Goal: Information Seeking & Learning: Learn about a topic

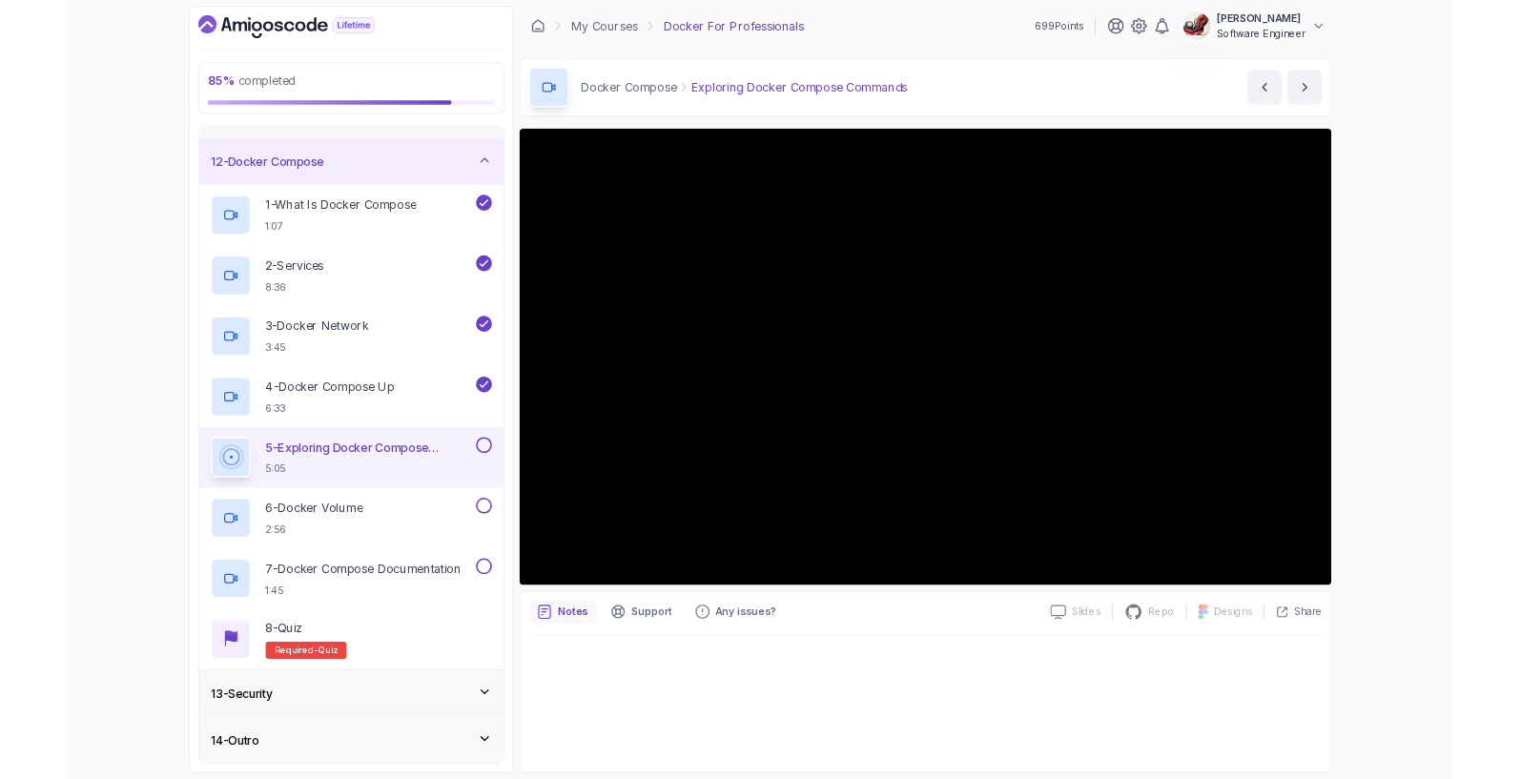
scroll to position [666, 0]
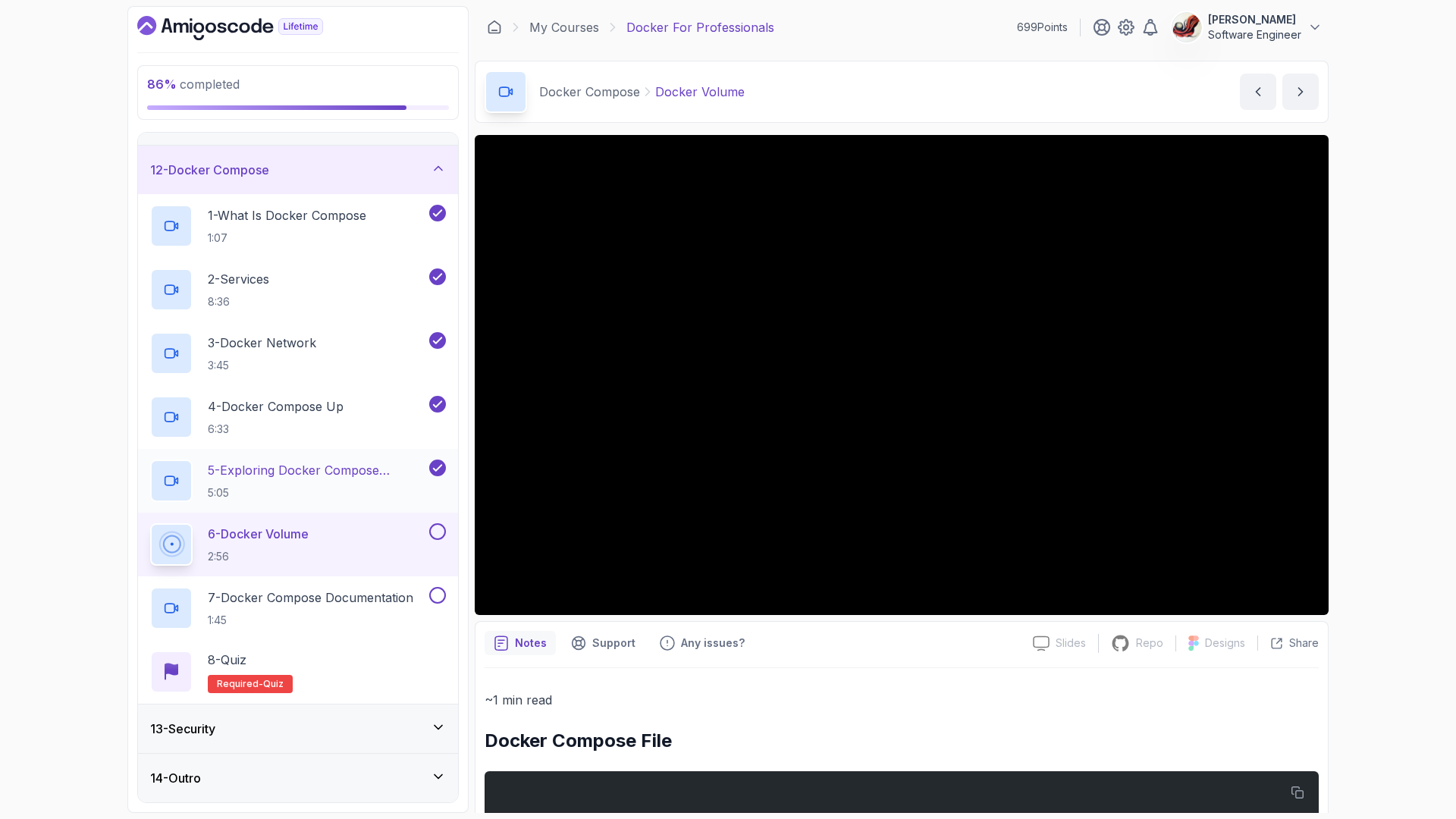
click at [331, 481] on h2 "5 - Exploring Docker Compose Commands 5:05" at bounding box center [316, 481] width 219 height 40
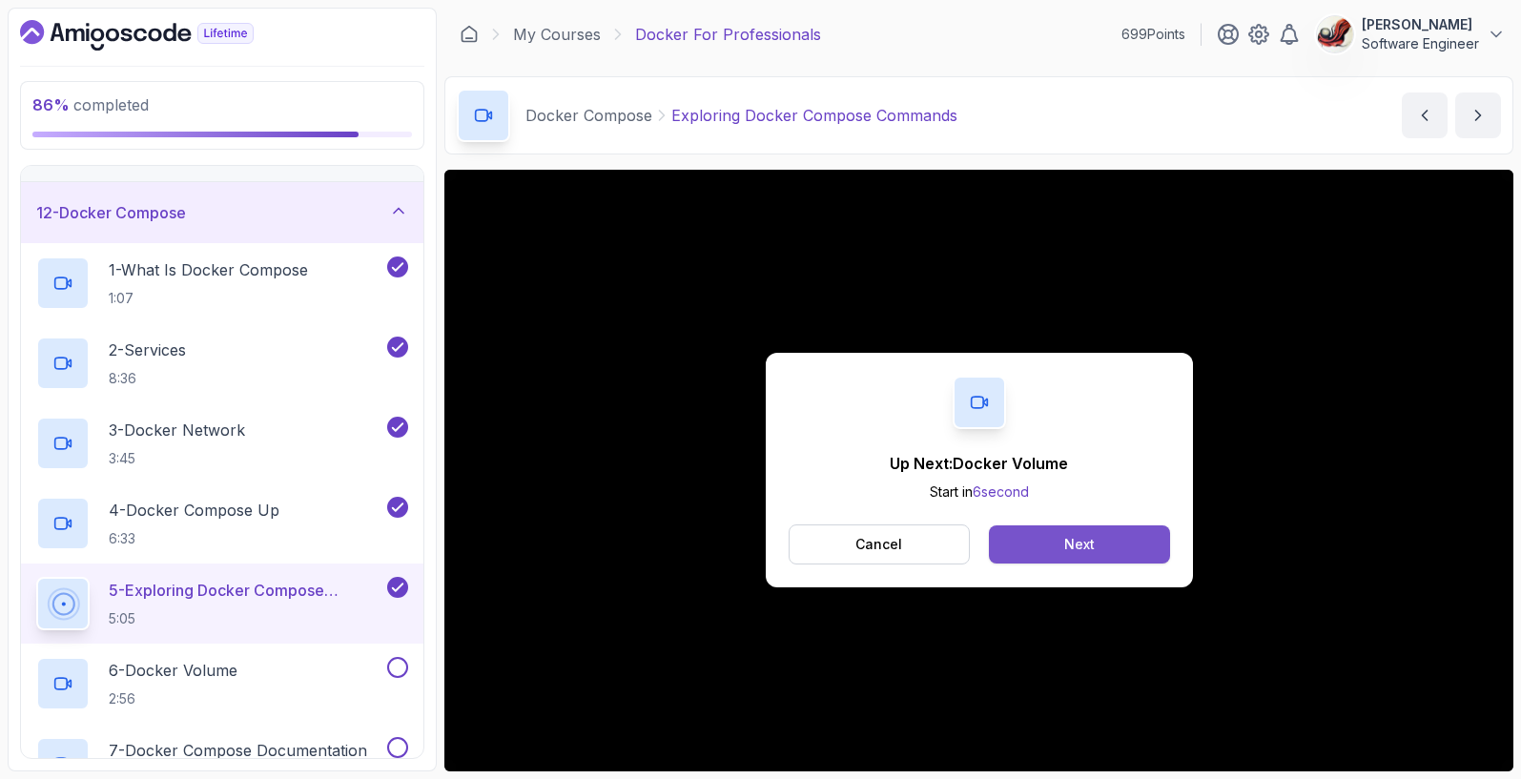
click at [1062, 544] on button "Next" at bounding box center [1079, 544] width 180 height 38
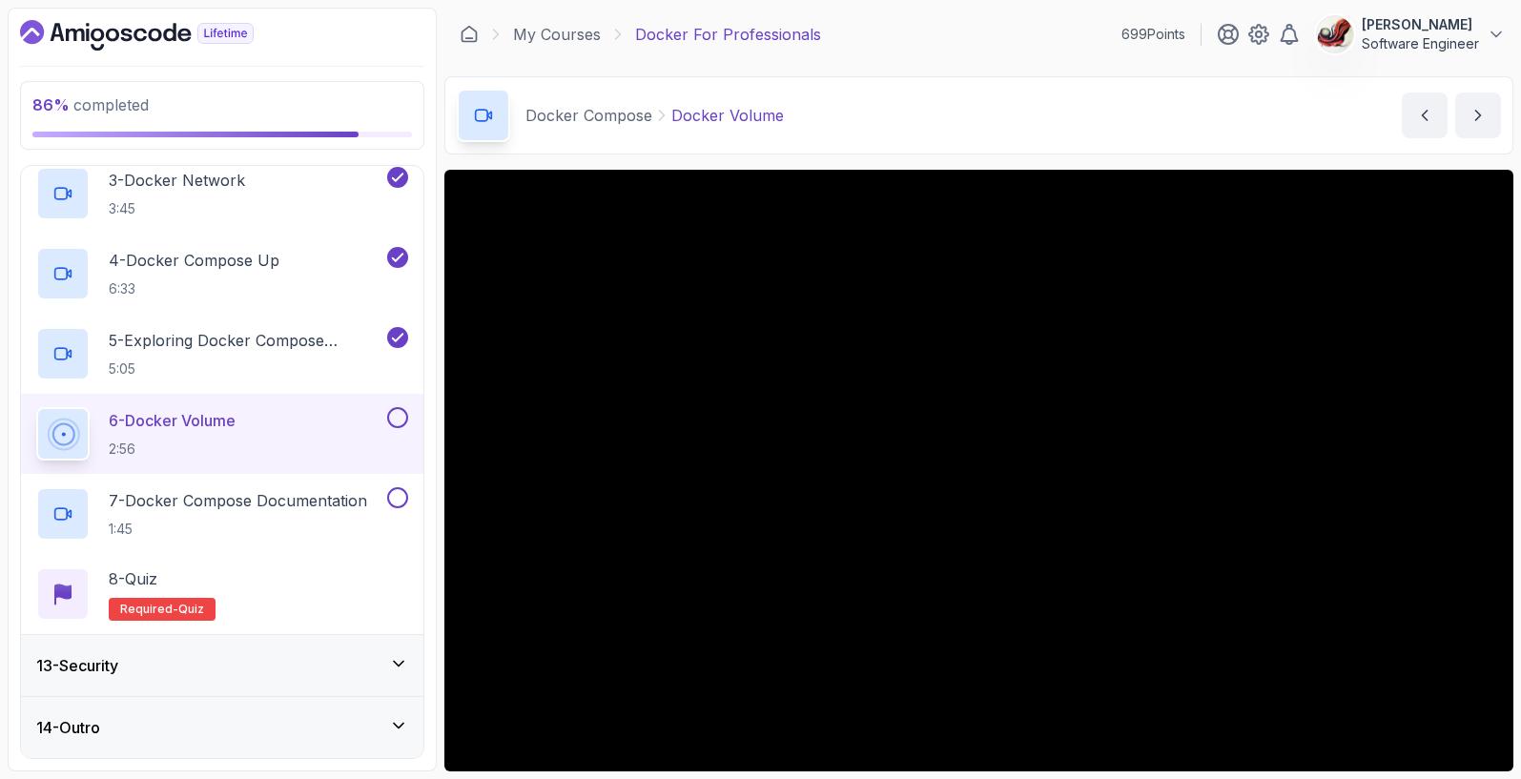
click at [387, 659] on div "13 - Security" at bounding box center [222, 665] width 372 height 23
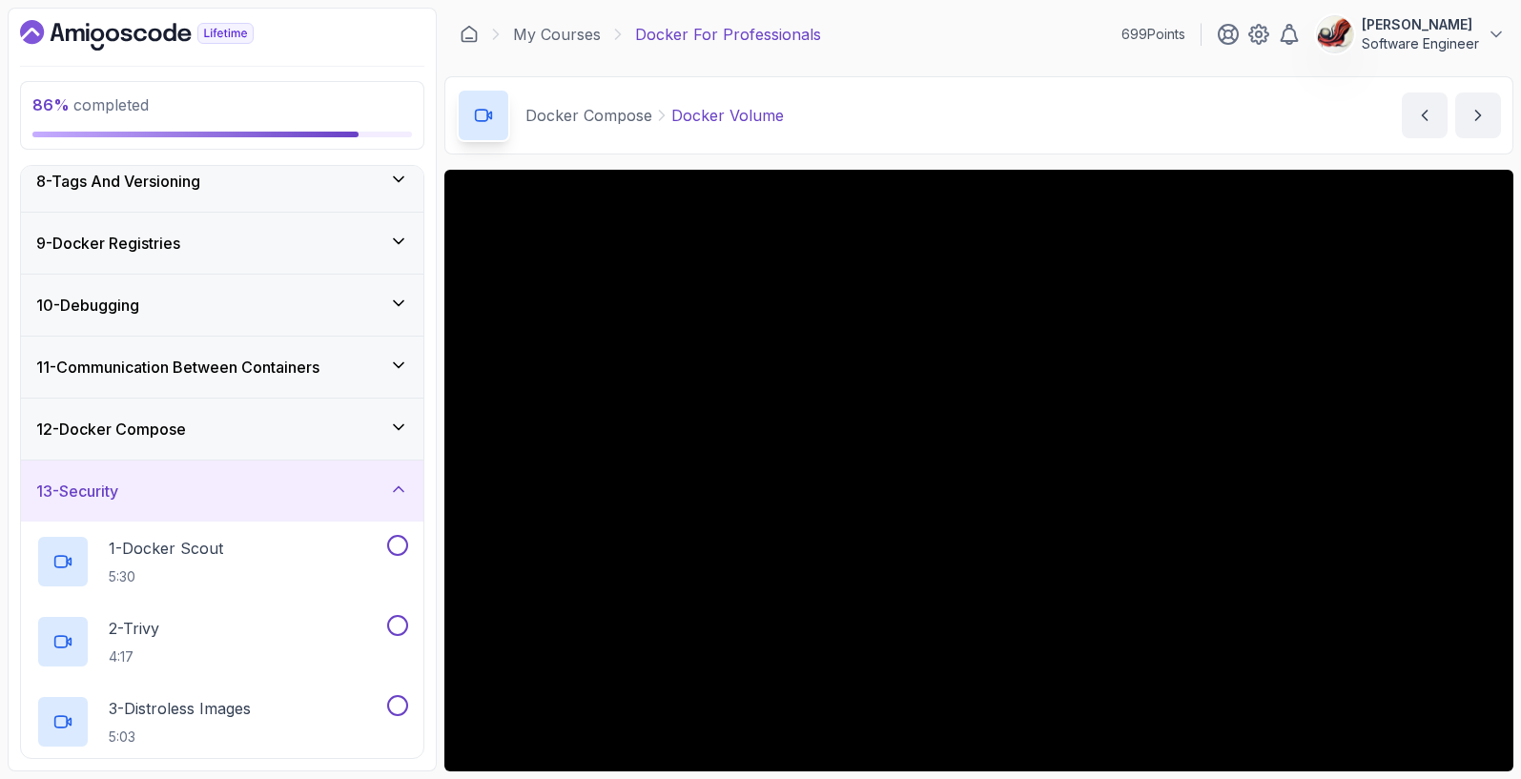
click at [397, 424] on icon at bounding box center [398, 427] width 19 height 19
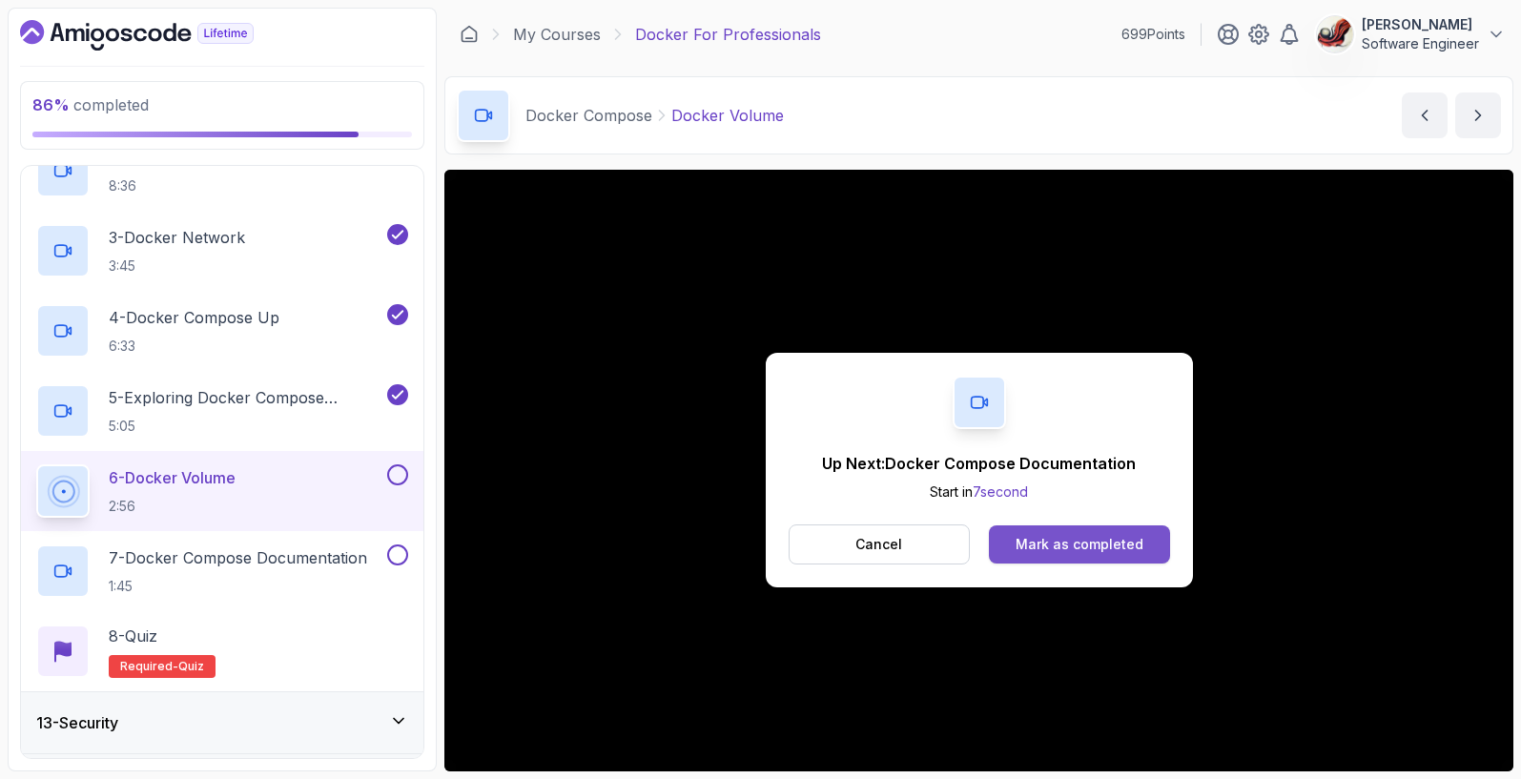
click at [1061, 545] on div "Mark as completed" at bounding box center [1080, 544] width 128 height 19
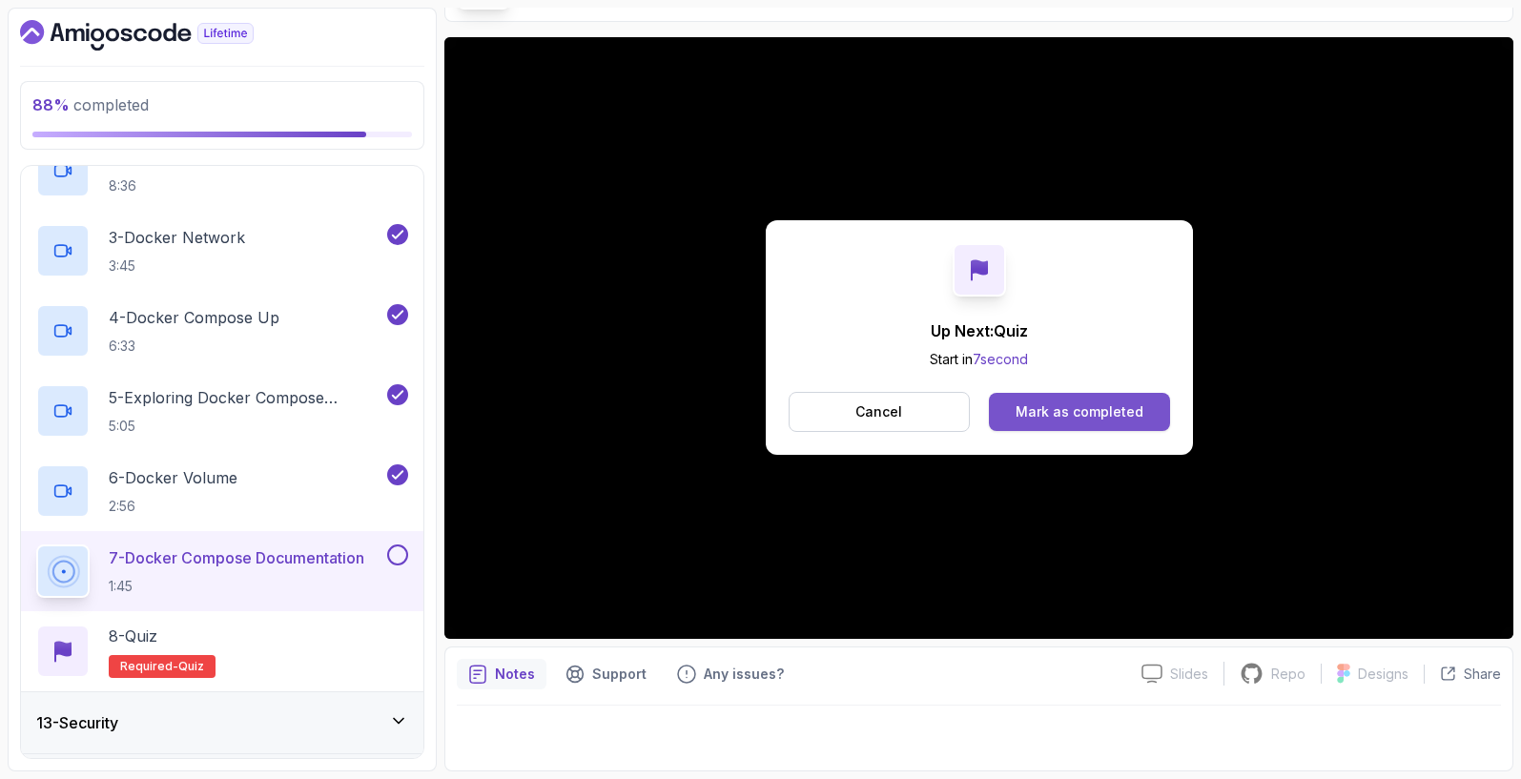
click at [1093, 422] on button "Mark as completed" at bounding box center [1079, 412] width 180 height 38
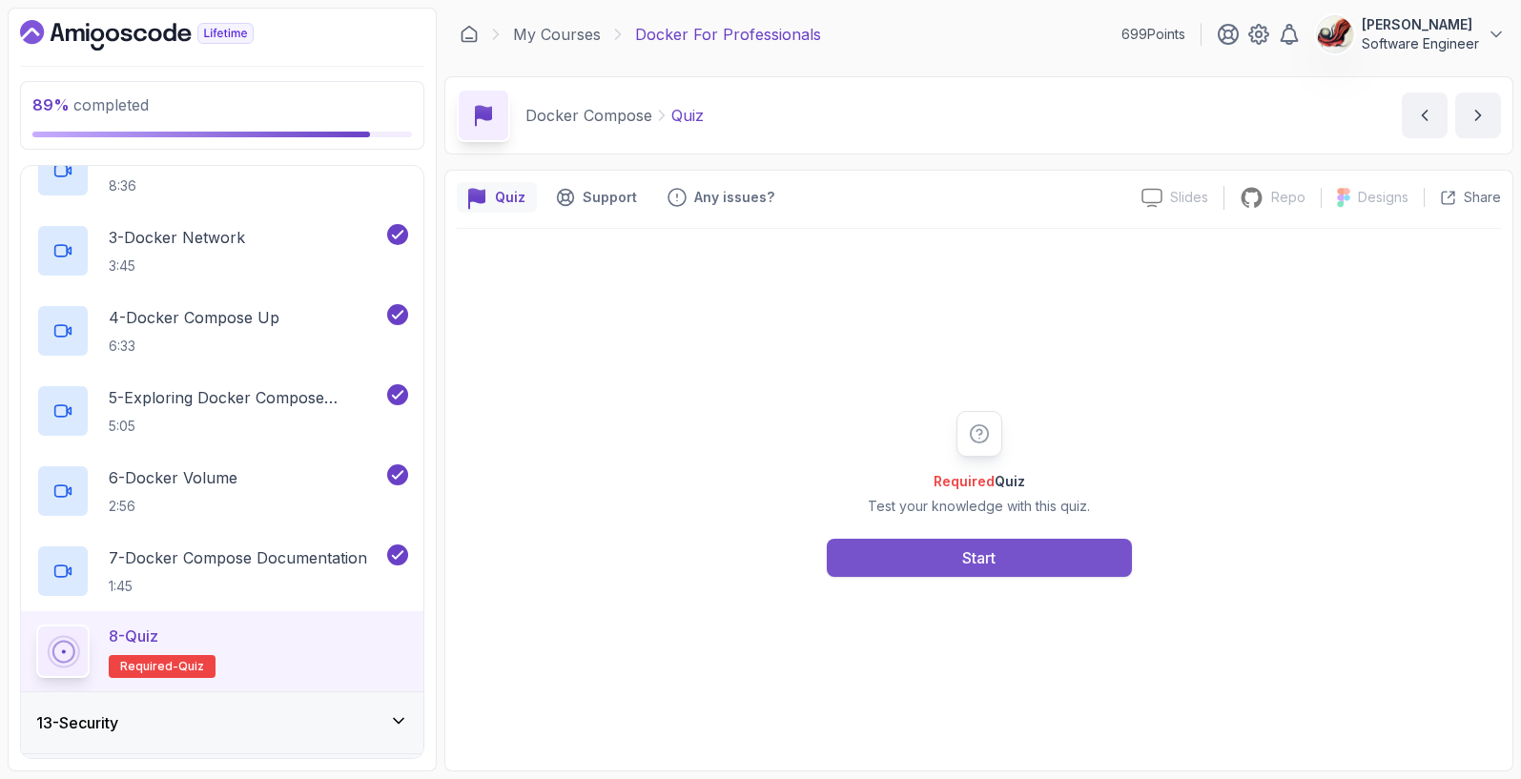
click at [998, 554] on button "Start" at bounding box center [979, 558] width 305 height 38
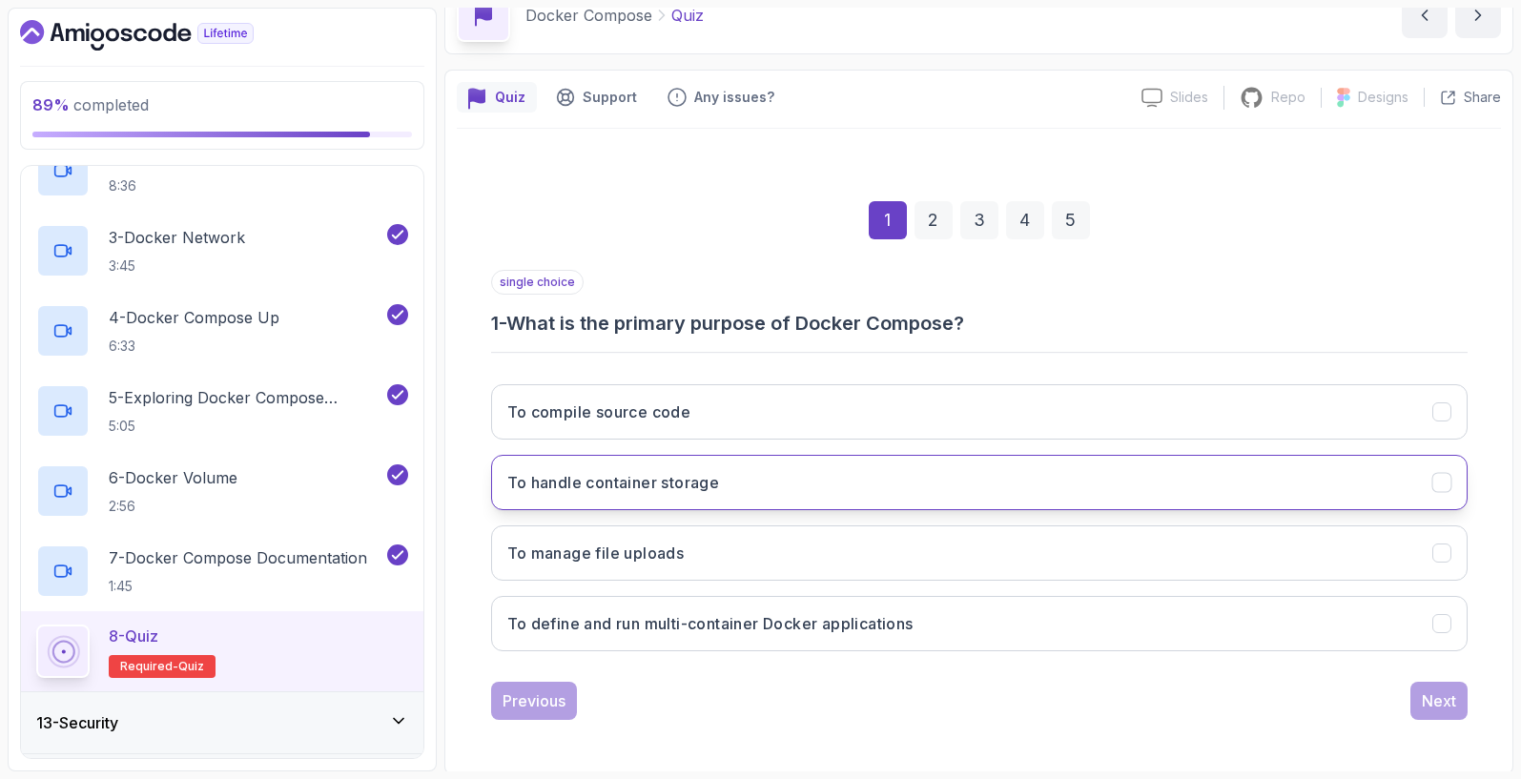
scroll to position [101, 0]
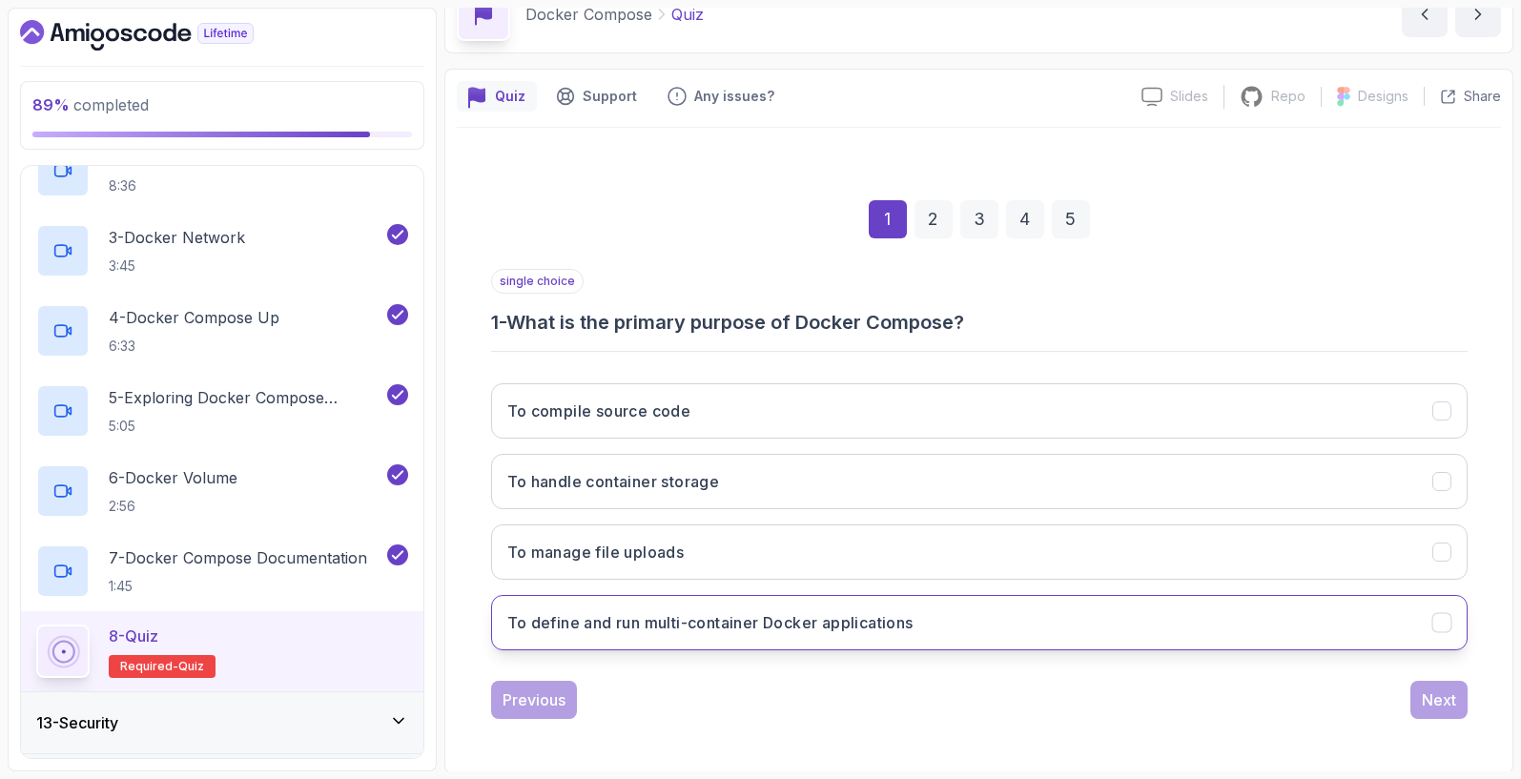
click at [655, 629] on h3 "To define and run multi-container Docker applications" at bounding box center [710, 622] width 406 height 23
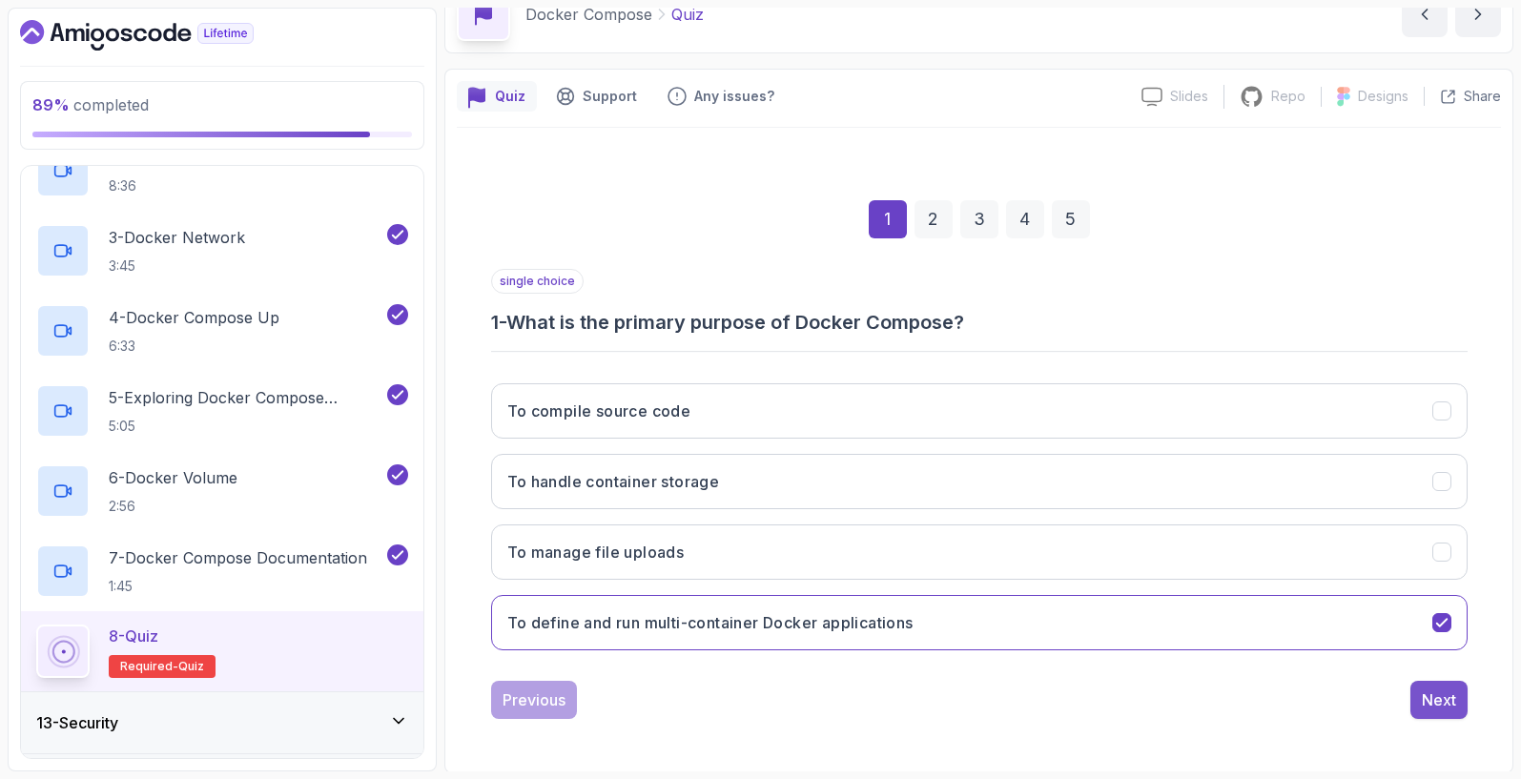
click at [1440, 692] on div "Next" at bounding box center [1439, 700] width 34 height 23
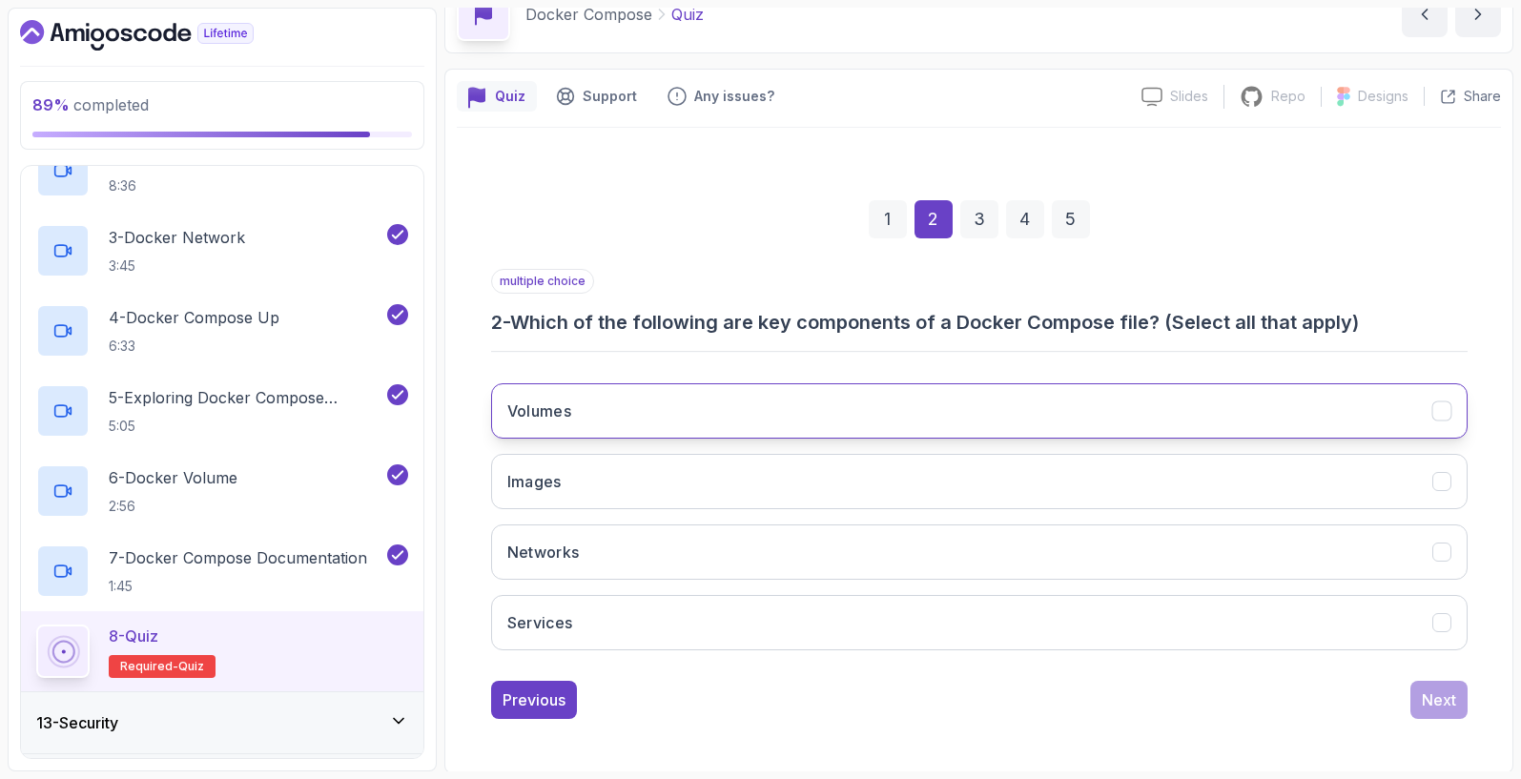
click at [596, 413] on button "Volumes" at bounding box center [979, 410] width 977 height 55
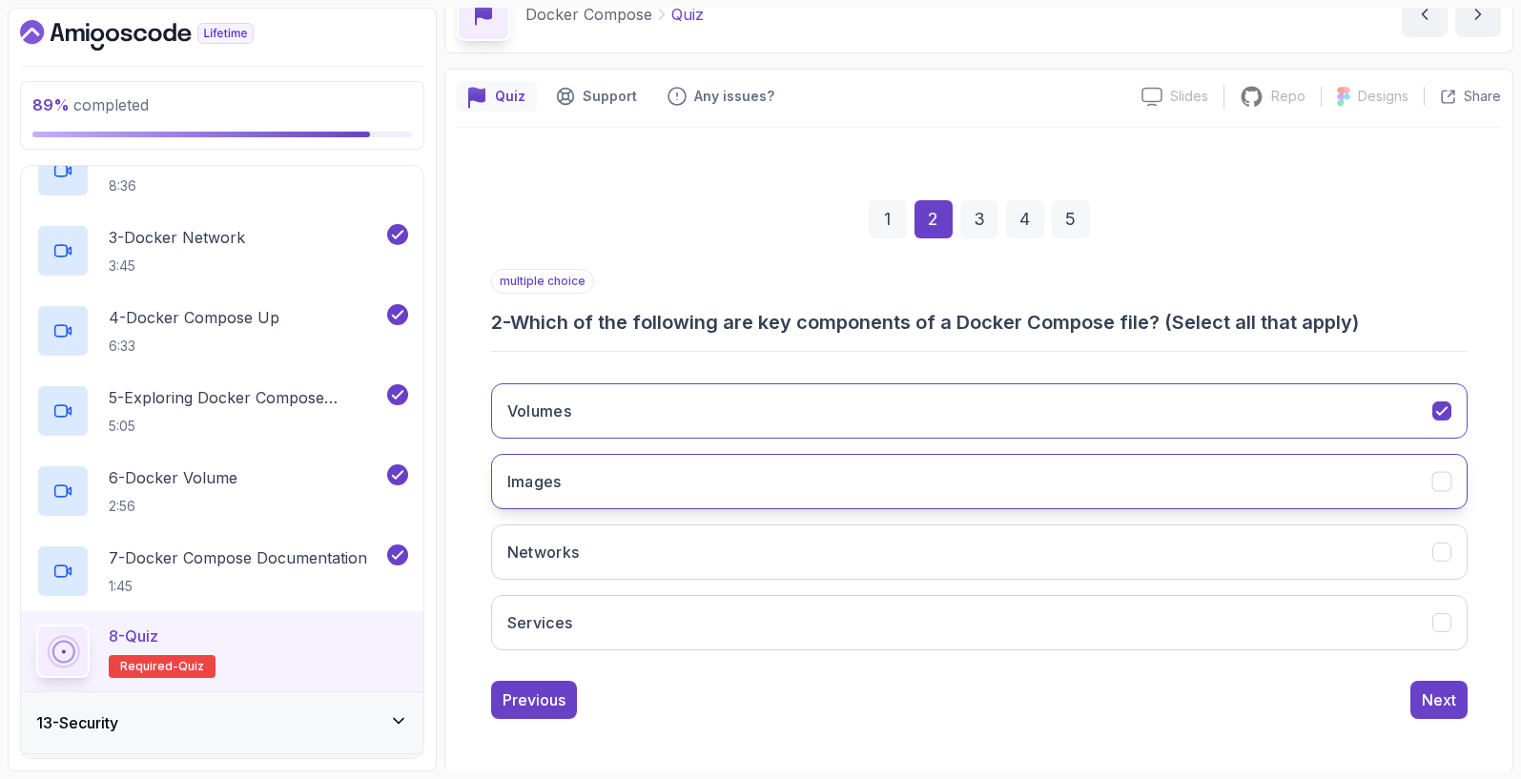
click at [543, 490] on h3 "Images" at bounding box center [534, 481] width 54 height 23
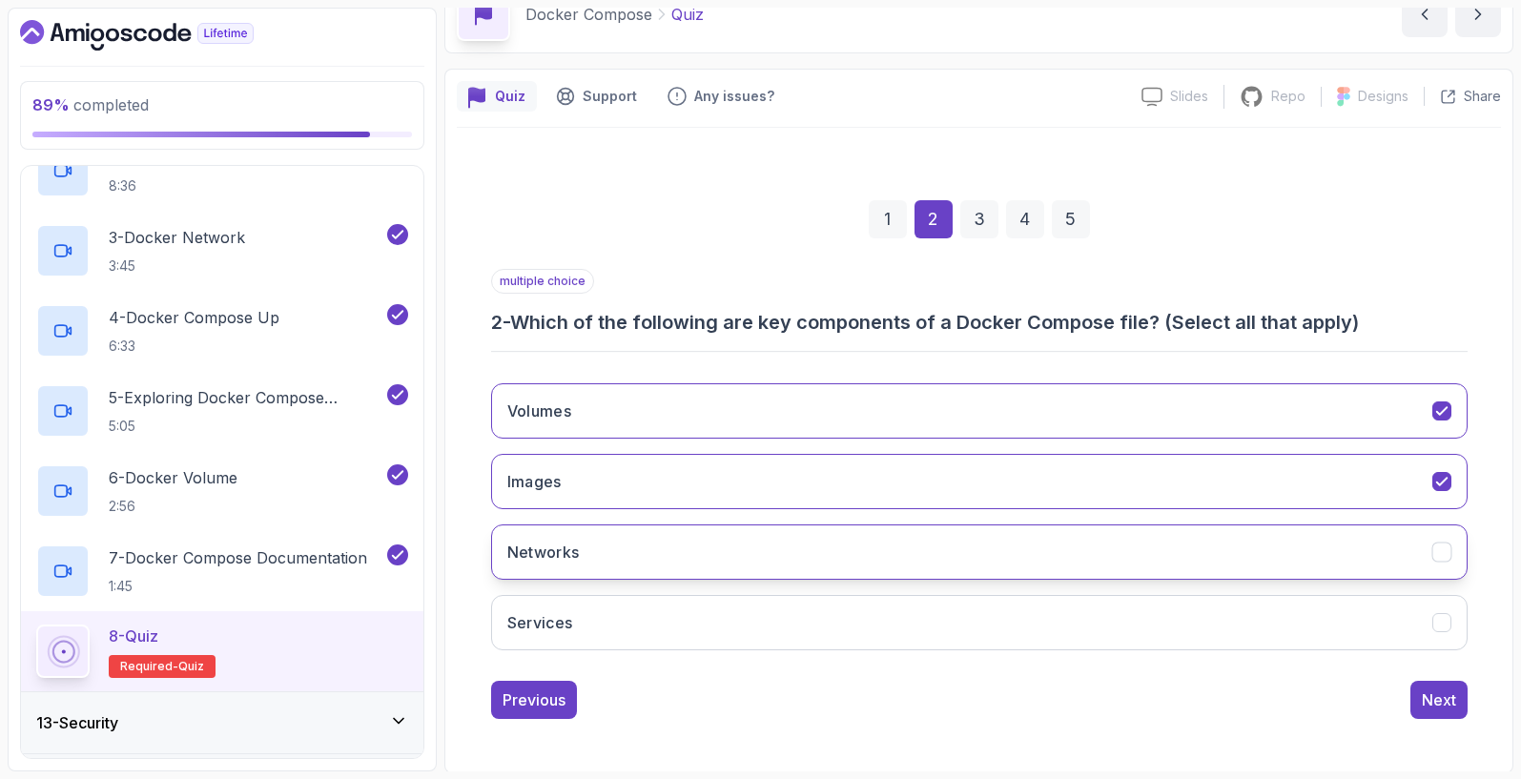
click at [576, 561] on h3 "Networks" at bounding box center [543, 552] width 72 height 23
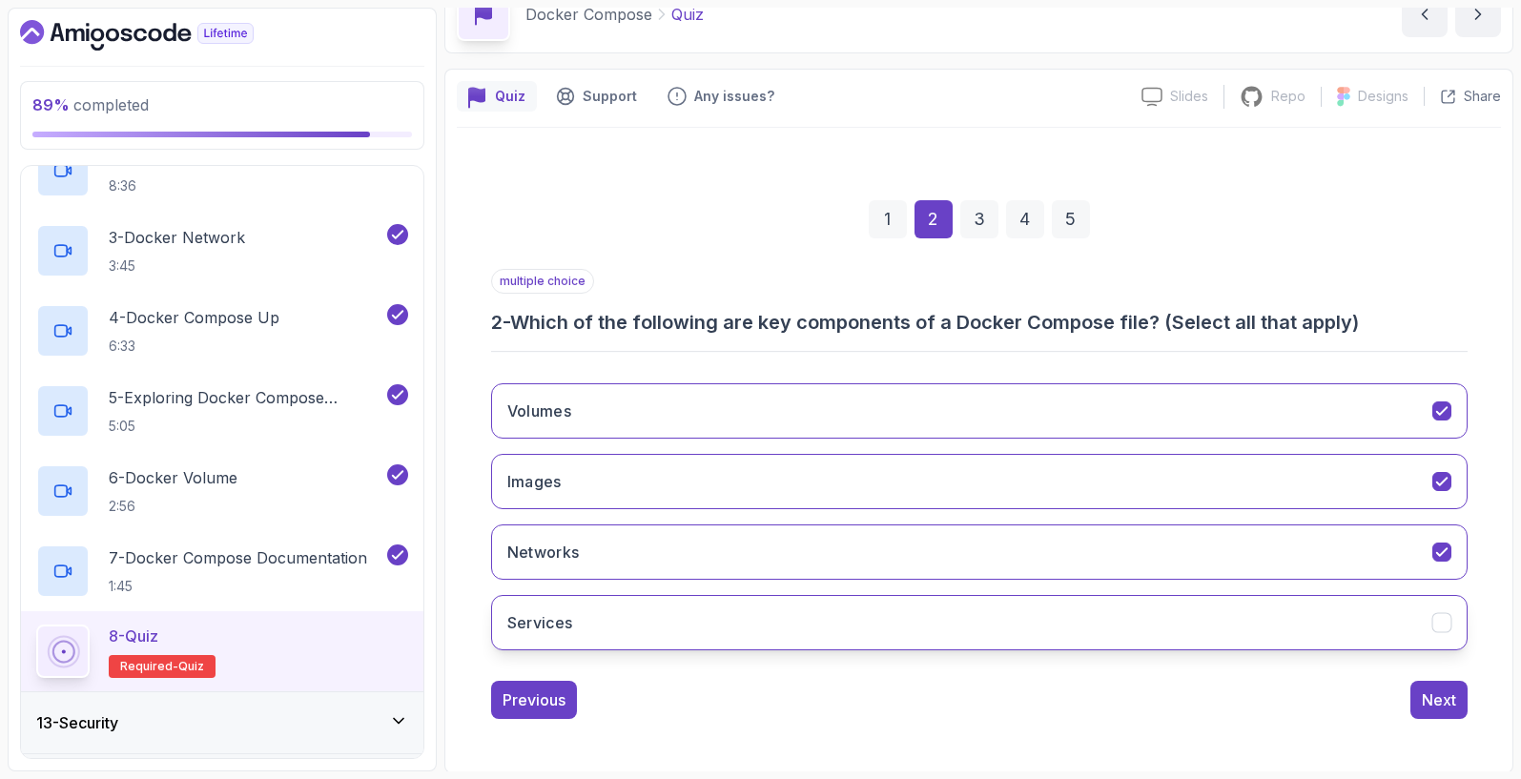
click at [578, 622] on button "Services" at bounding box center [979, 622] width 977 height 55
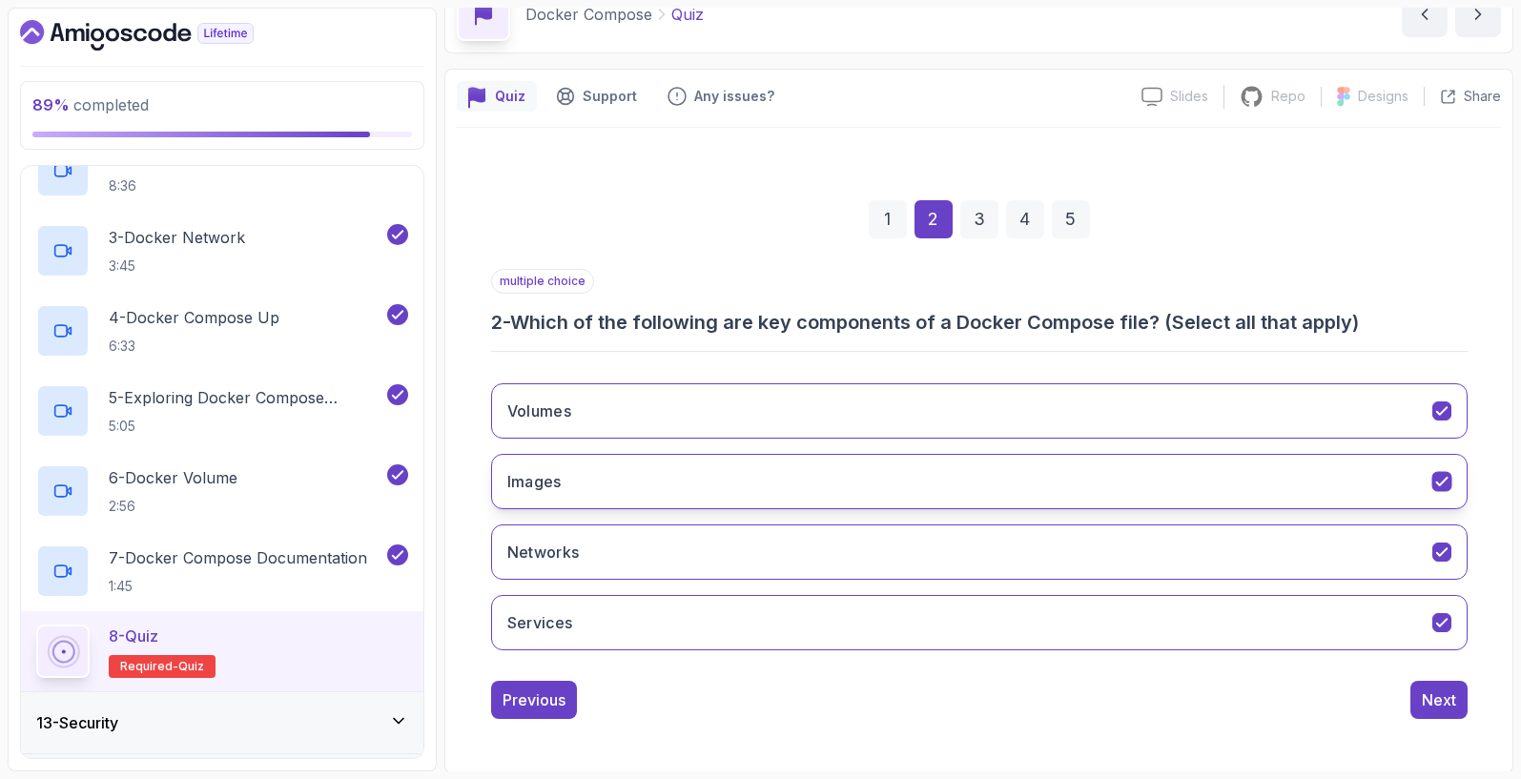
click at [1221, 481] on button "Images" at bounding box center [979, 481] width 977 height 55
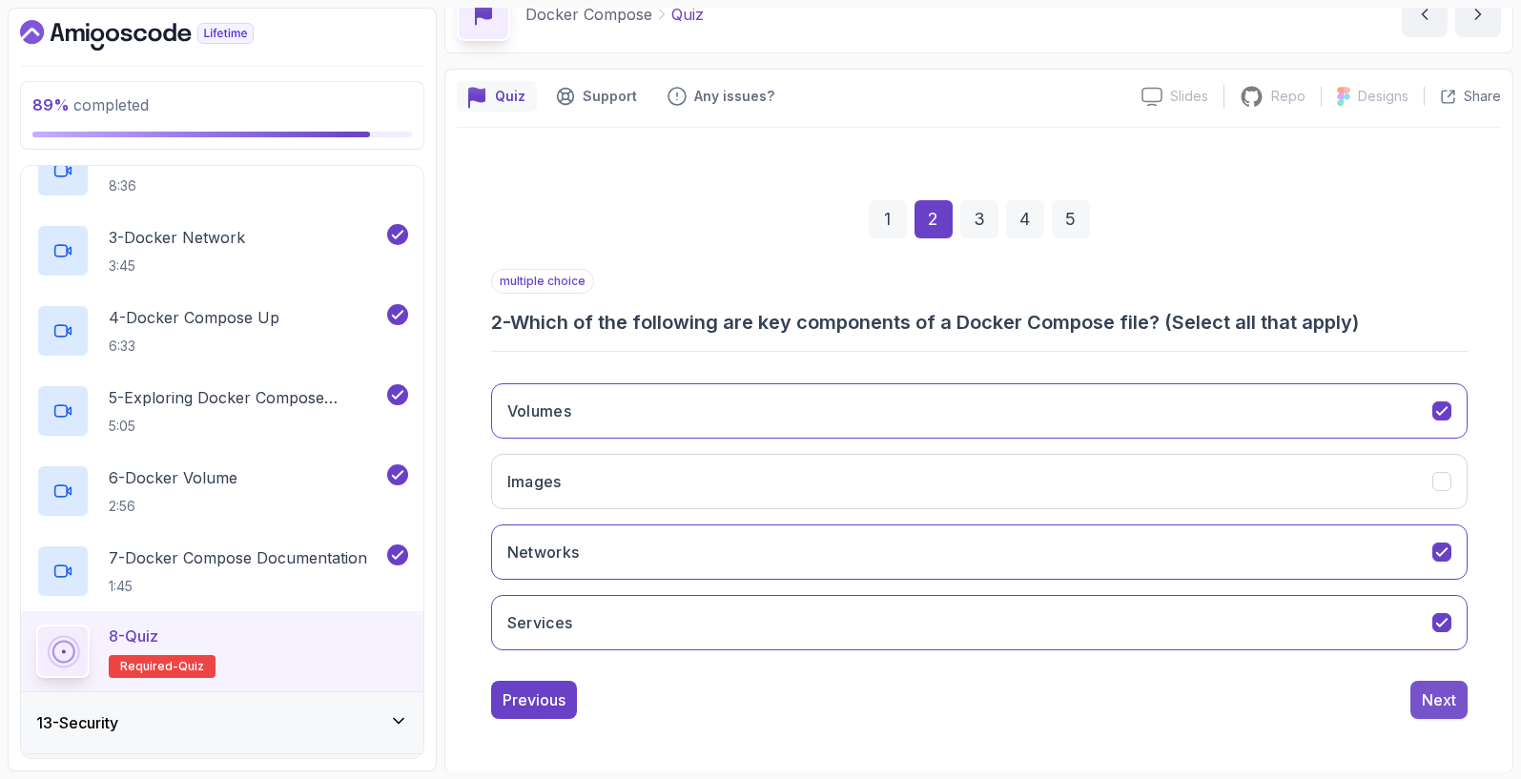
click at [1452, 703] on div "Next" at bounding box center [1439, 700] width 34 height 23
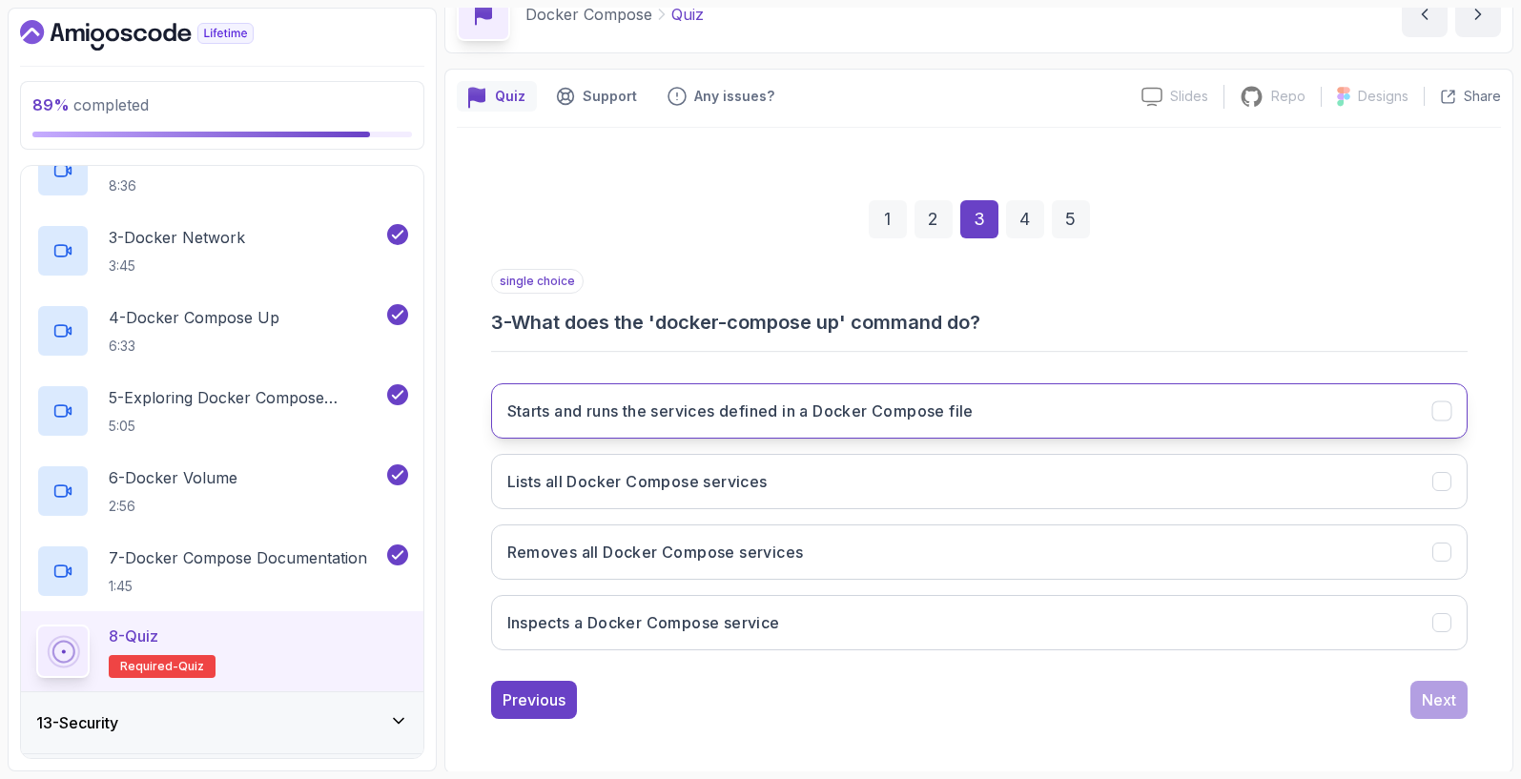
click at [864, 405] on h3 "Starts and runs the services defined in a Docker Compose file" at bounding box center [740, 411] width 466 height 23
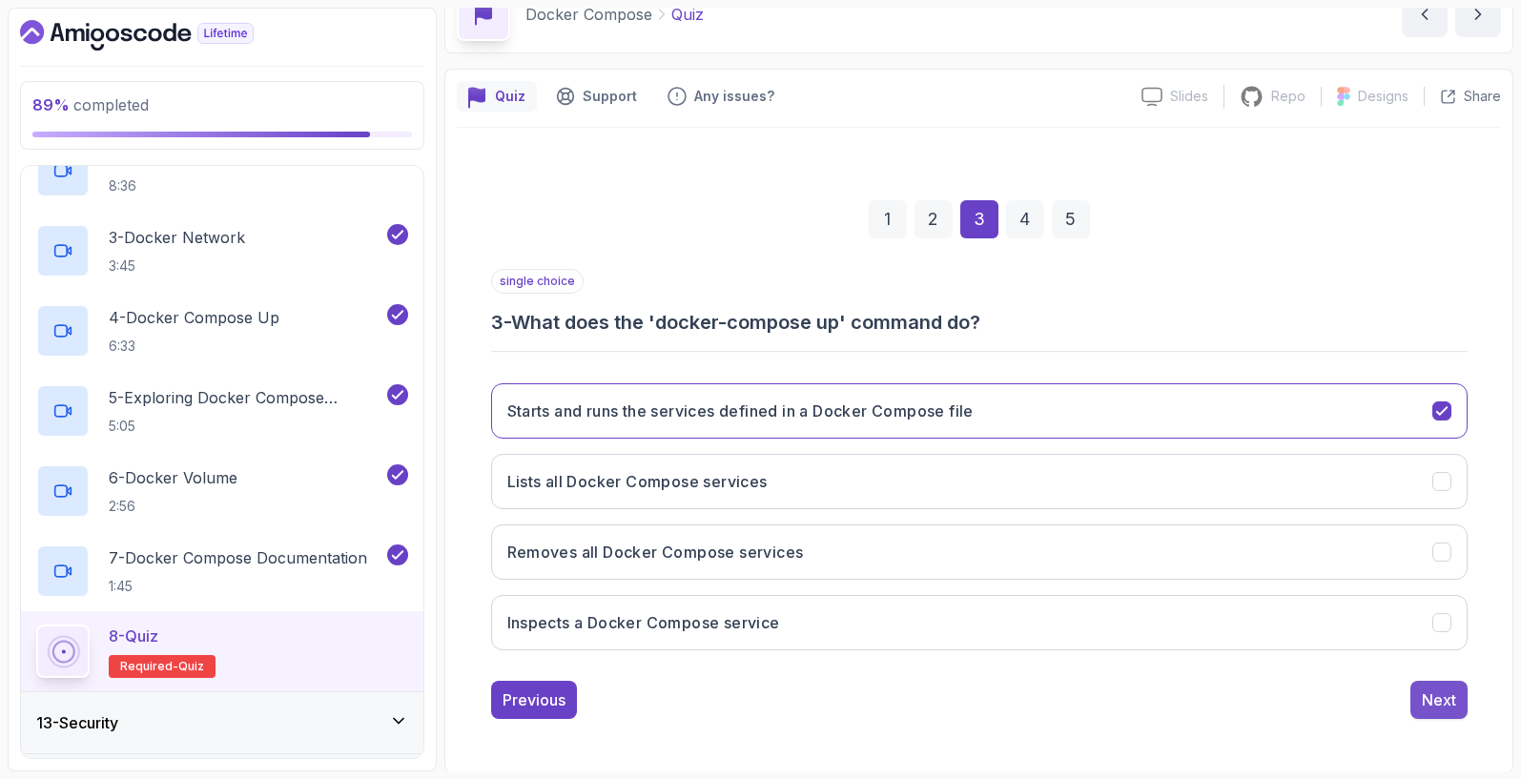
click at [1444, 709] on div "Next" at bounding box center [1439, 700] width 34 height 23
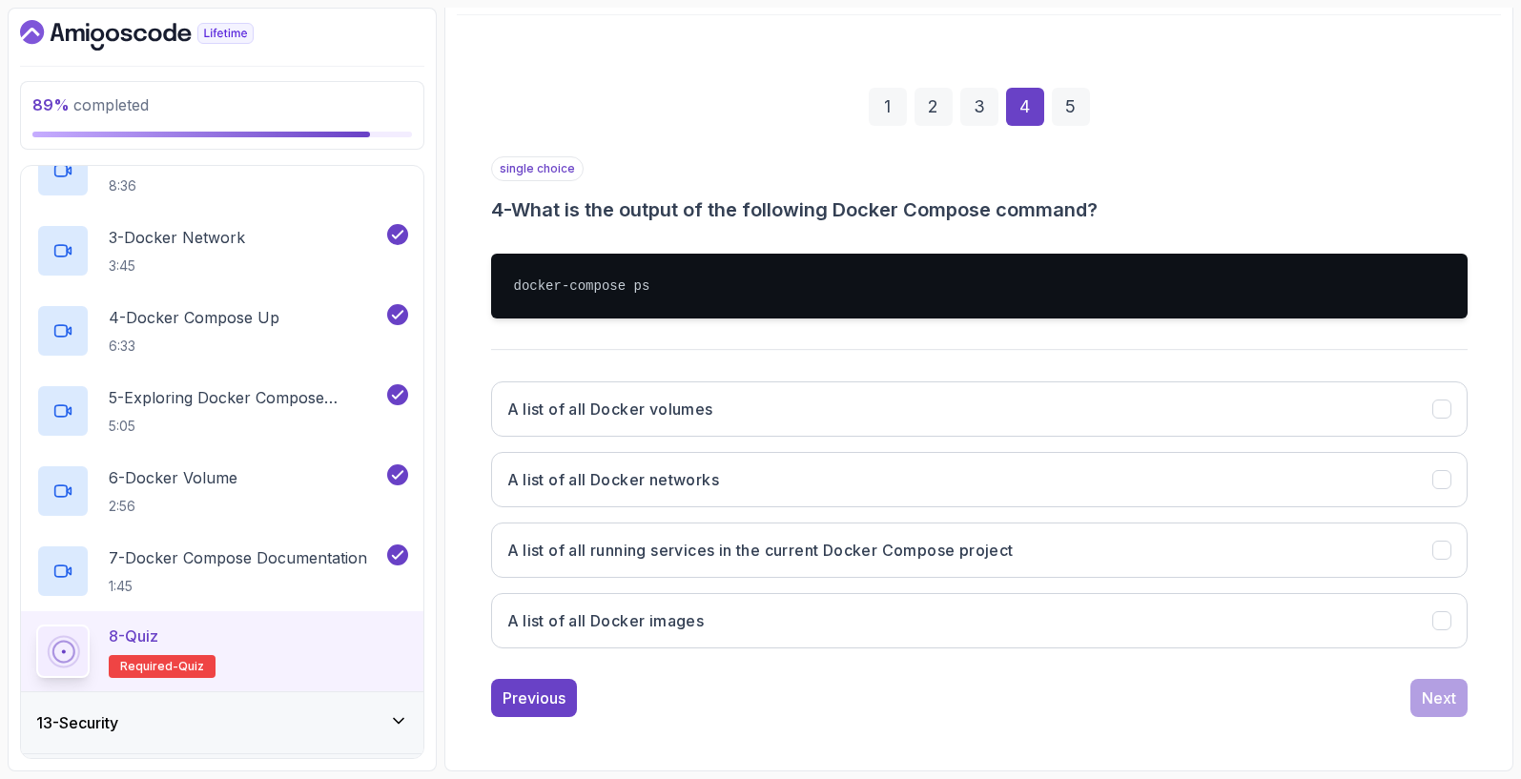
scroll to position [214, 0]
click at [835, 549] on h3 "A list of all running services in the current Docker Compose project" at bounding box center [760, 550] width 506 height 23
click at [1434, 694] on div "Next" at bounding box center [1439, 698] width 34 height 23
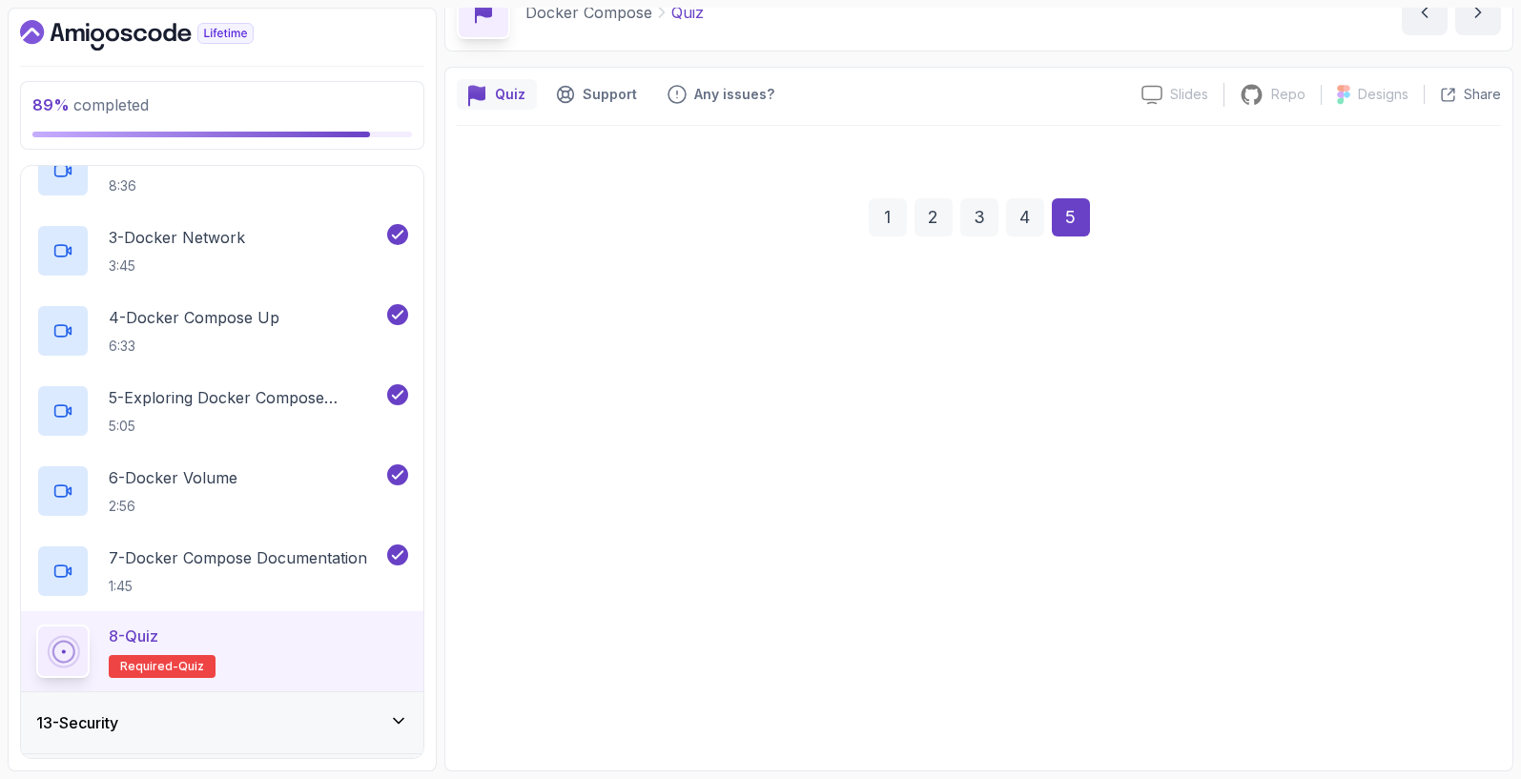
scroll to position [103, 0]
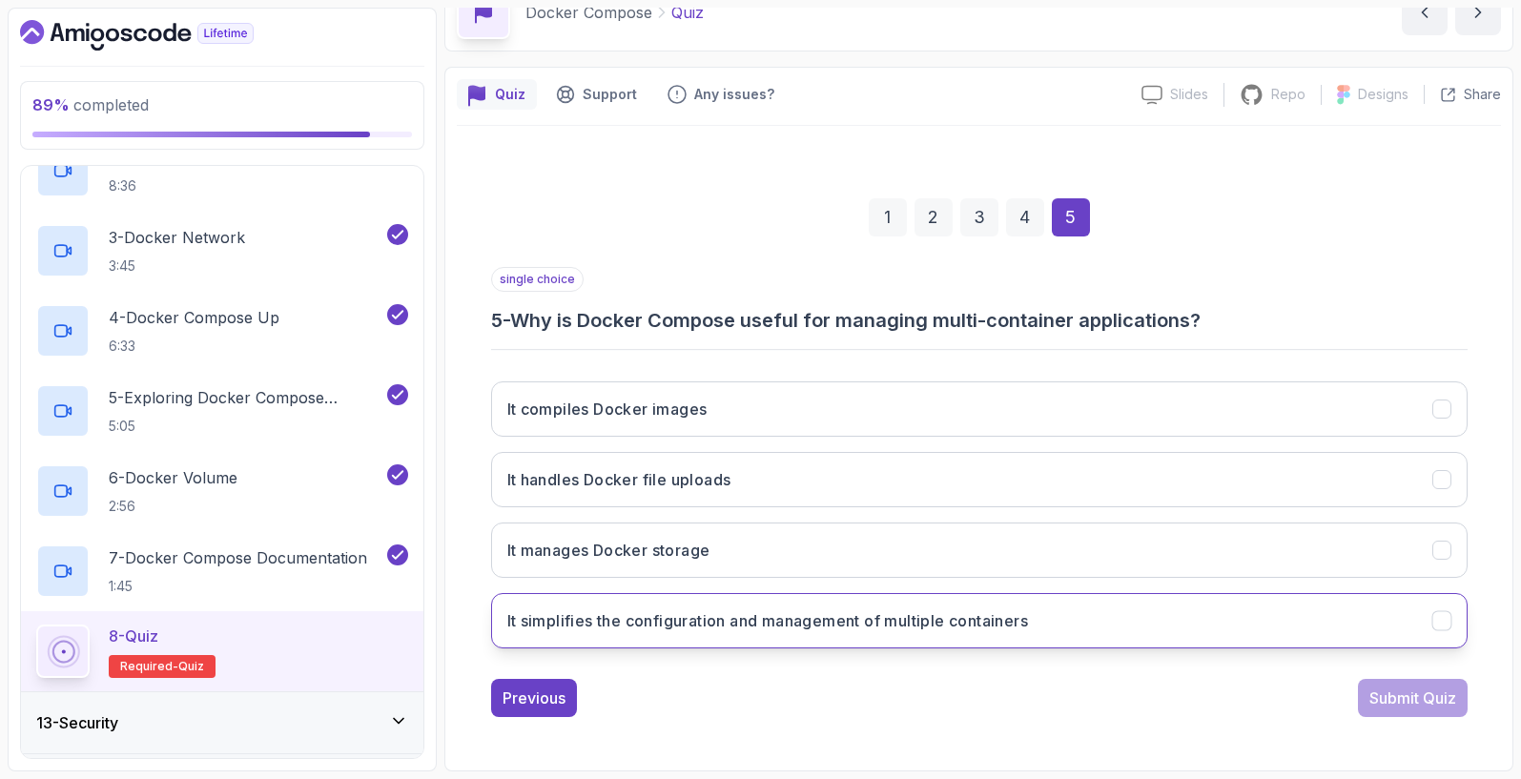
click at [756, 624] on h3 "It simplifies the configuration and management of multiple containers" at bounding box center [768, 620] width 522 height 23
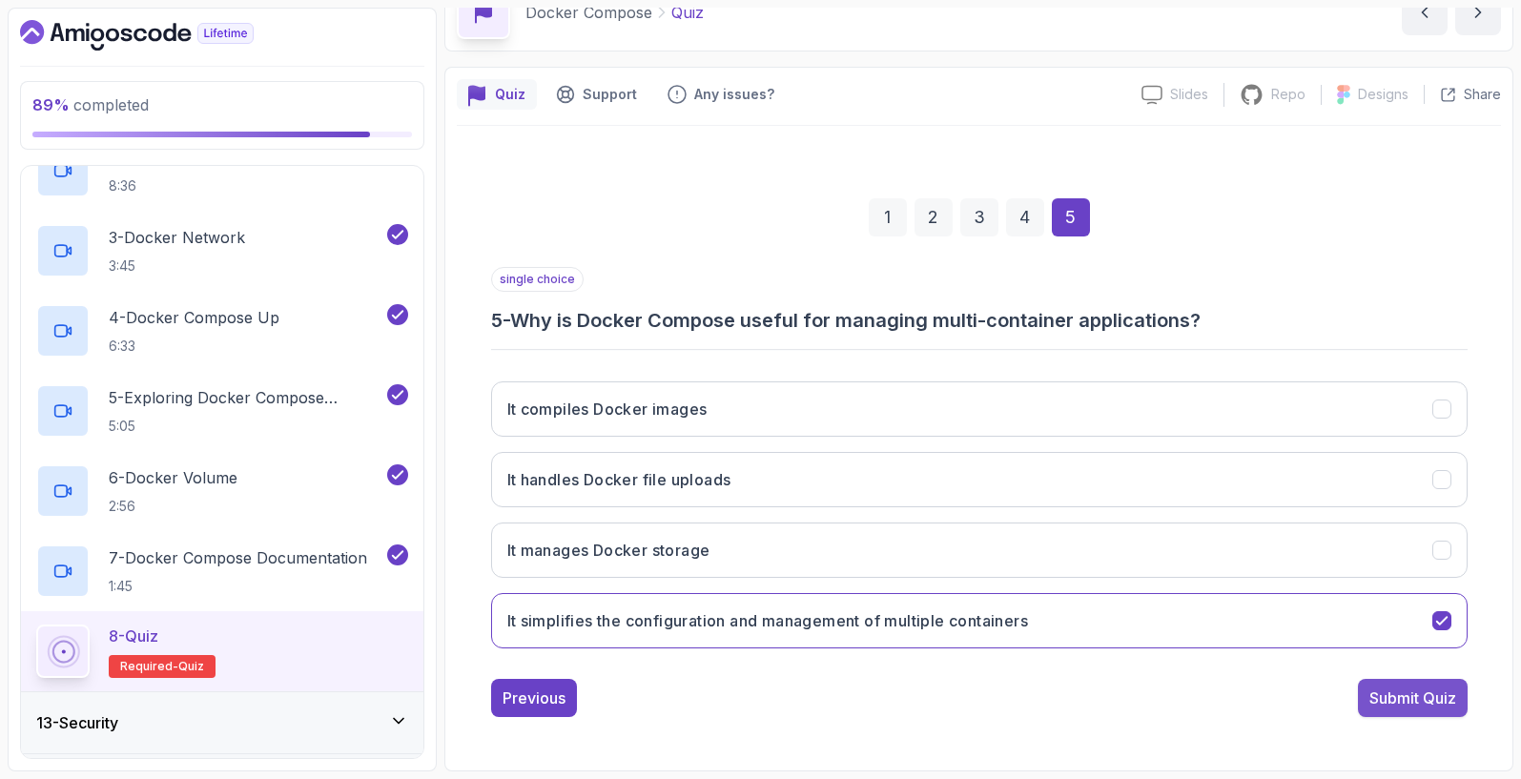
click at [1388, 690] on div "Submit Quiz" at bounding box center [1412, 698] width 87 height 23
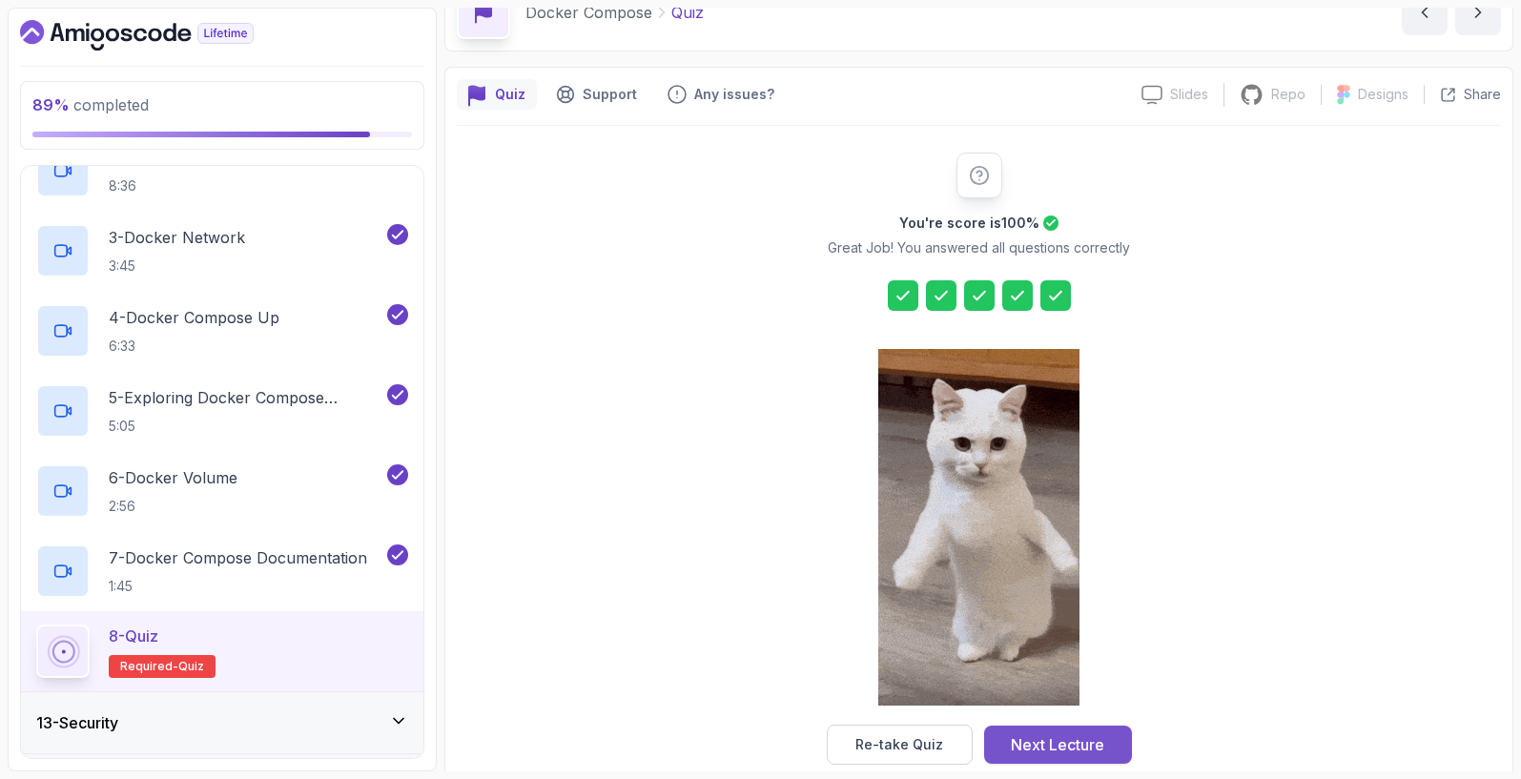
click at [1089, 742] on div "Next Lecture" at bounding box center [1057, 744] width 93 height 23
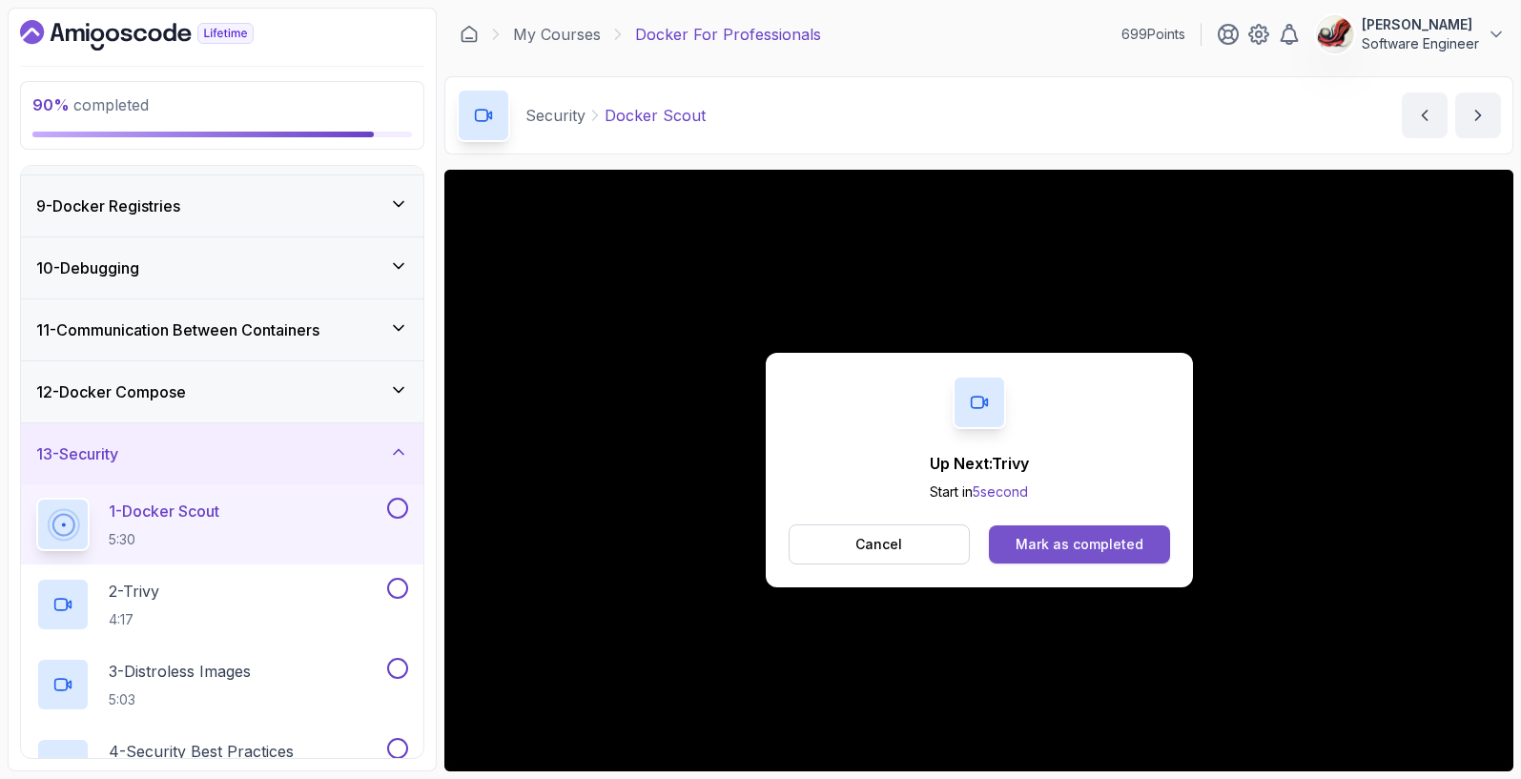
click at [1076, 545] on div "Mark as completed" at bounding box center [1080, 544] width 128 height 19
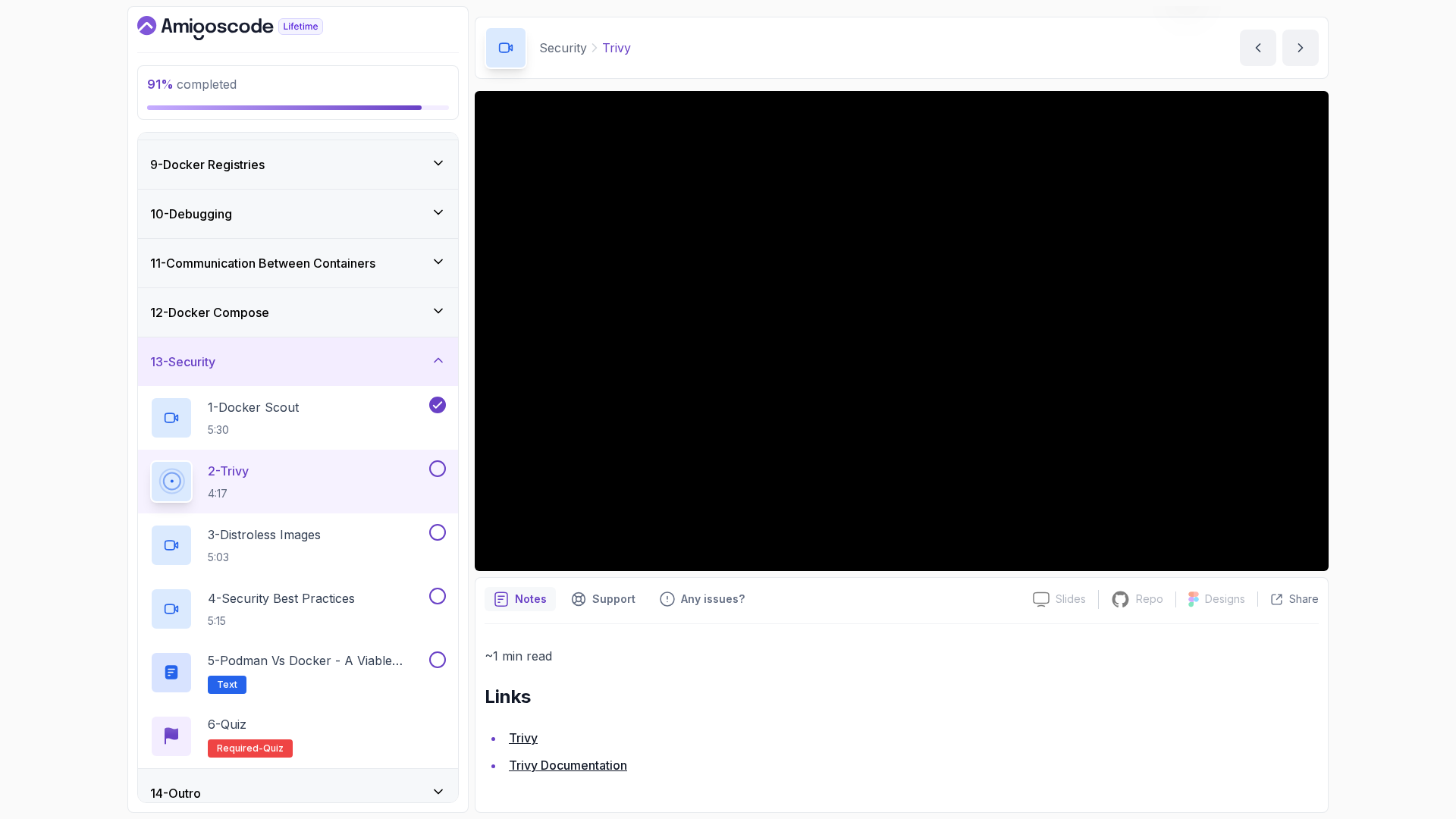
scroll to position [44, 0]
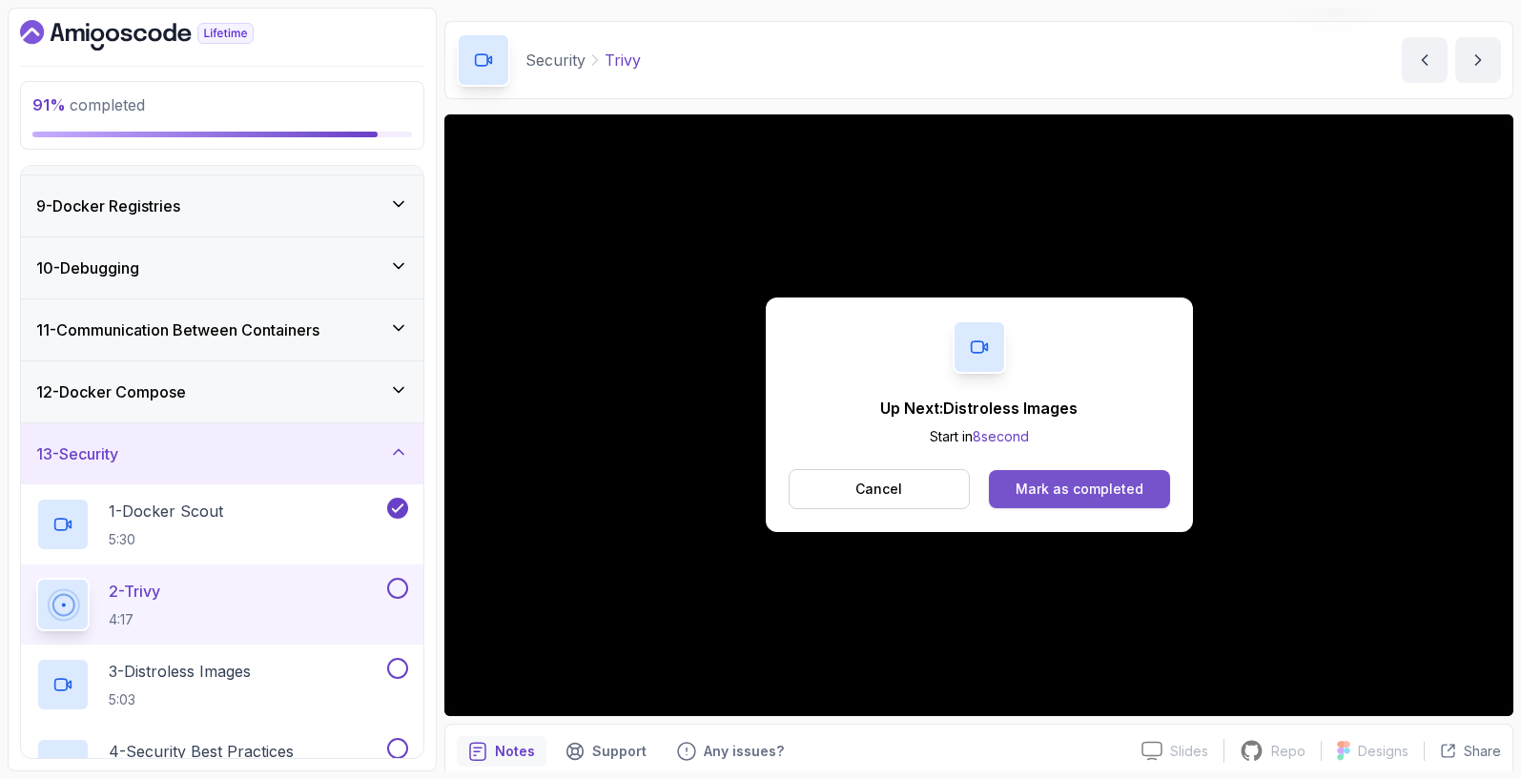
click at [1069, 486] on div "Mark as completed" at bounding box center [1080, 489] width 128 height 19
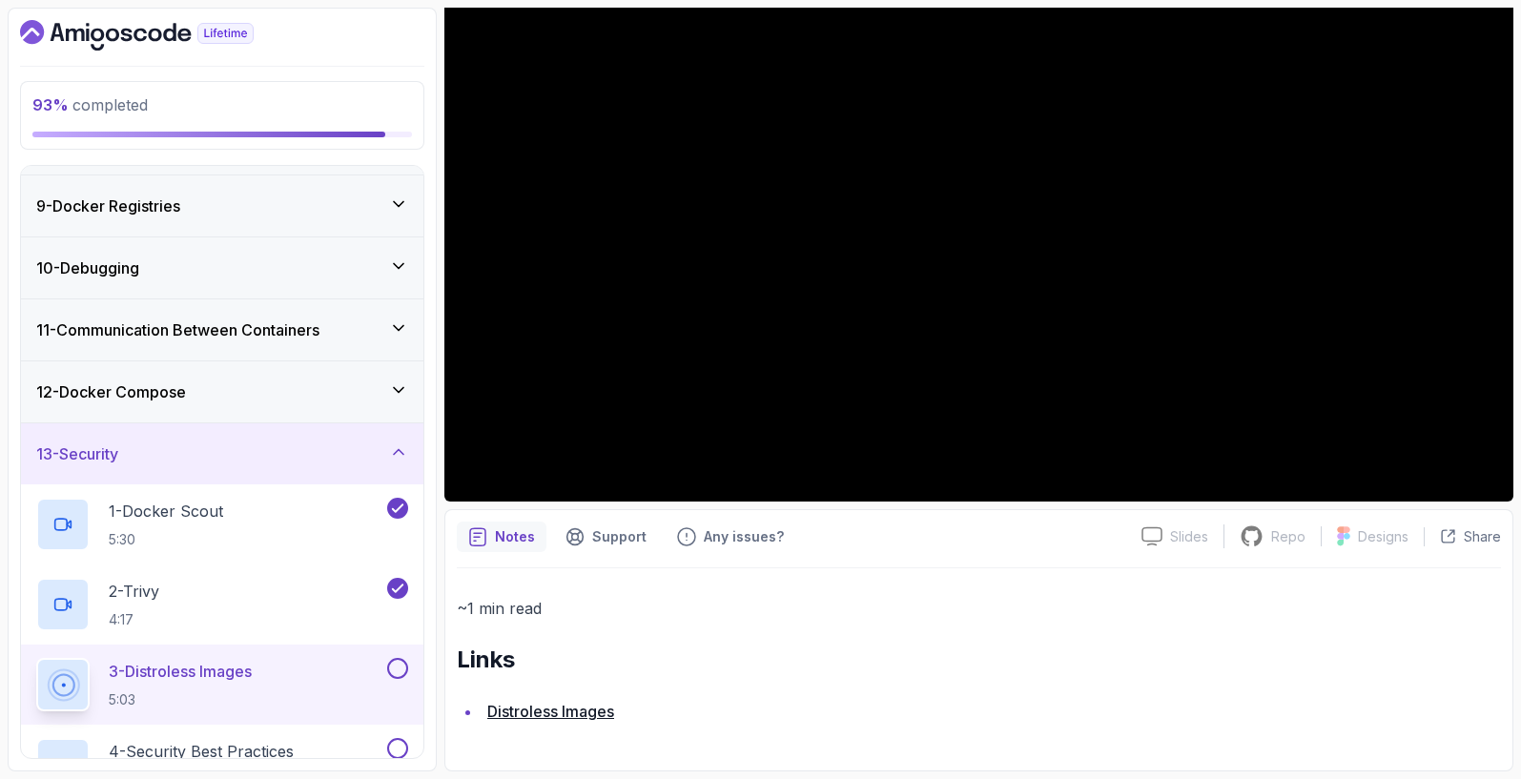
click at [572, 714] on link "Distroless Images" at bounding box center [550, 711] width 127 height 19
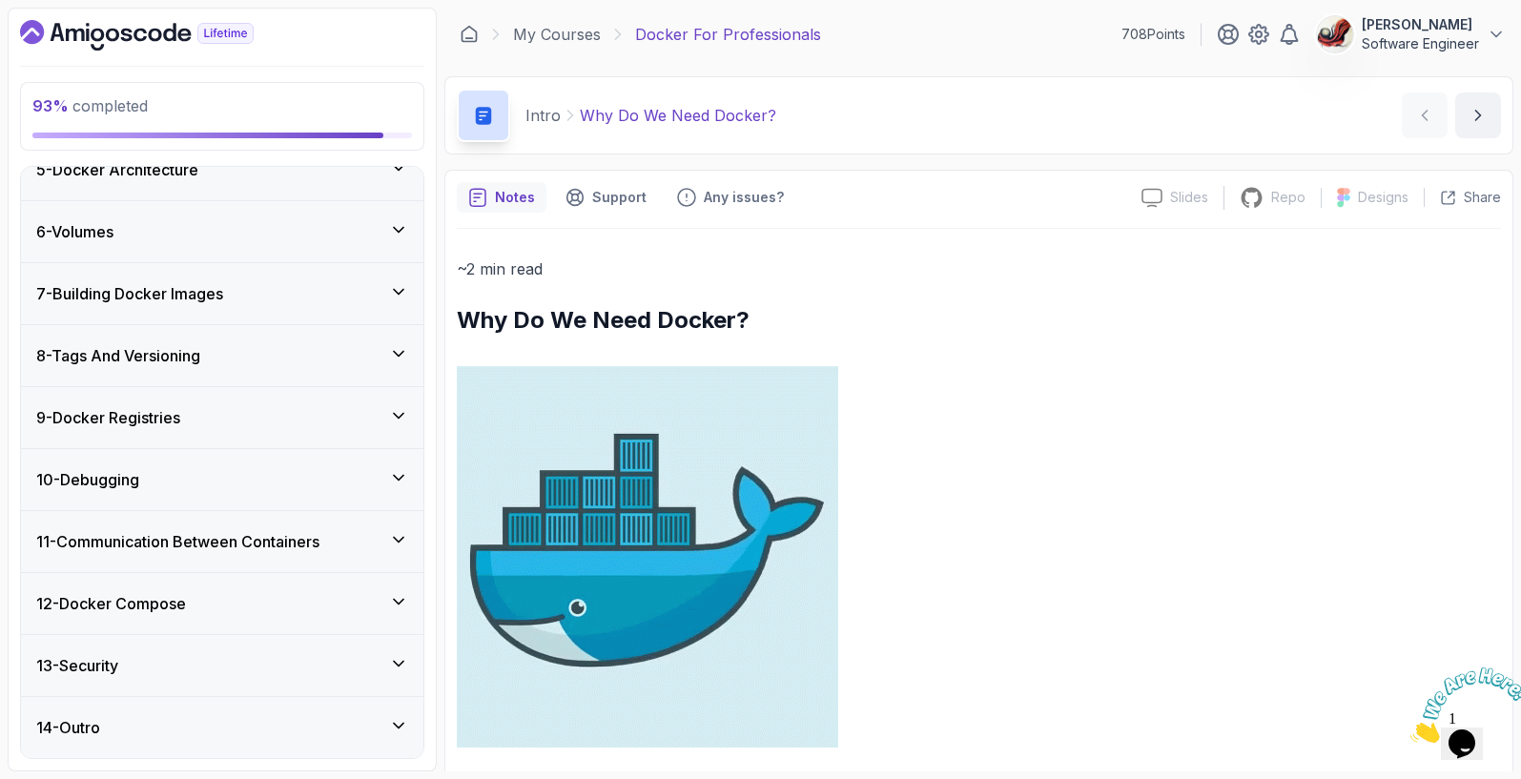
click at [389, 660] on icon at bounding box center [398, 663] width 19 height 19
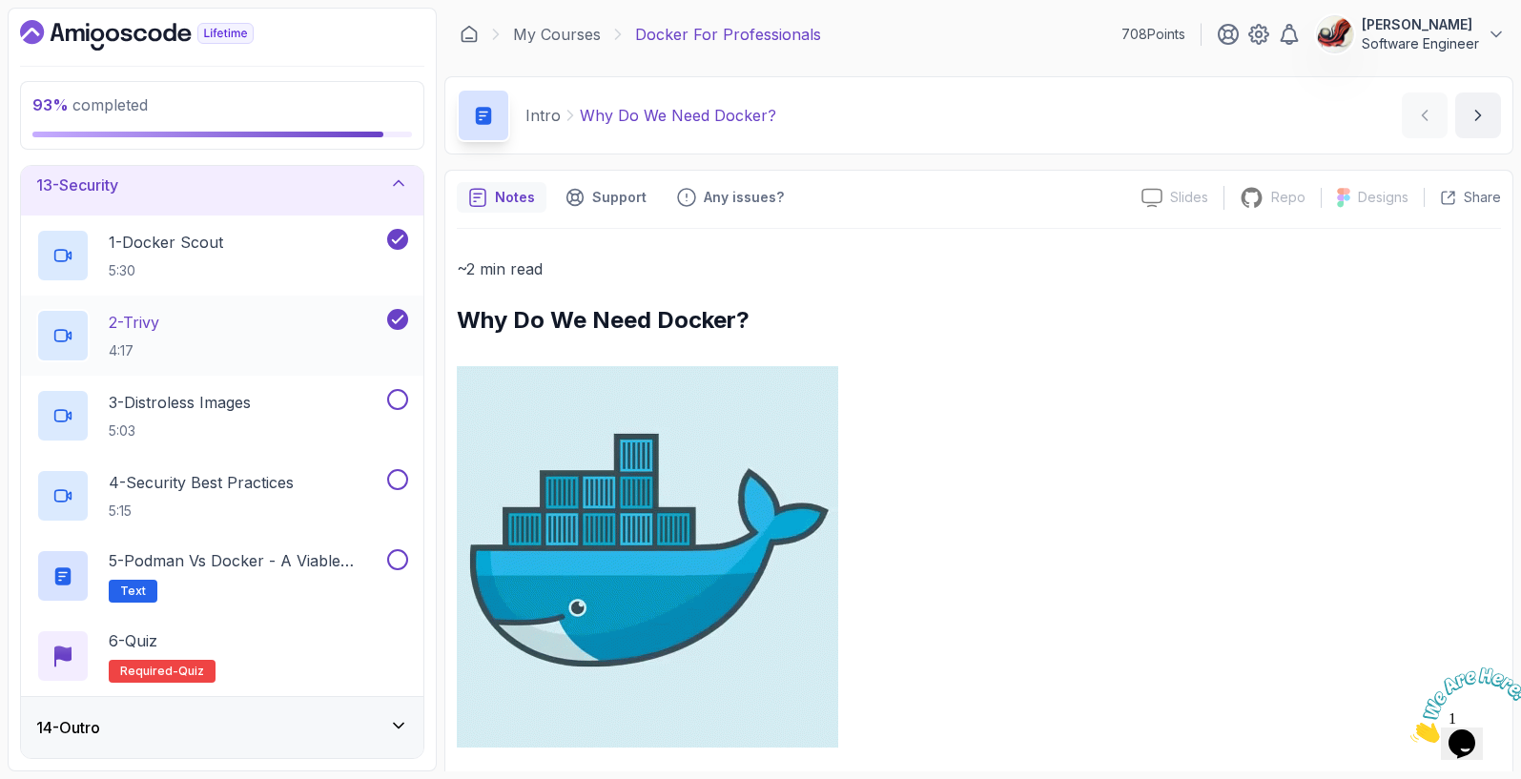
scroll to position [755, 0]
click at [285, 383] on div "3 - Distroless Images 5:03" at bounding box center [222, 416] width 402 height 80
click at [278, 398] on div "3 - Distroless Images 5:03" at bounding box center [209, 415] width 347 height 53
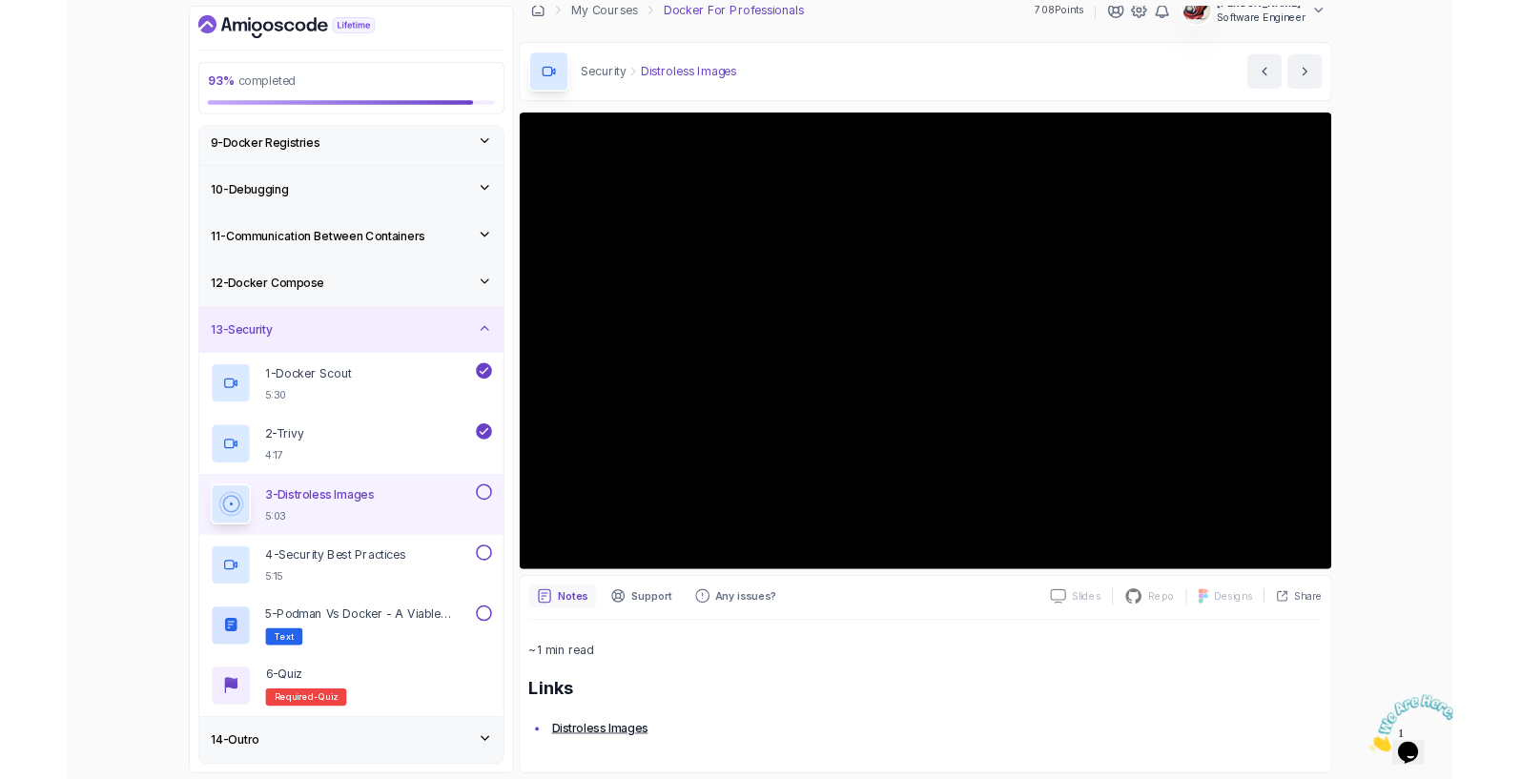
scroll to position [505, 0]
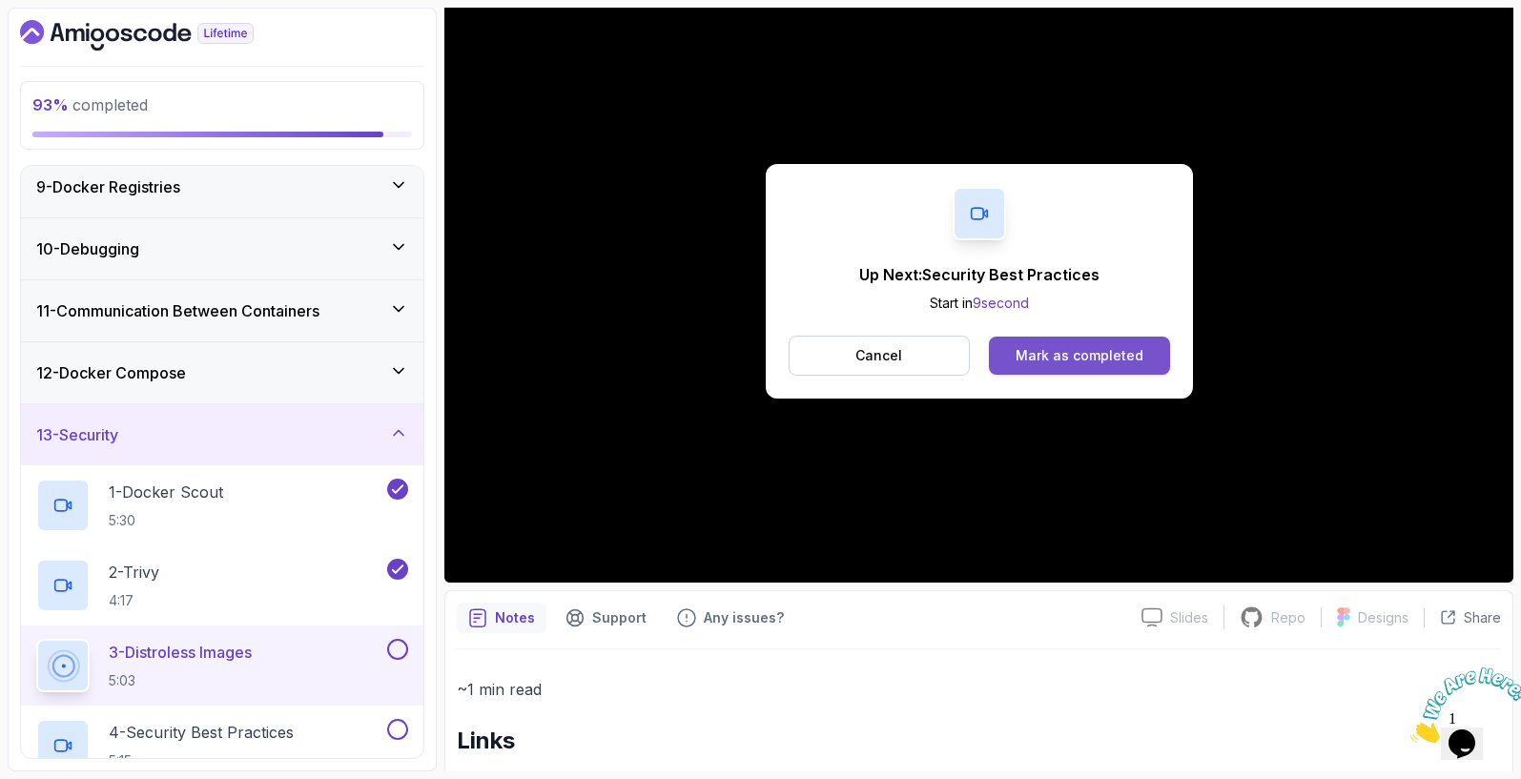
click at [1032, 360] on div "Mark as completed" at bounding box center [1080, 355] width 128 height 19
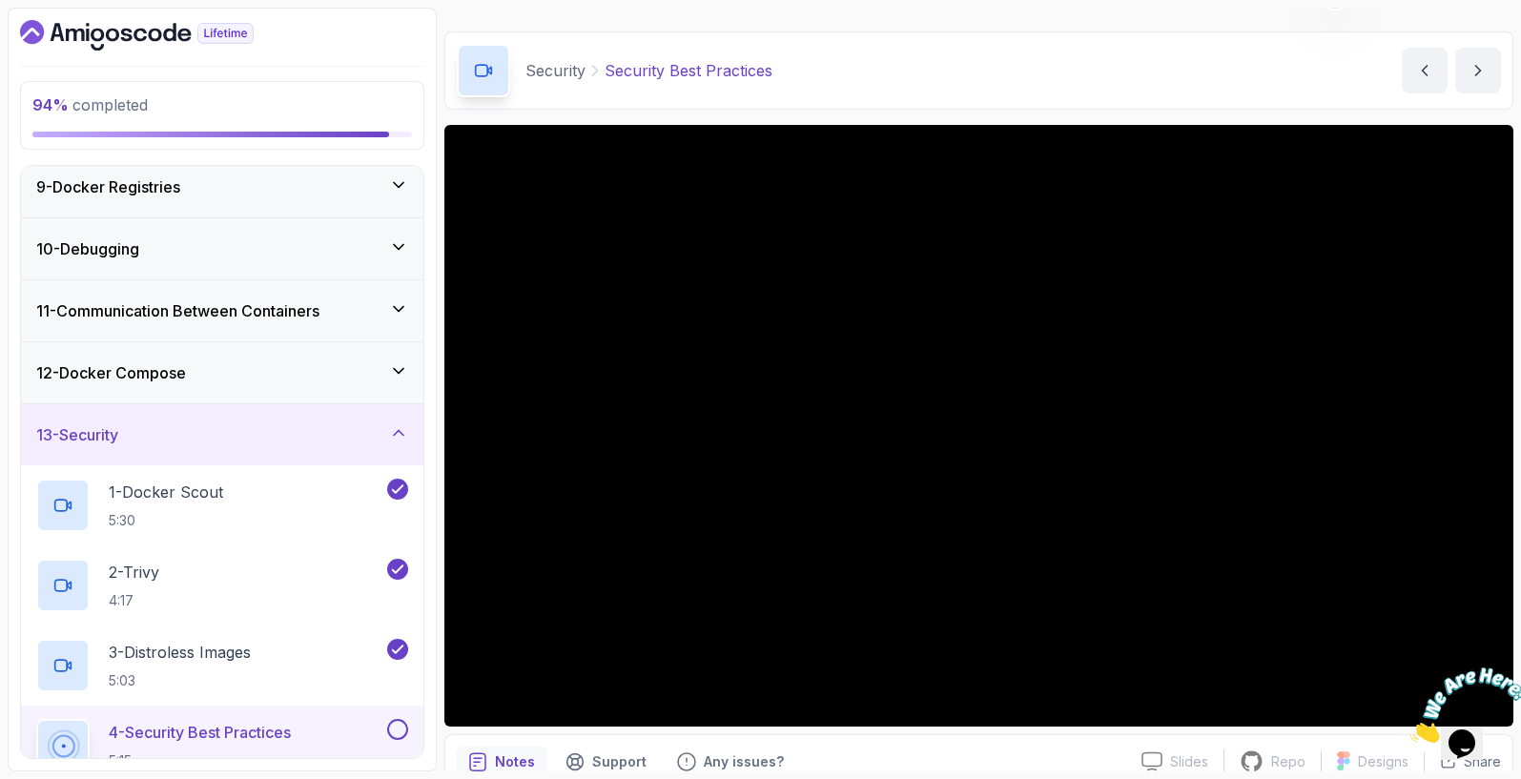
scroll to position [124, 0]
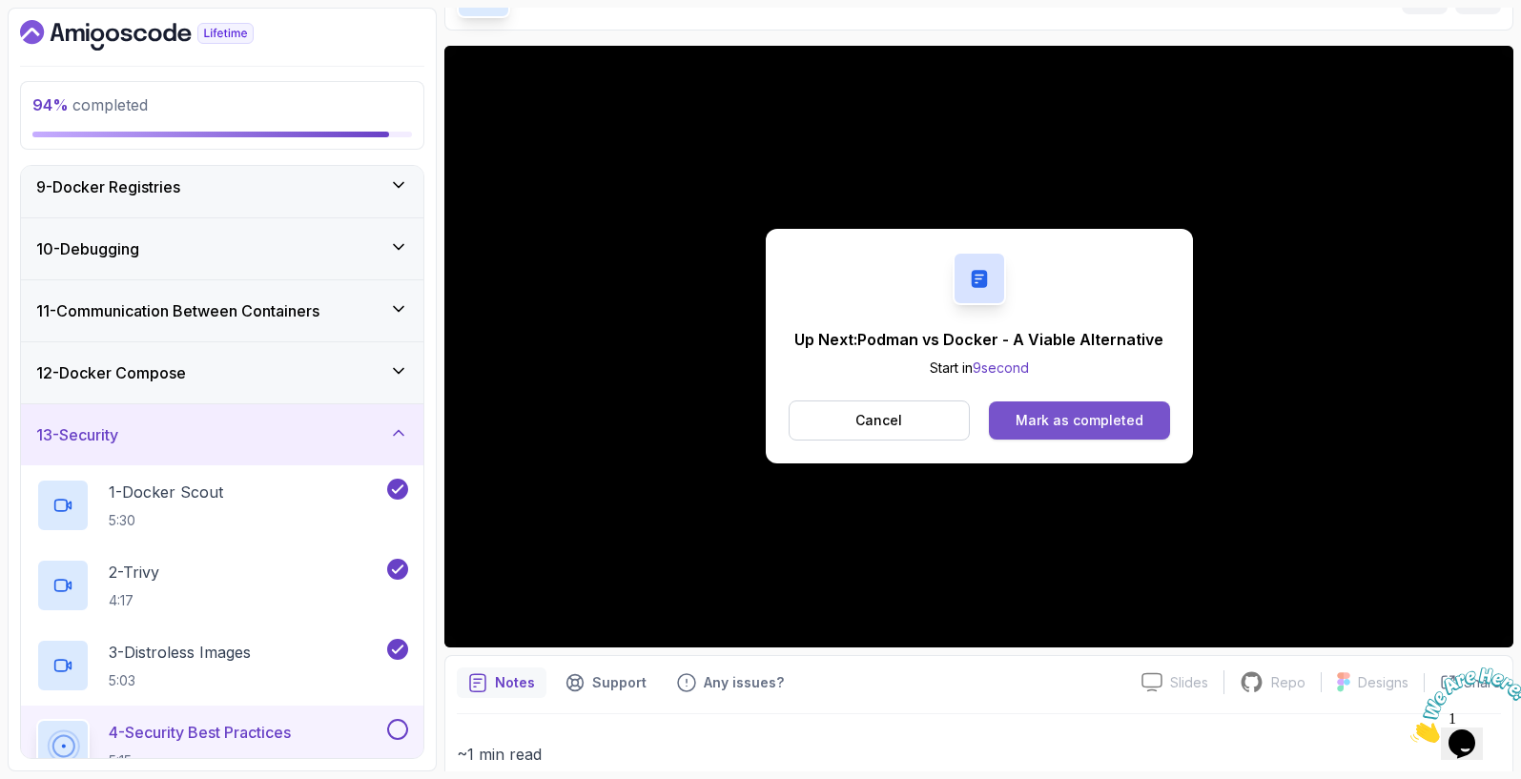
click at [1026, 410] on button "Mark as completed" at bounding box center [1079, 420] width 180 height 38
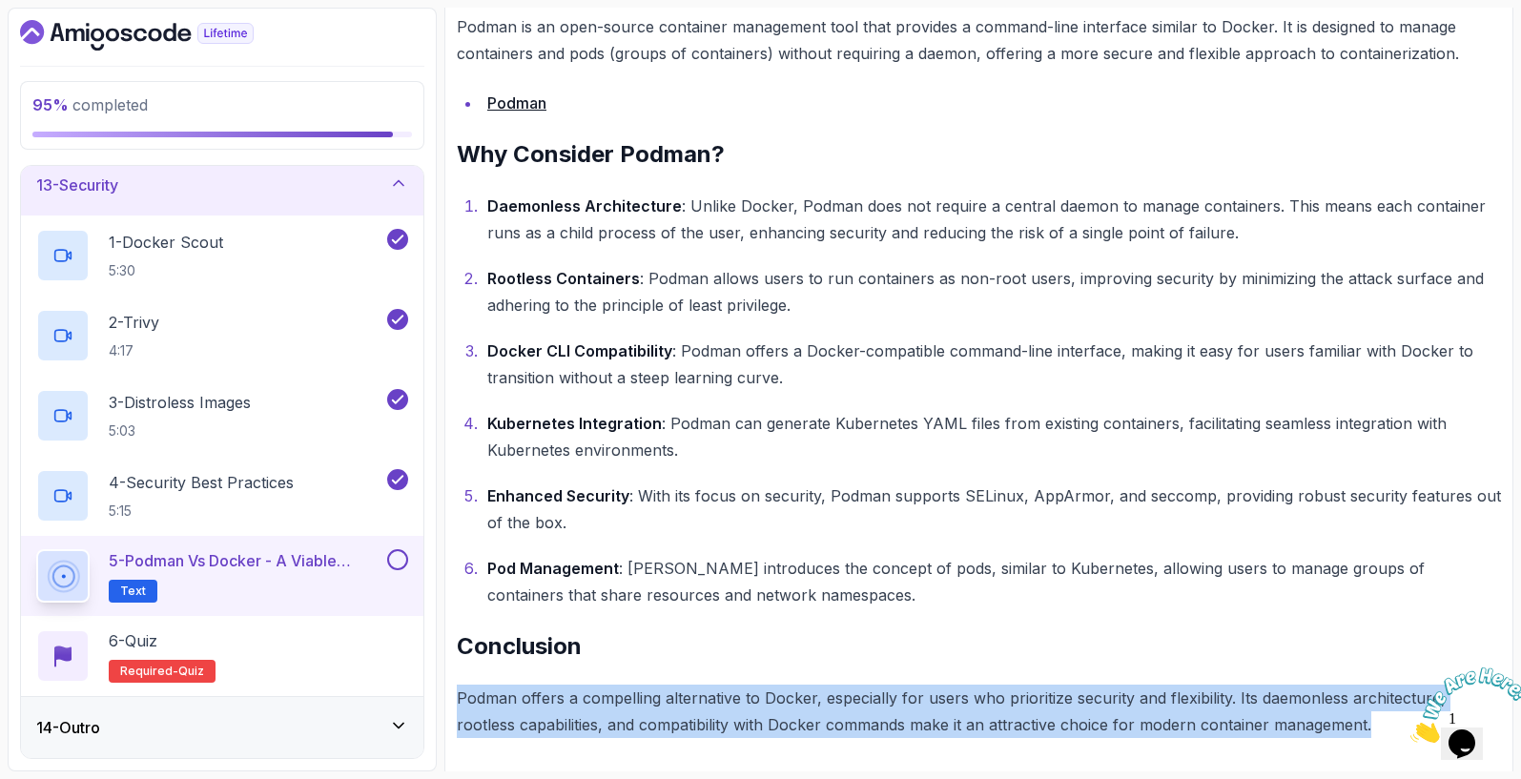
drag, startPoint x: 1305, startPoint y: 728, endPoint x: 452, endPoint y: 684, distance: 853.7
copy p "Podman offers a compelling alternative to Docker, especially for users who prio…"
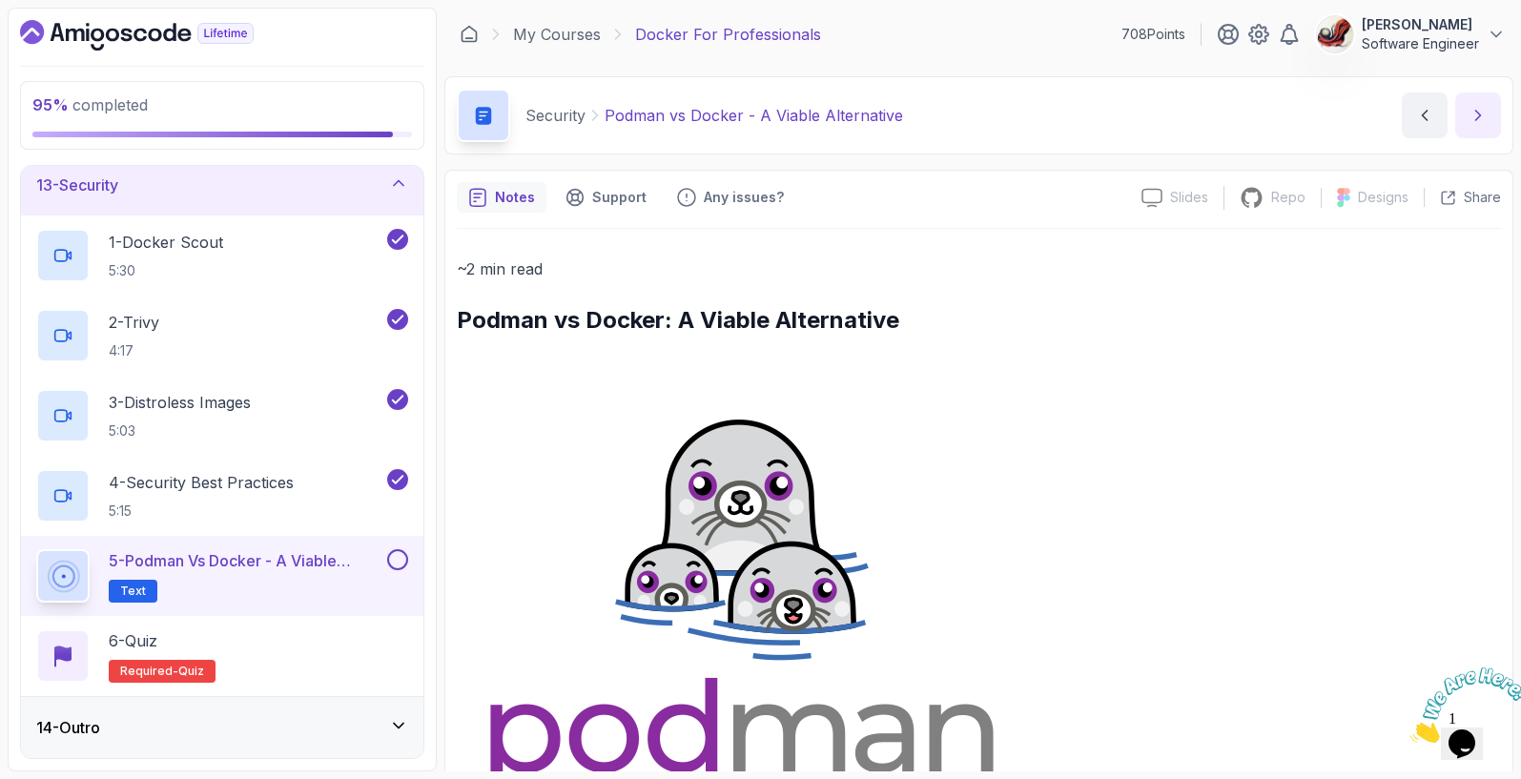
click at [1479, 117] on icon "next content" at bounding box center [1478, 116] width 5 height 10
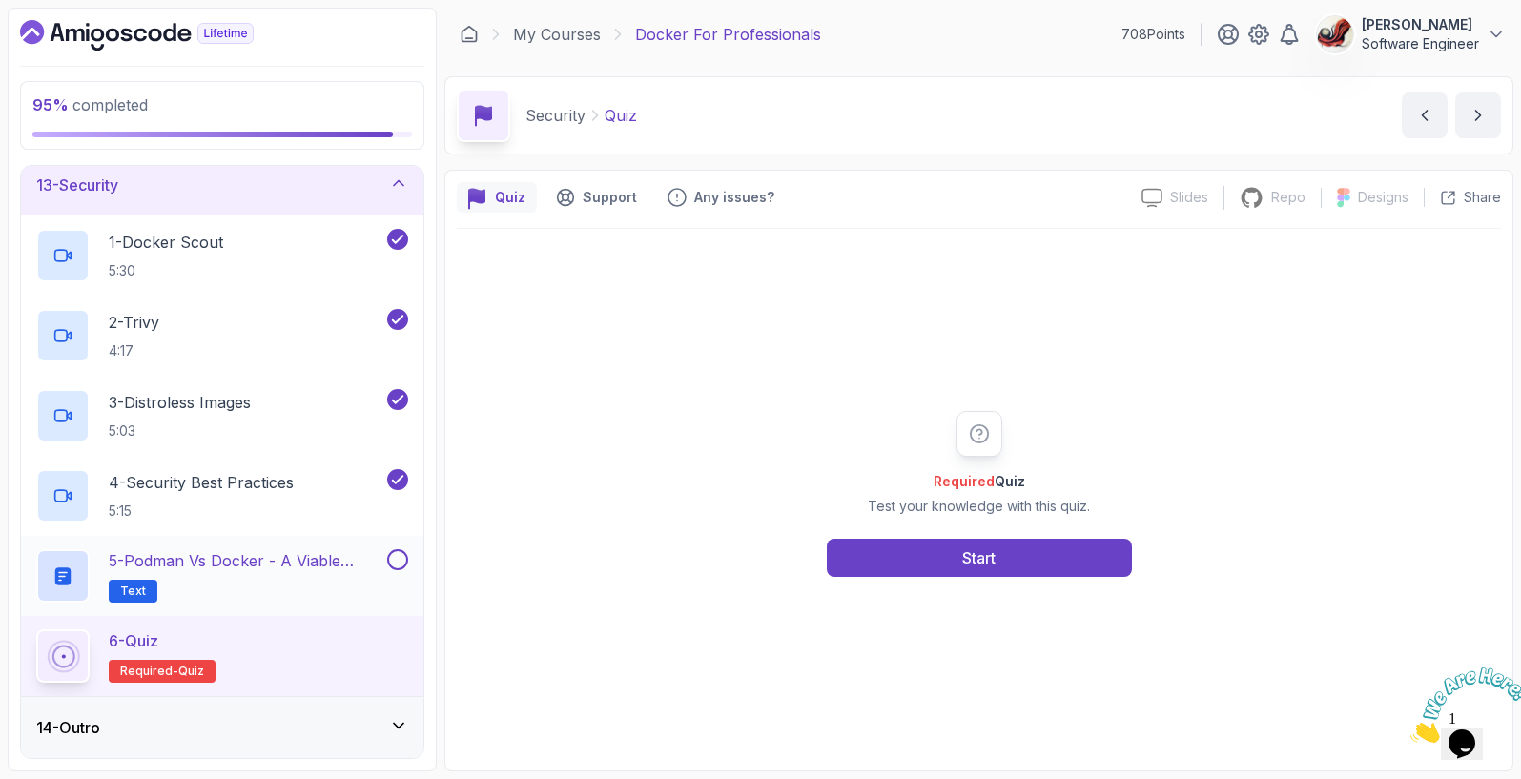
click at [406, 564] on button at bounding box center [397, 559] width 21 height 21
click at [954, 552] on button "Start" at bounding box center [979, 558] width 305 height 38
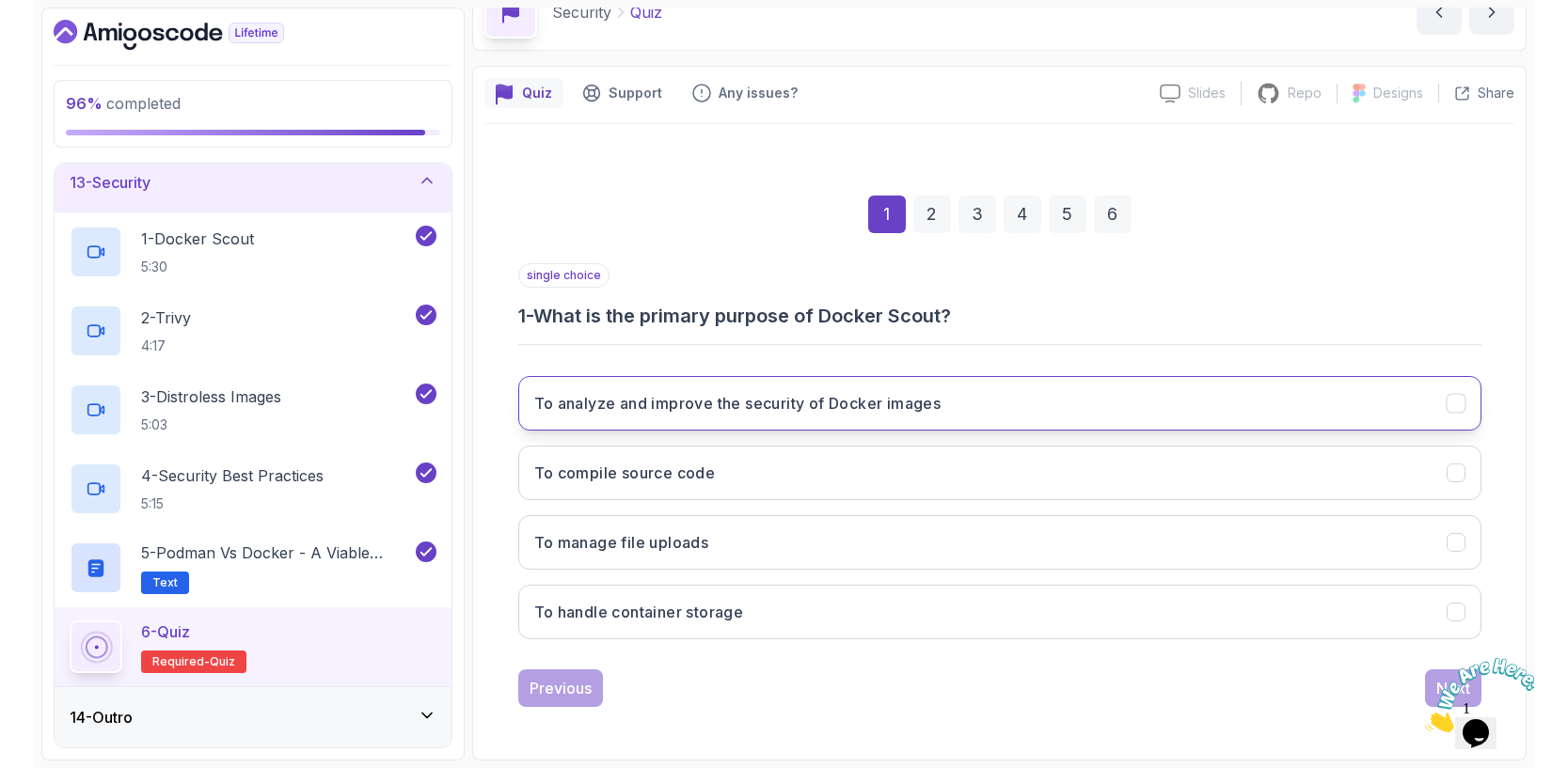
scroll to position [102, 0]
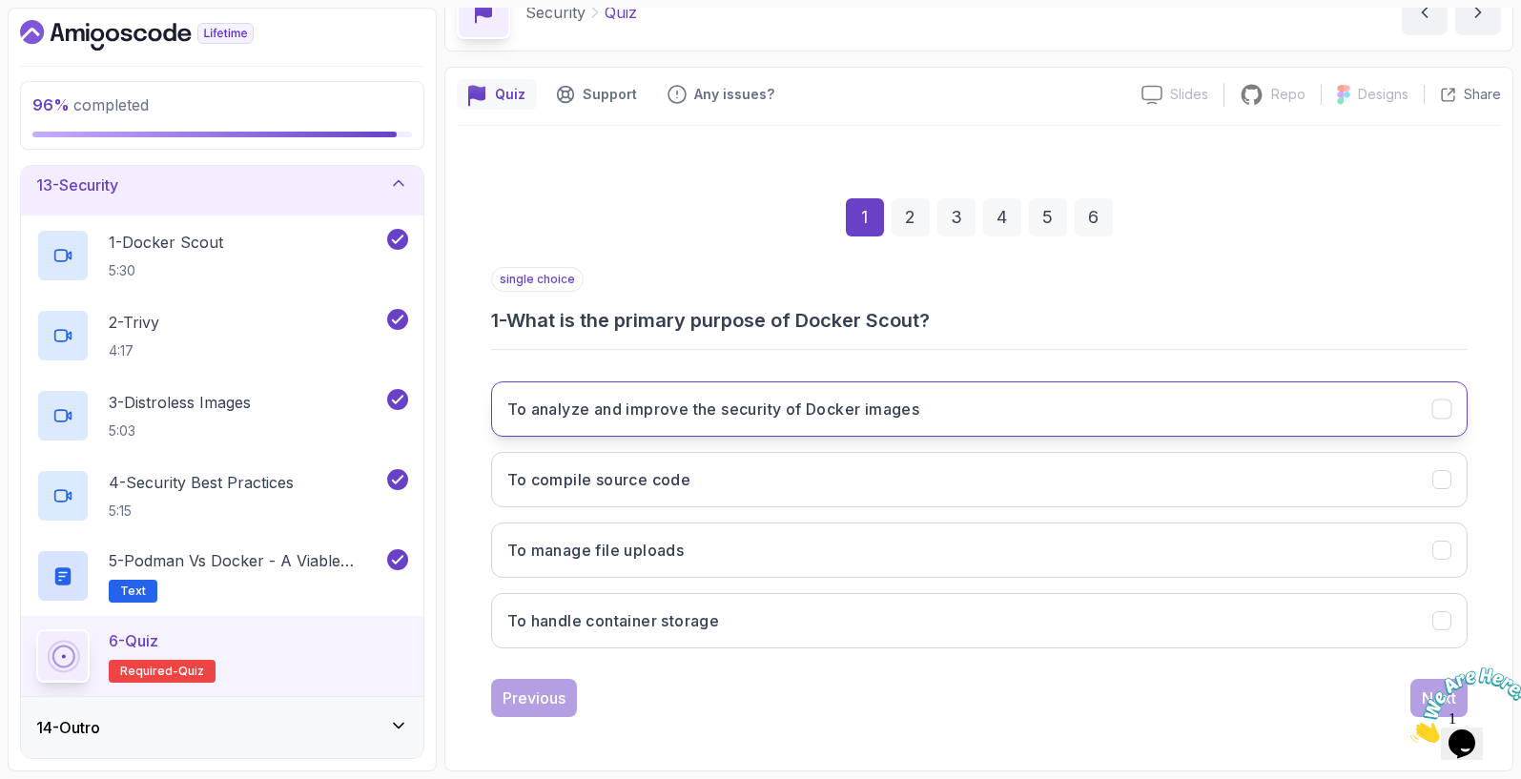
click at [854, 419] on h3 "To analyze and improve the security of Docker images" at bounding box center [713, 409] width 413 height 23
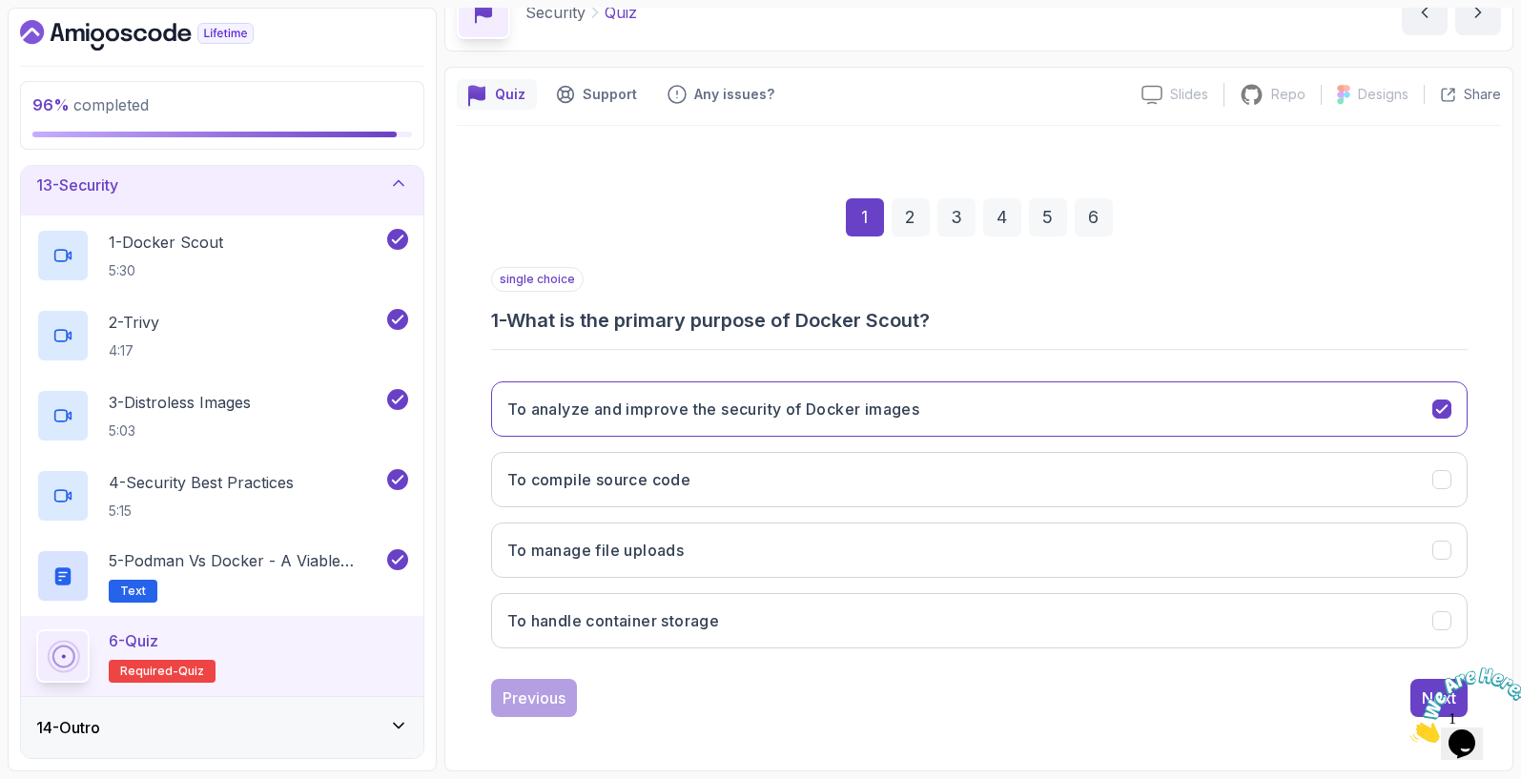
drag, startPoint x: 1427, startPoint y: 684, endPoint x: 1661, endPoint y: 1154, distance: 525.4
click at [1427, 684] on img at bounding box center [1469, 705] width 118 height 75
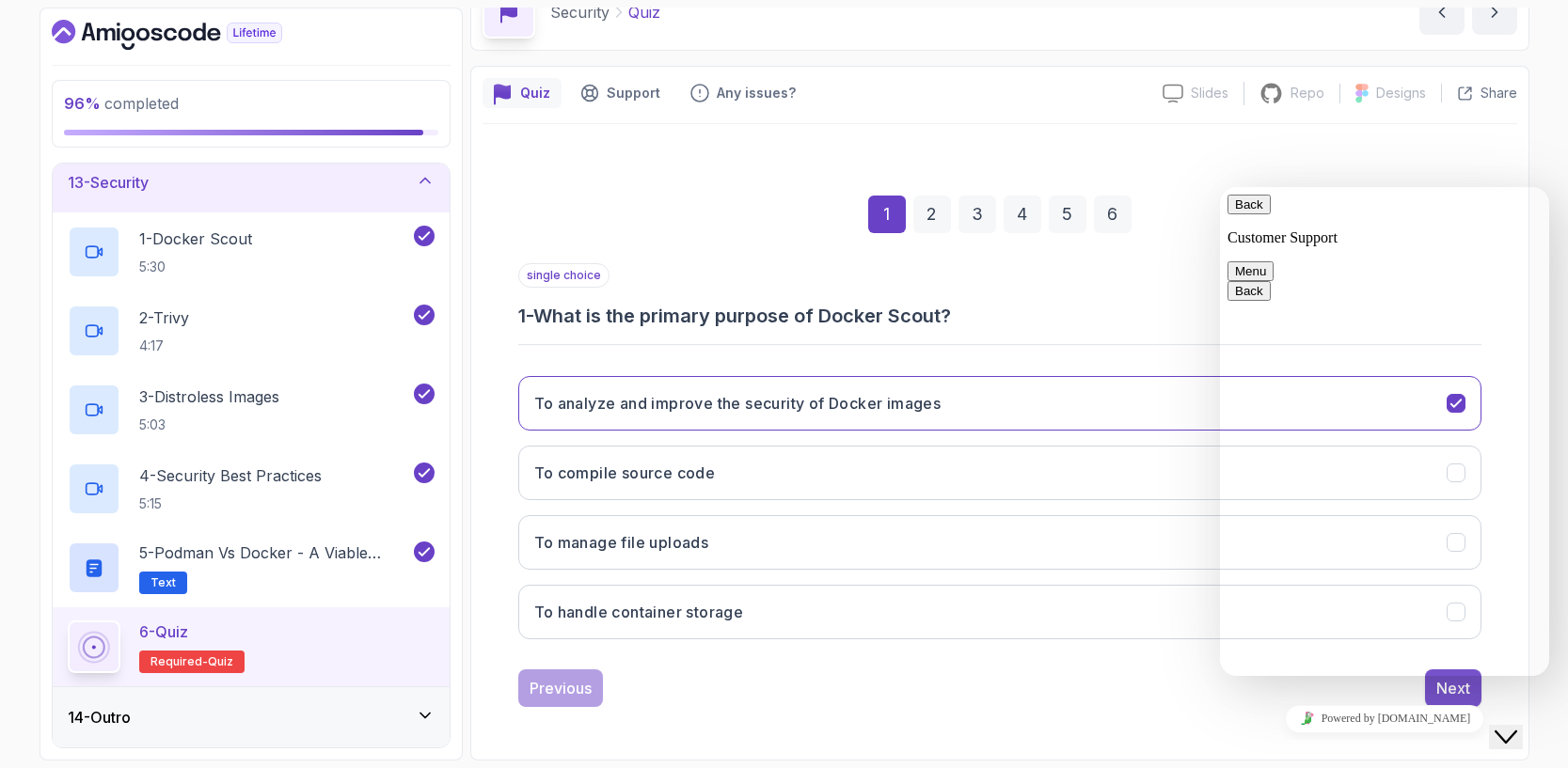
click at [1446, 691] on div "Next" at bounding box center [1453, 688] width 34 height 23
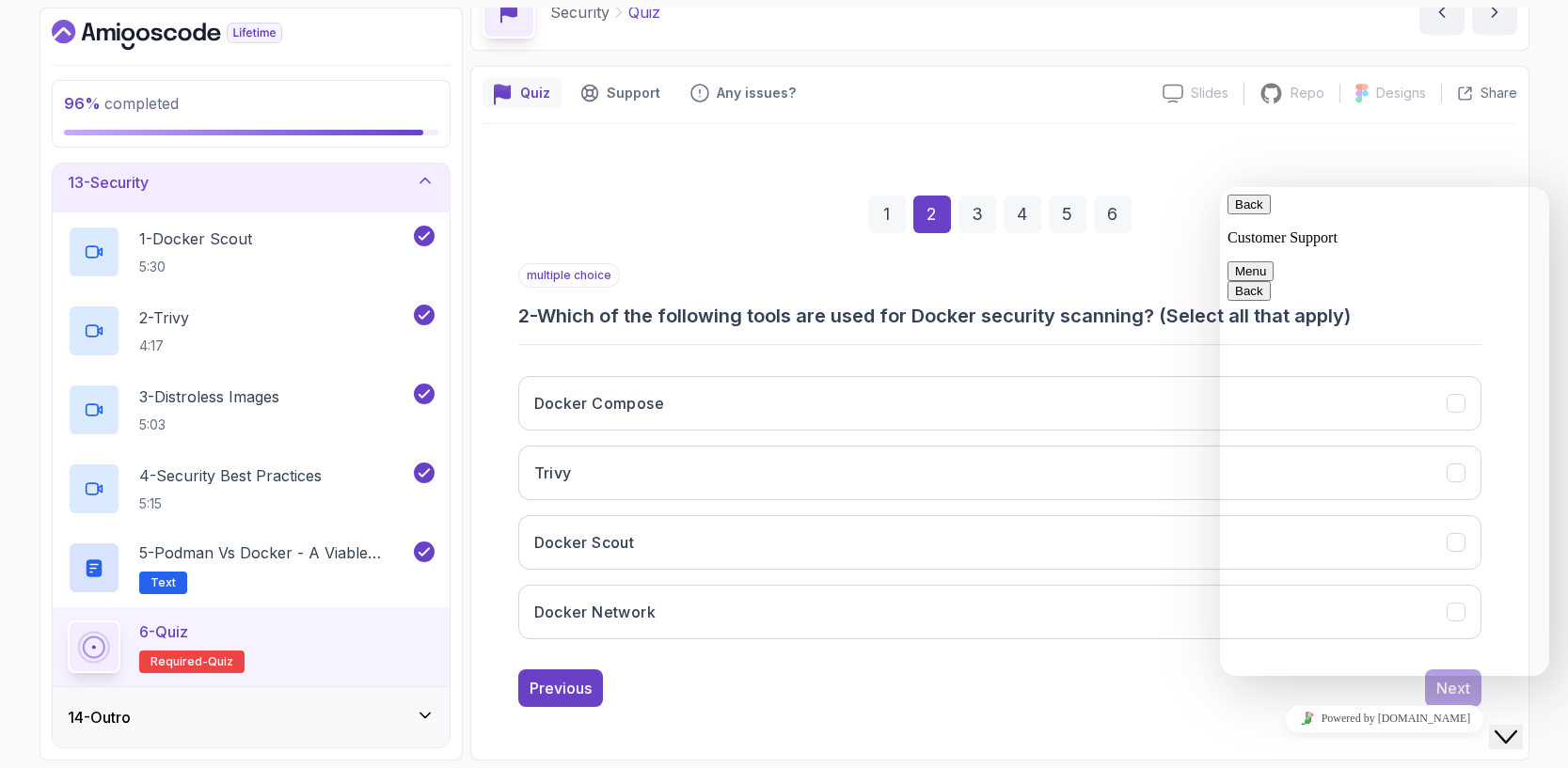
click at [1499, 726] on icon "Close Chat This icon closes the chat window." at bounding box center [1505, 736] width 23 height 23
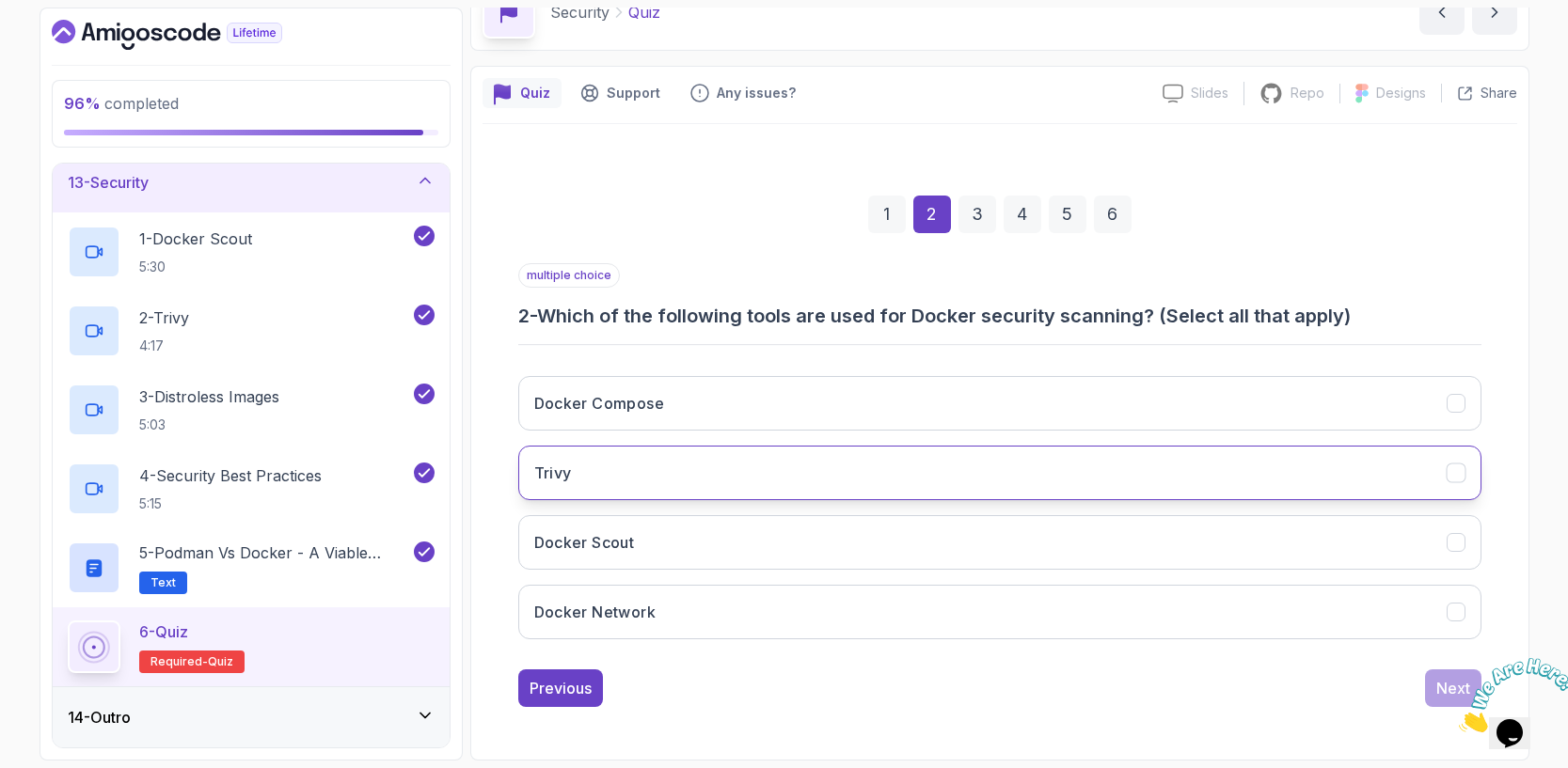
click at [593, 475] on button "Trivy" at bounding box center [999, 472] width 963 height 54
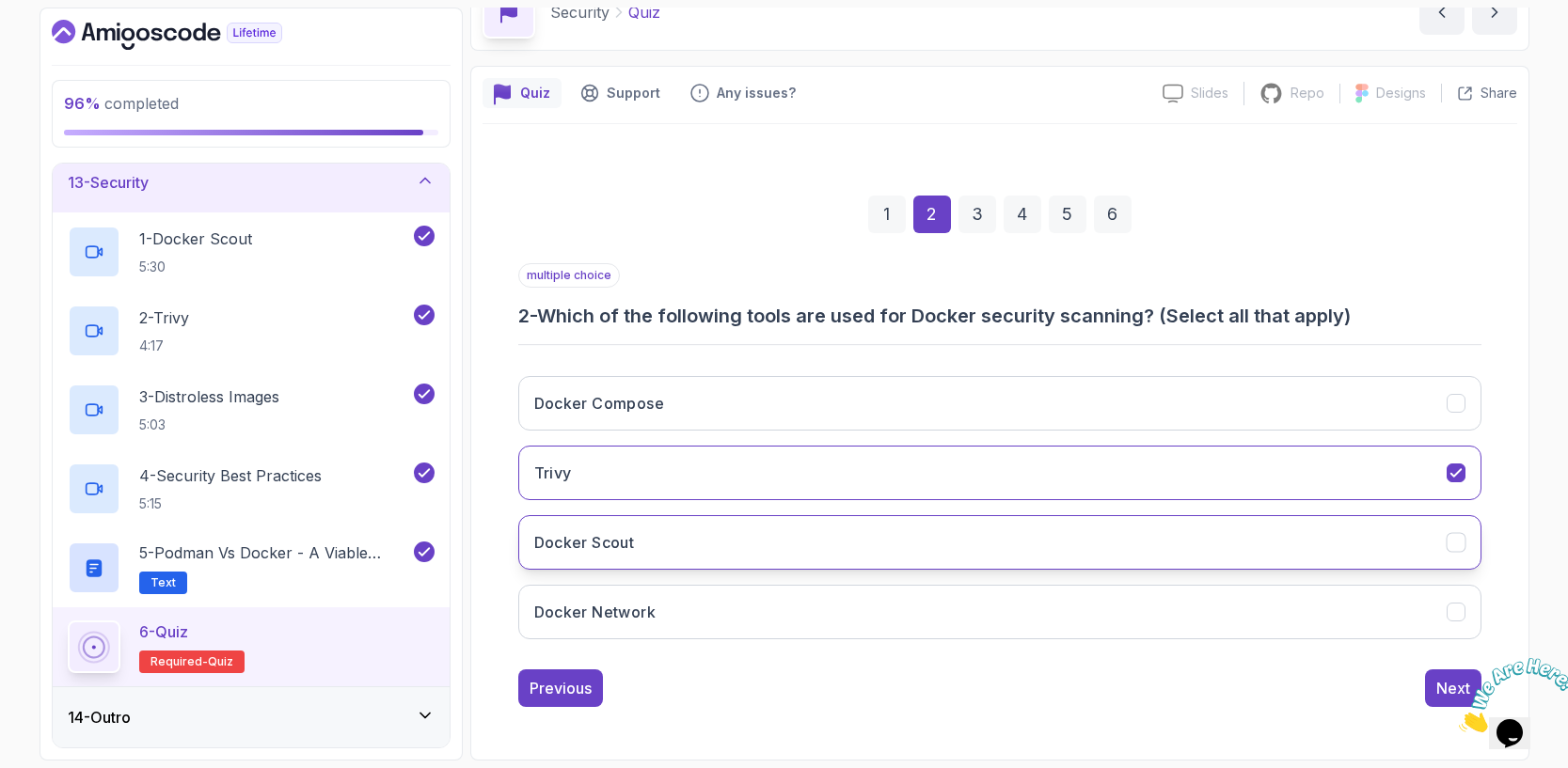
click at [647, 558] on button "Docker Scout" at bounding box center [999, 542] width 963 height 54
click at [1459, 685] on img at bounding box center [1517, 695] width 116 height 74
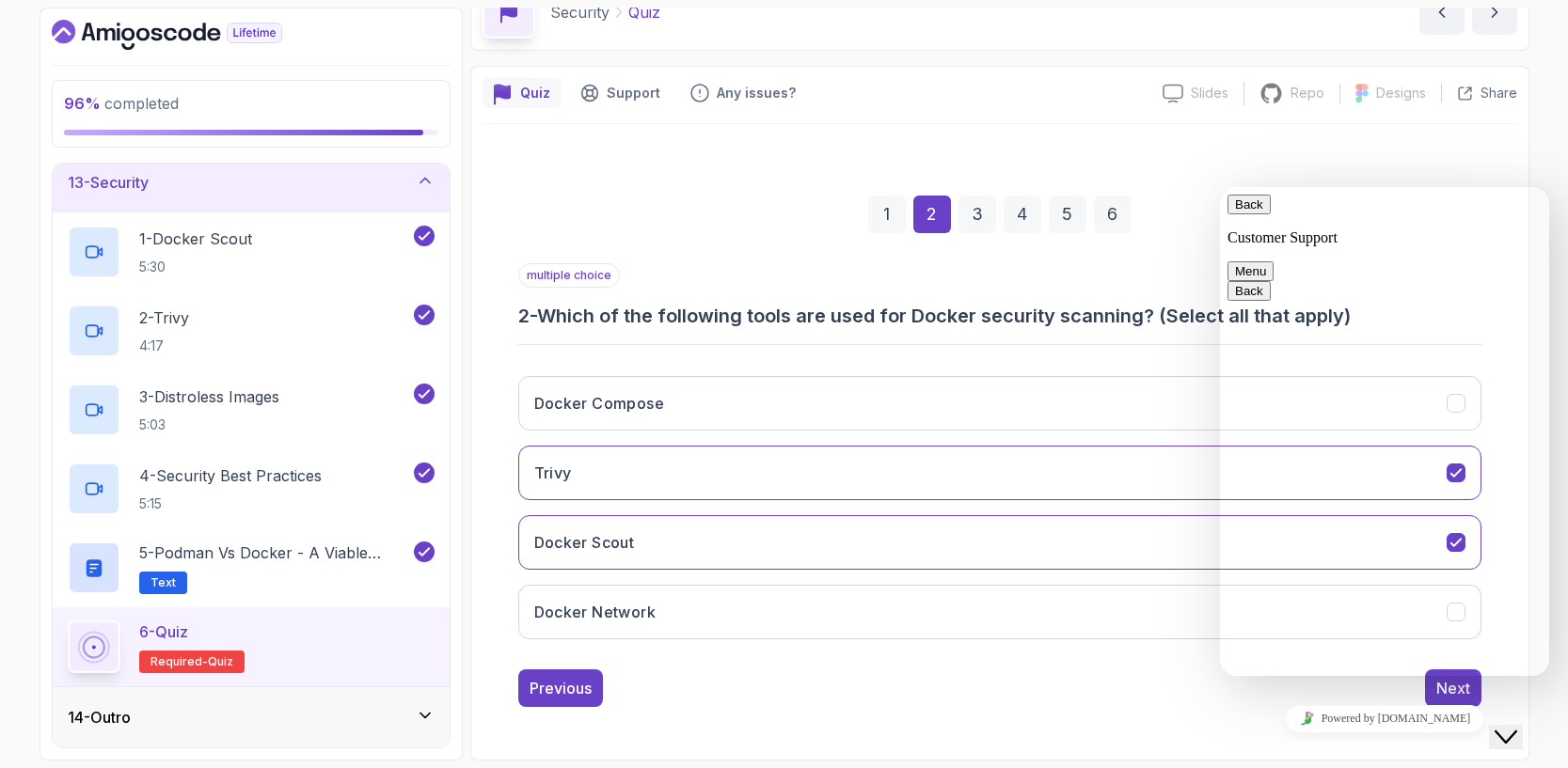
click at [1499, 731] on icon "Close Chat This icon closes the chat window." at bounding box center [1505, 736] width 23 height 23
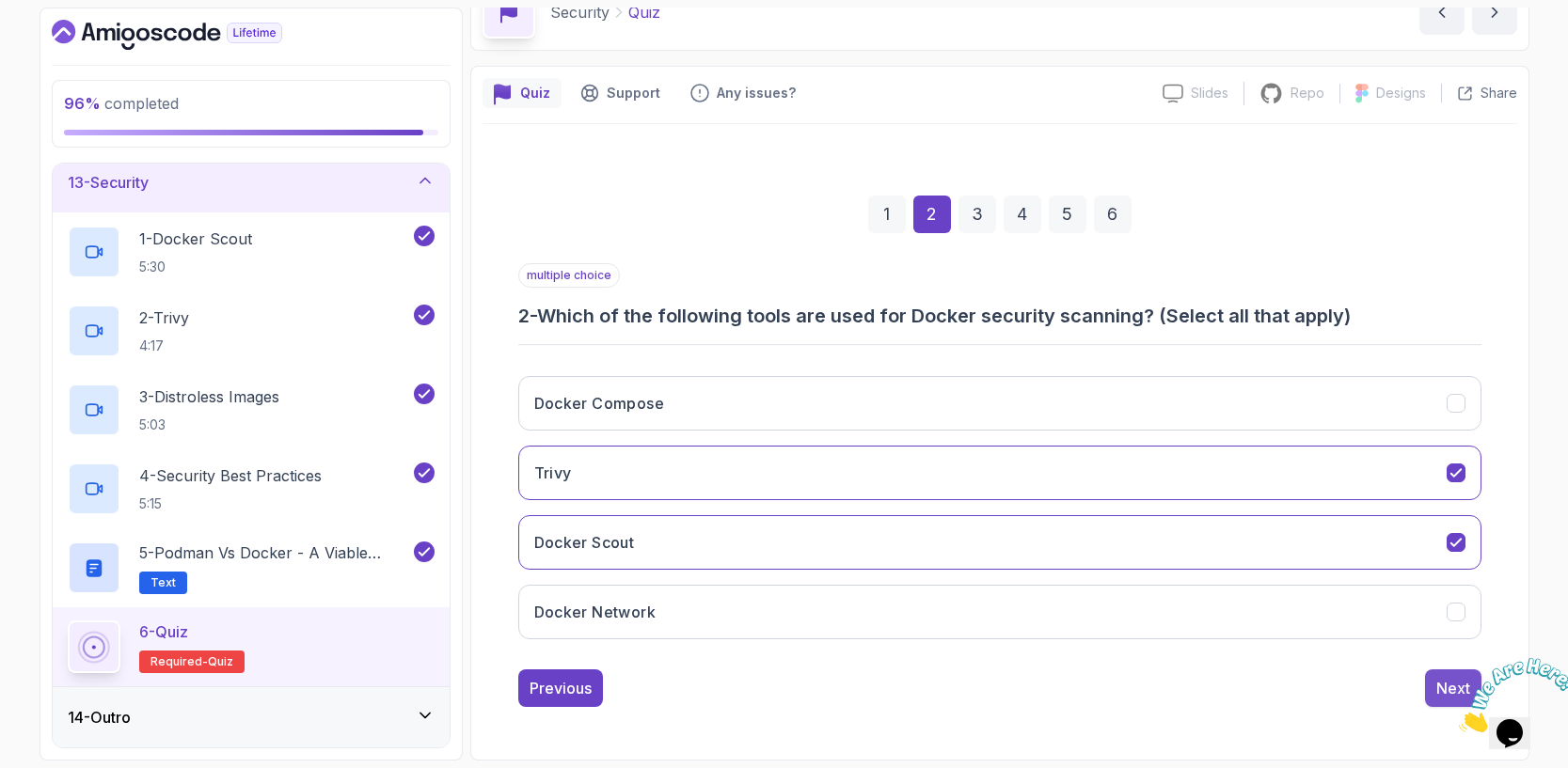
click at [1436, 677] on div "Next" at bounding box center [1453, 688] width 34 height 23
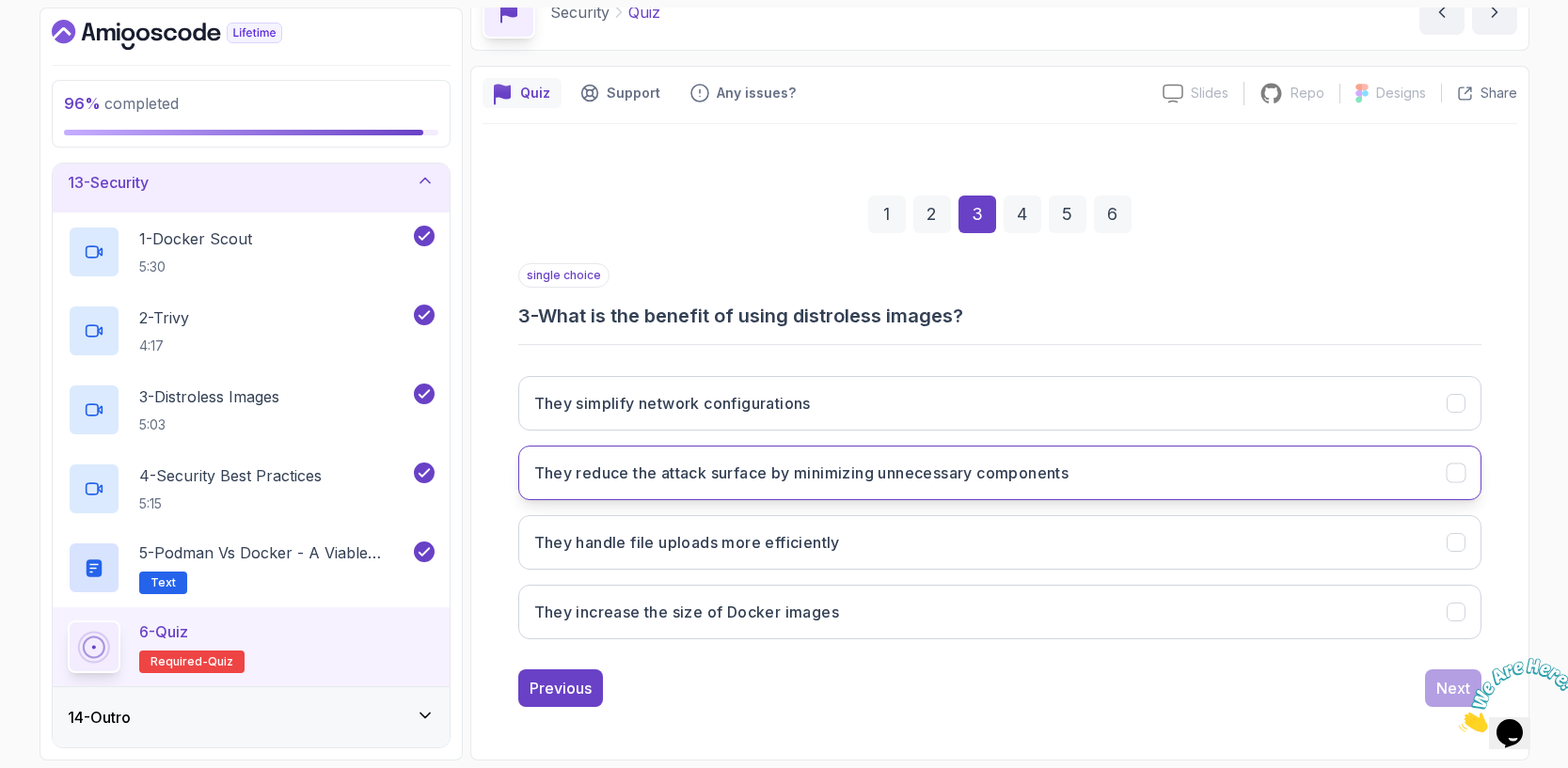
click at [753, 472] on h3 "They reduce the attack surface by minimizing unnecessary components" at bounding box center [802, 472] width 535 height 23
click at [1436, 676] on button "Next" at bounding box center [1453, 688] width 56 height 37
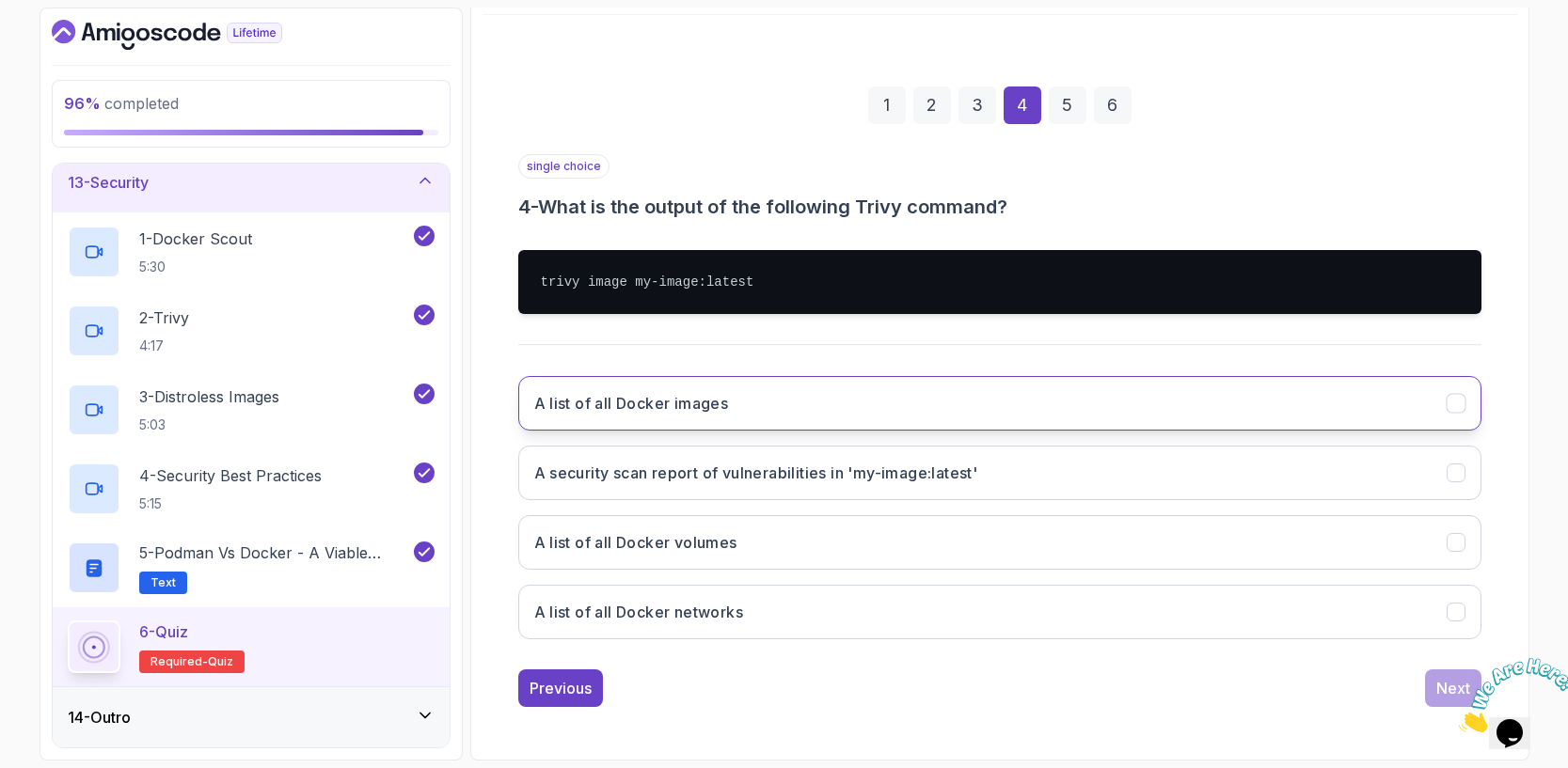
scroll to position [211, 0]
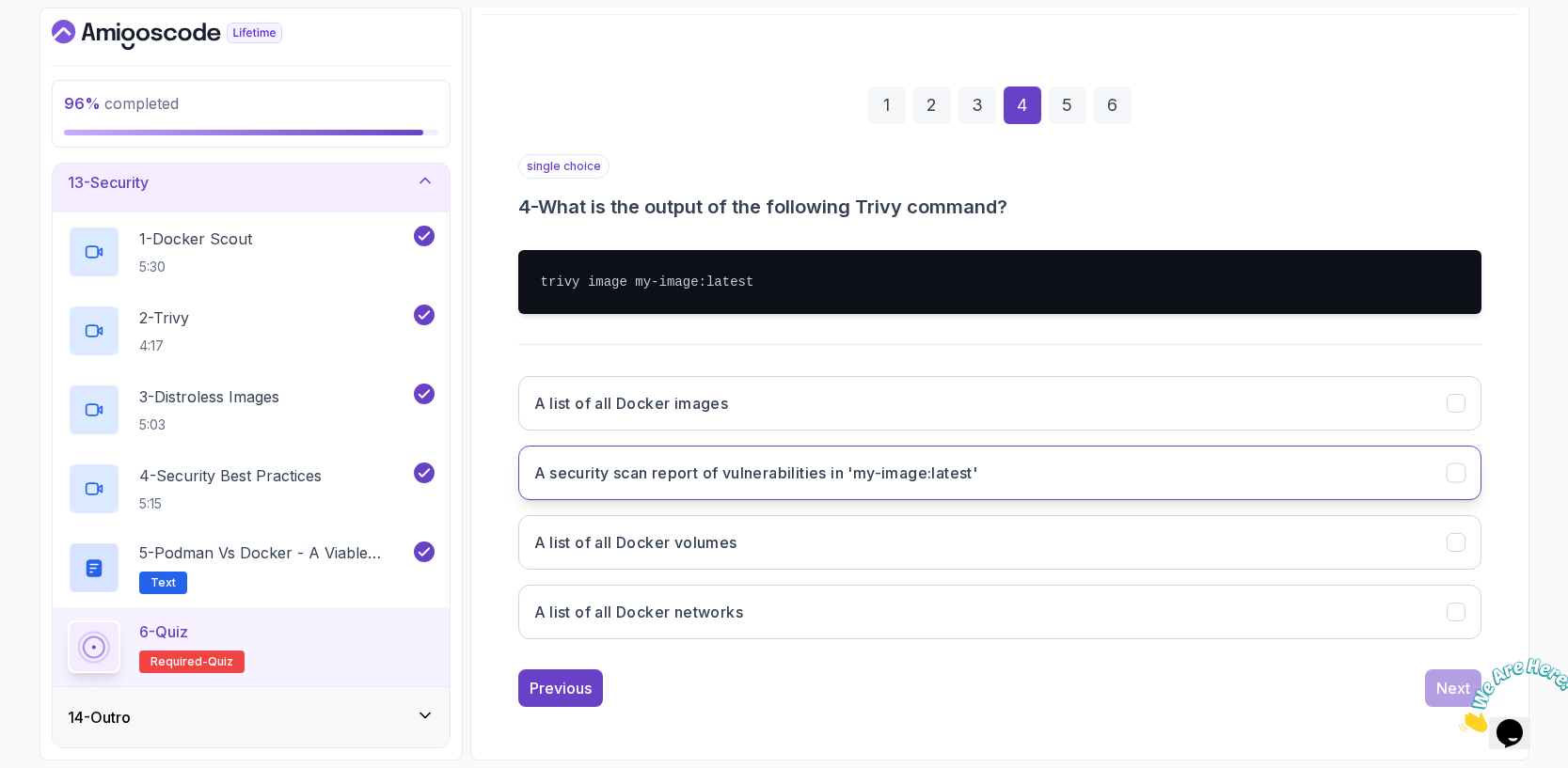
click at [716, 481] on h3 "A security scan report of vulnerabilities in 'my-image:latest'" at bounding box center [756, 472] width 444 height 23
click at [1437, 685] on div "Next" at bounding box center [1453, 688] width 34 height 23
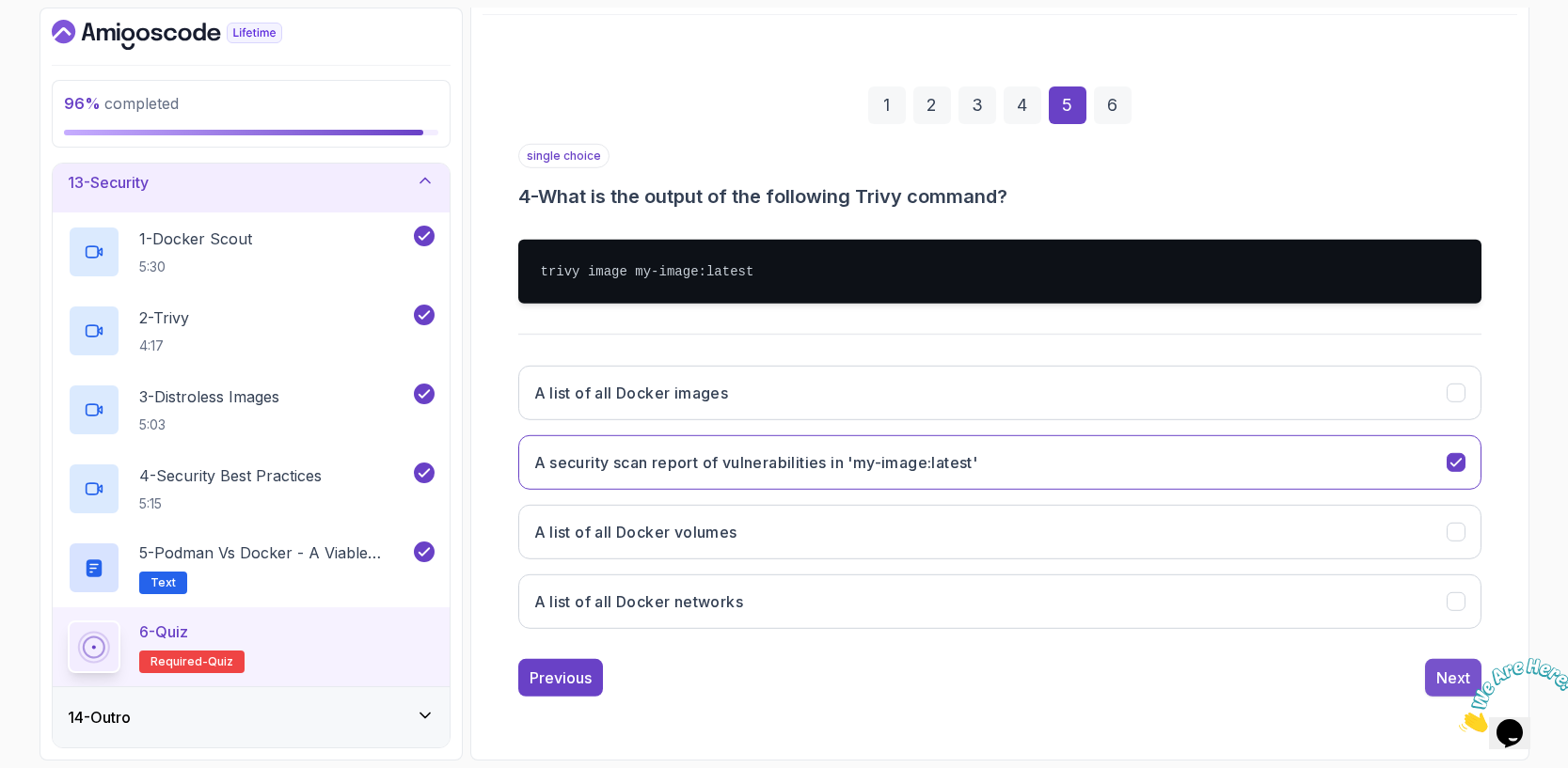
scroll to position [102, 0]
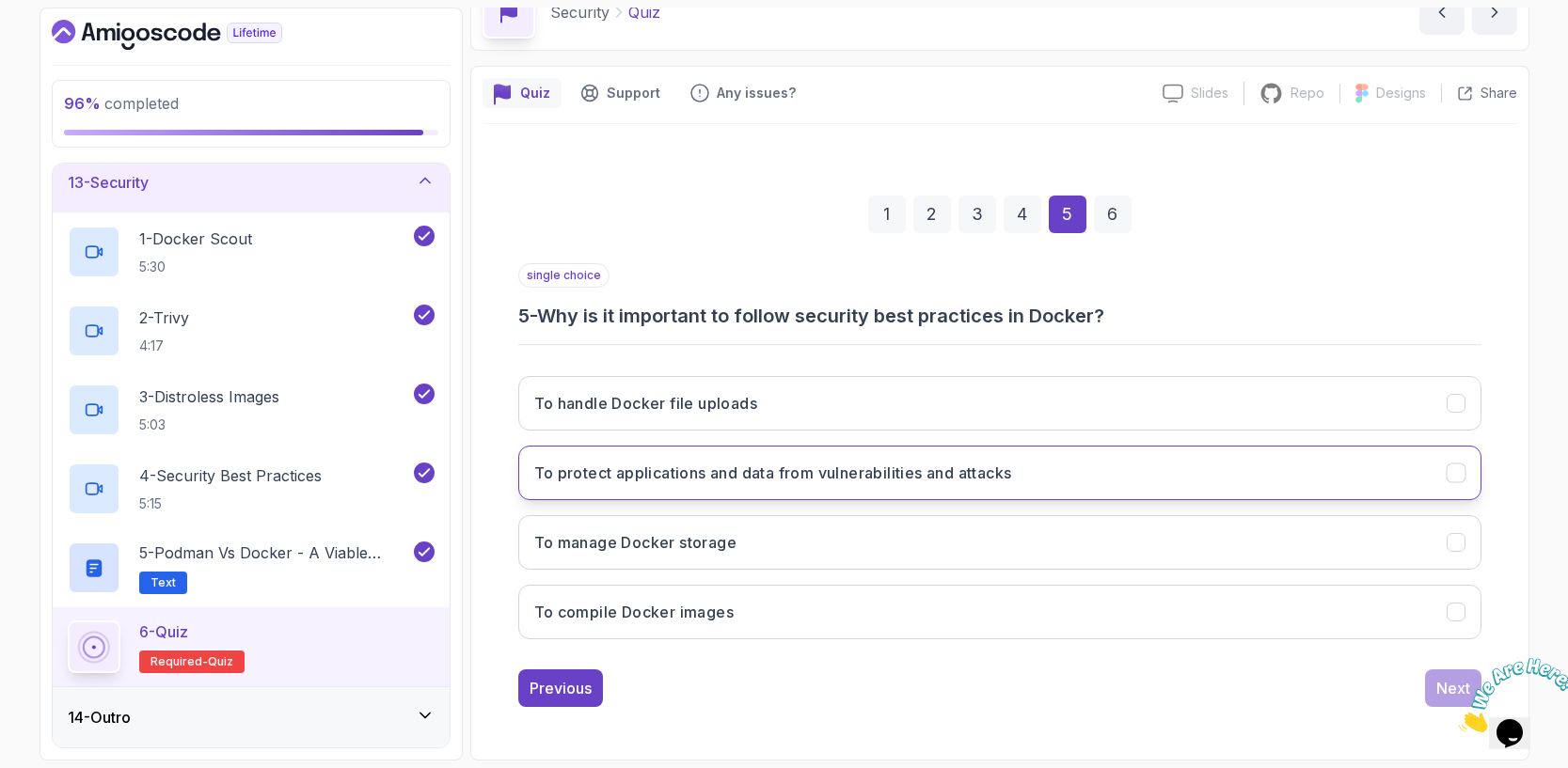
click at [637, 486] on button "To protect applications and data from vulnerabilities and attacks" at bounding box center [999, 472] width 963 height 54
click at [1440, 679] on div "Next" at bounding box center [1453, 688] width 34 height 23
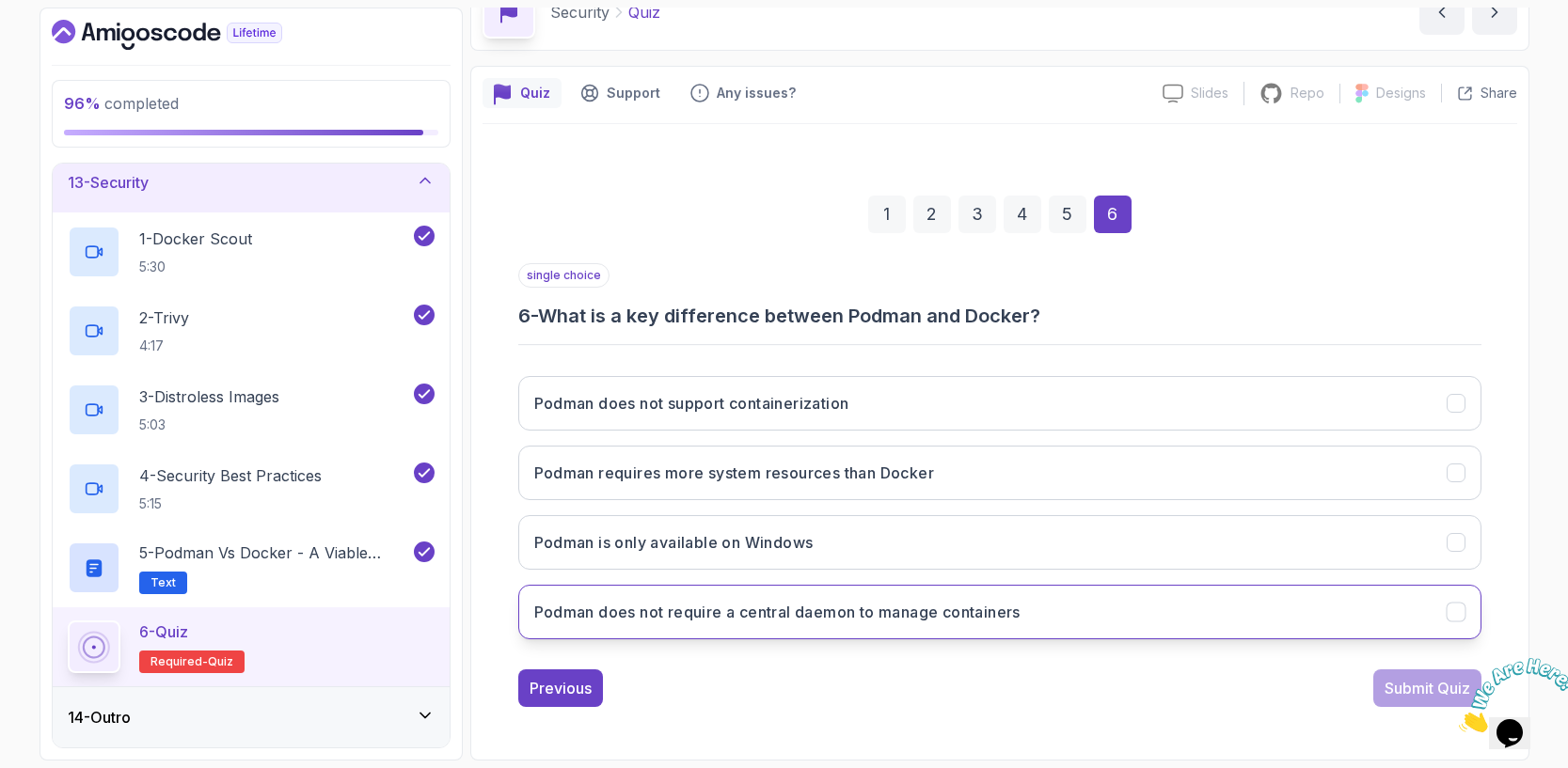
click at [756, 614] on h3 "Podman does not require a central daemon to manage containers" at bounding box center [777, 611] width 486 height 23
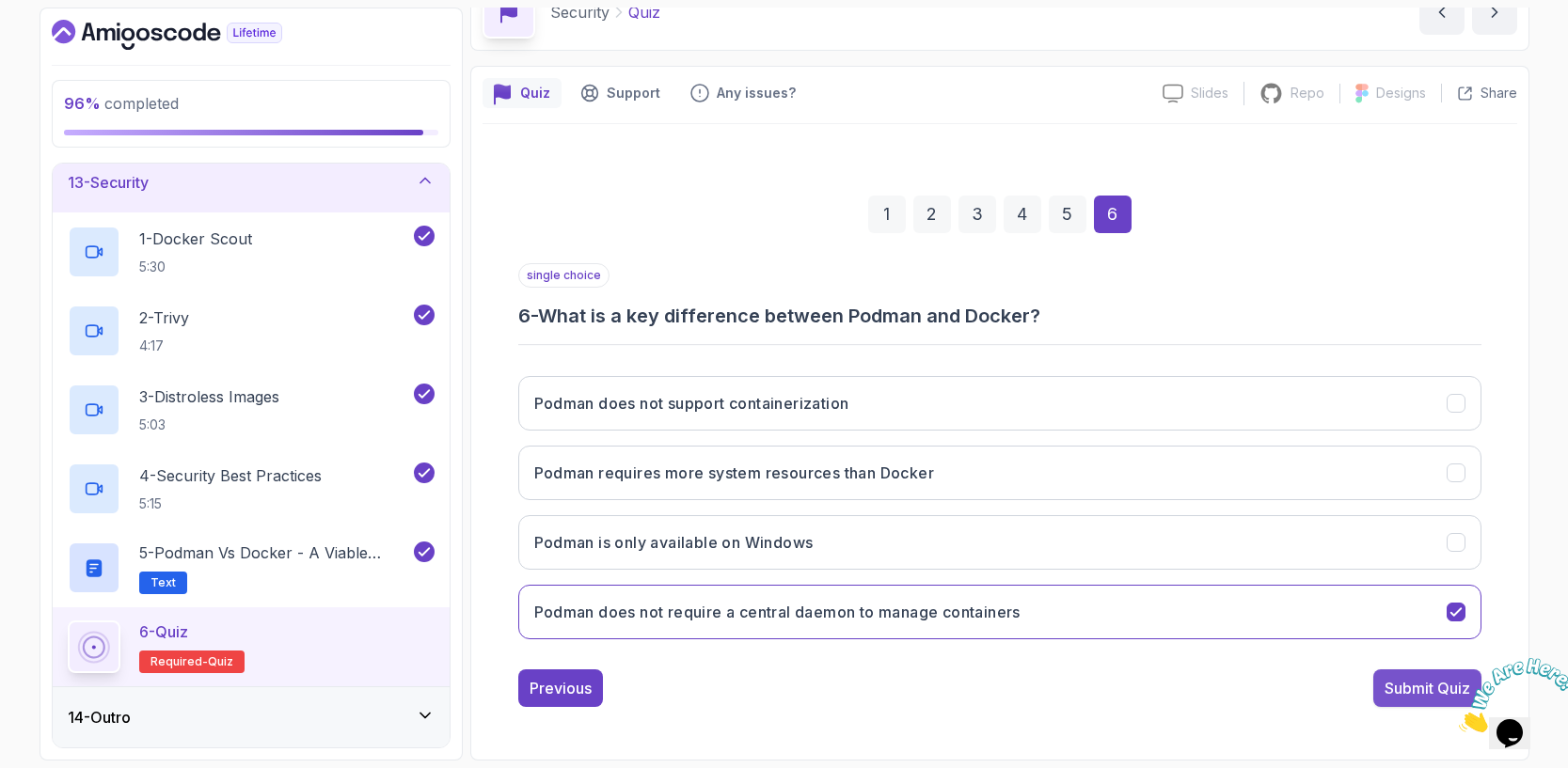
click at [1404, 688] on div "Submit Quiz" at bounding box center [1427, 688] width 86 height 23
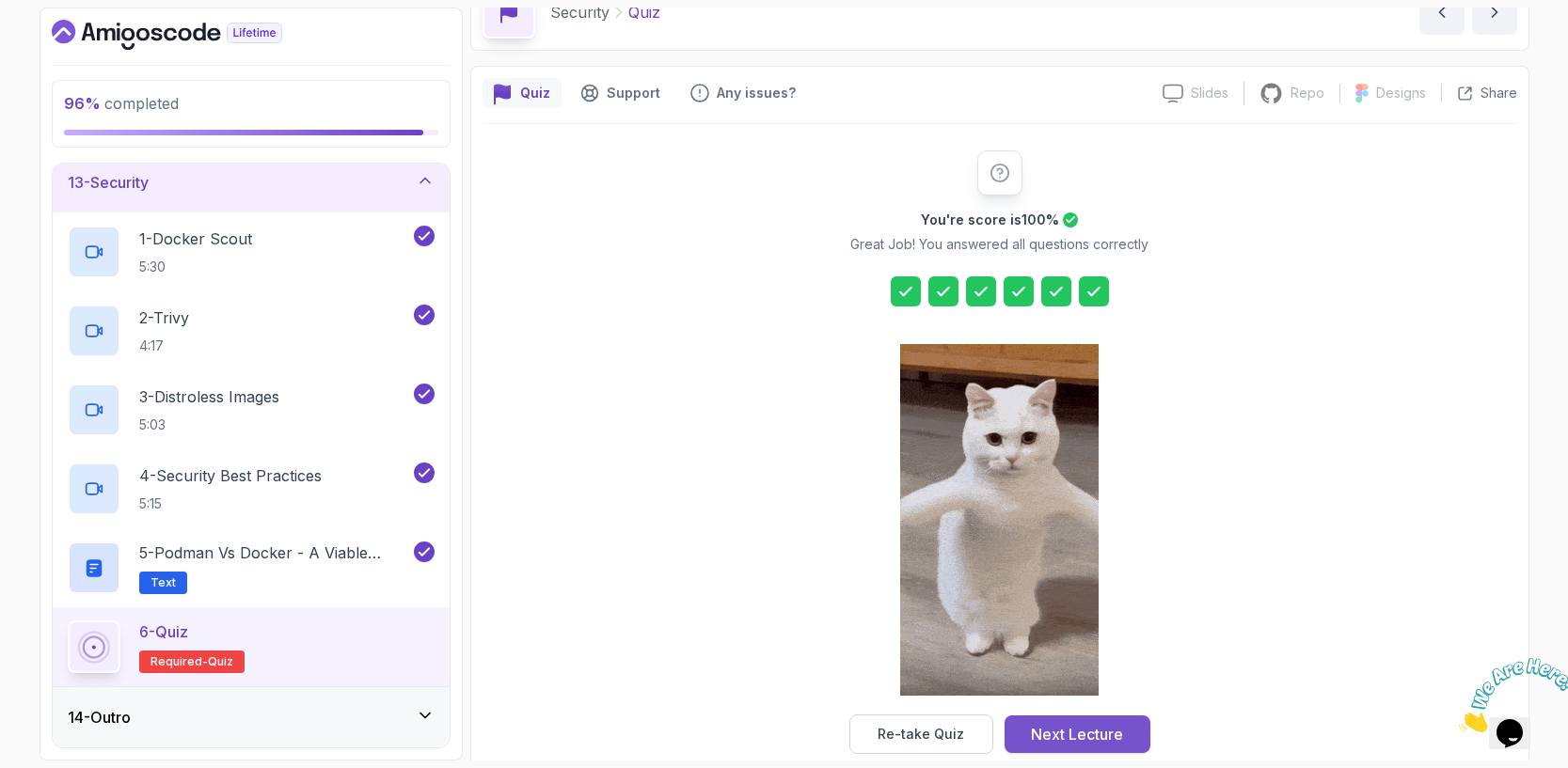
click at [1062, 735] on div "Next Lecture" at bounding box center [1076, 733] width 92 height 23
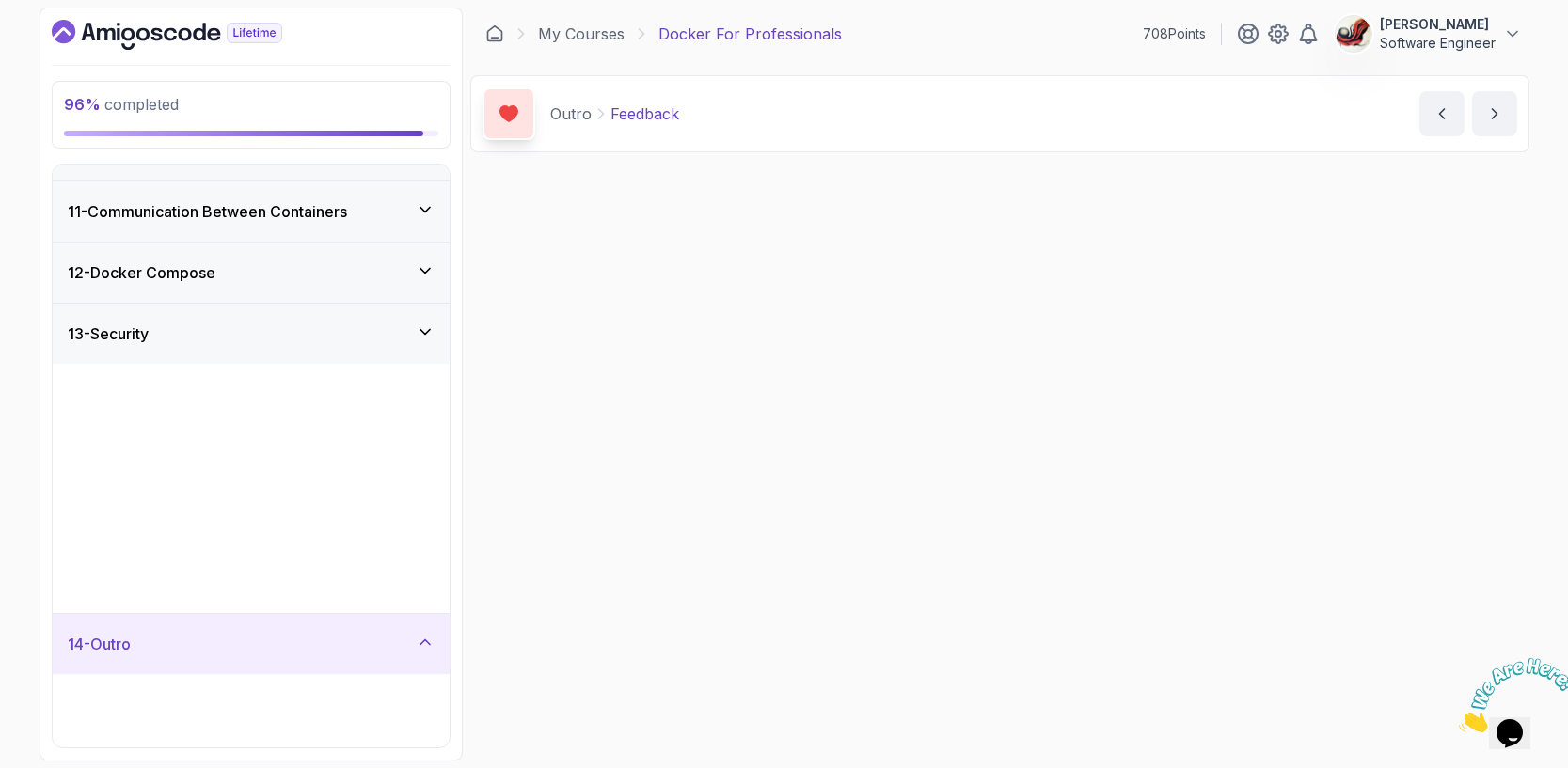
scroll to position [272, 0]
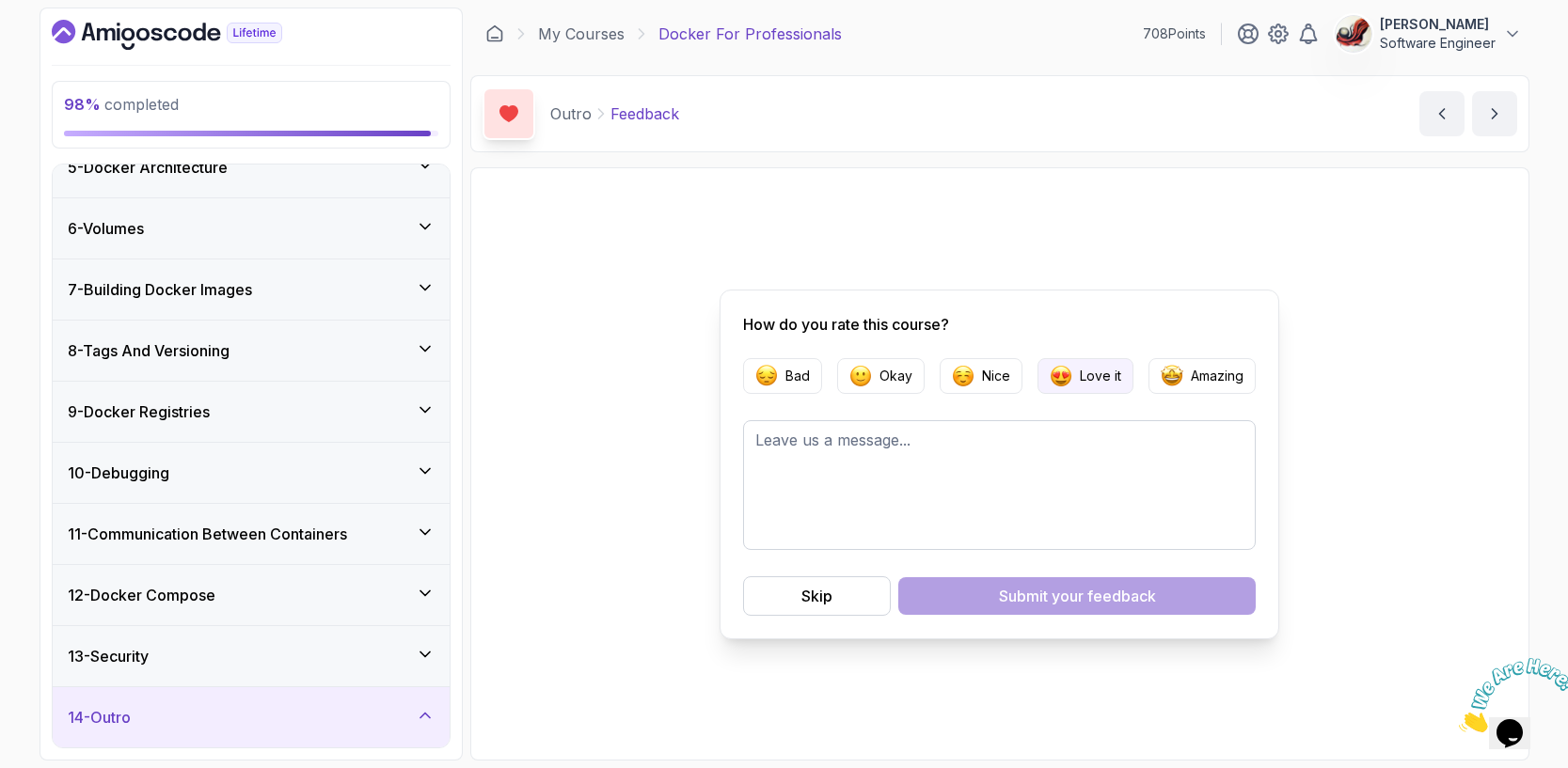
click at [1059, 373] on img "button" at bounding box center [1060, 376] width 23 height 23
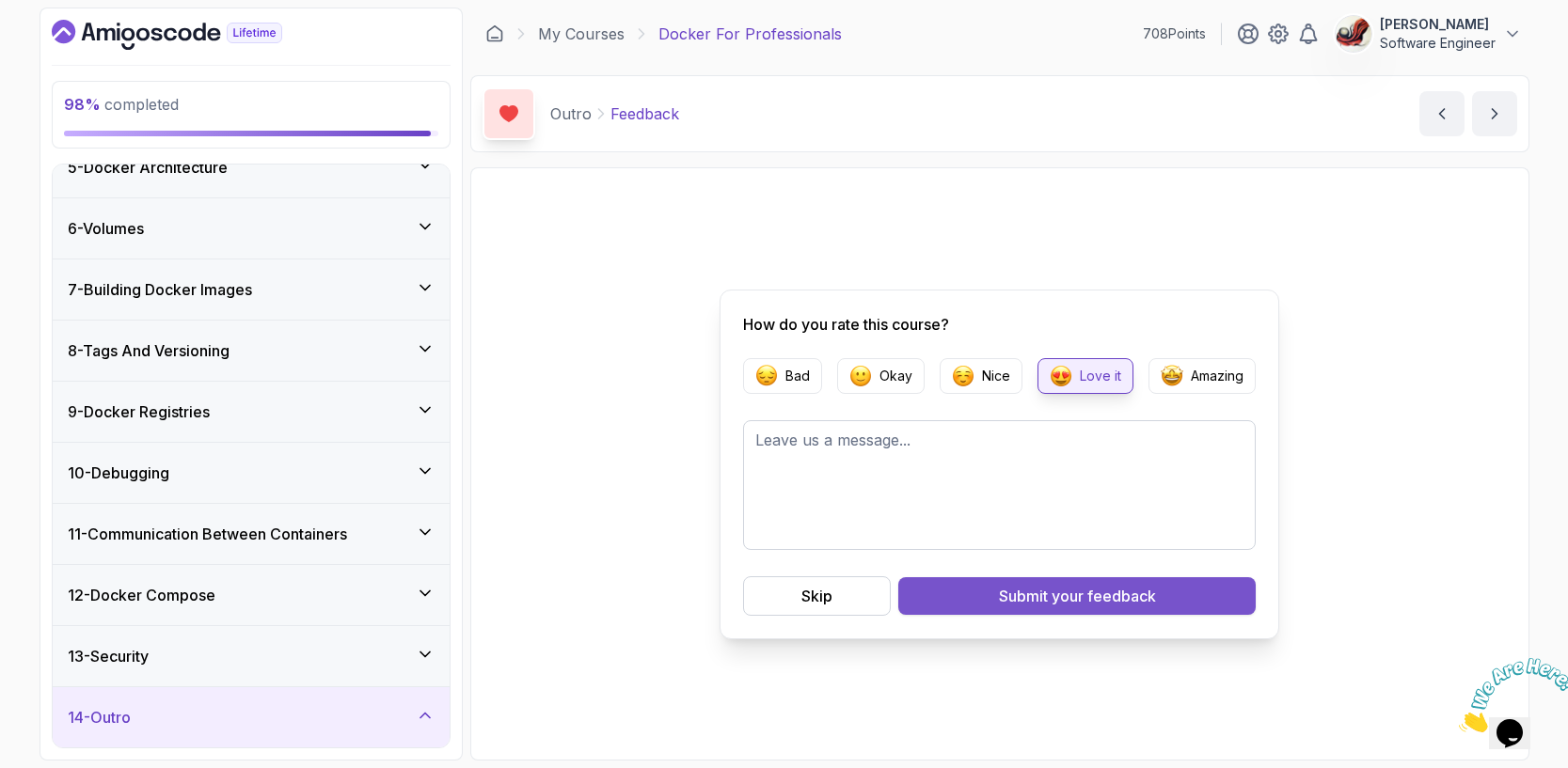
click at [978, 604] on button "Submit your feedback" at bounding box center [1077, 596] width 357 height 37
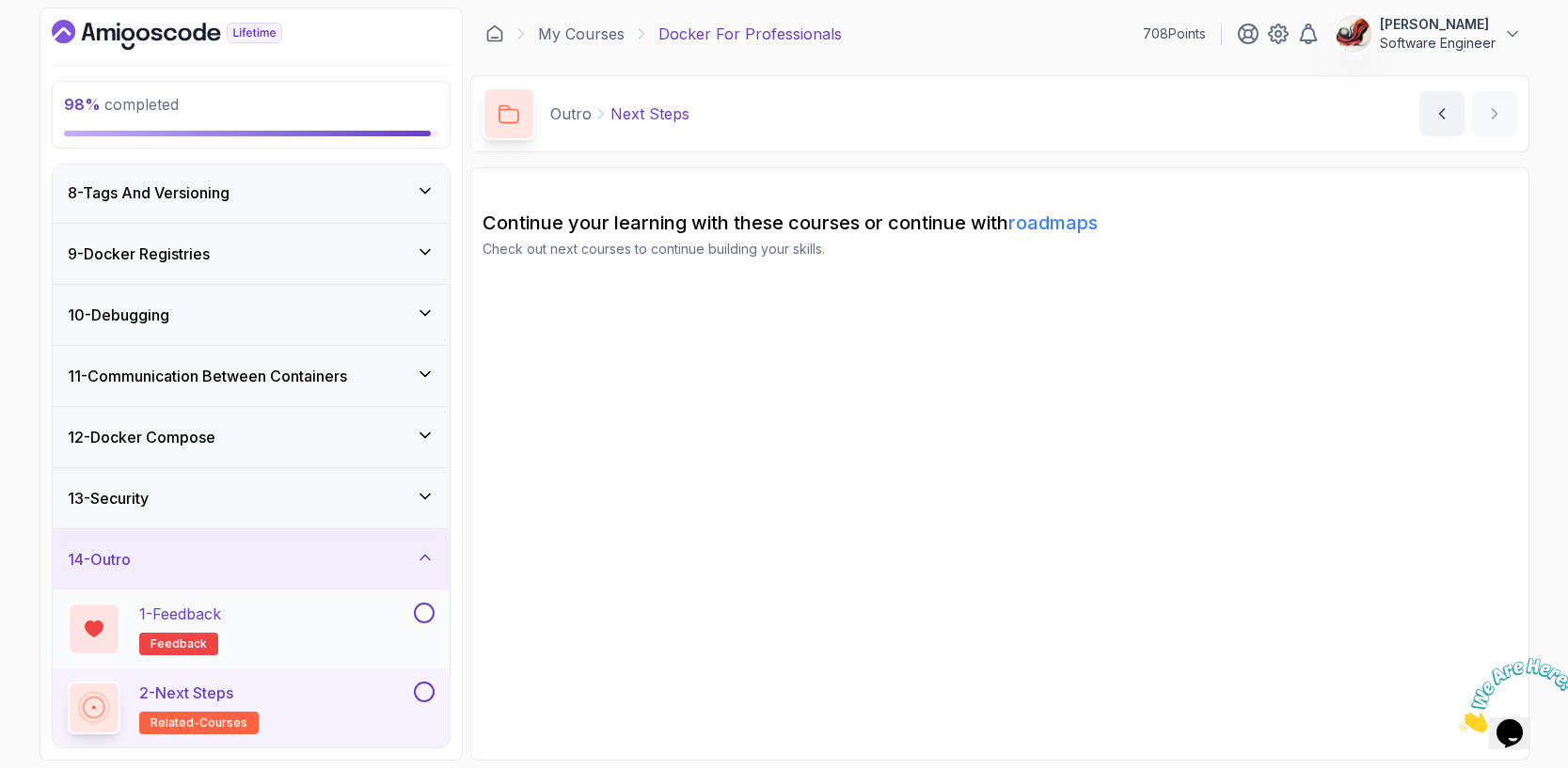
click at [427, 615] on button at bounding box center [424, 612] width 21 height 21
click at [376, 689] on div "2 - Next Steps related-courses" at bounding box center [239, 707] width 342 height 52
click at [355, 697] on div "2 - Next Steps related-courses" at bounding box center [239, 707] width 342 height 52
click at [1079, 228] on link "roadmaps" at bounding box center [1052, 223] width 90 height 23
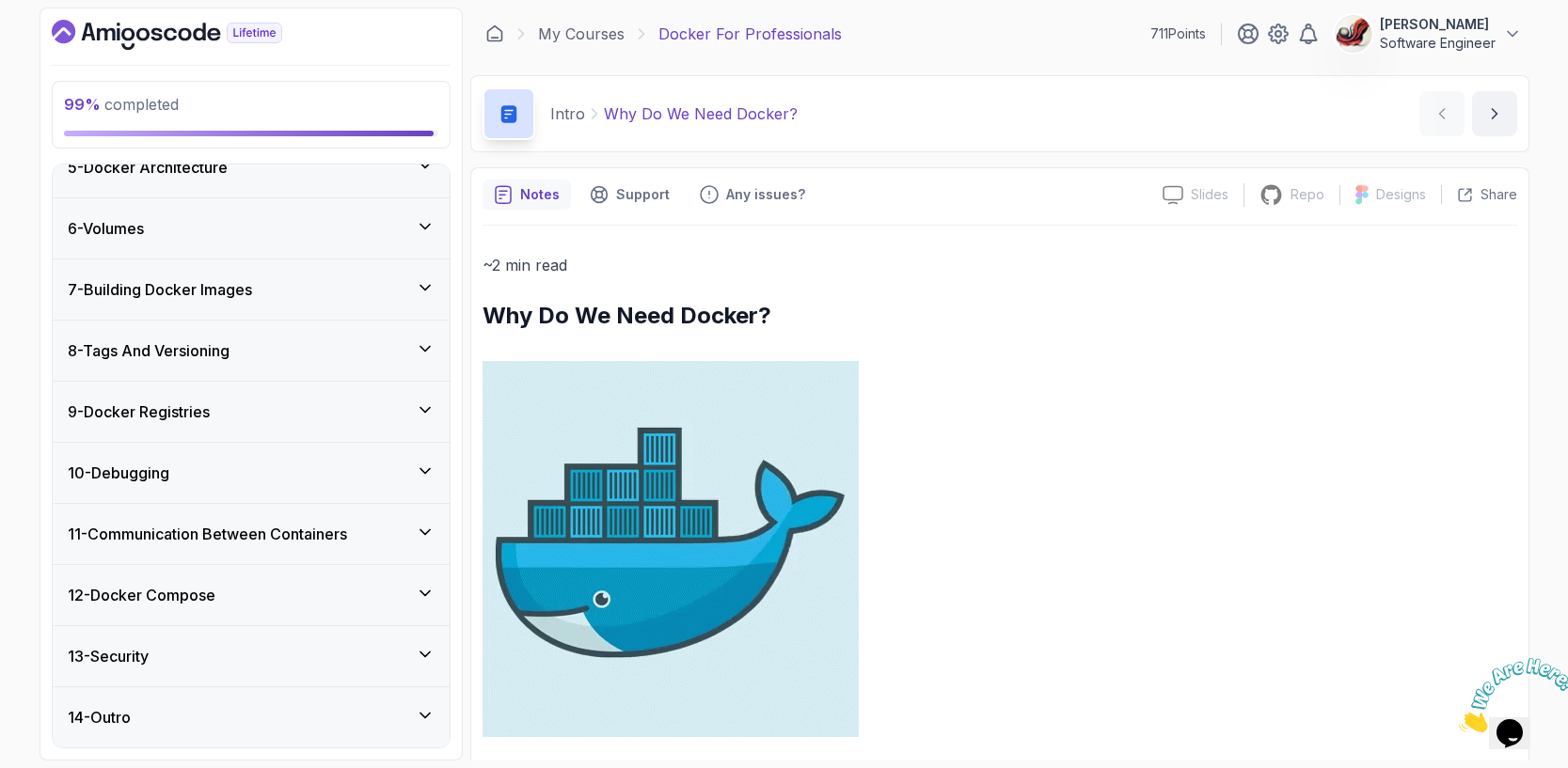
scroll to position [430, 0]
click at [423, 712] on icon at bounding box center [425, 715] width 19 height 19
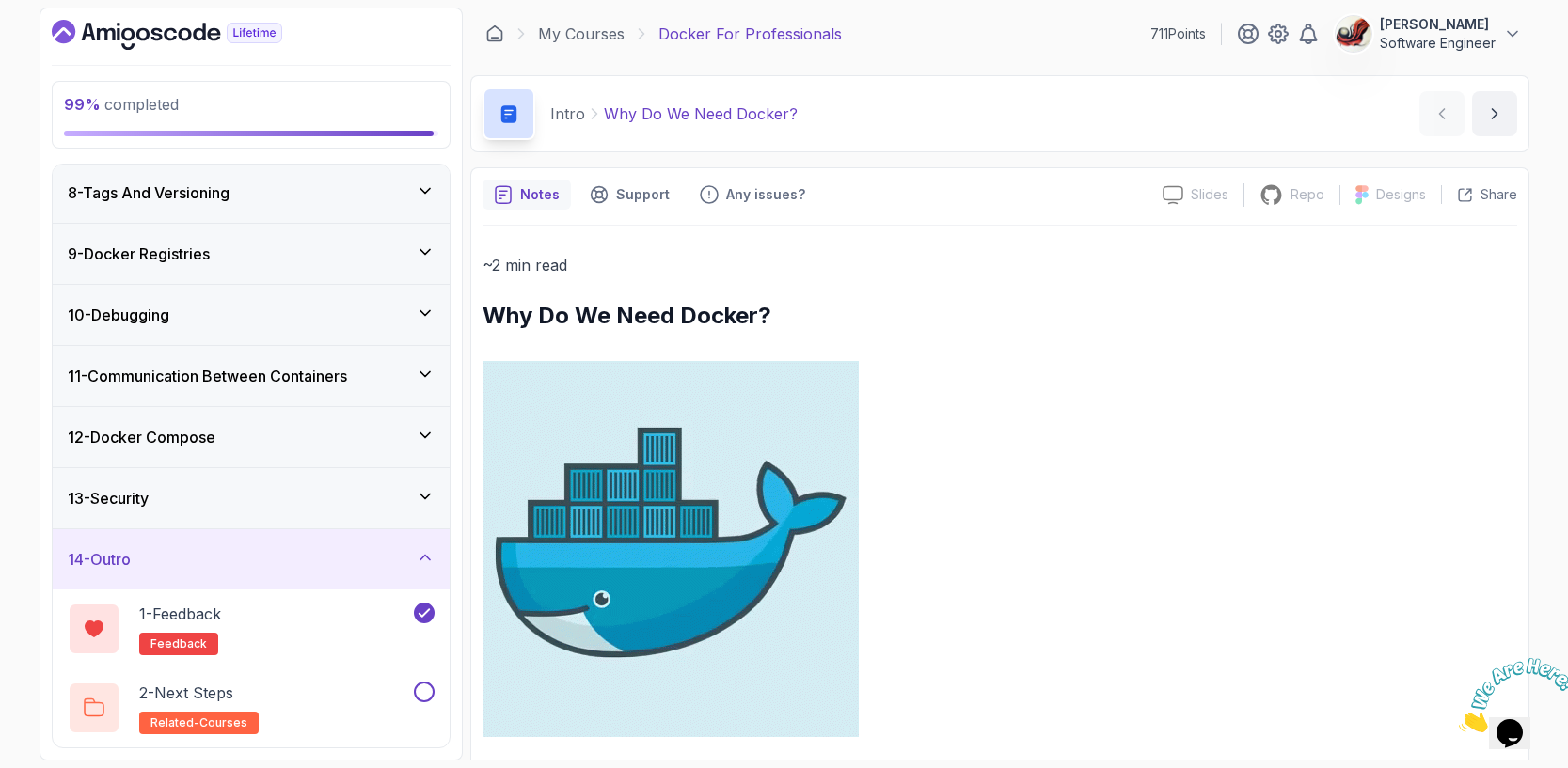
scroll to position [0, 0]
click at [420, 700] on button at bounding box center [424, 691] width 21 height 21
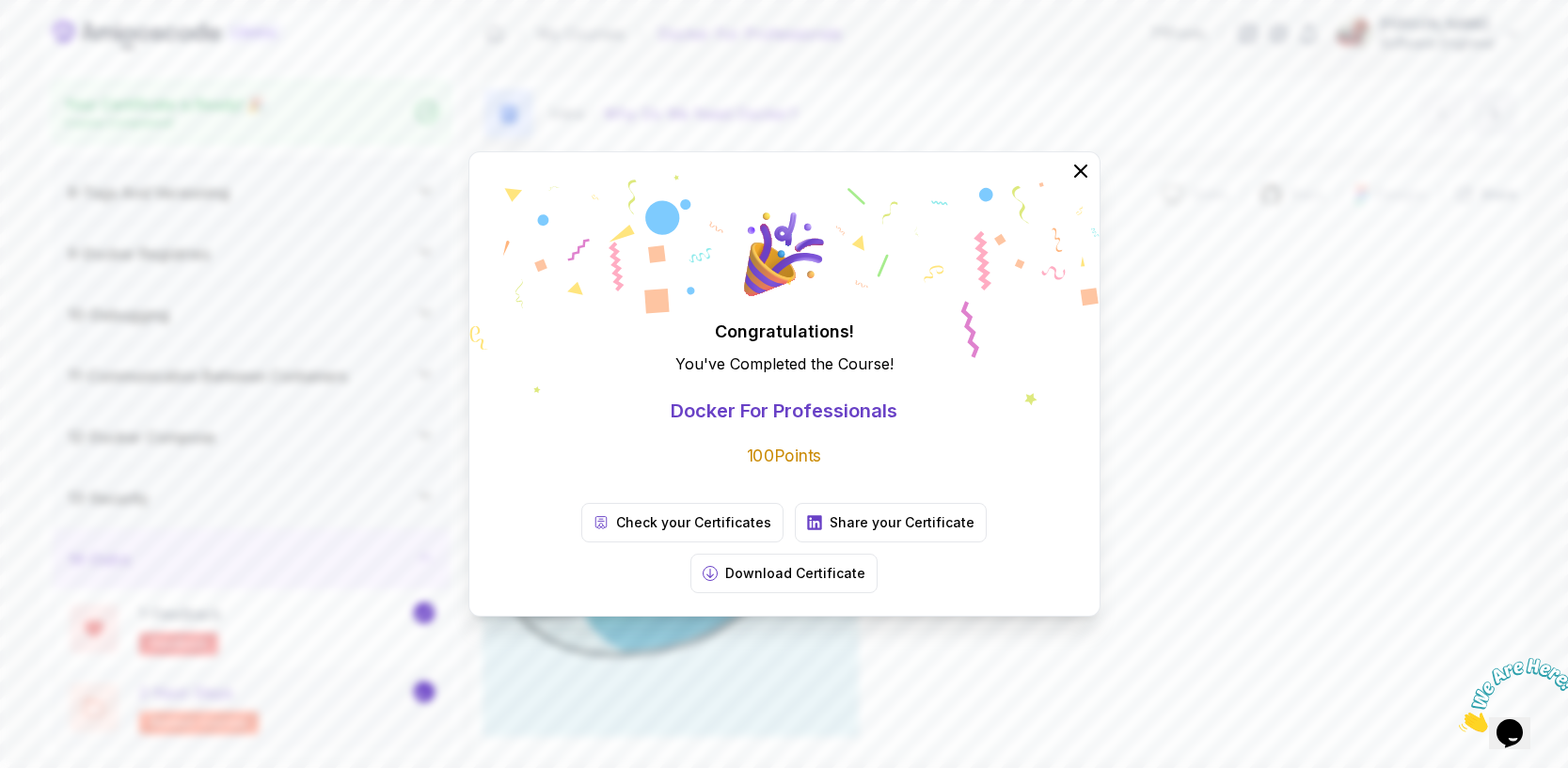
scroll to position [424, 0]
click at [865, 564] on p "Download Certificate" at bounding box center [795, 573] width 140 height 19
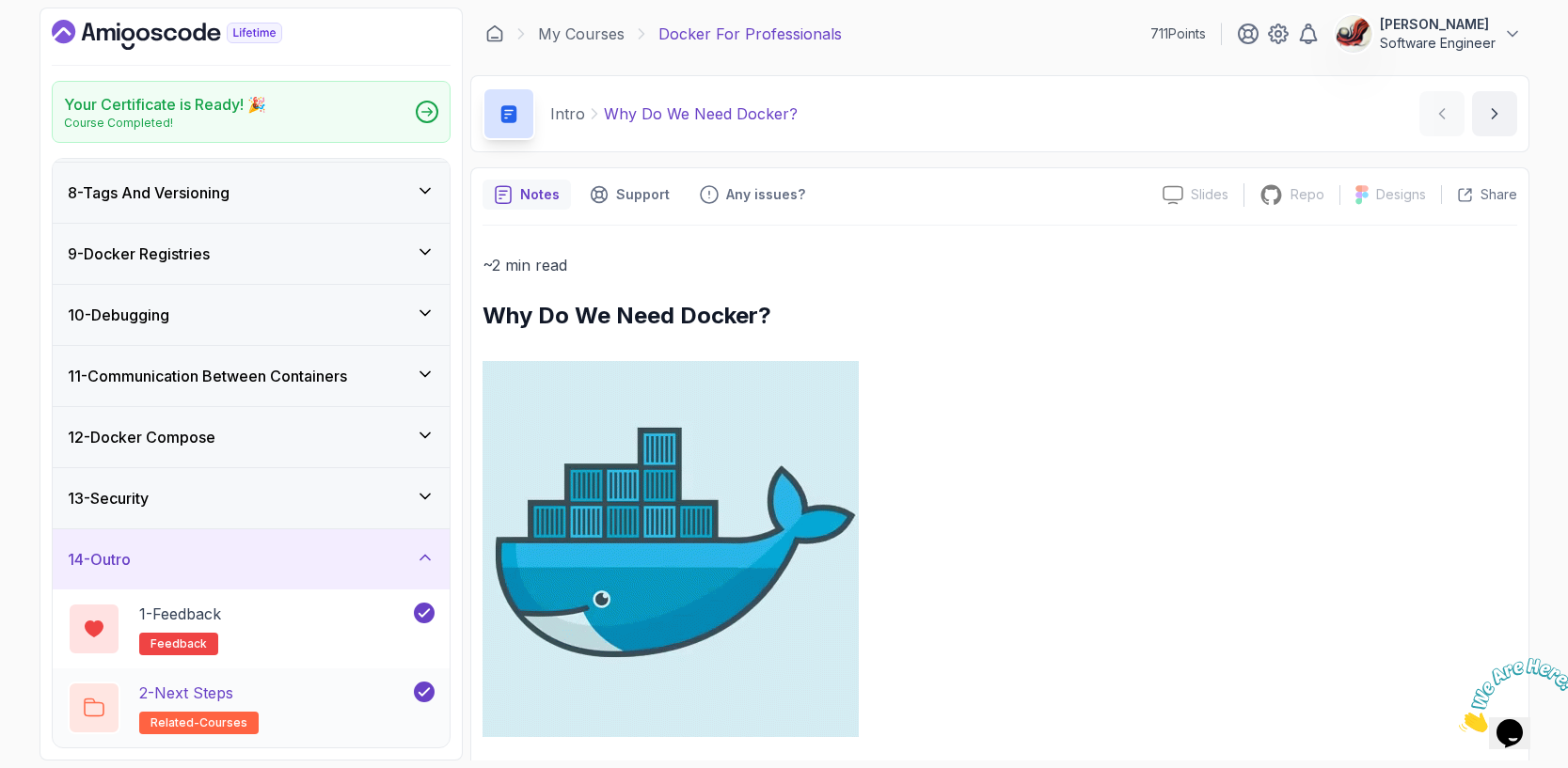
click at [255, 707] on div "2 - Next Steps related-courses" at bounding box center [239, 707] width 342 height 52
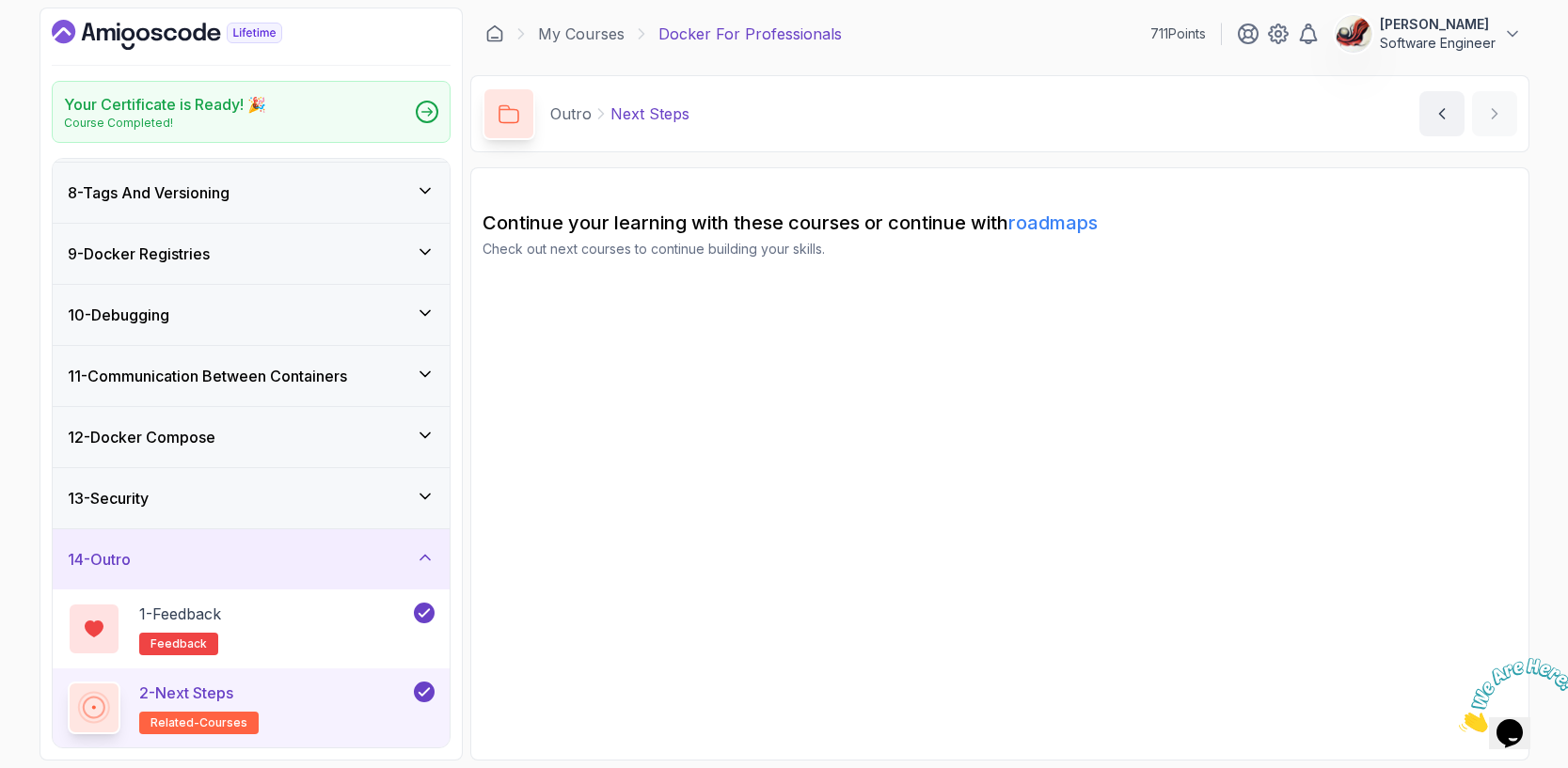
click at [1071, 229] on link "roadmaps" at bounding box center [1052, 223] width 90 height 23
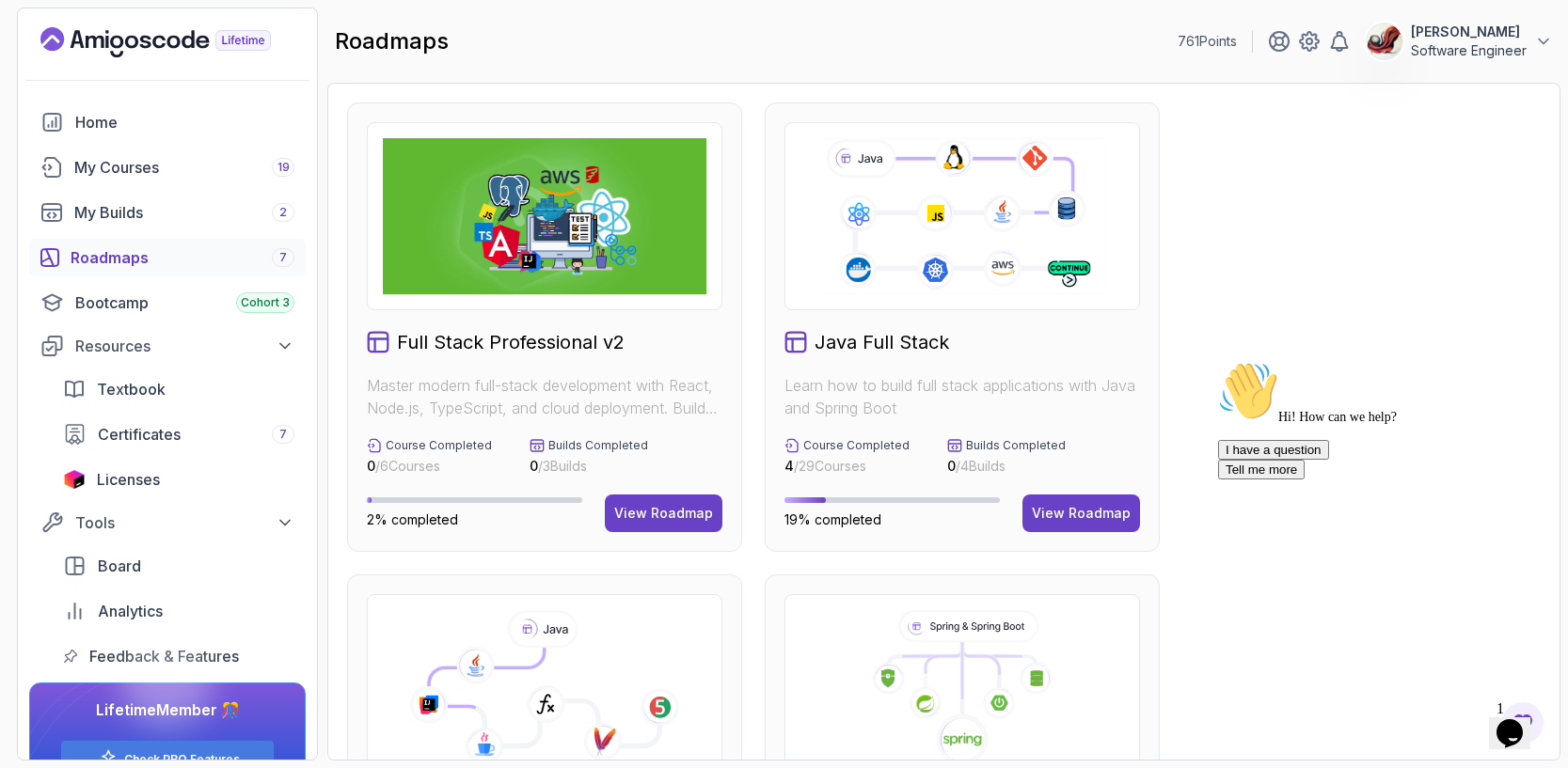
click at [1059, 357] on div "Java Full Stack Learn how to build full stack applications with Java and Spring…" at bounding box center [962, 327] width 395 height 450
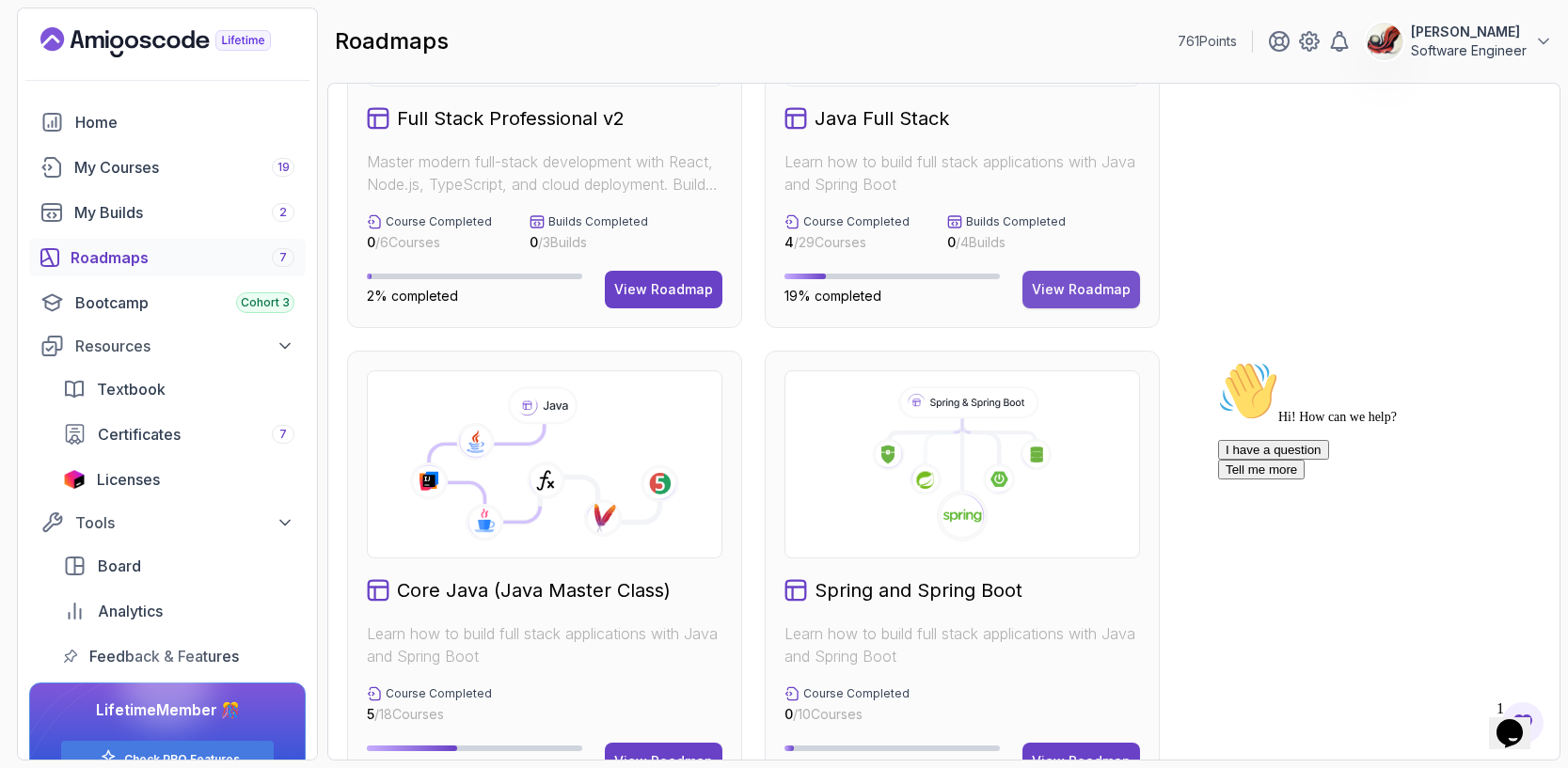
click at [1092, 277] on button "View Roadmap" at bounding box center [1081, 290] width 117 height 37
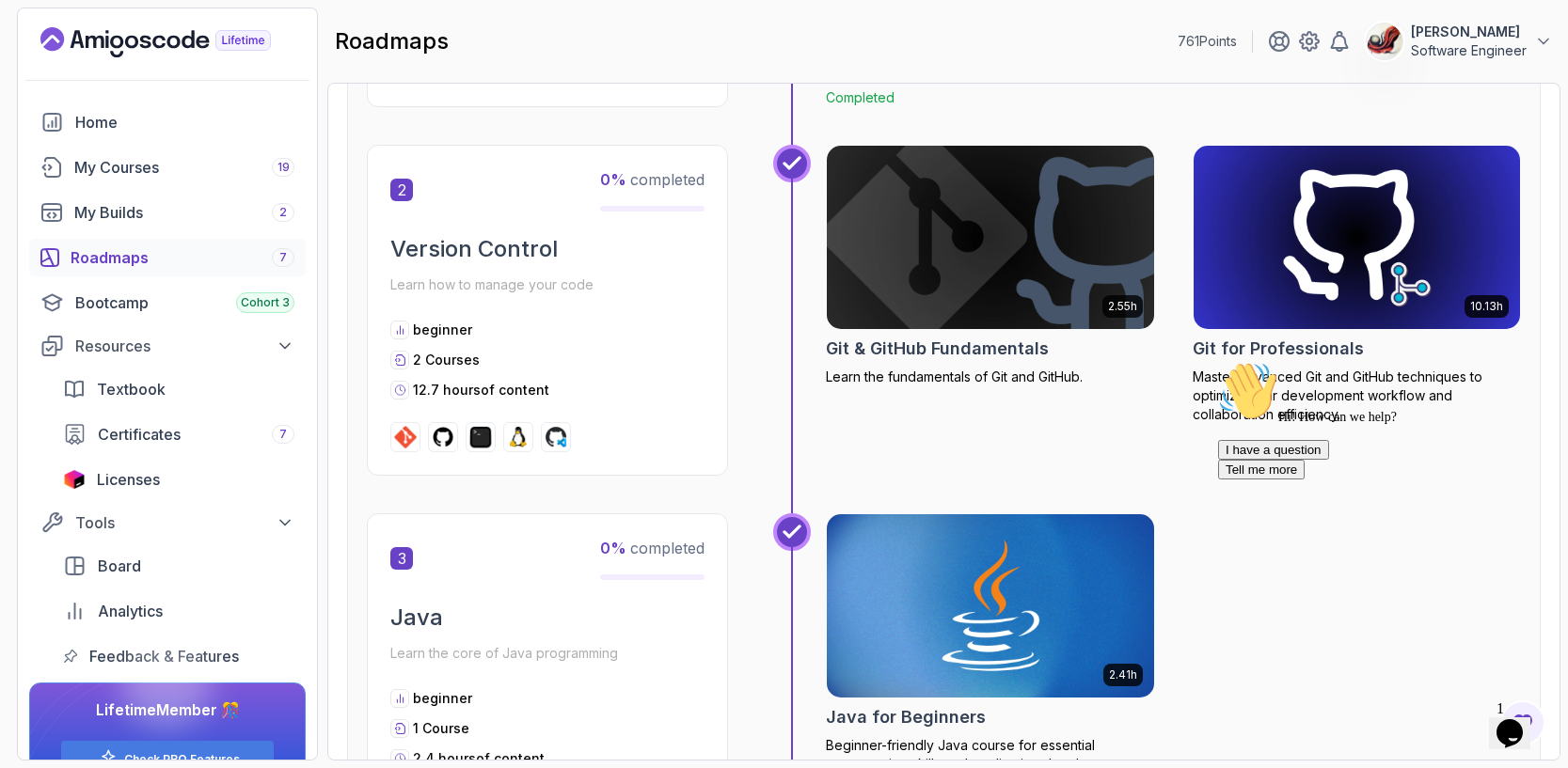
scroll to position [968, 0]
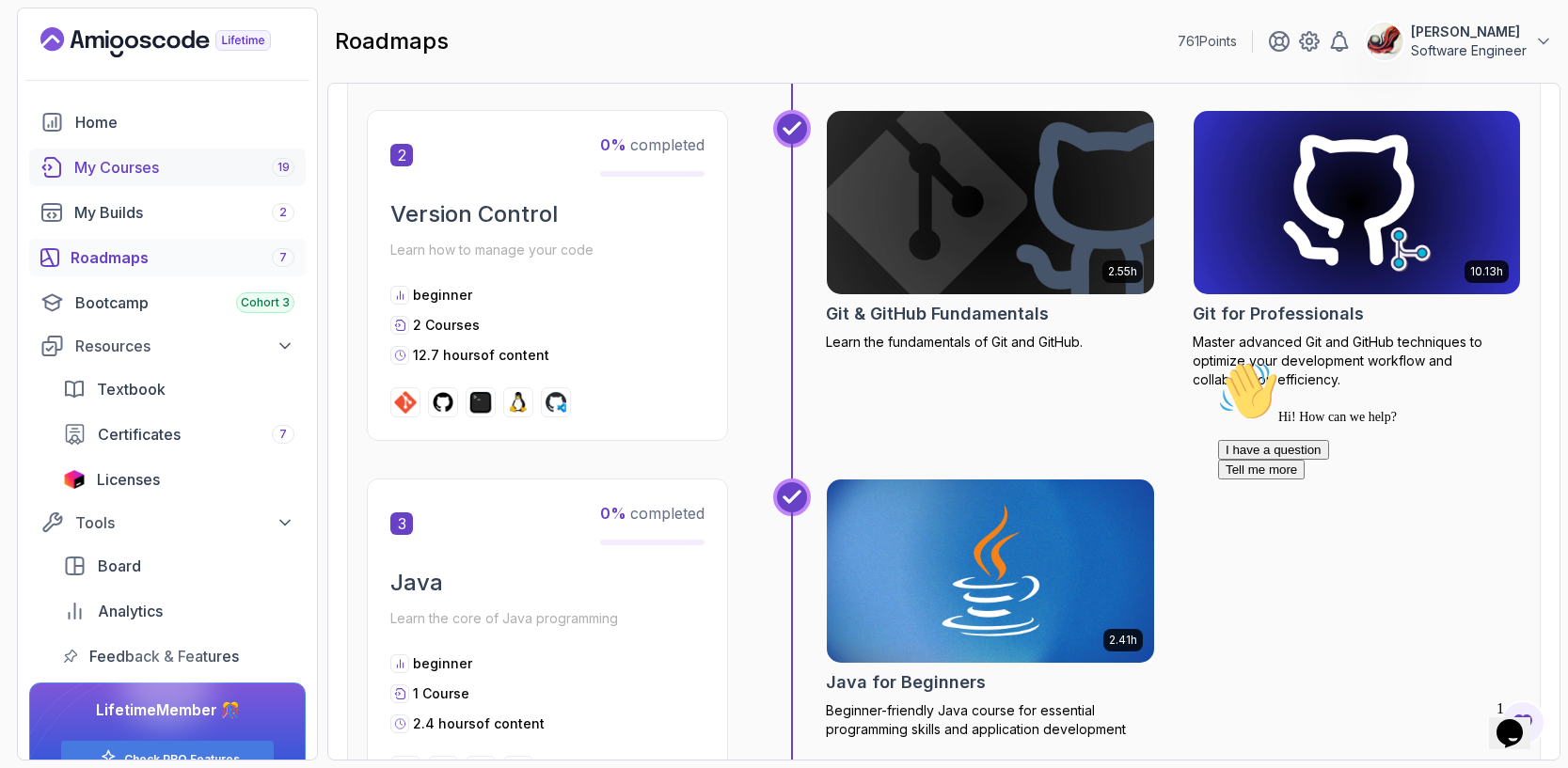
click at [120, 167] on div "My Courses 19" at bounding box center [183, 167] width 220 height 23
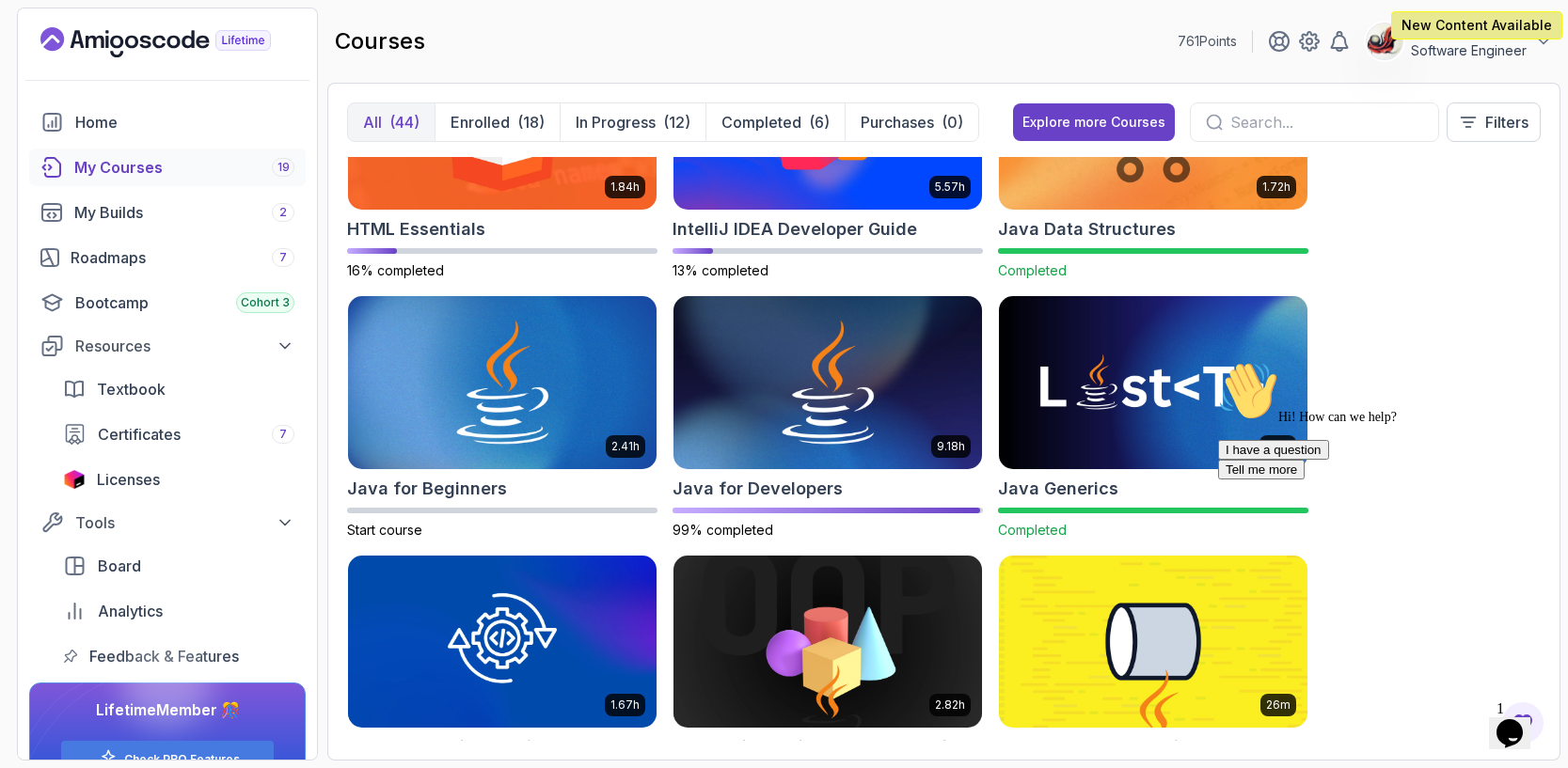
scroll to position [1164, 0]
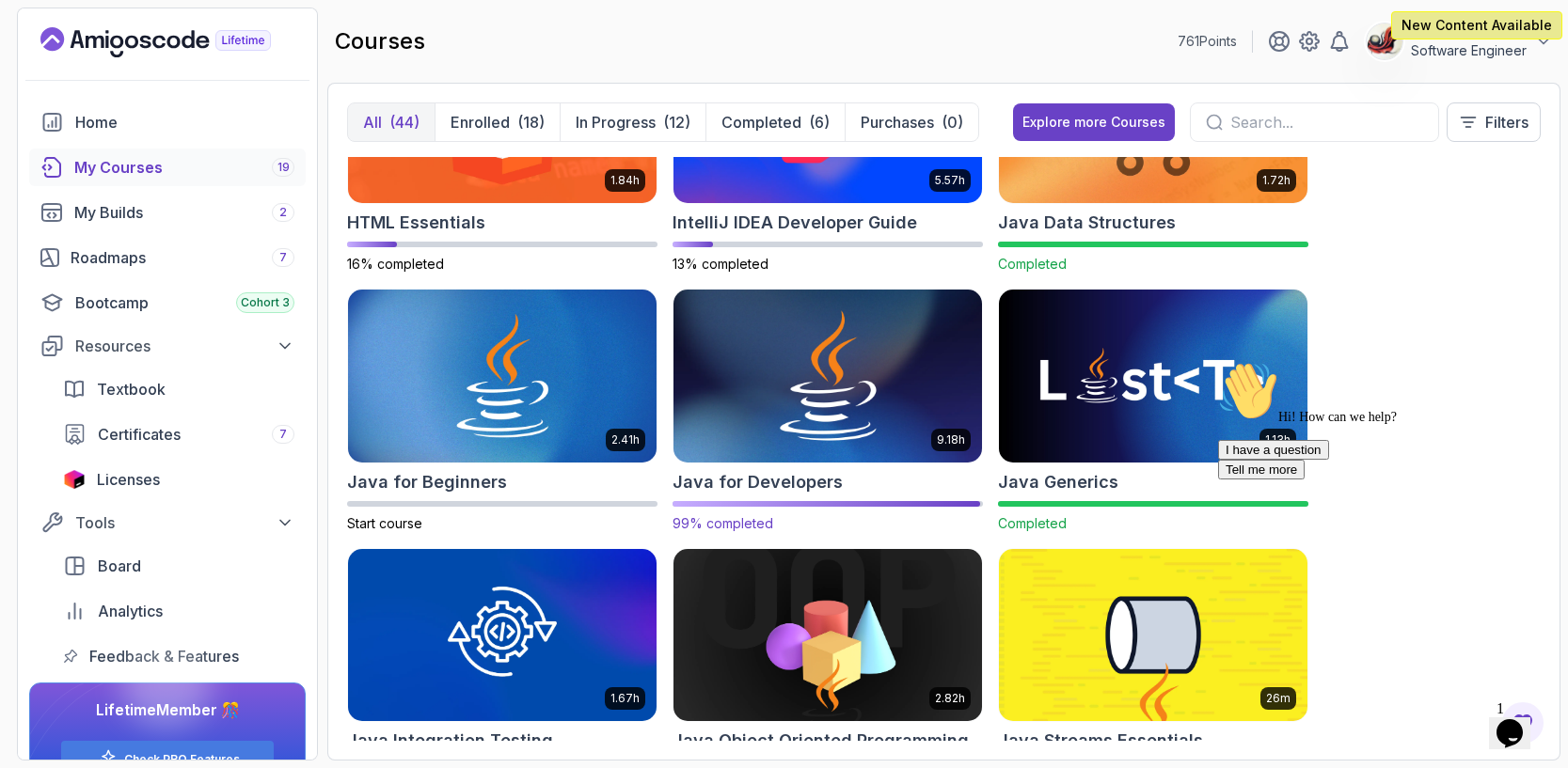
click at [852, 419] on img at bounding box center [827, 377] width 323 height 181
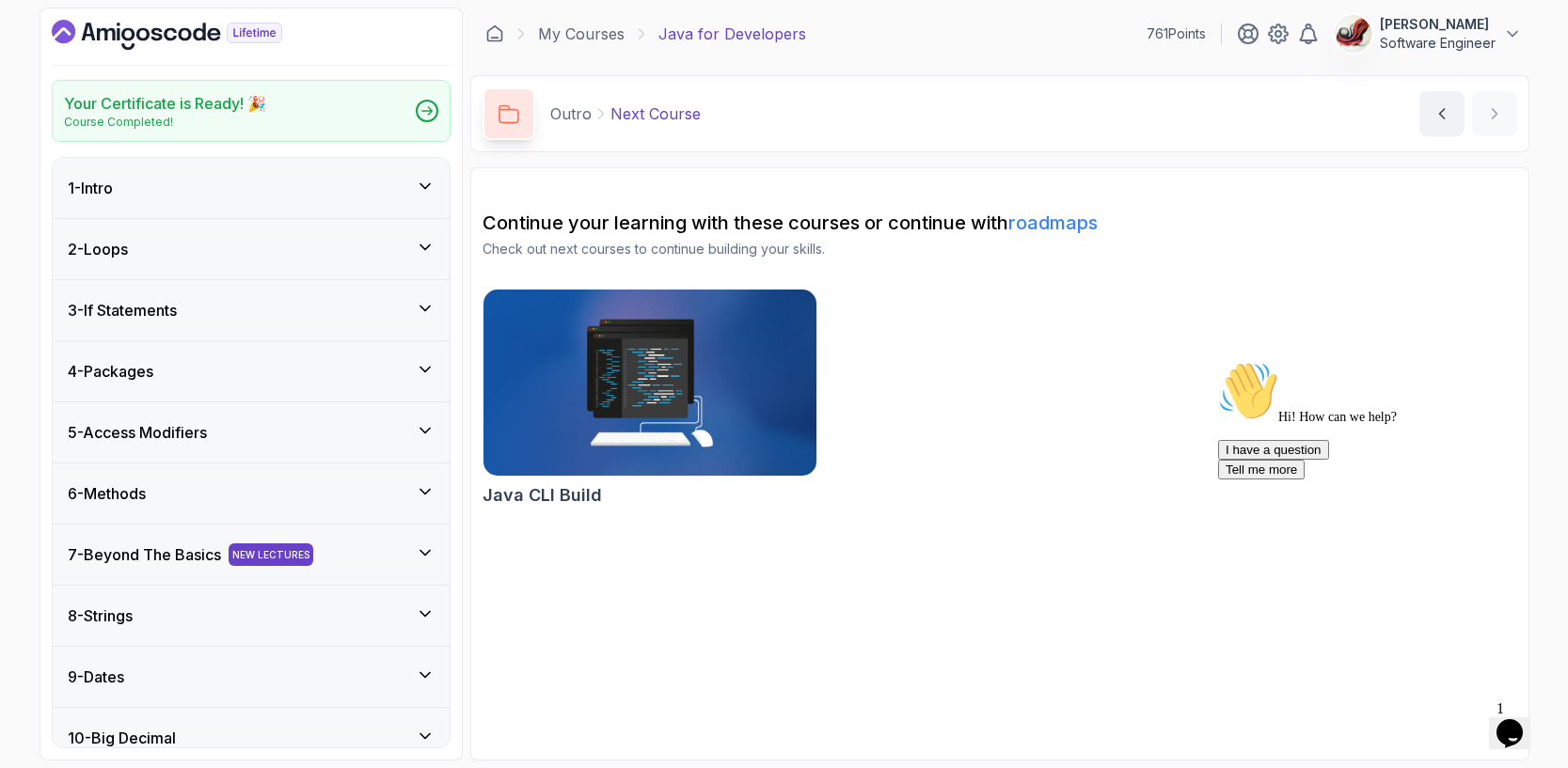
click at [424, 184] on icon at bounding box center [425, 185] width 19 height 19
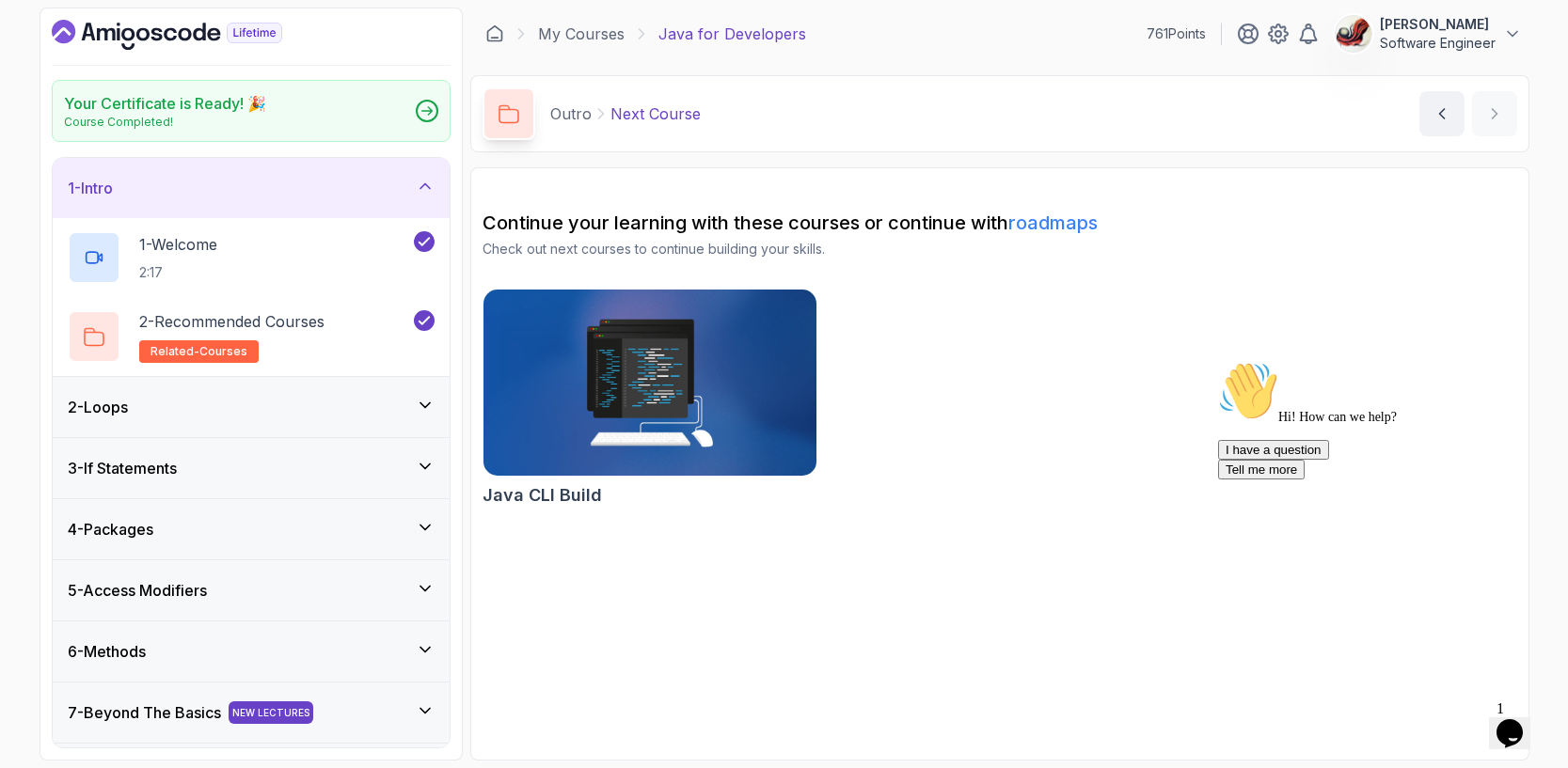
click at [407, 406] on div "2 - Loops" at bounding box center [251, 406] width 367 height 23
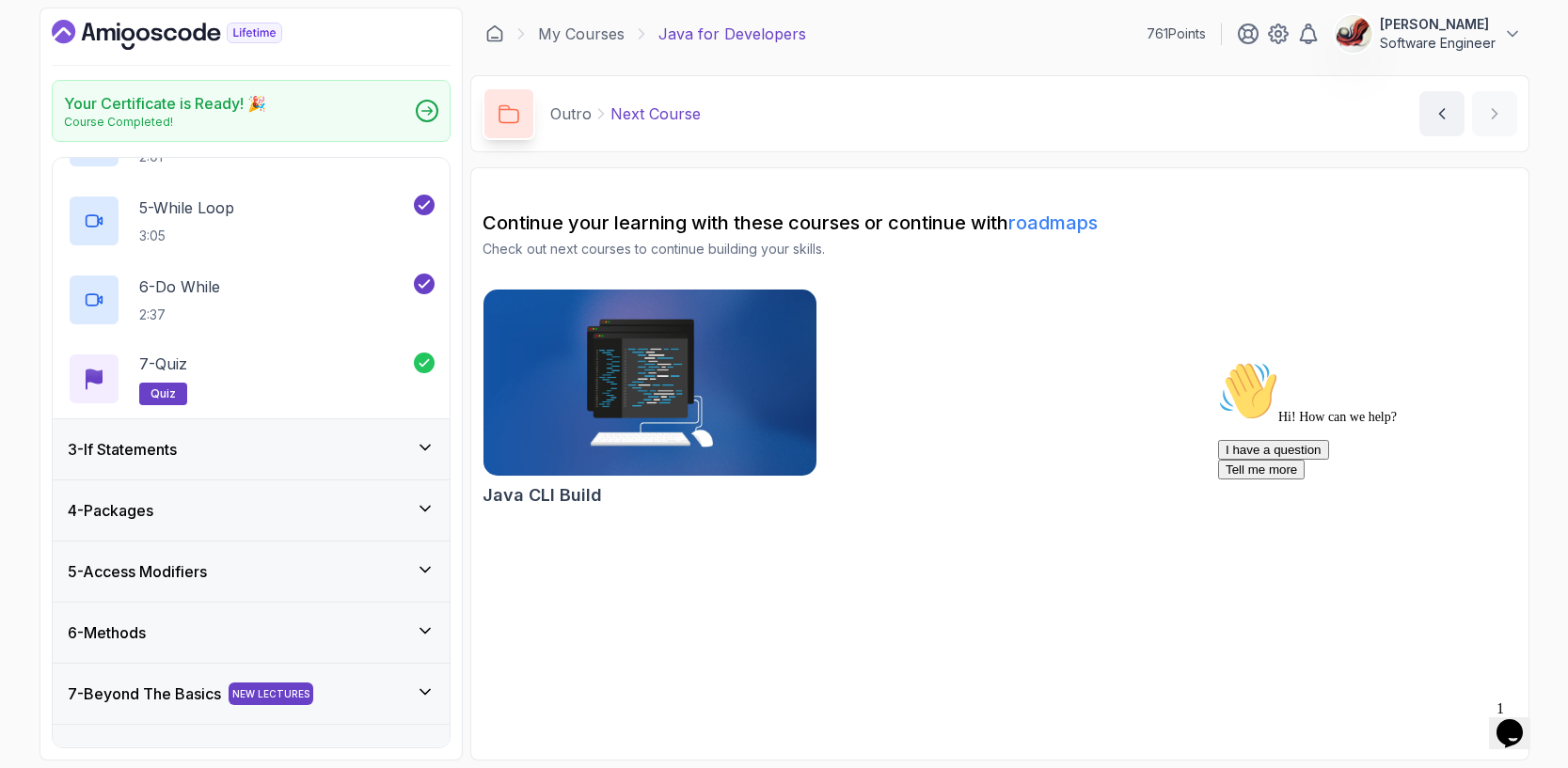
scroll to position [516, 0]
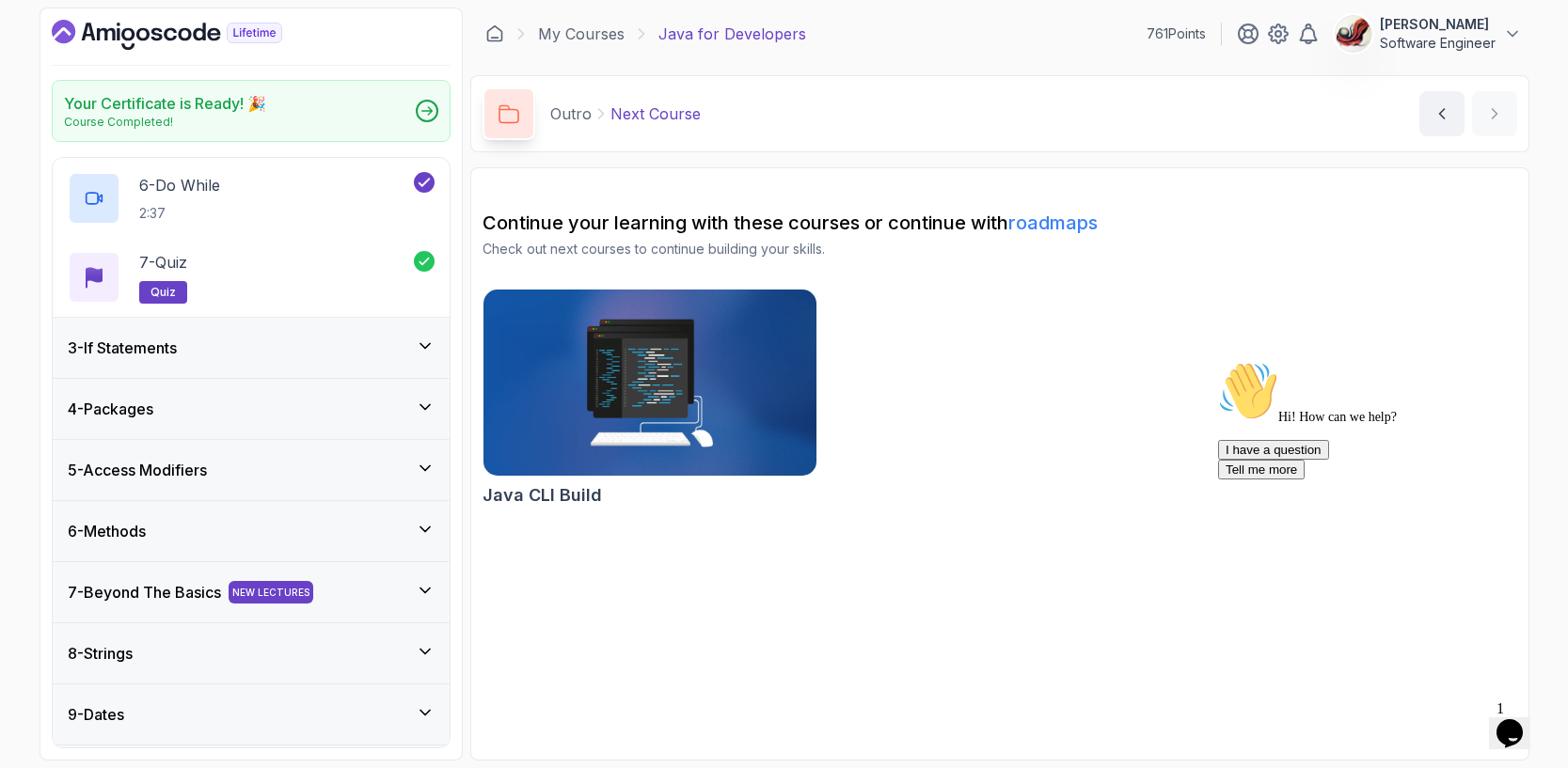
click at [428, 338] on icon at bounding box center [425, 345] width 19 height 19
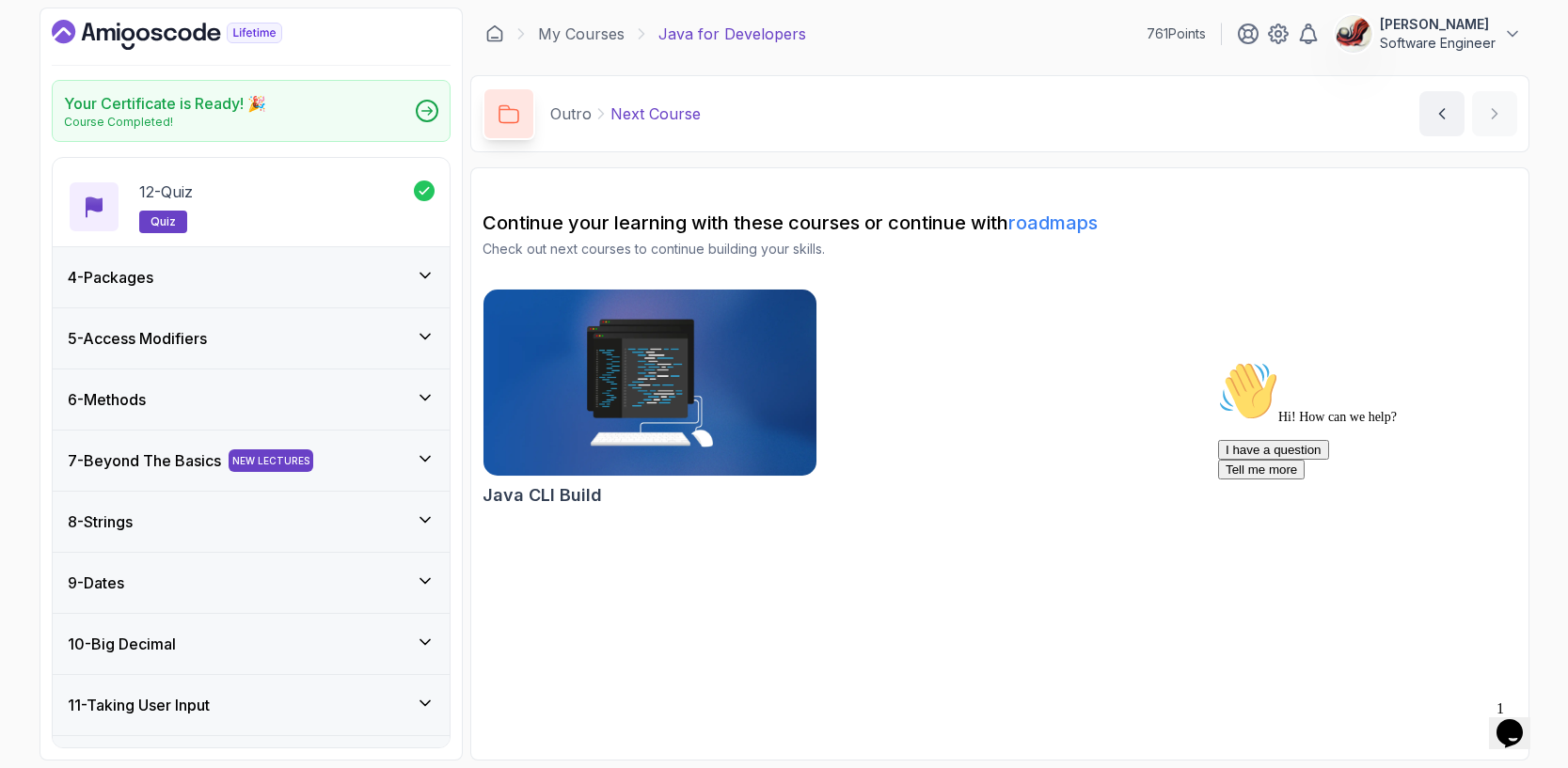
scroll to position [1032, 0]
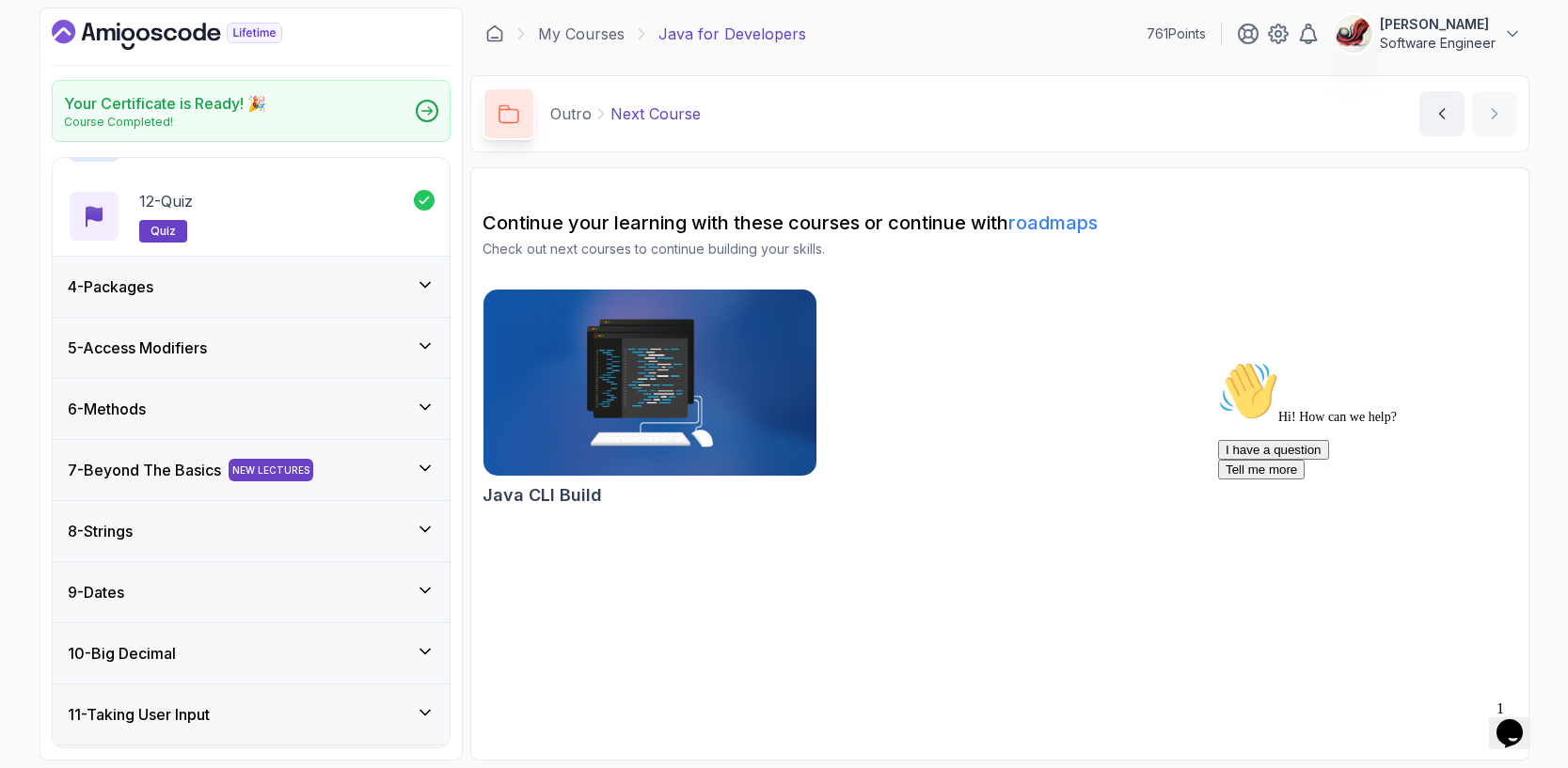
click at [424, 284] on icon at bounding box center [425, 284] width 19 height 19
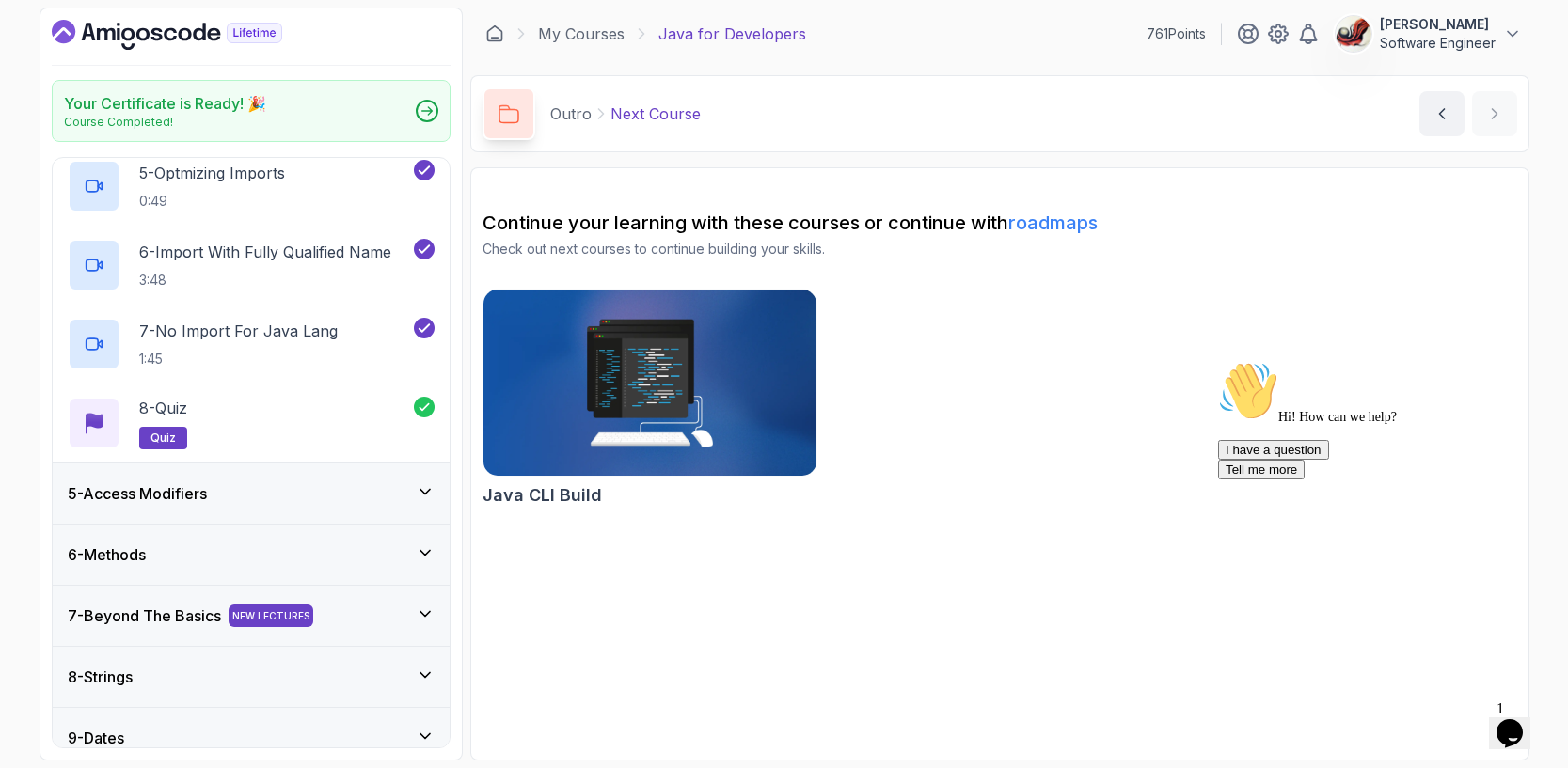
click at [427, 497] on icon at bounding box center [425, 491] width 19 height 19
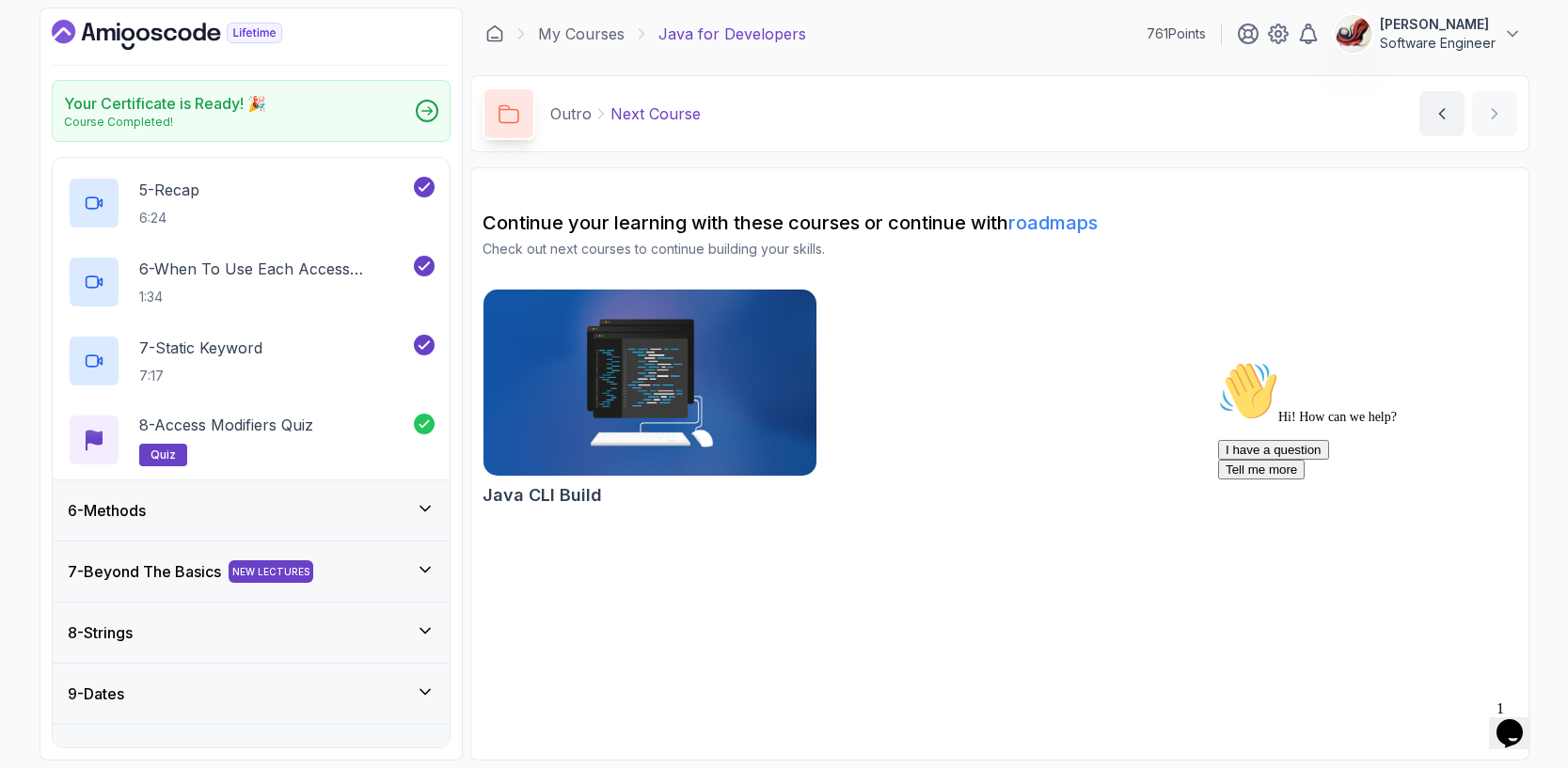
click at [419, 506] on icon at bounding box center [425, 508] width 19 height 19
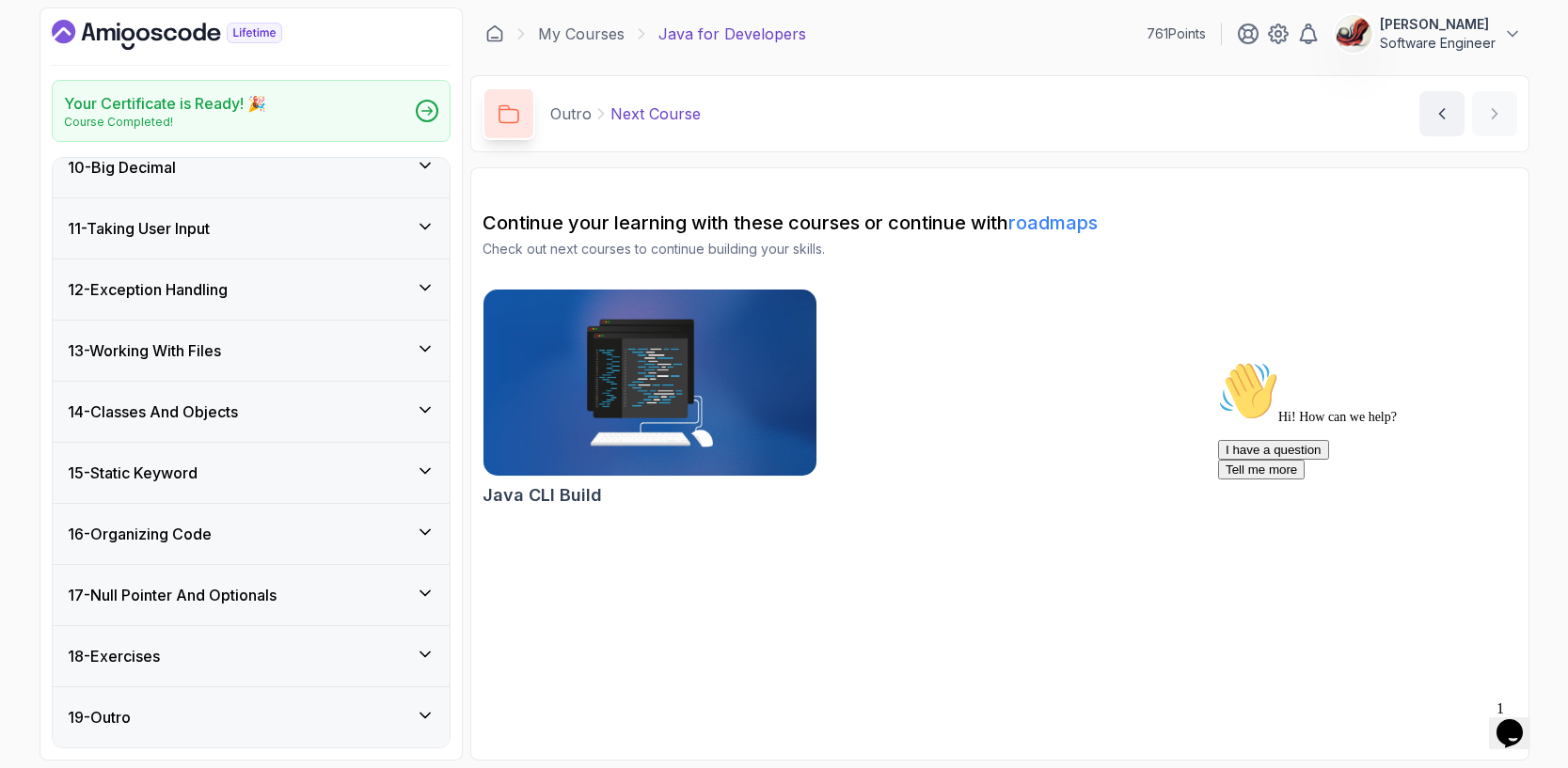
scroll to position [0, 0]
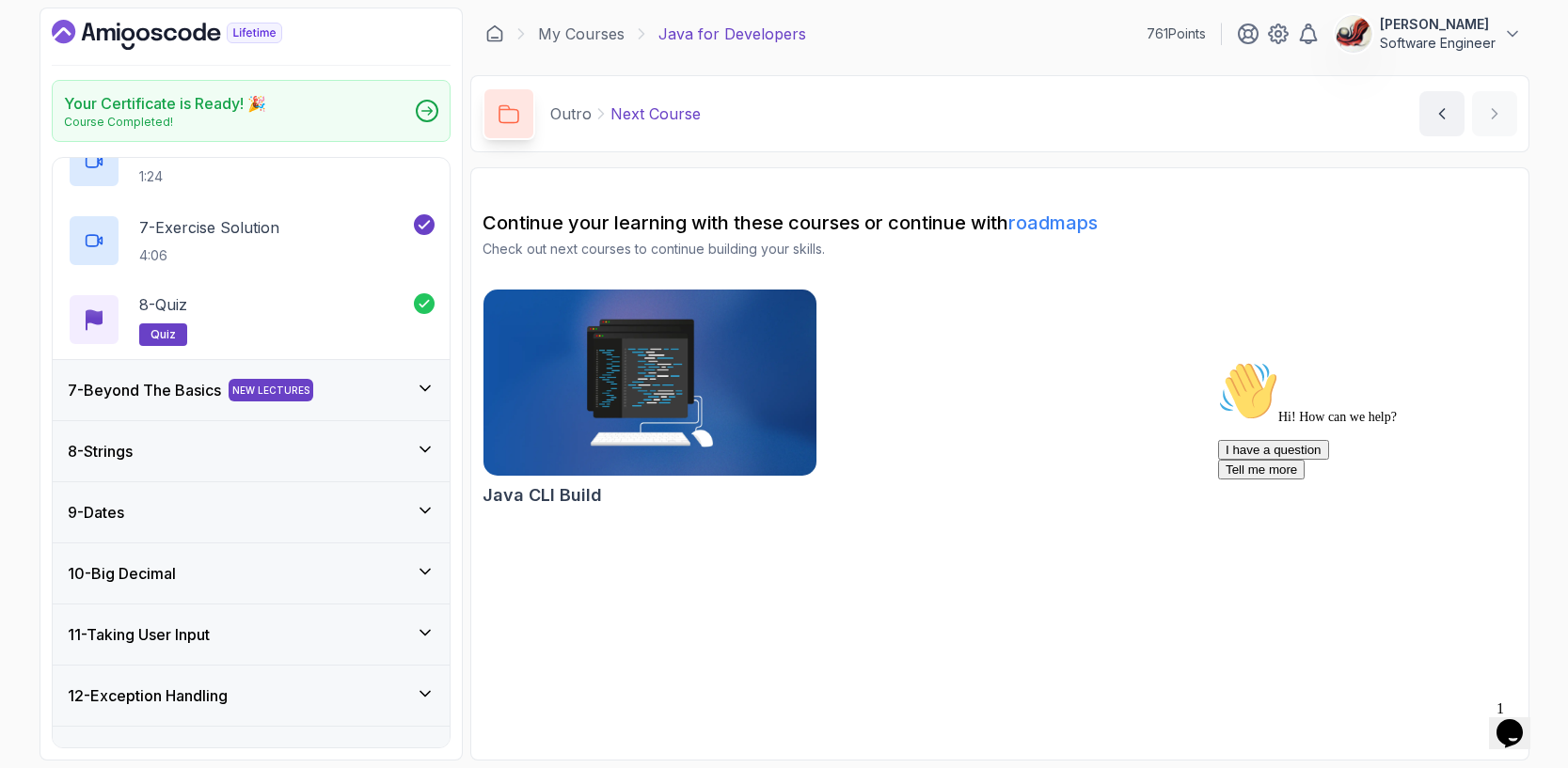
click at [429, 401] on div "7 - Beyond The Basics NEW LECTURES" at bounding box center [251, 389] width 367 height 23
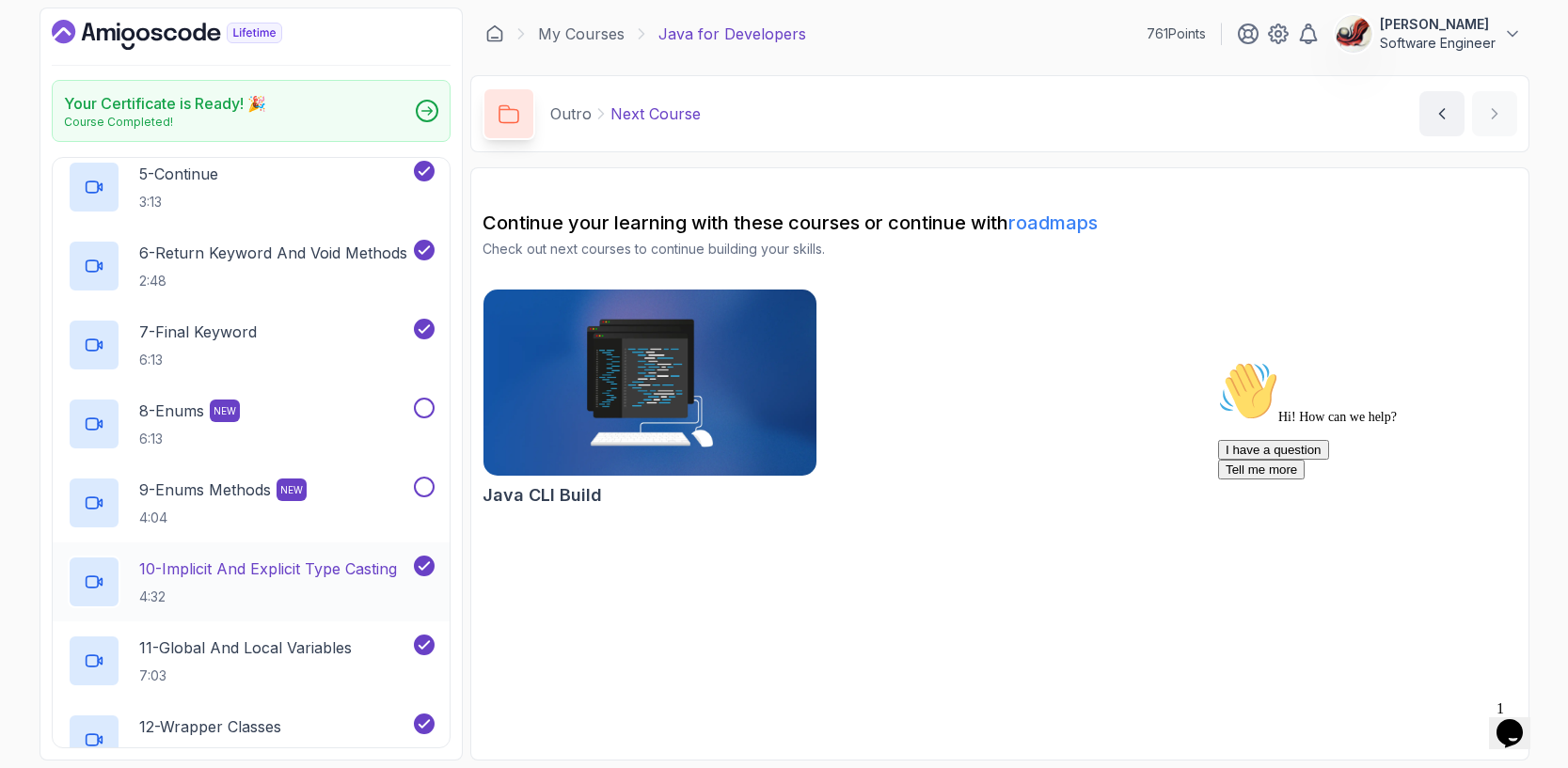
scroll to position [719, 0]
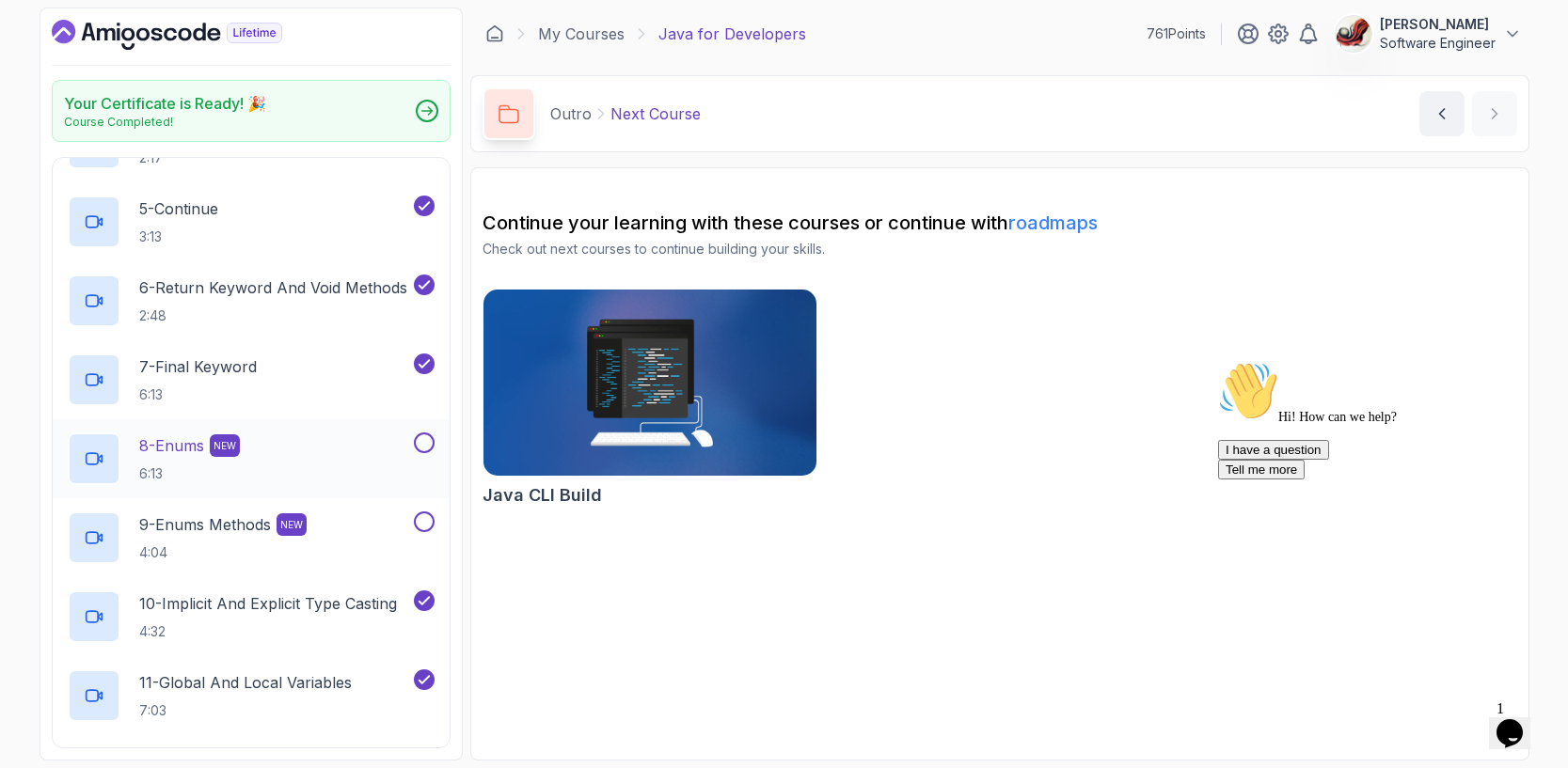
click at [369, 436] on div "8 - Enums NEW 6:13" at bounding box center [239, 458] width 342 height 52
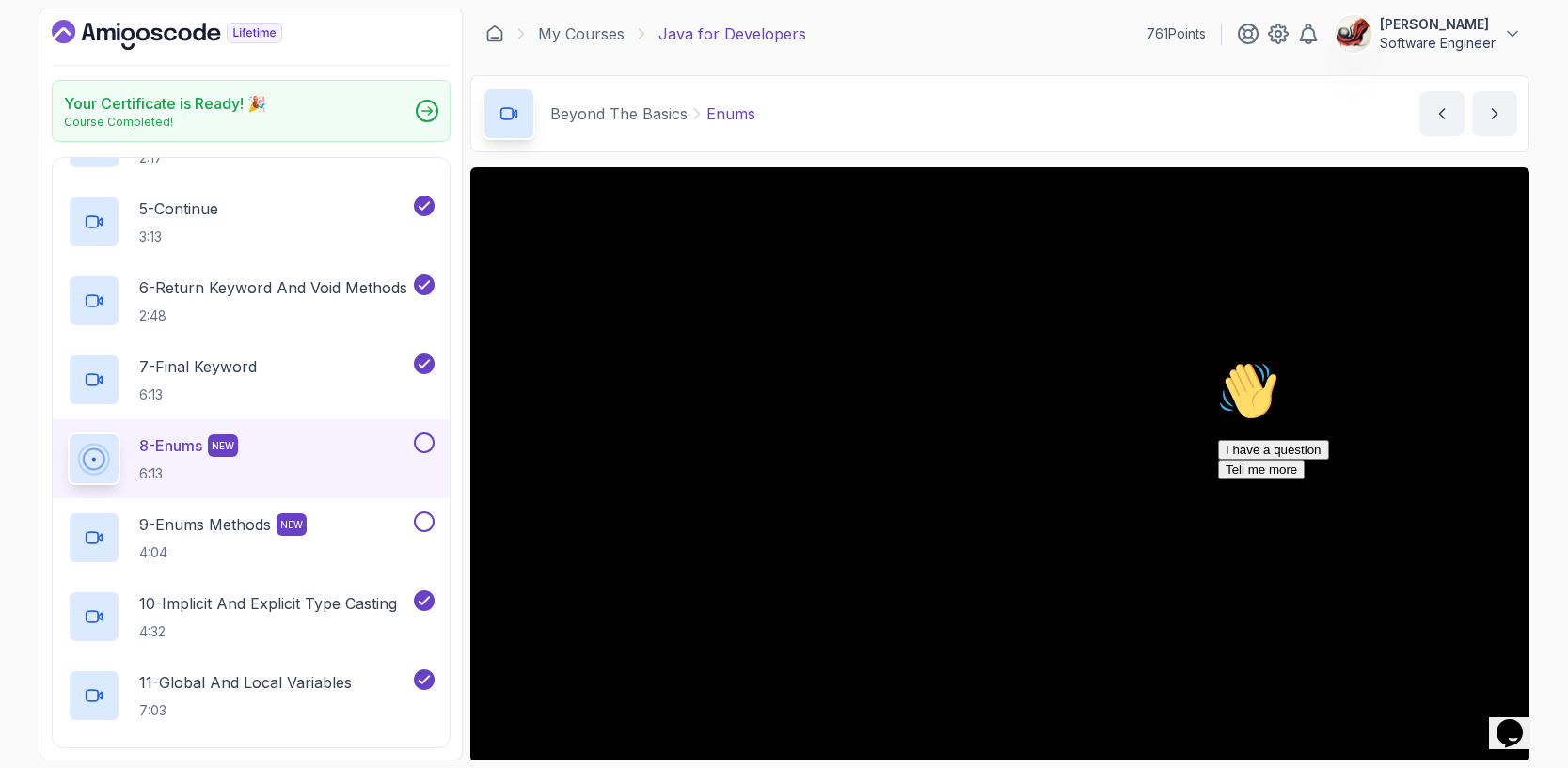
click at [1218, 361] on icon "Chat attention grabber" at bounding box center [1218, 361] width 0 height 0
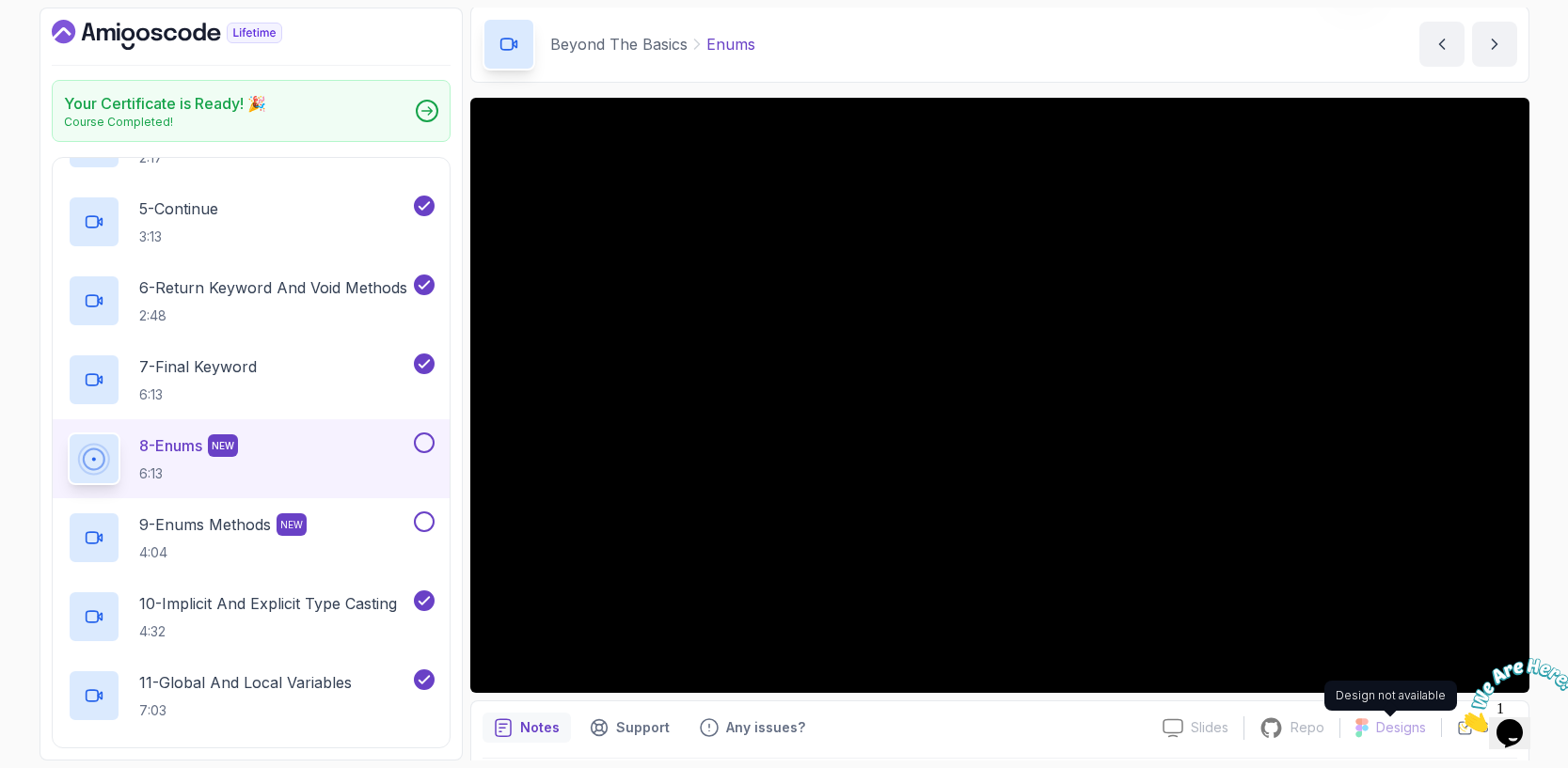
scroll to position [71, 0]
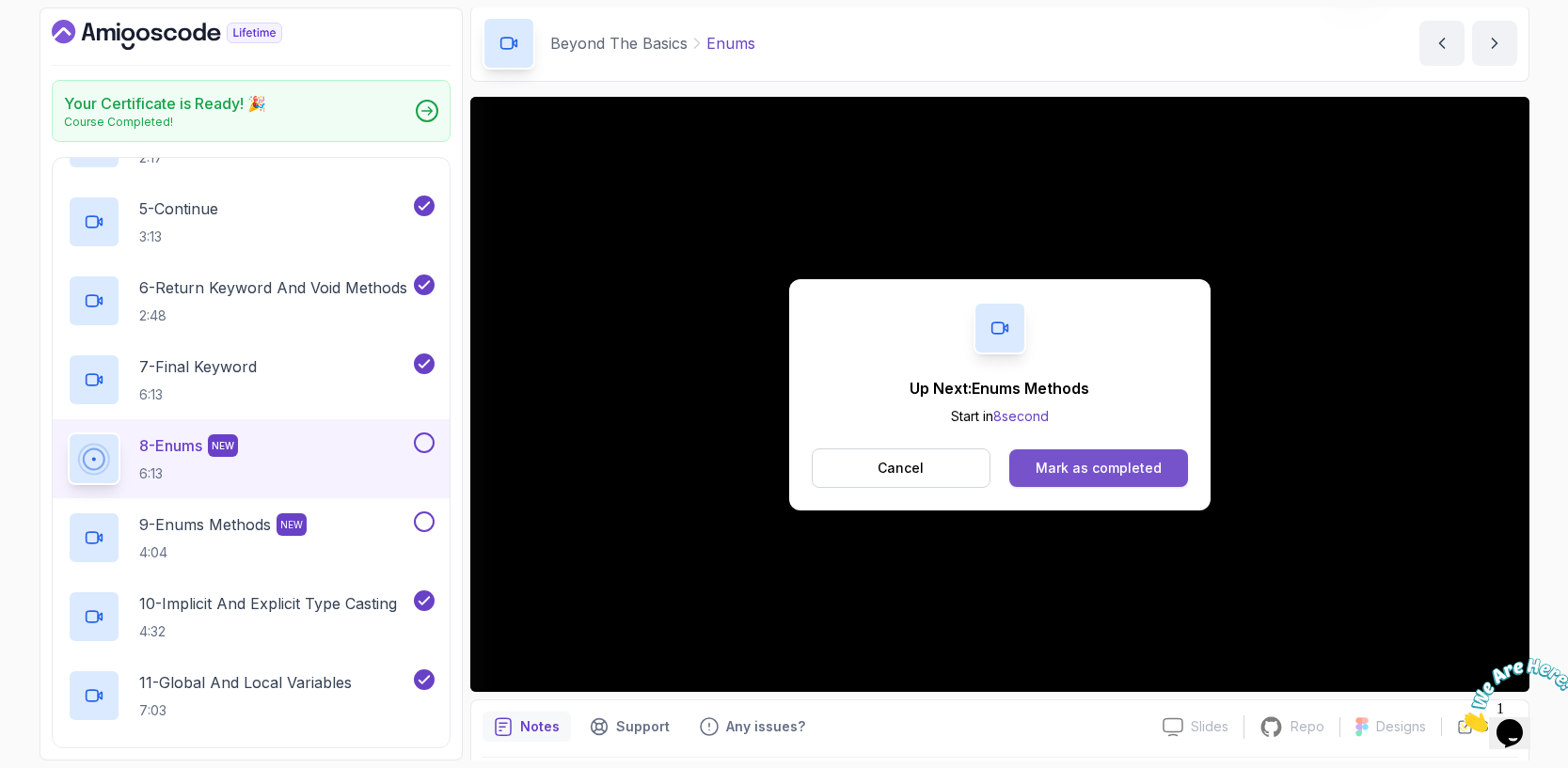
click at [1156, 460] on div "Mark as completed" at bounding box center [1099, 467] width 126 height 19
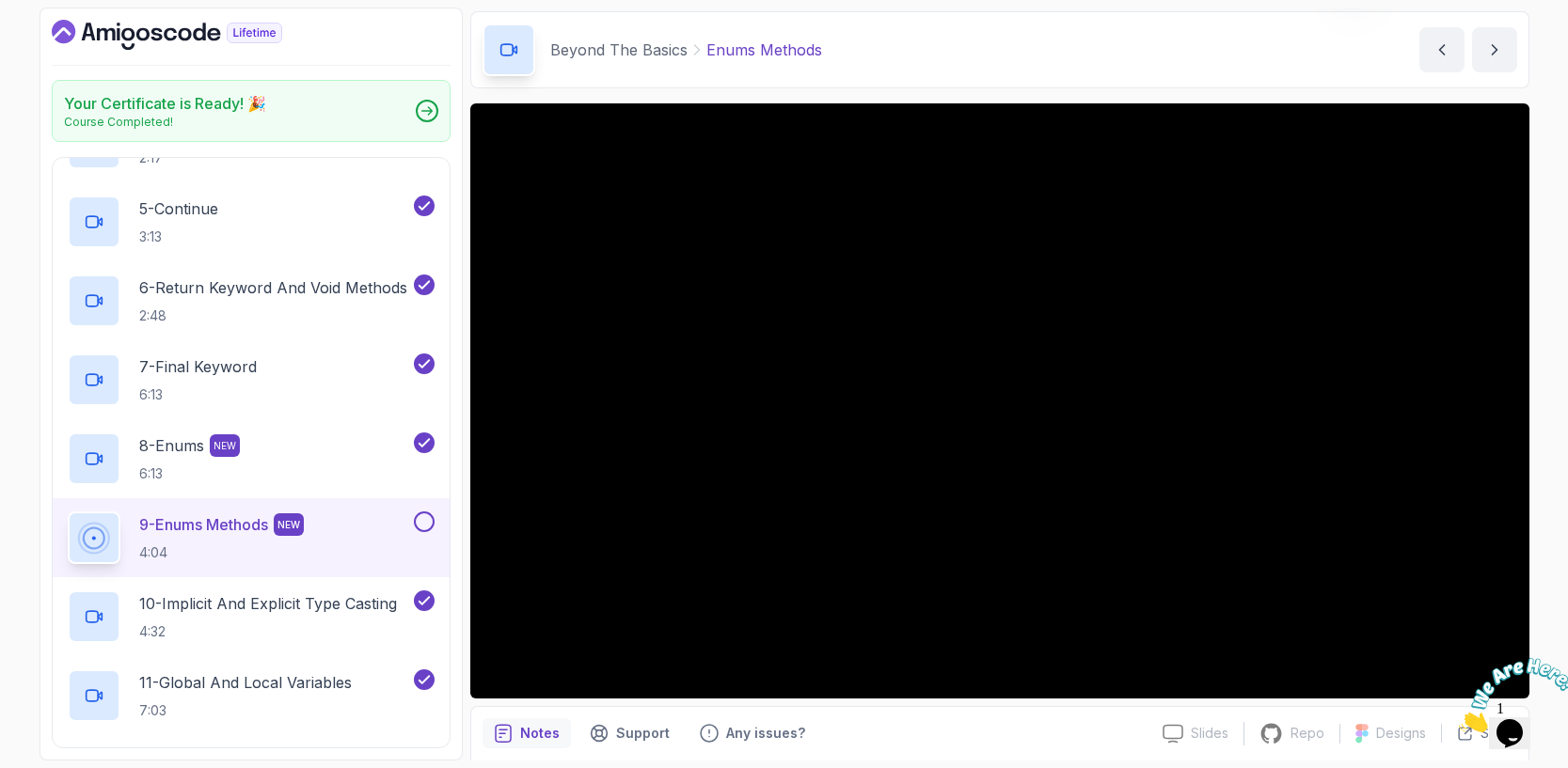
scroll to position [66, 0]
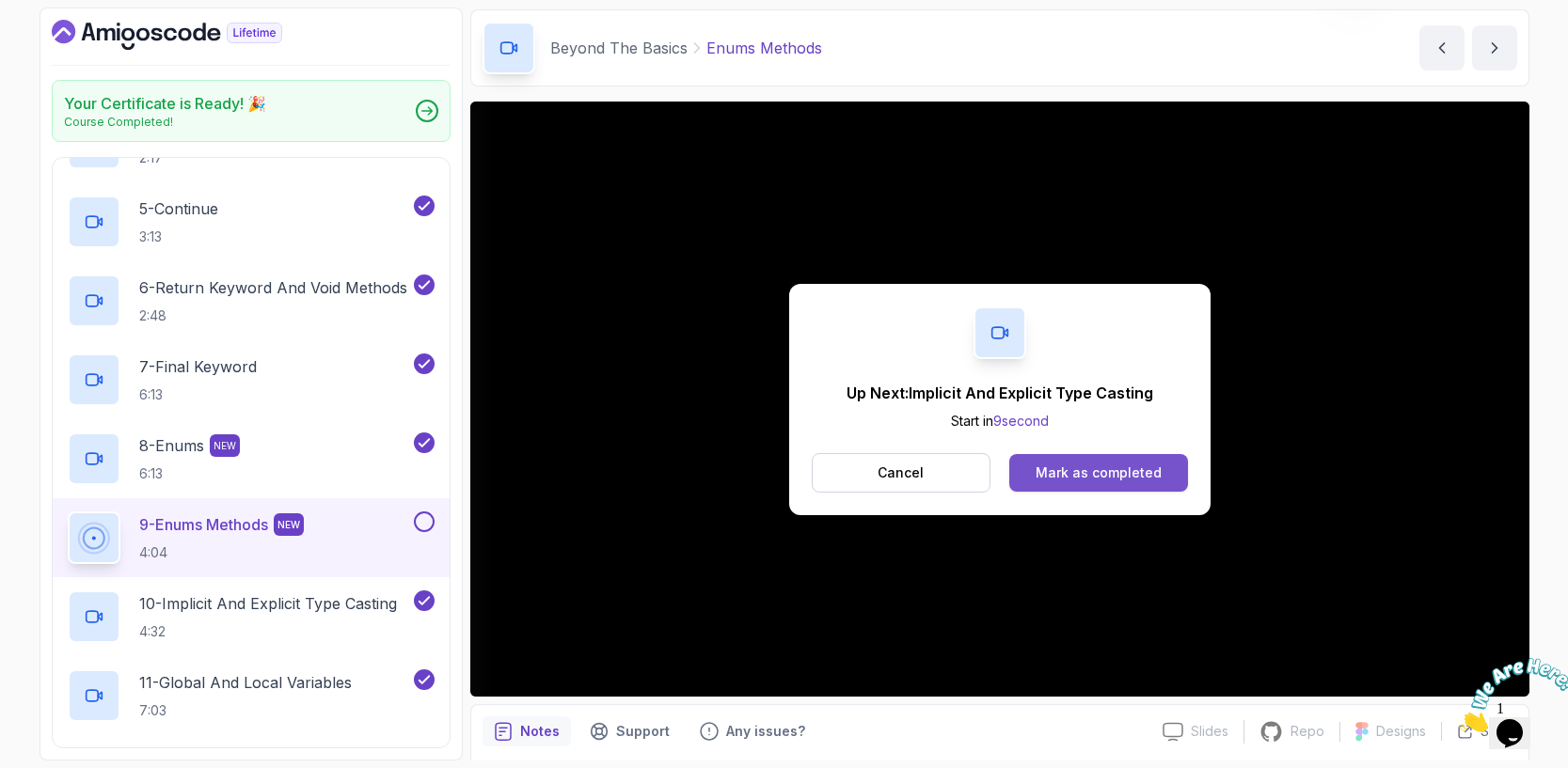
click at [1047, 473] on div "Mark as completed" at bounding box center [1099, 472] width 126 height 19
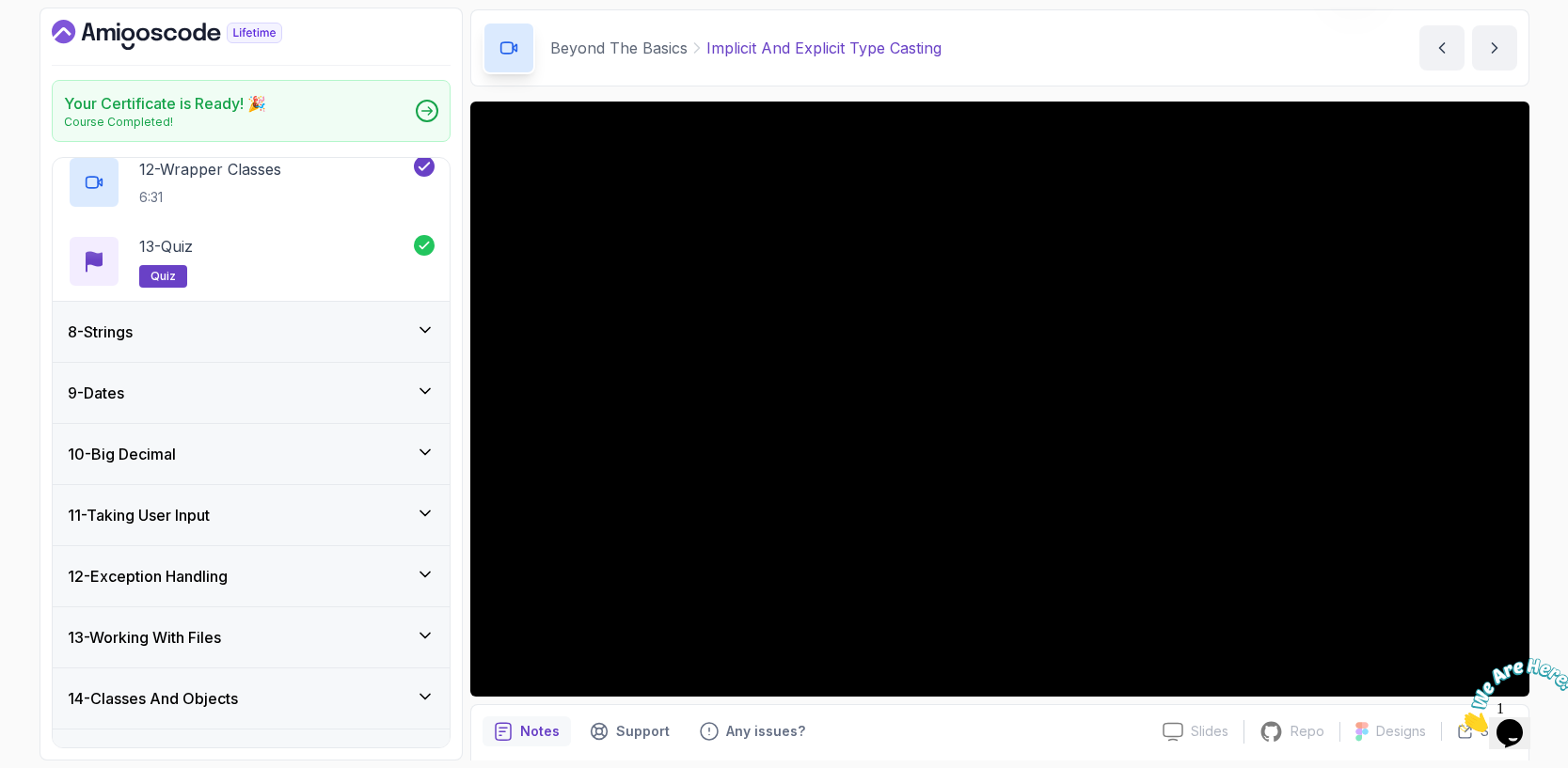
scroll to position [1283, 0]
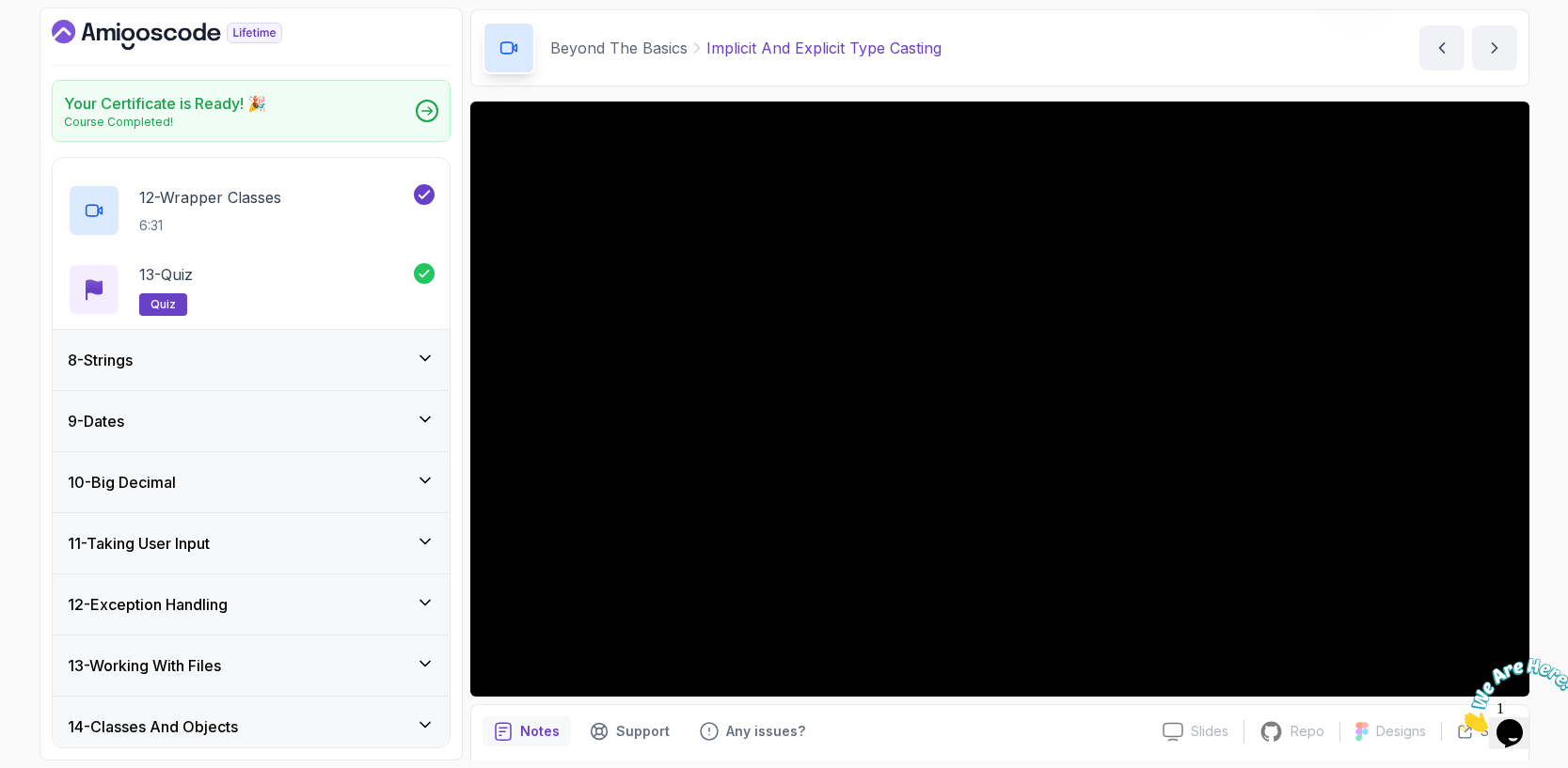
click at [415, 349] on div "8 - Strings" at bounding box center [251, 360] width 367 height 23
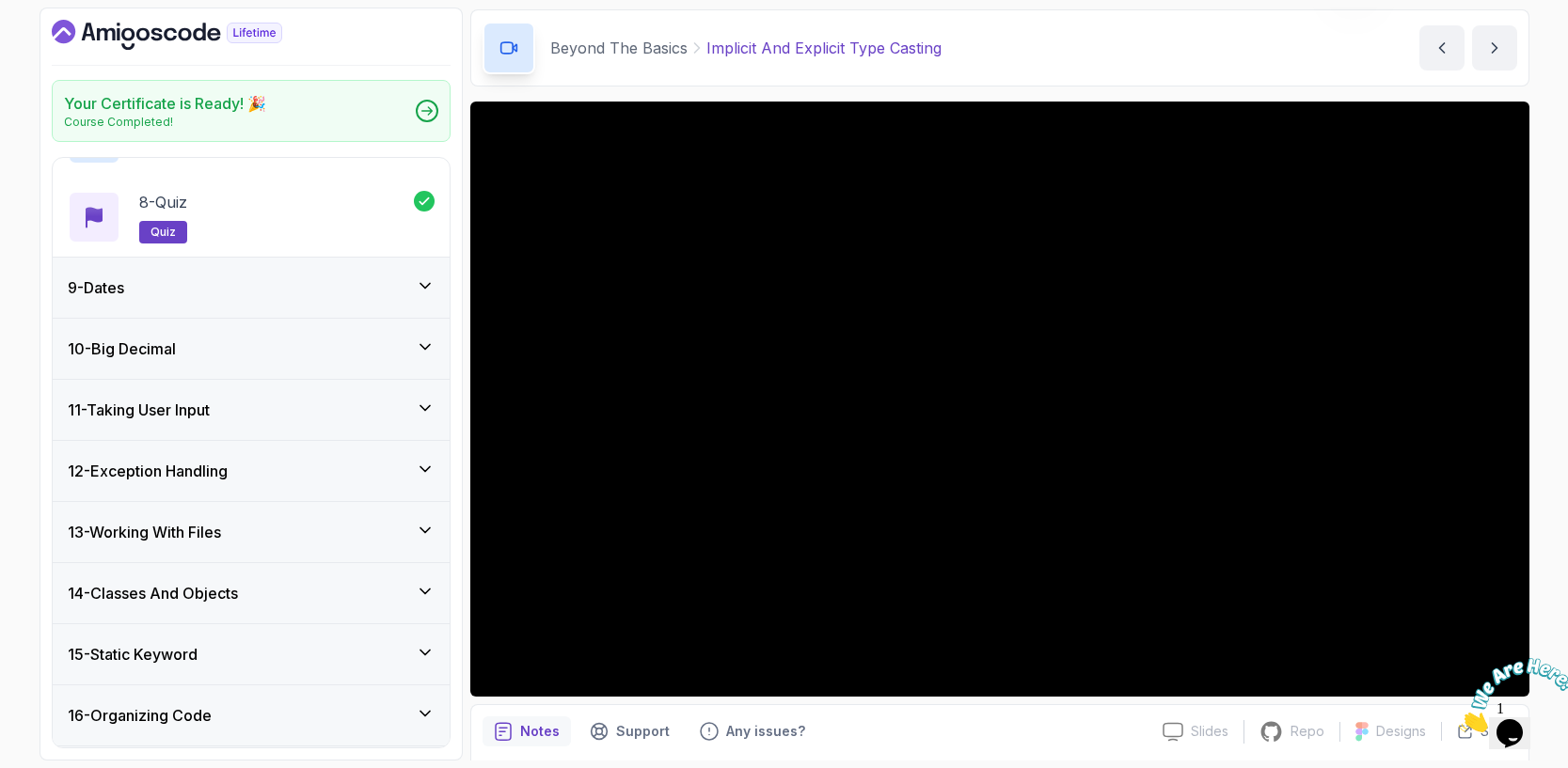
scroll to position [1122, 0]
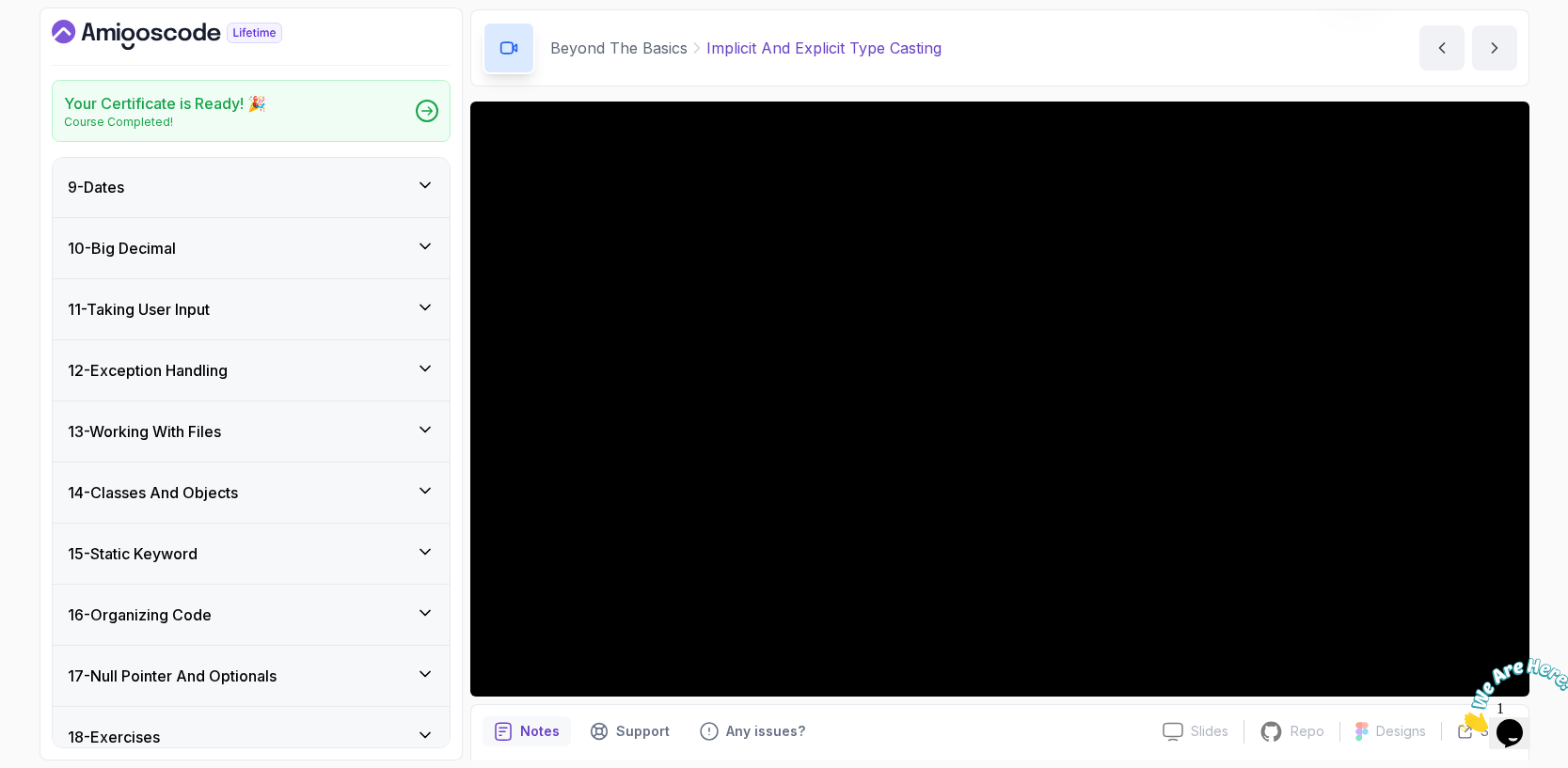
click at [425, 188] on icon at bounding box center [425, 185] width 10 height 5
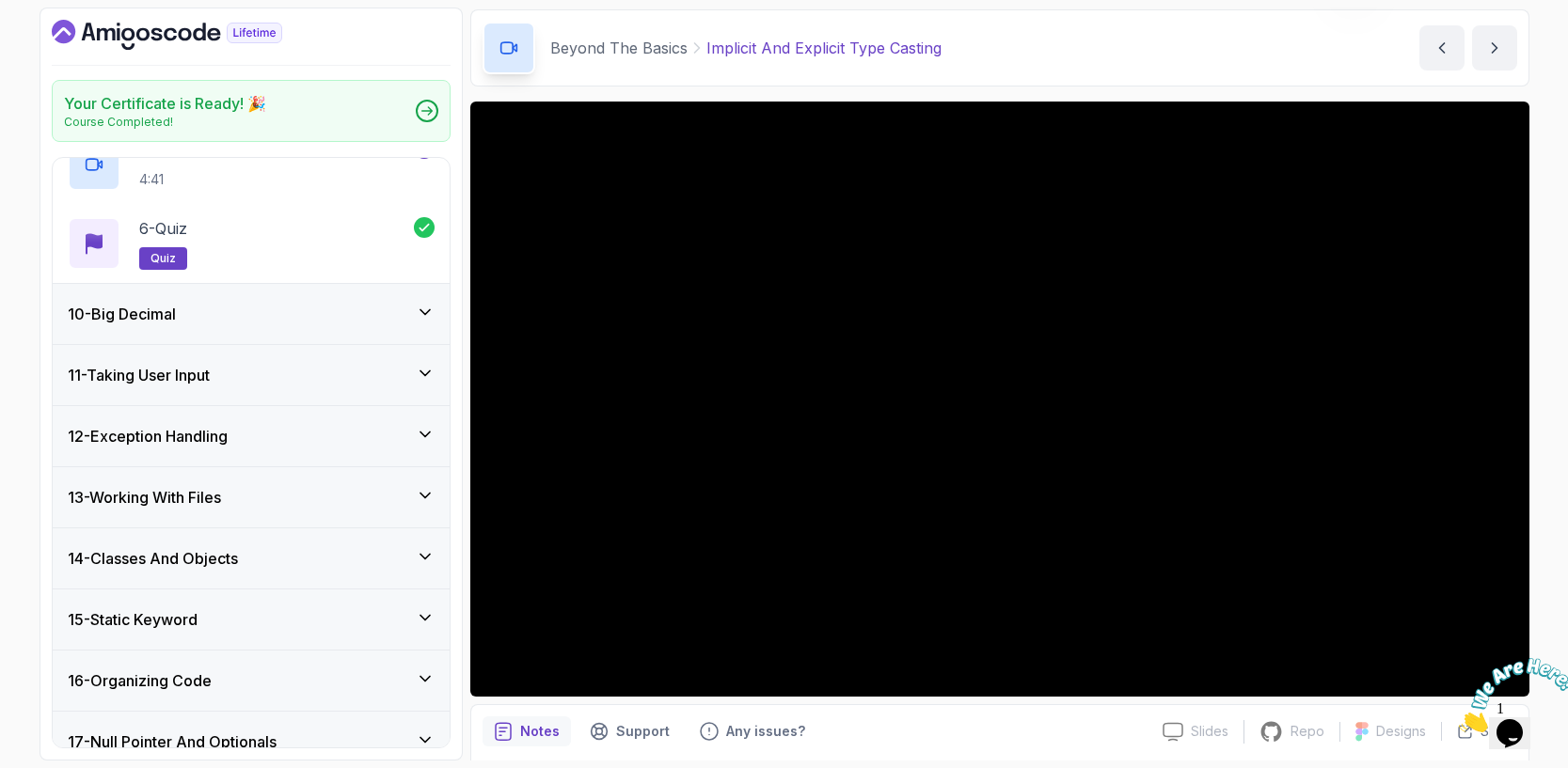
click at [433, 312] on icon at bounding box center [425, 312] width 19 height 19
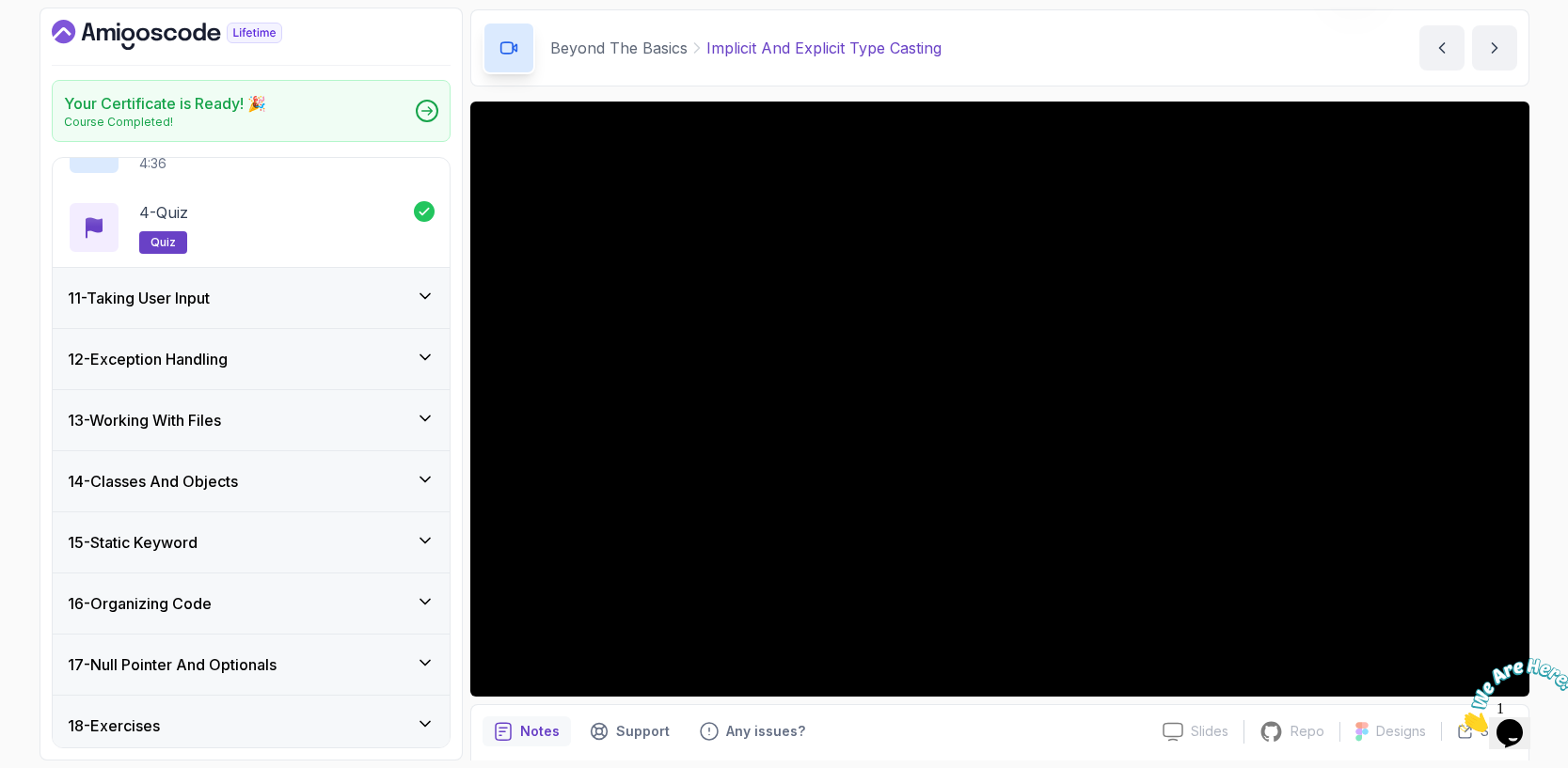
click at [430, 302] on icon at bounding box center [425, 296] width 19 height 19
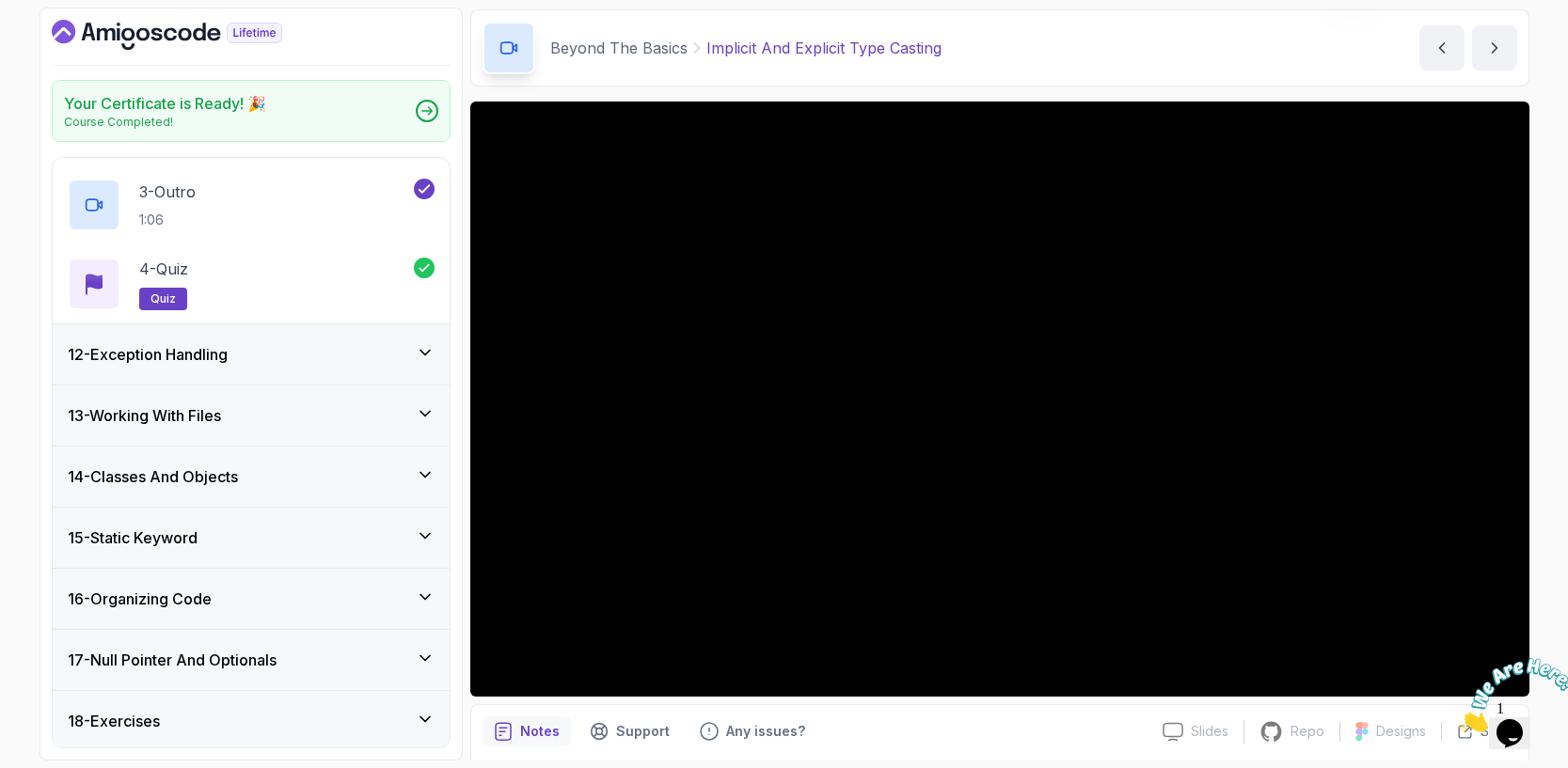
click at [418, 350] on icon at bounding box center [425, 352] width 19 height 19
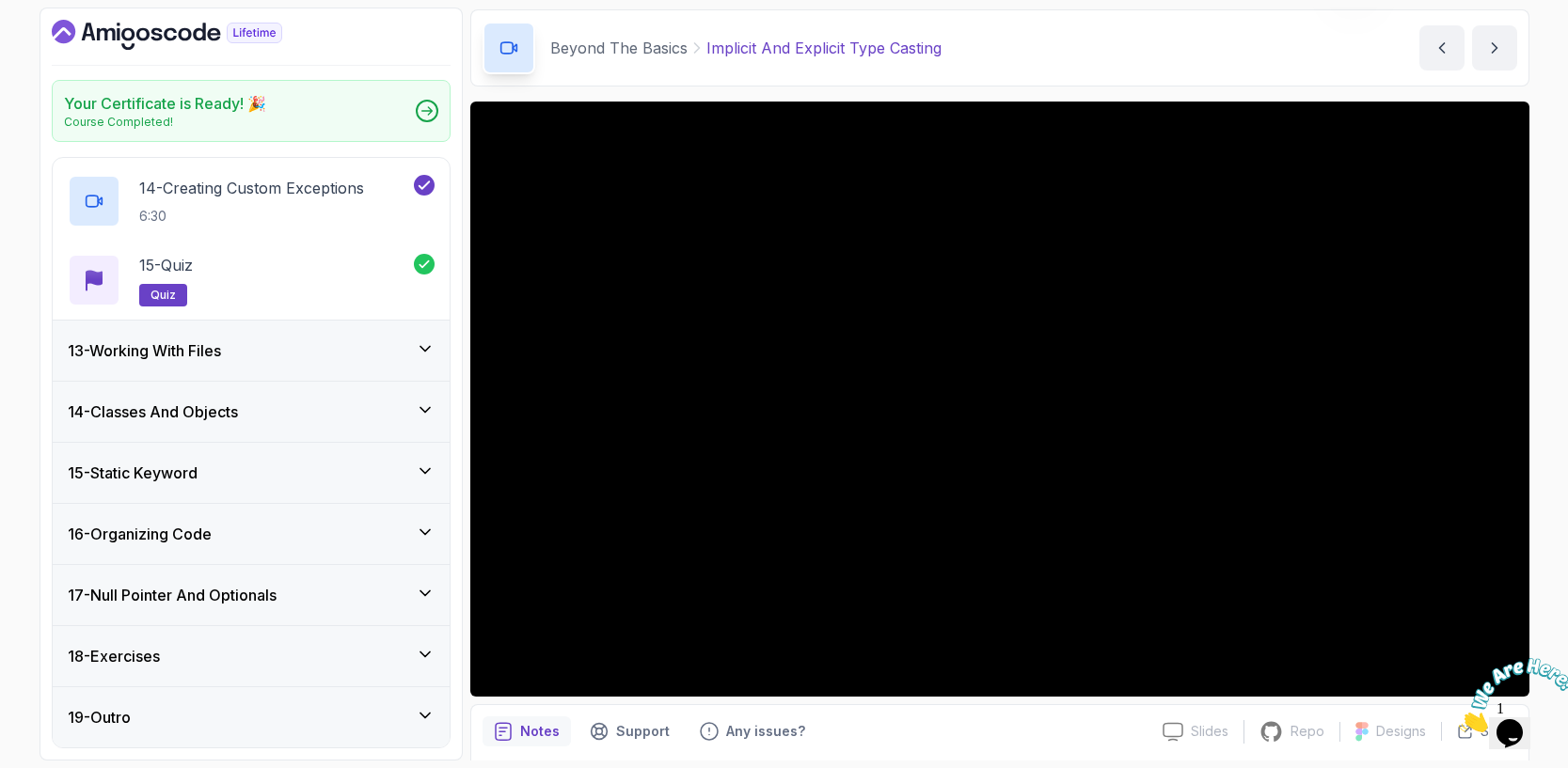
scroll to position [1755, 0]
click at [424, 337] on div "13 - Working With Files" at bounding box center [250, 350] width 396 height 60
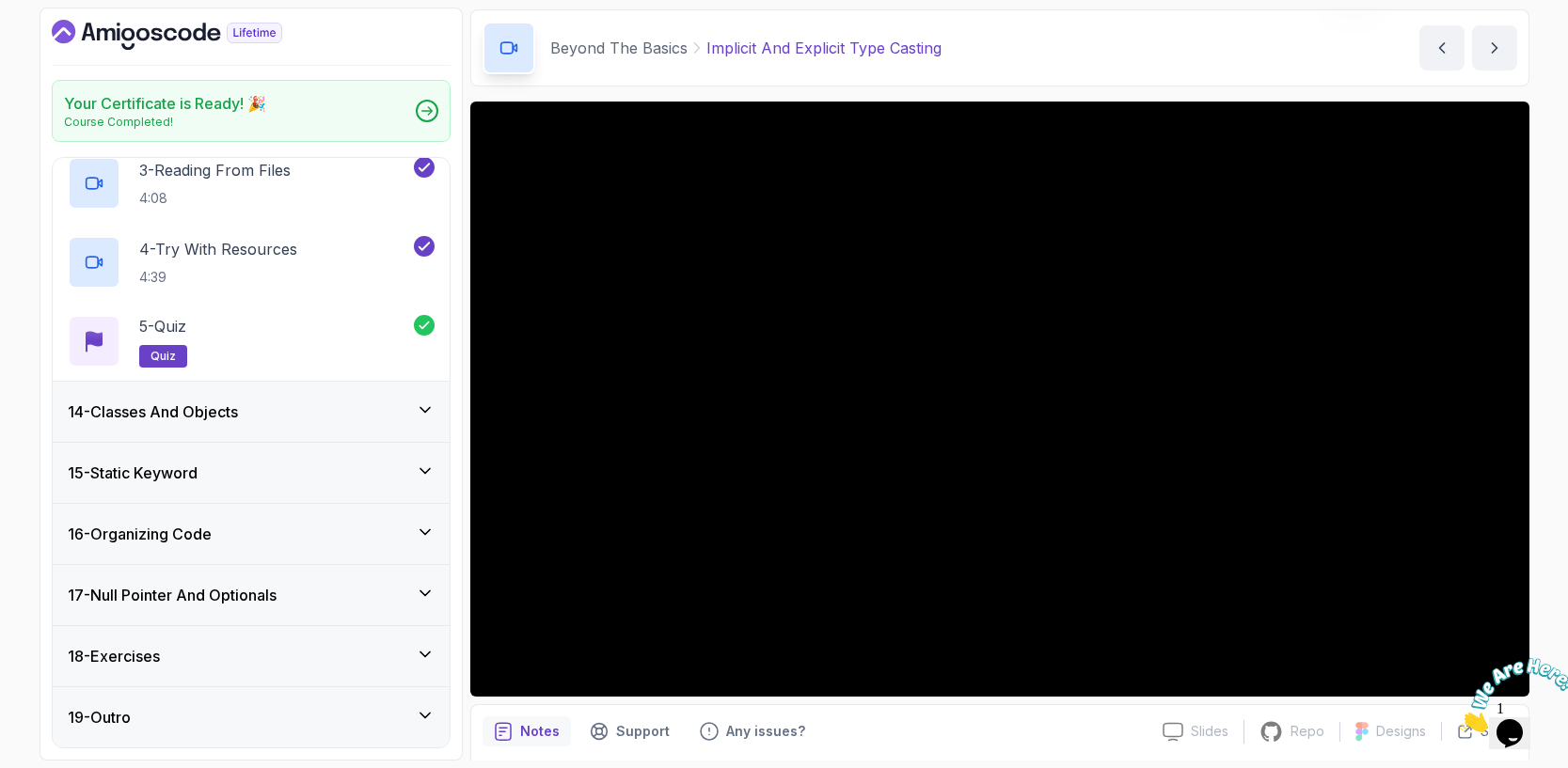
scroll to position [0, 0]
click at [428, 416] on icon at bounding box center [425, 409] width 19 height 19
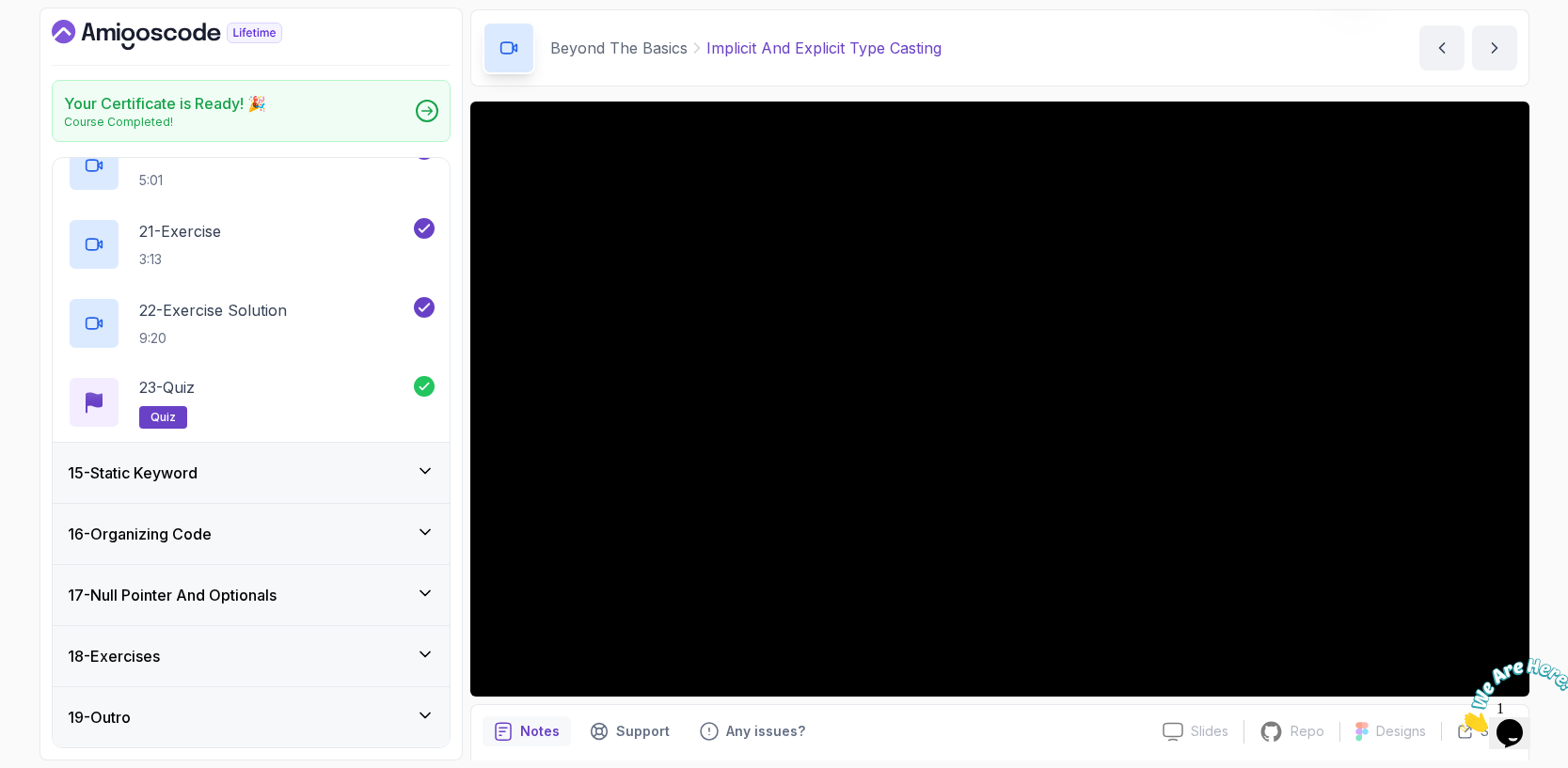
click at [416, 478] on icon at bounding box center [425, 470] width 19 height 19
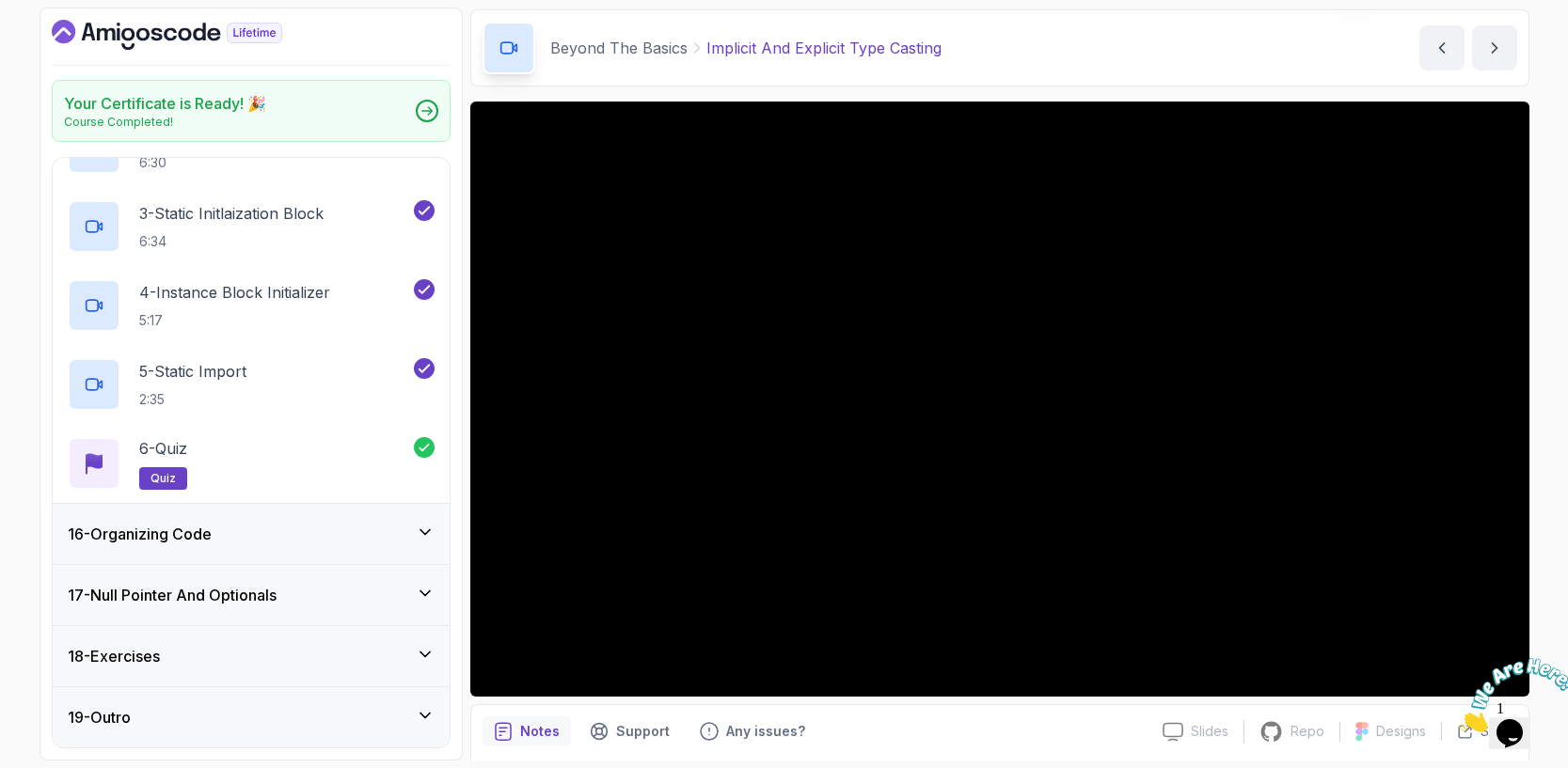
click at [422, 534] on icon at bounding box center [425, 531] width 19 height 19
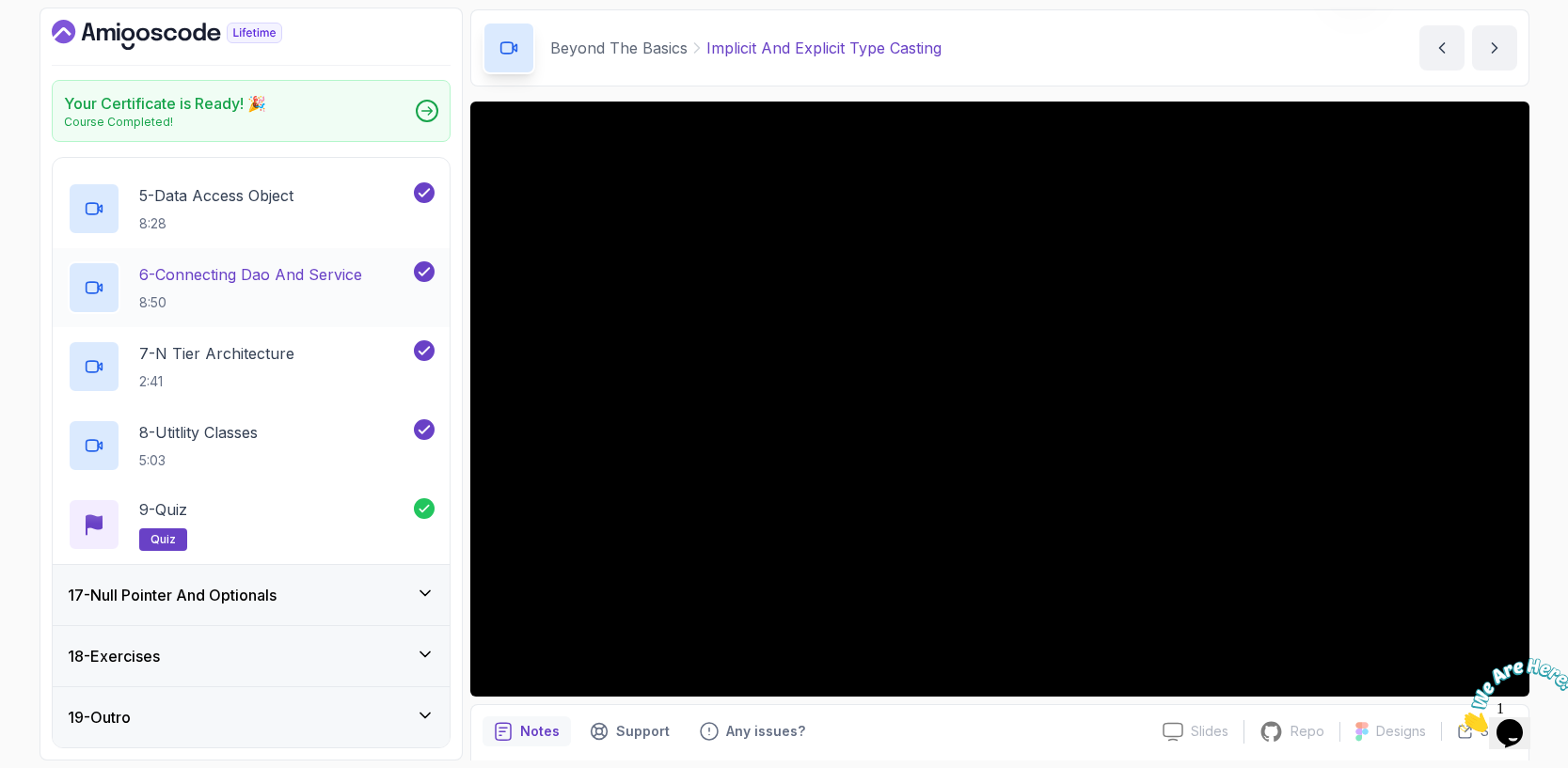
scroll to position [1282, 0]
click at [419, 591] on icon at bounding box center [425, 593] width 19 height 19
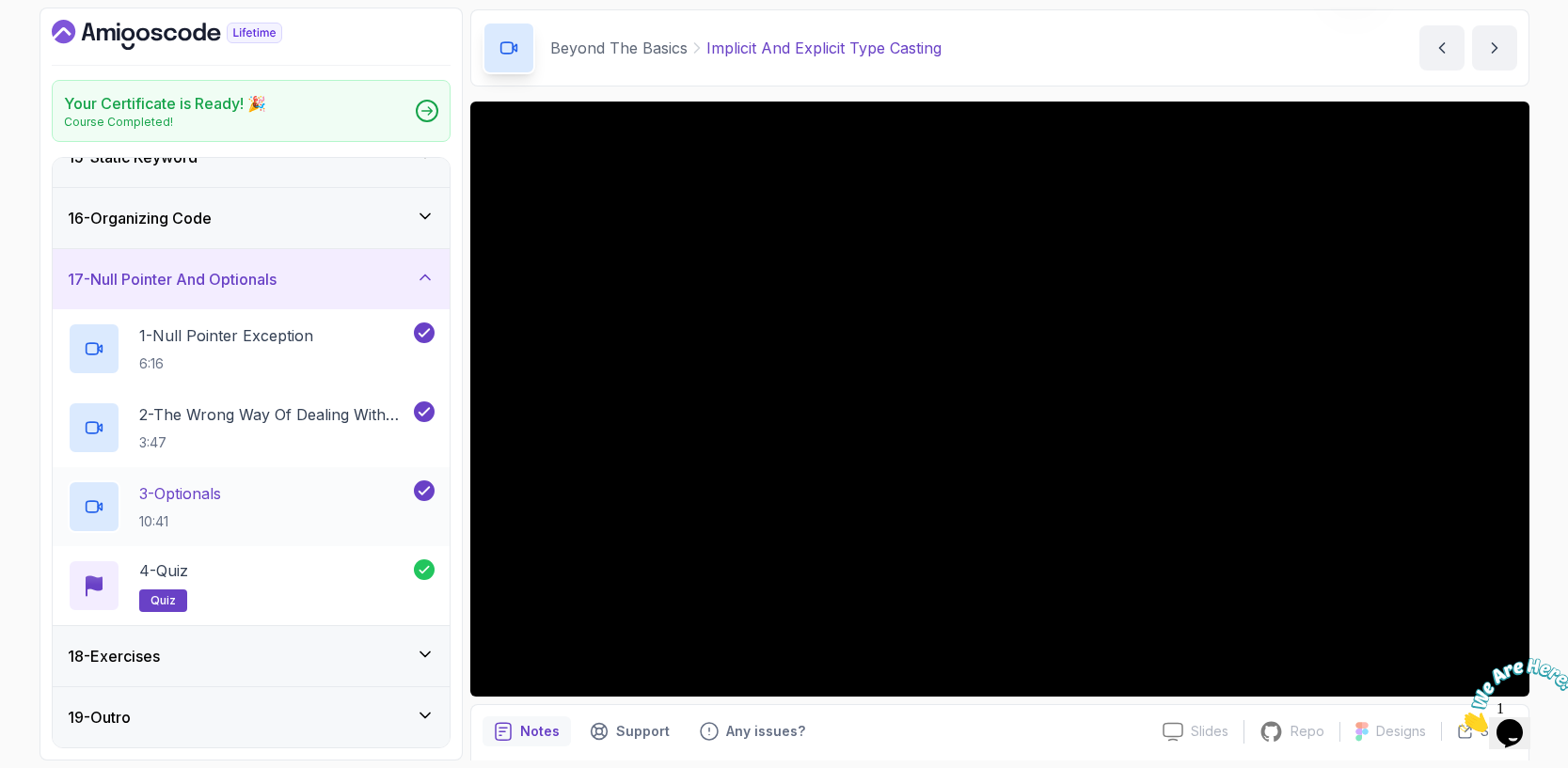
scroll to position [886, 0]
click at [418, 665] on div "18 - Exercises" at bounding box center [251, 656] width 367 height 23
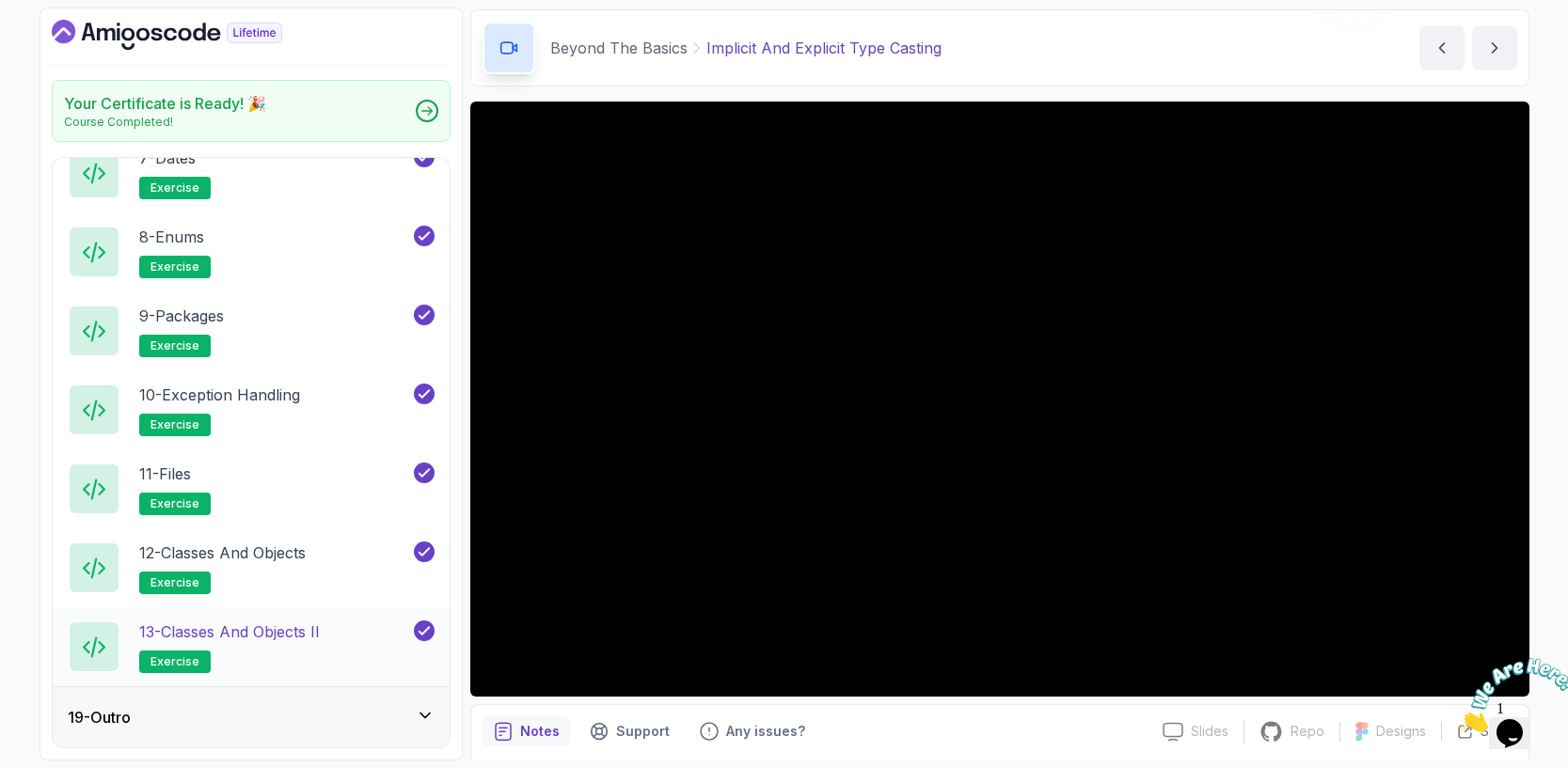
scroll to position [1597, 0]
click at [425, 711] on icon at bounding box center [425, 715] width 19 height 19
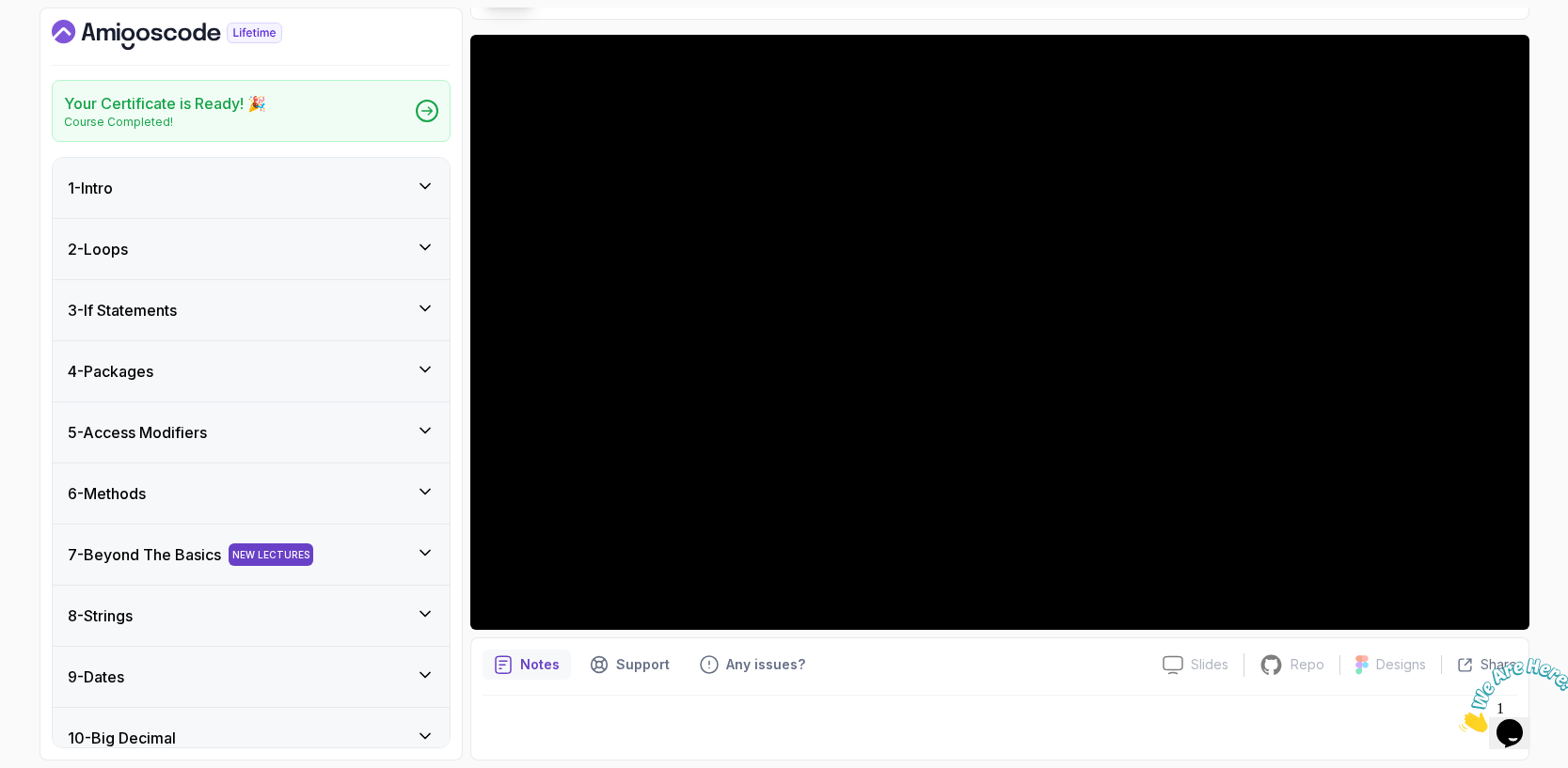
scroll to position [0, 0]
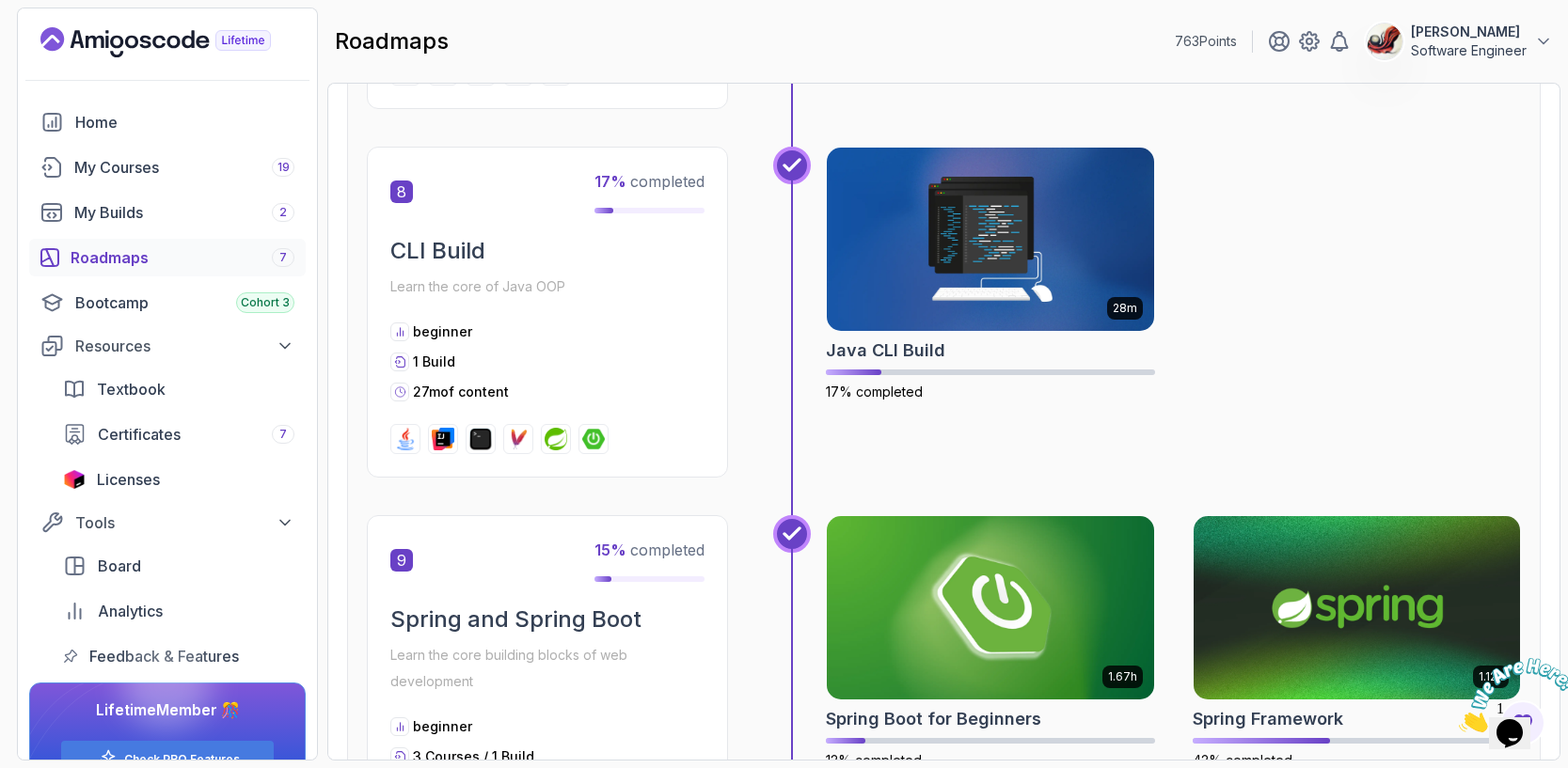
scroll to position [3121, 0]
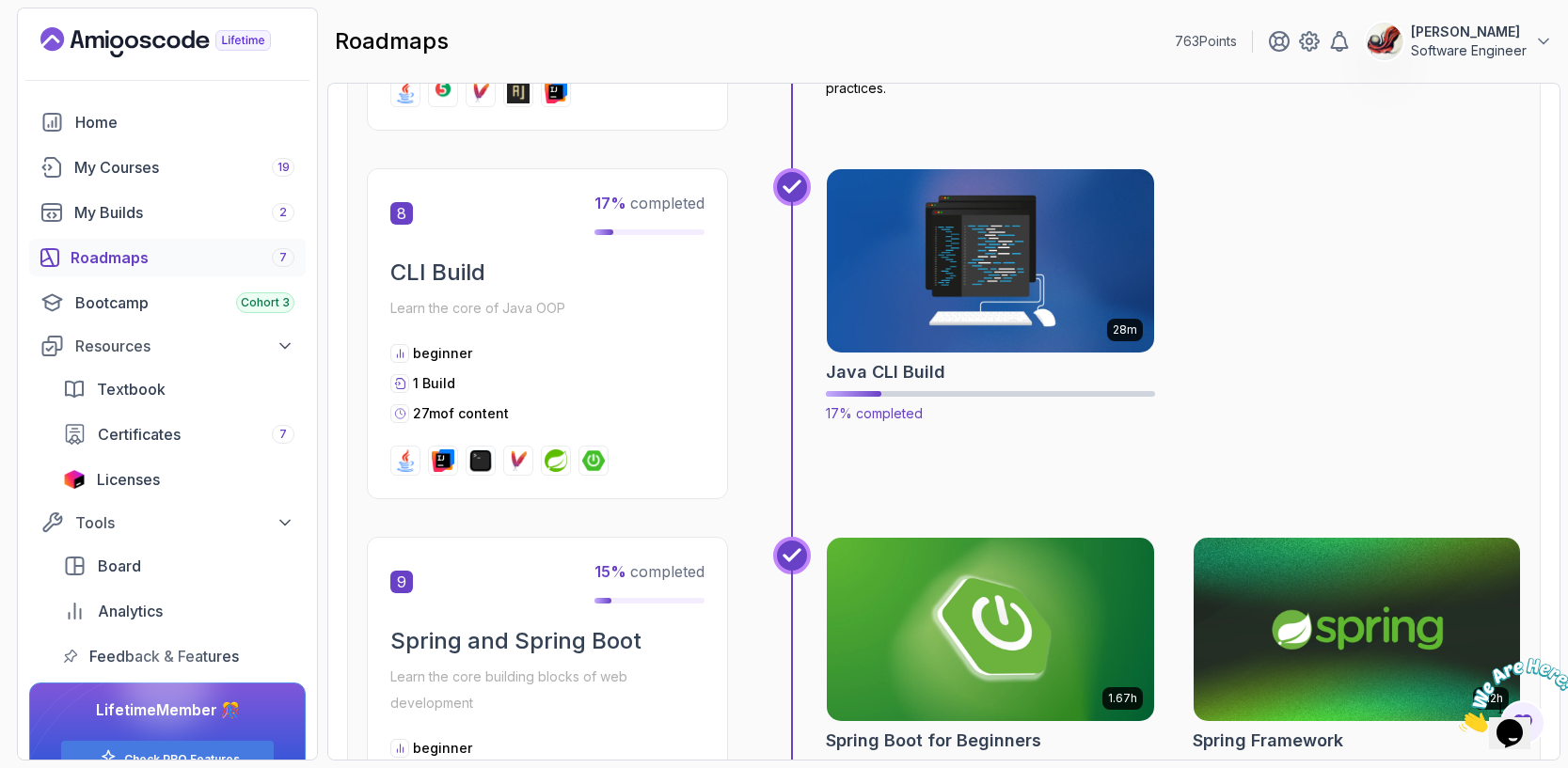
click at [964, 264] on img at bounding box center [990, 260] width 343 height 192
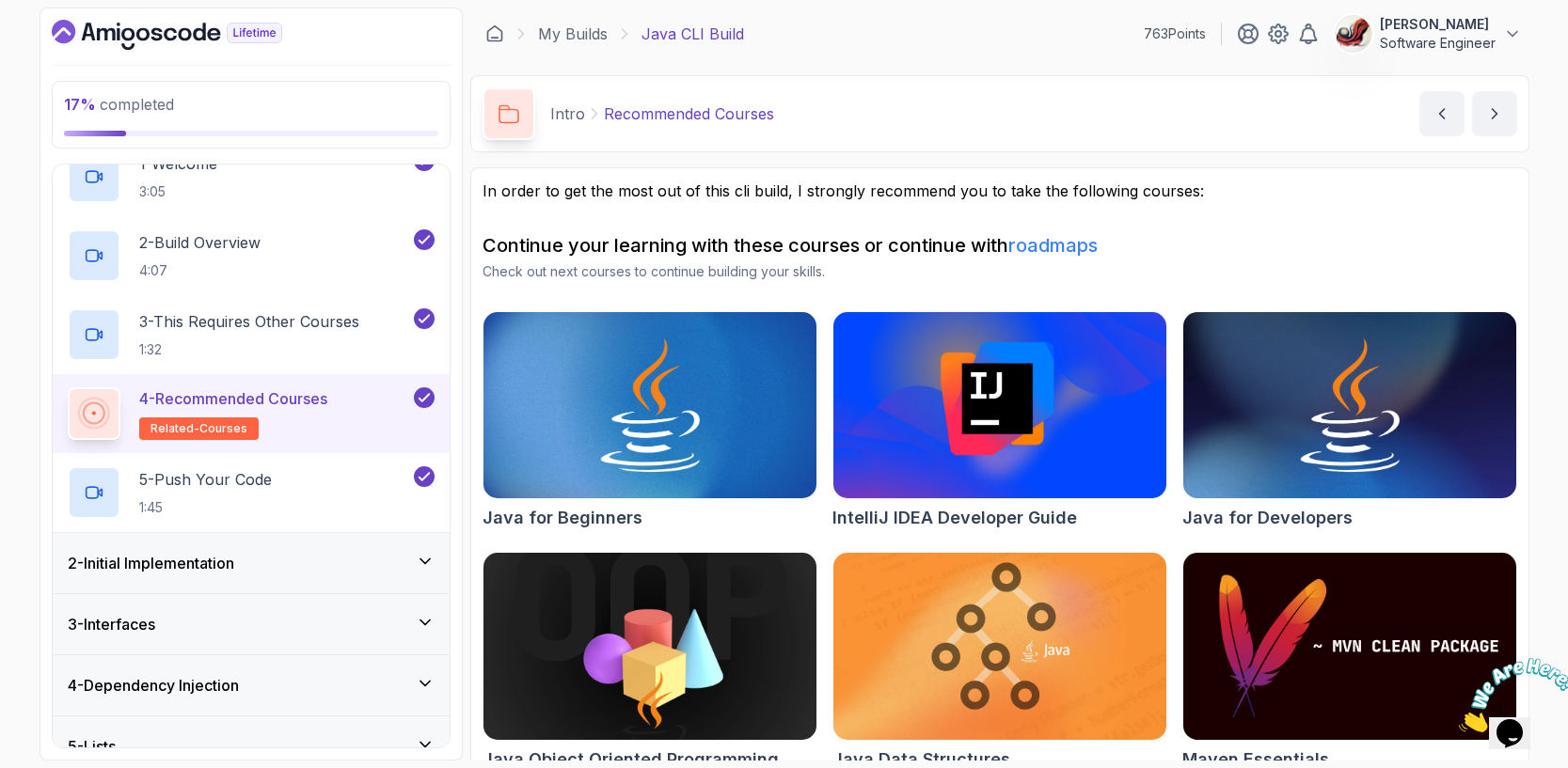
click at [338, 570] on div "2 - Initial Implementation" at bounding box center [251, 563] width 367 height 23
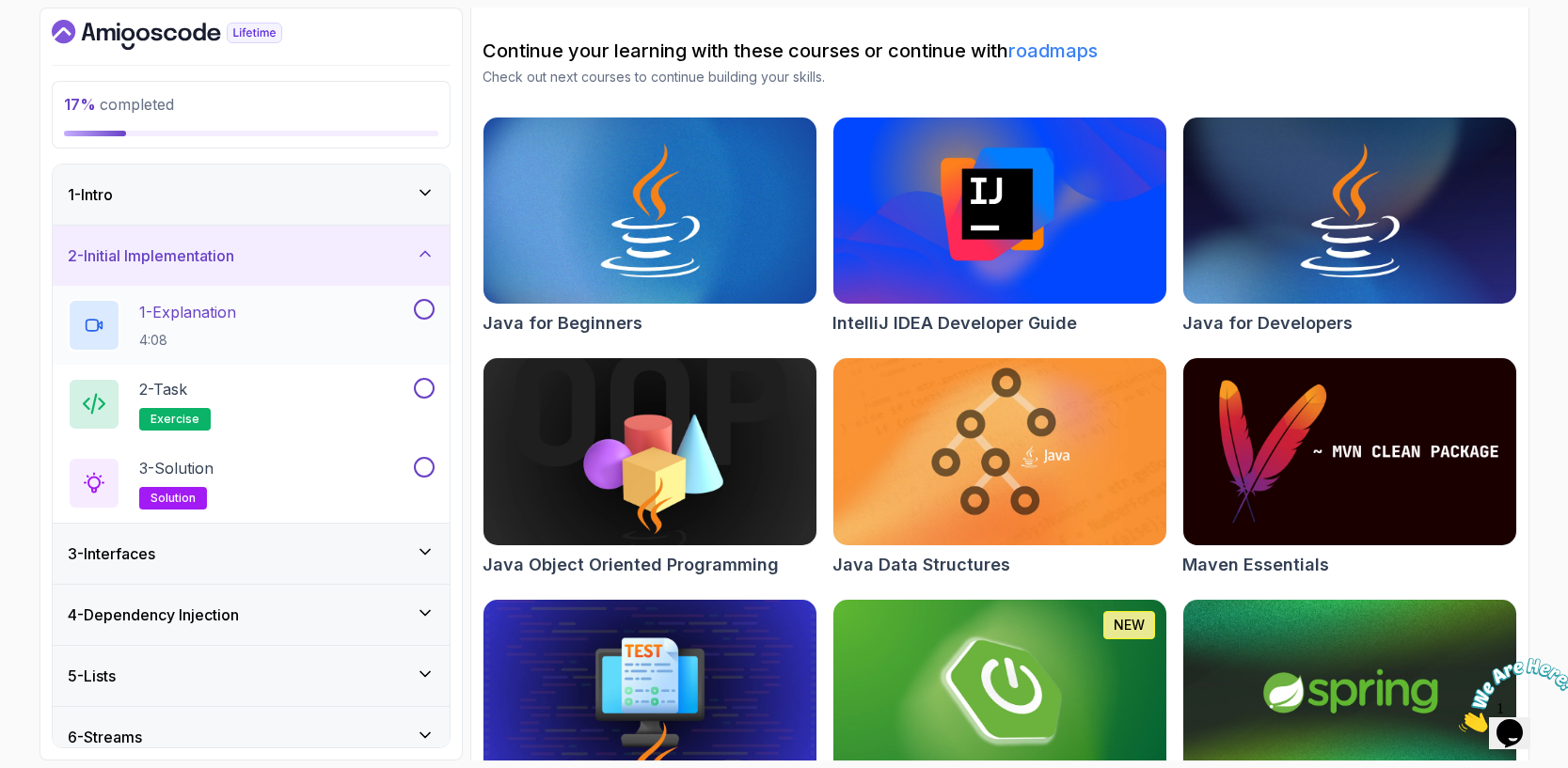
click at [278, 332] on div "1 - Explanation 4:08" at bounding box center [239, 324] width 342 height 52
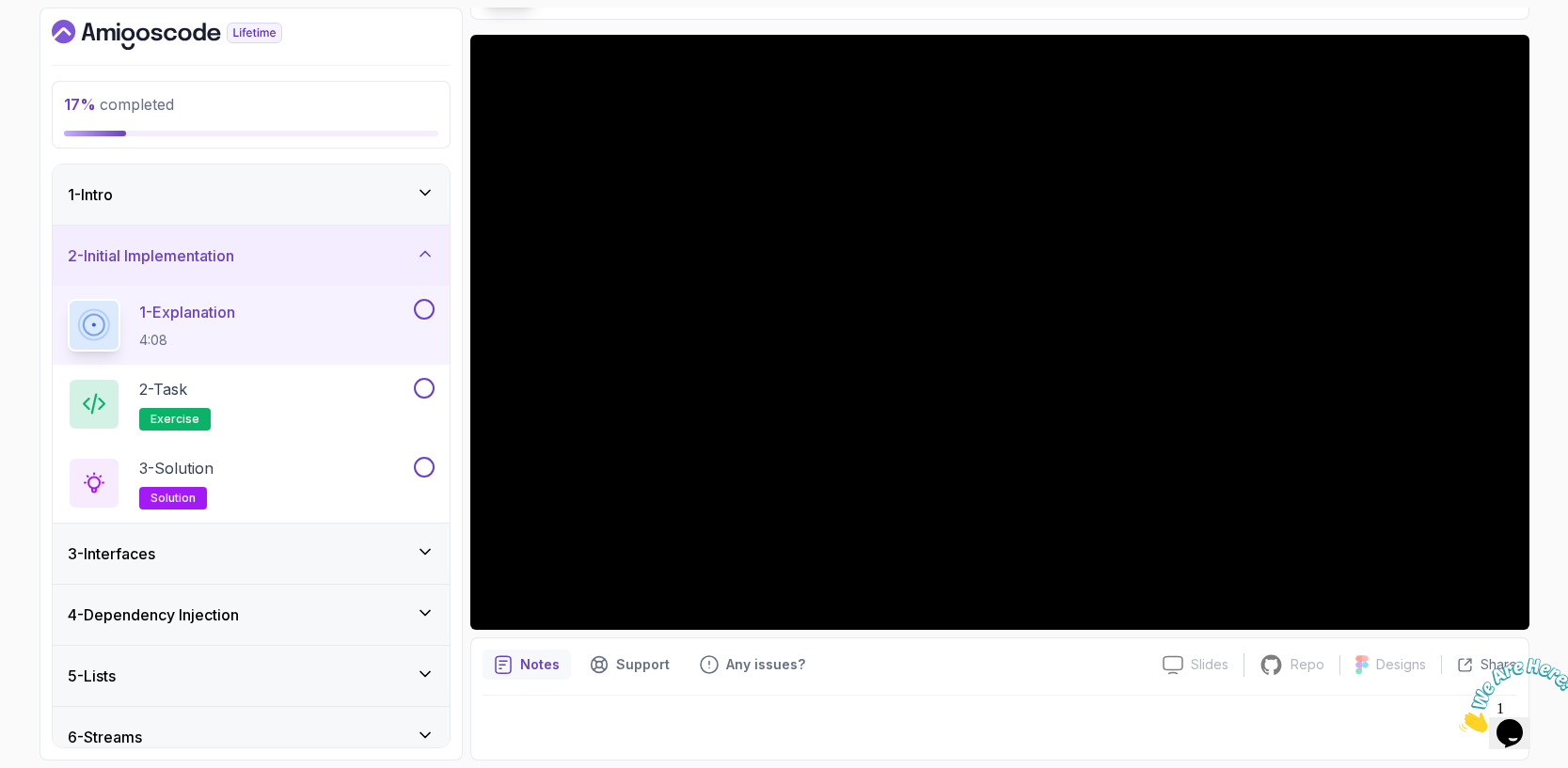
click at [355, 198] on div "1 - Intro" at bounding box center [251, 194] width 367 height 23
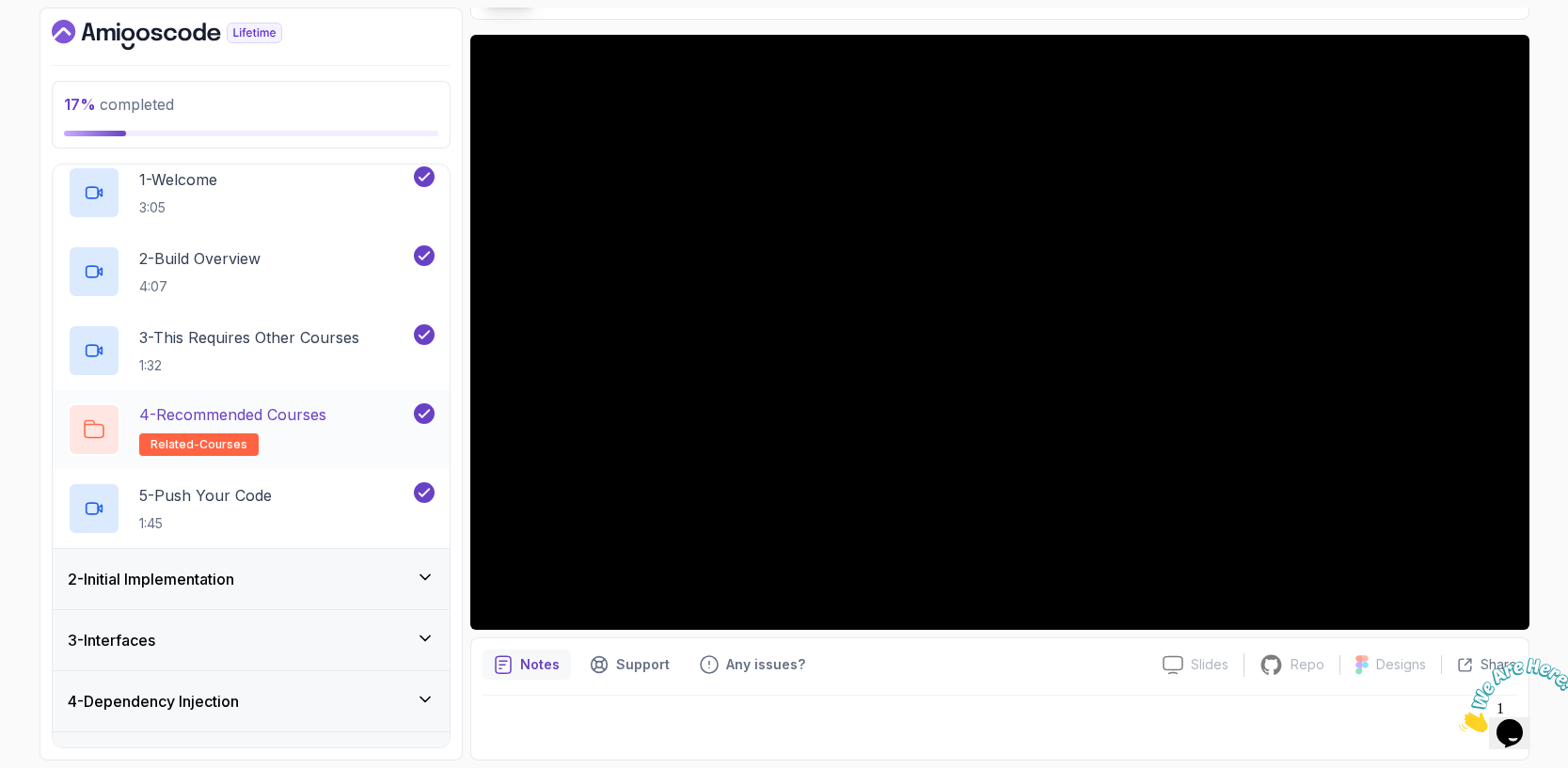
click at [325, 415] on p "4 - Recommended Courses" at bounding box center [233, 414] width 187 height 23
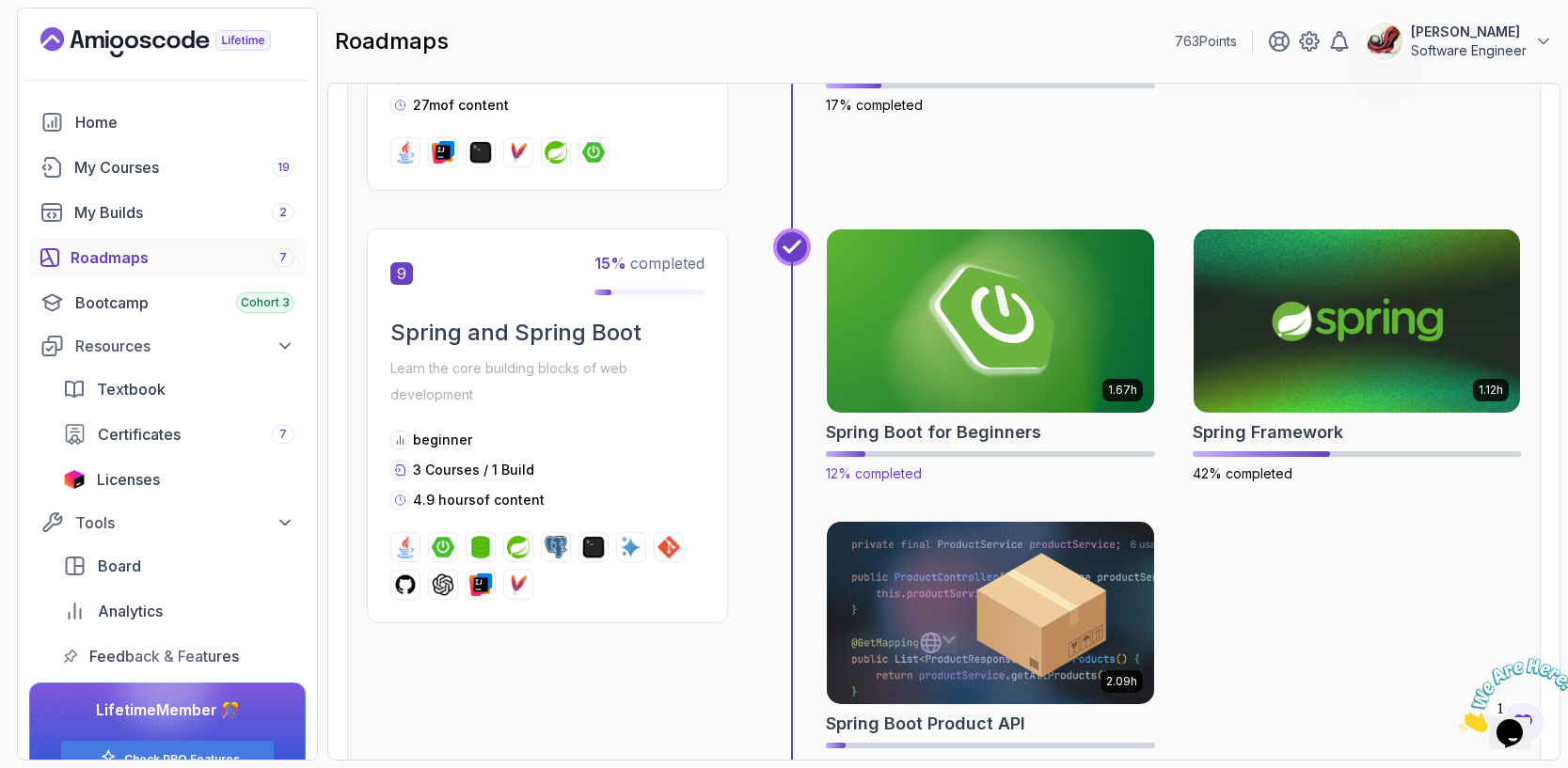
scroll to position [3437, 0]
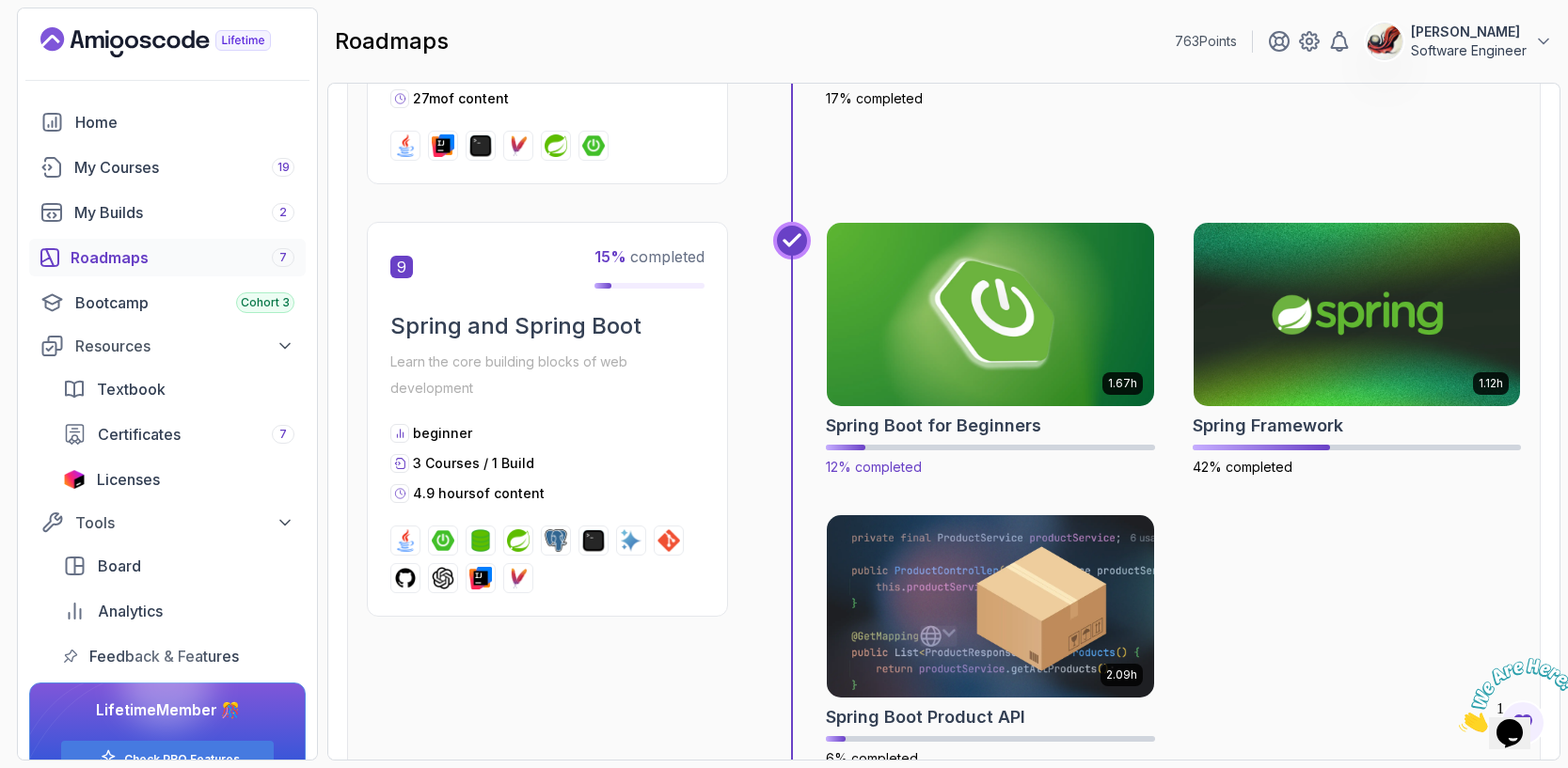
click at [994, 331] on img at bounding box center [990, 314] width 343 height 192
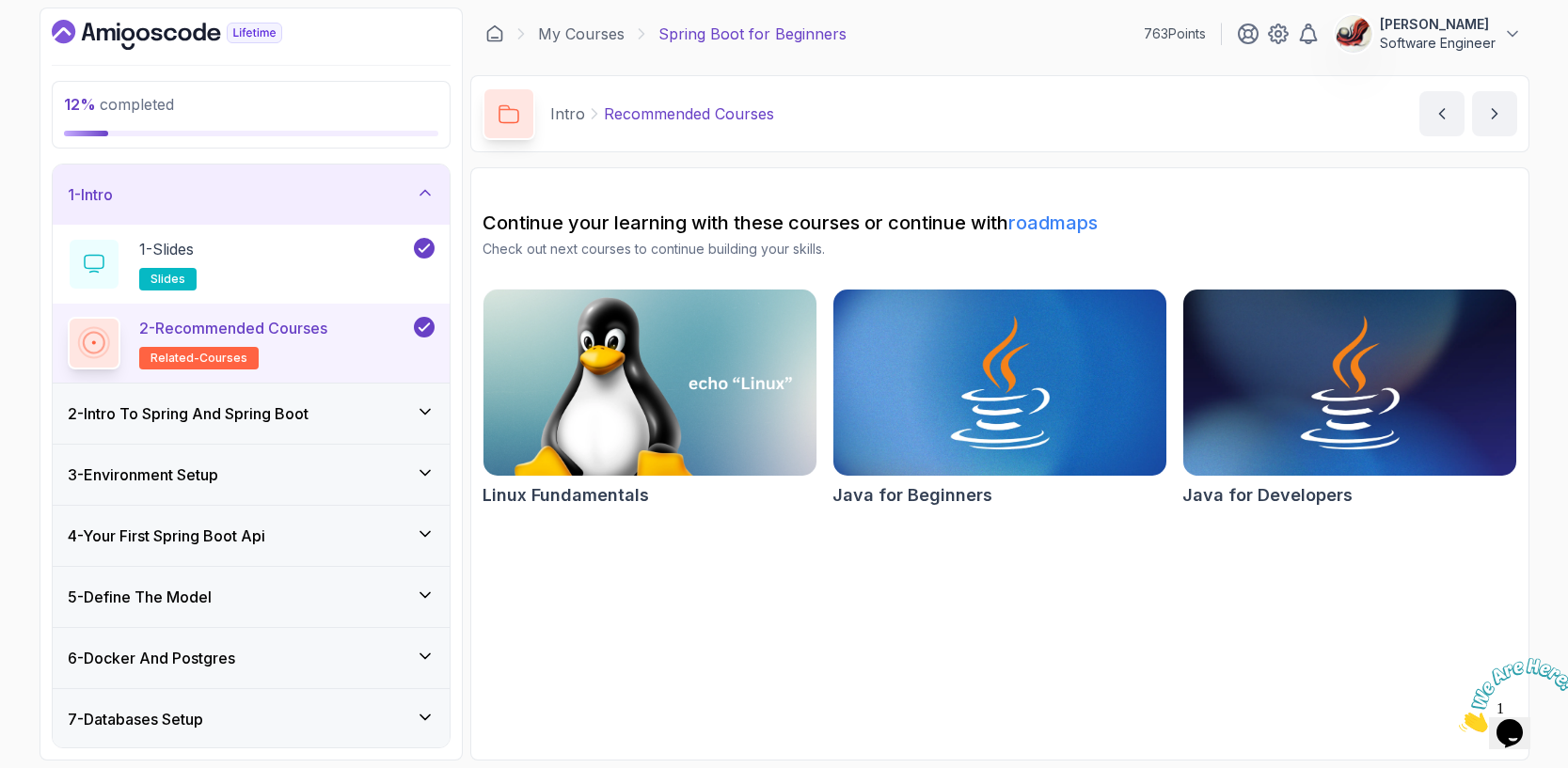
click at [294, 392] on div "2 - Intro To Spring And Spring Boot" at bounding box center [250, 413] width 396 height 60
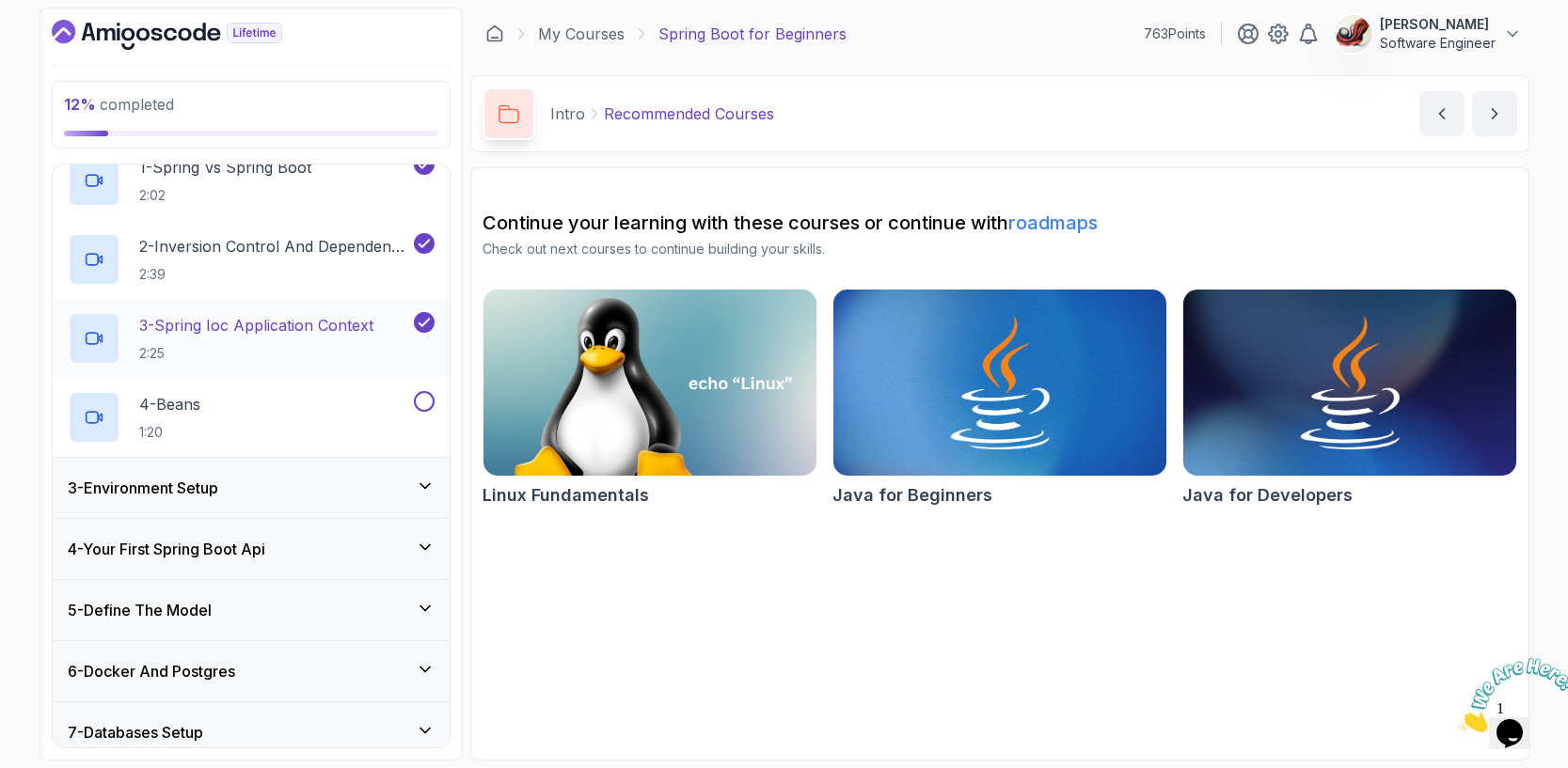
scroll to position [151, 0]
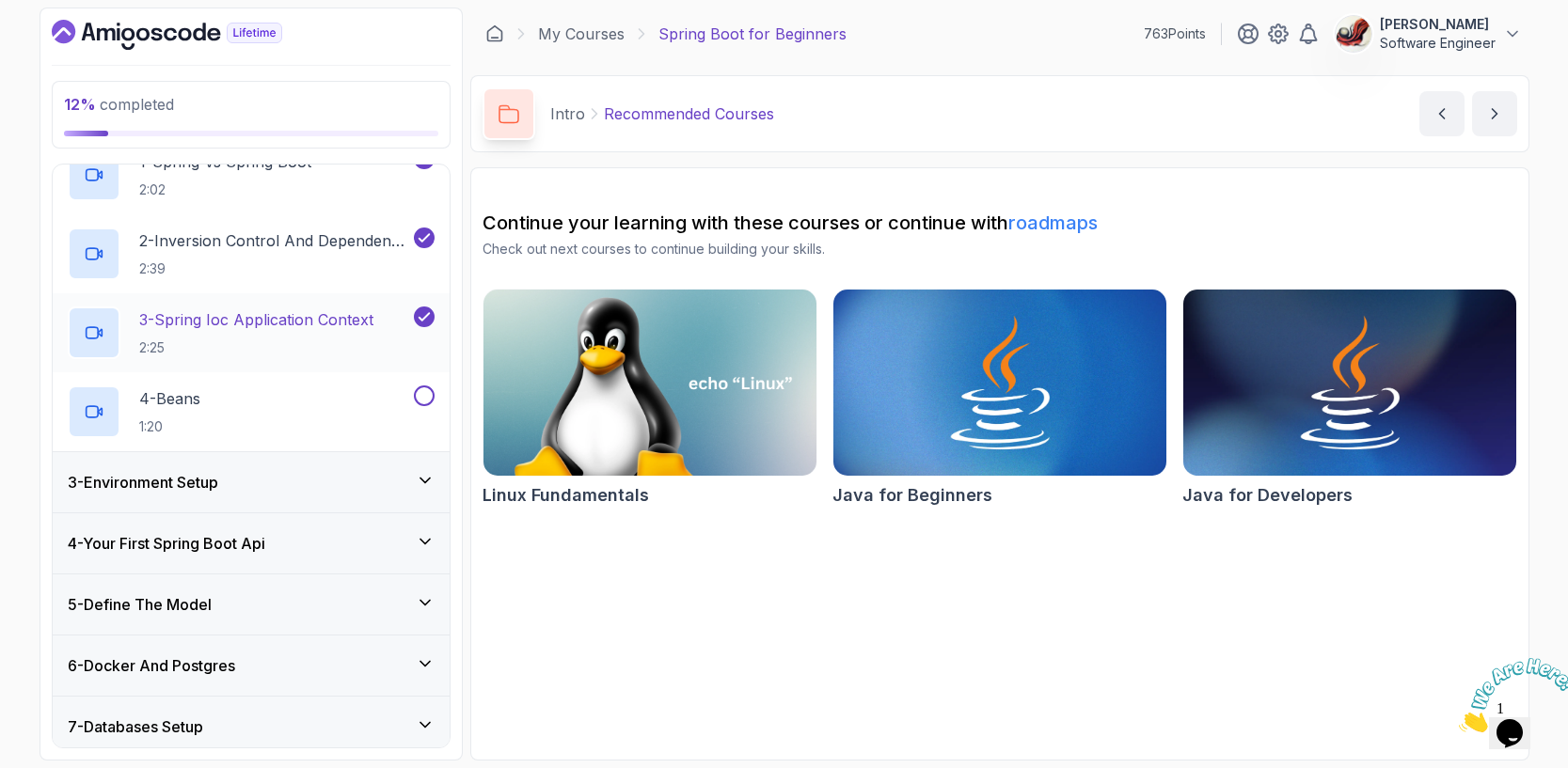
click at [380, 329] on div "3 - Spring Ioc Application Context 2:25" at bounding box center [239, 332] width 342 height 52
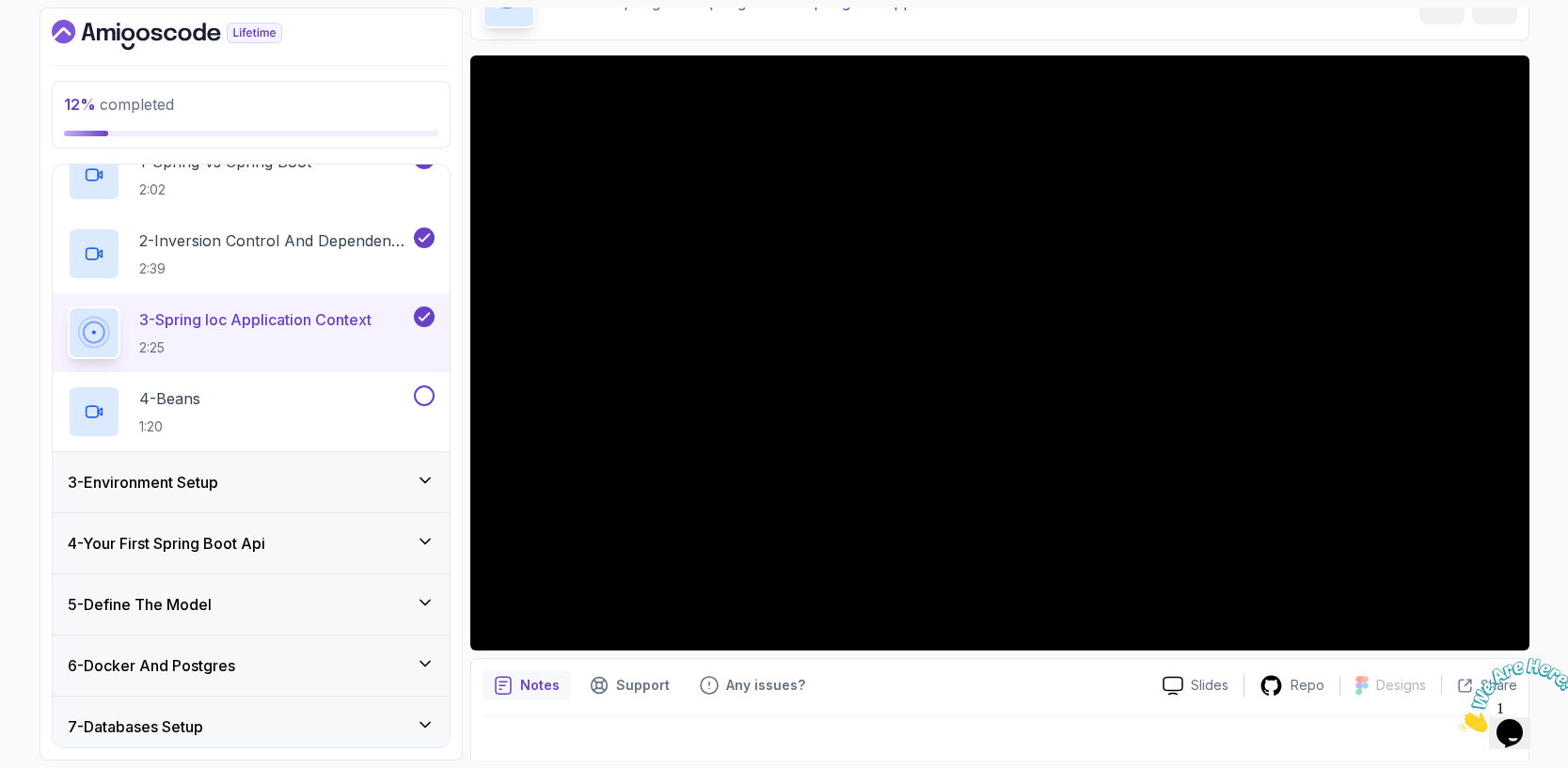
scroll to position [132, 0]
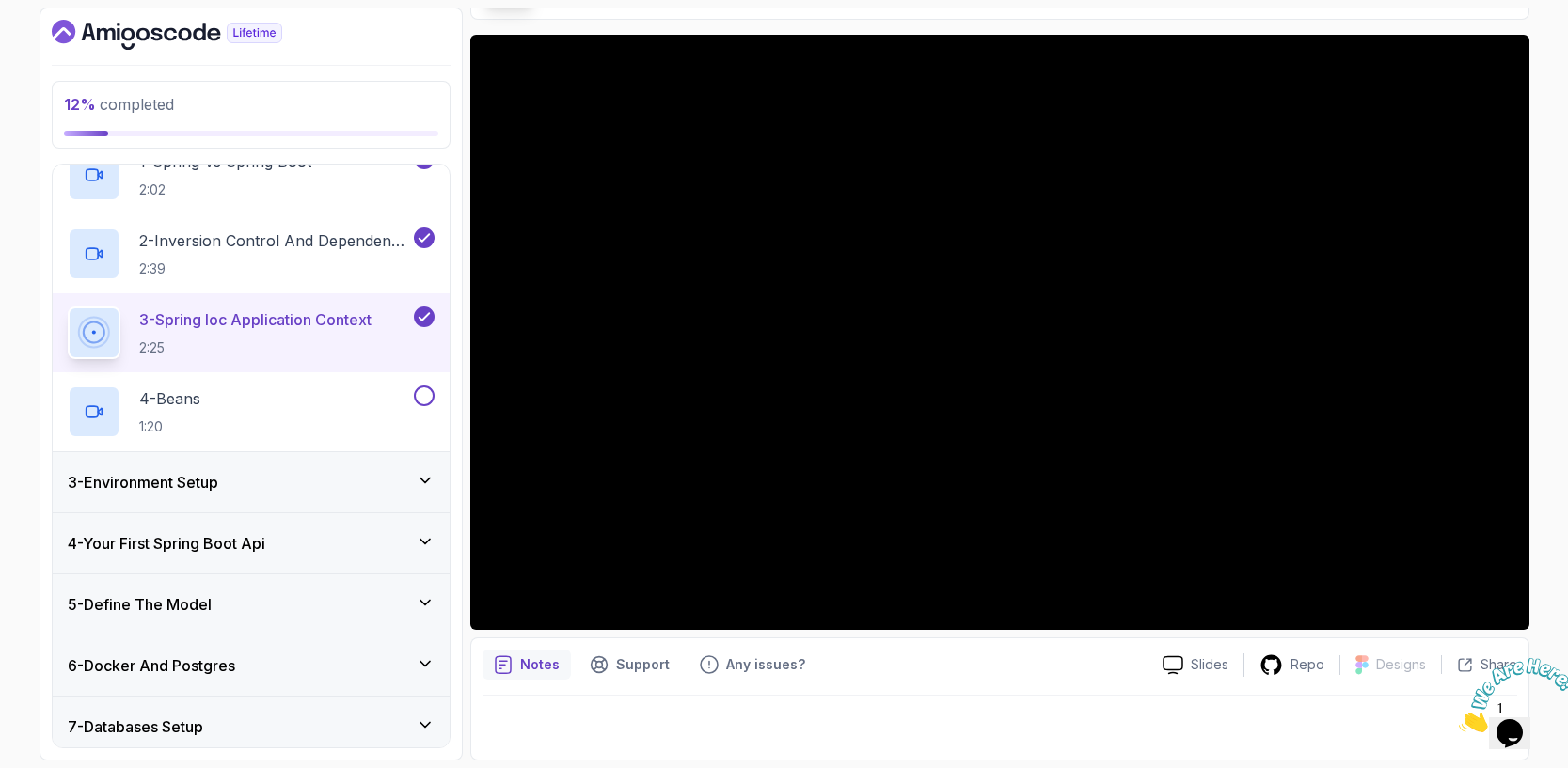
click at [436, 477] on div "3 - Environment Setup" at bounding box center [250, 482] width 396 height 60
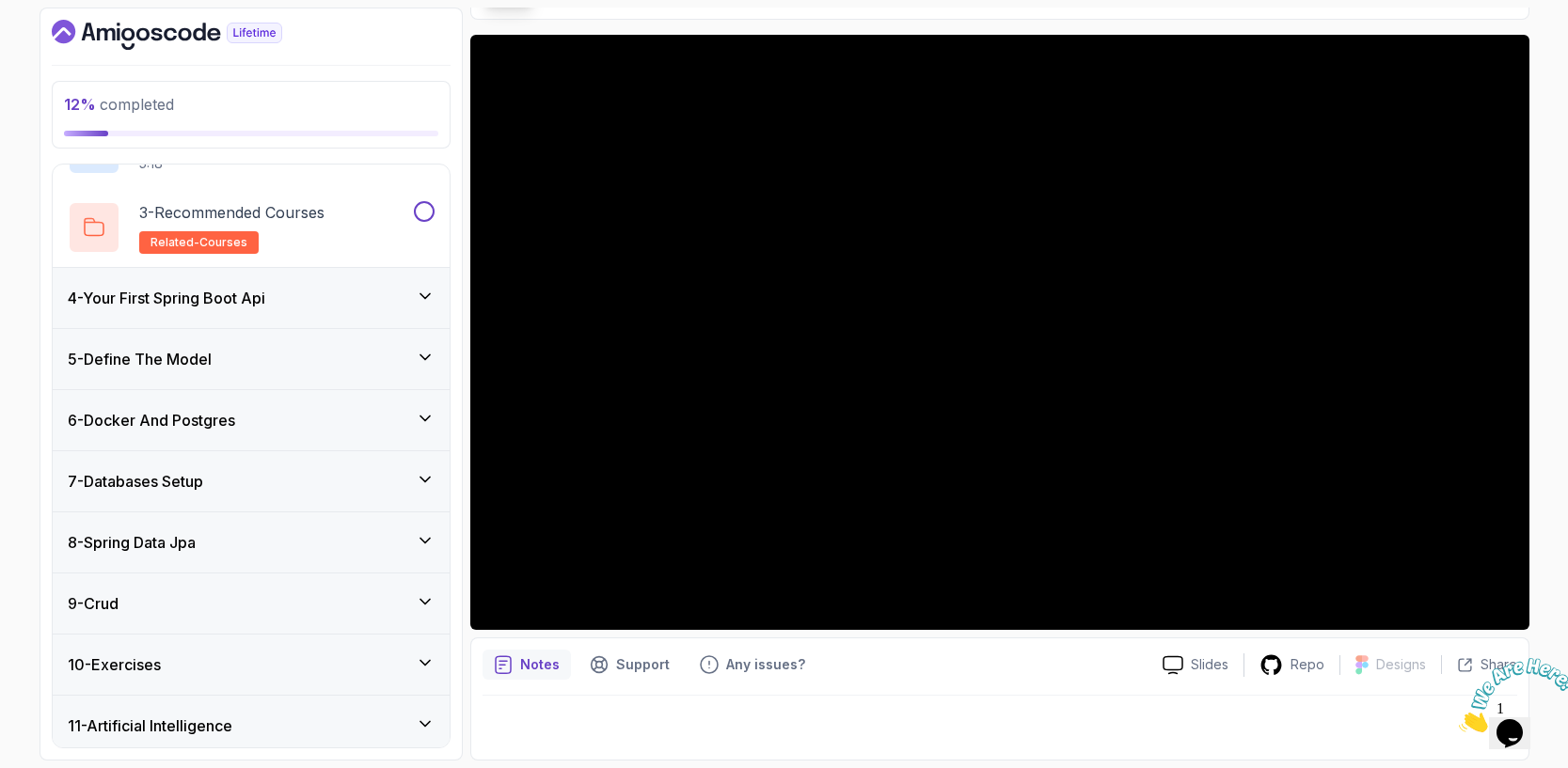
click at [431, 302] on icon at bounding box center [425, 296] width 19 height 19
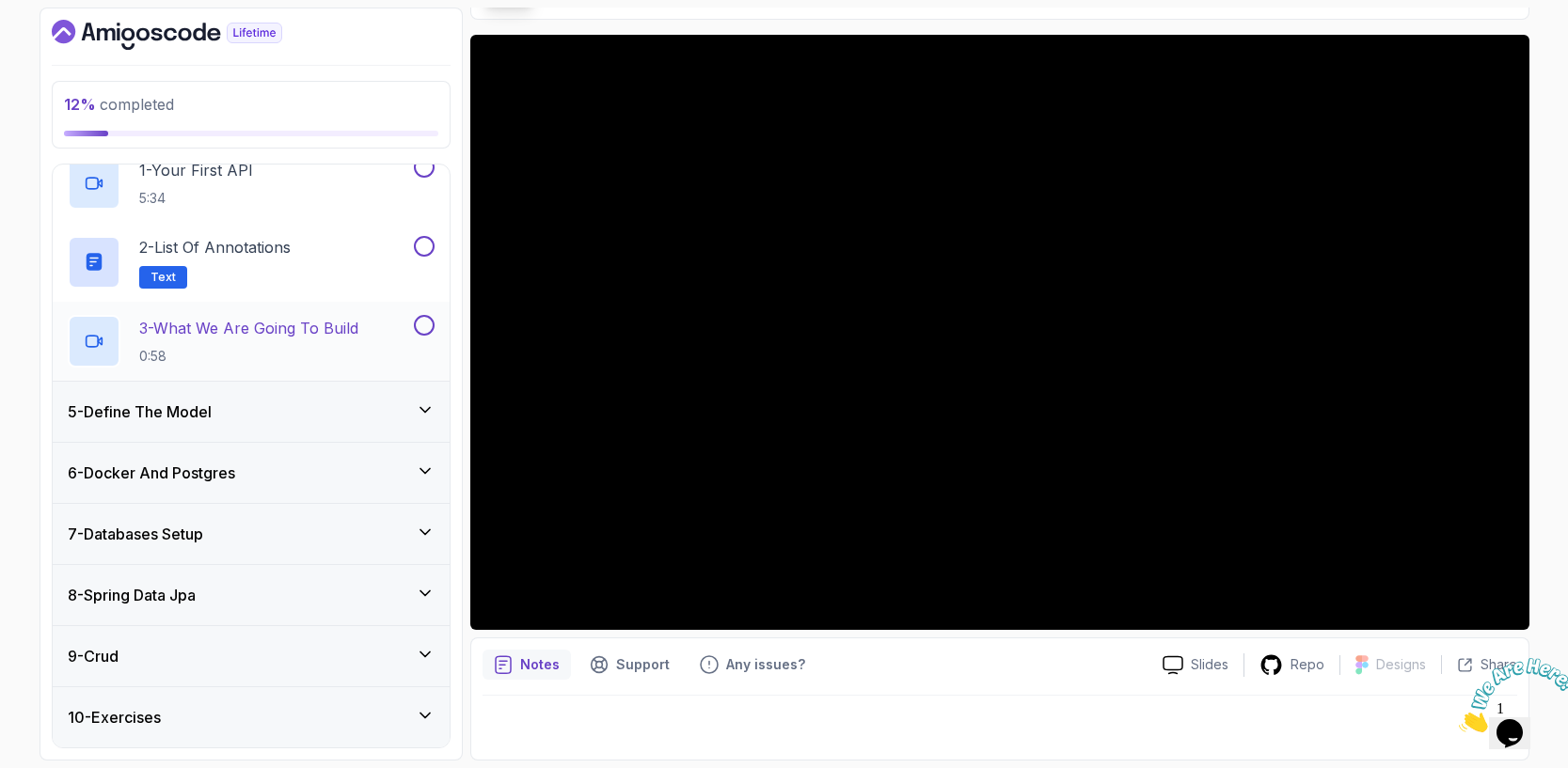
scroll to position [318, 0]
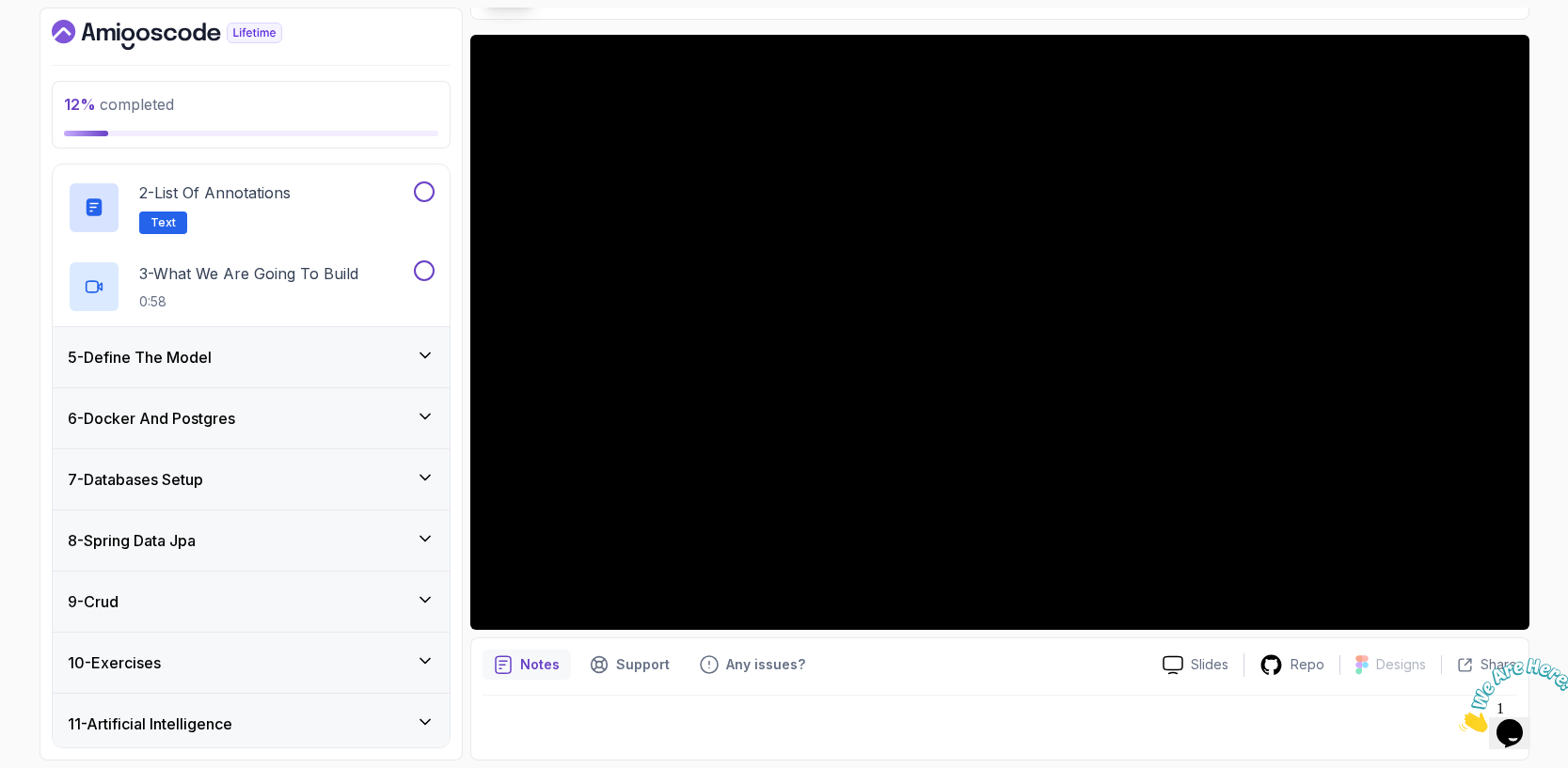
click at [425, 366] on div "5 - Define The Model" at bounding box center [251, 357] width 367 height 23
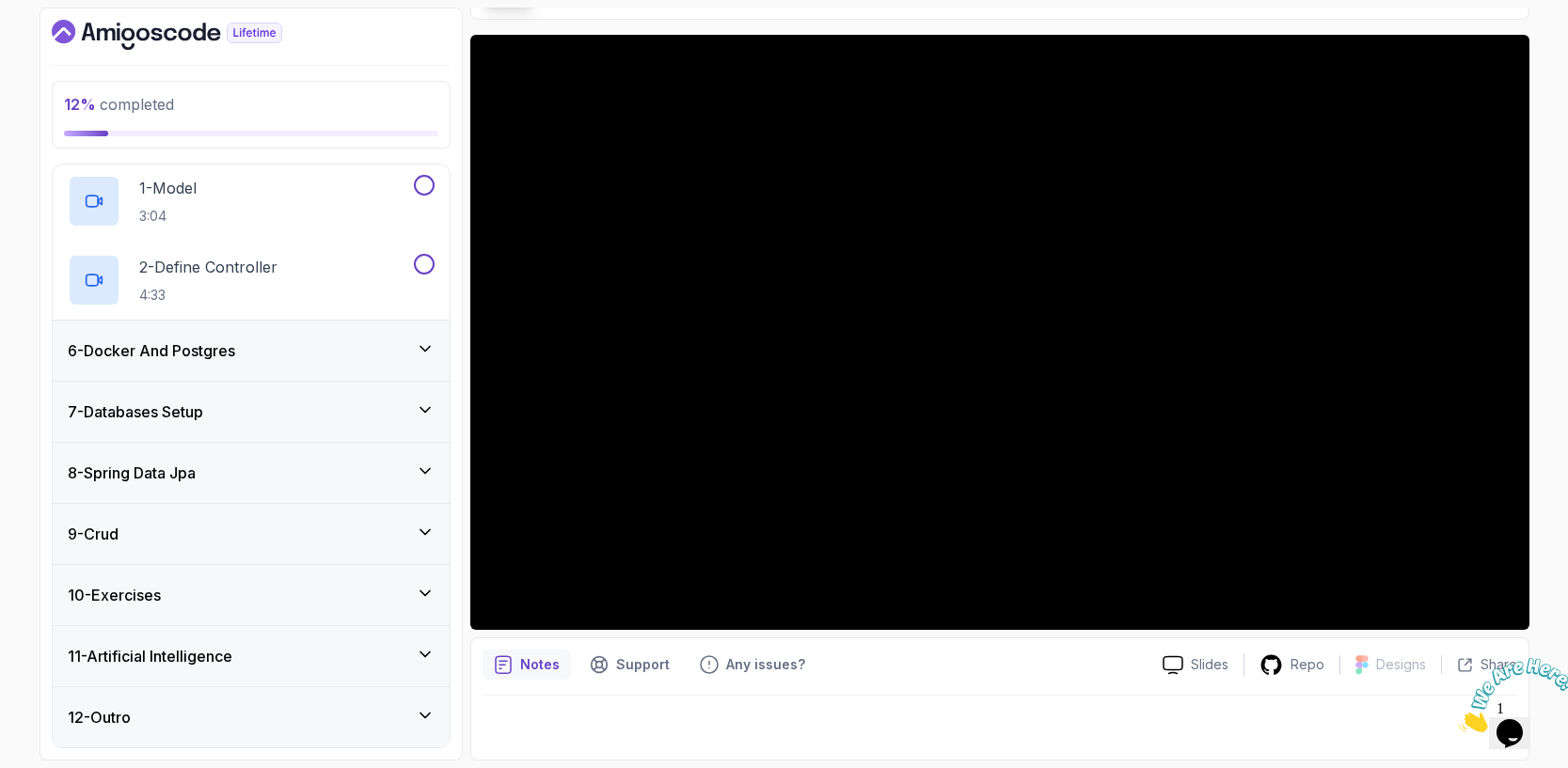
click at [429, 344] on icon at bounding box center [425, 348] width 19 height 19
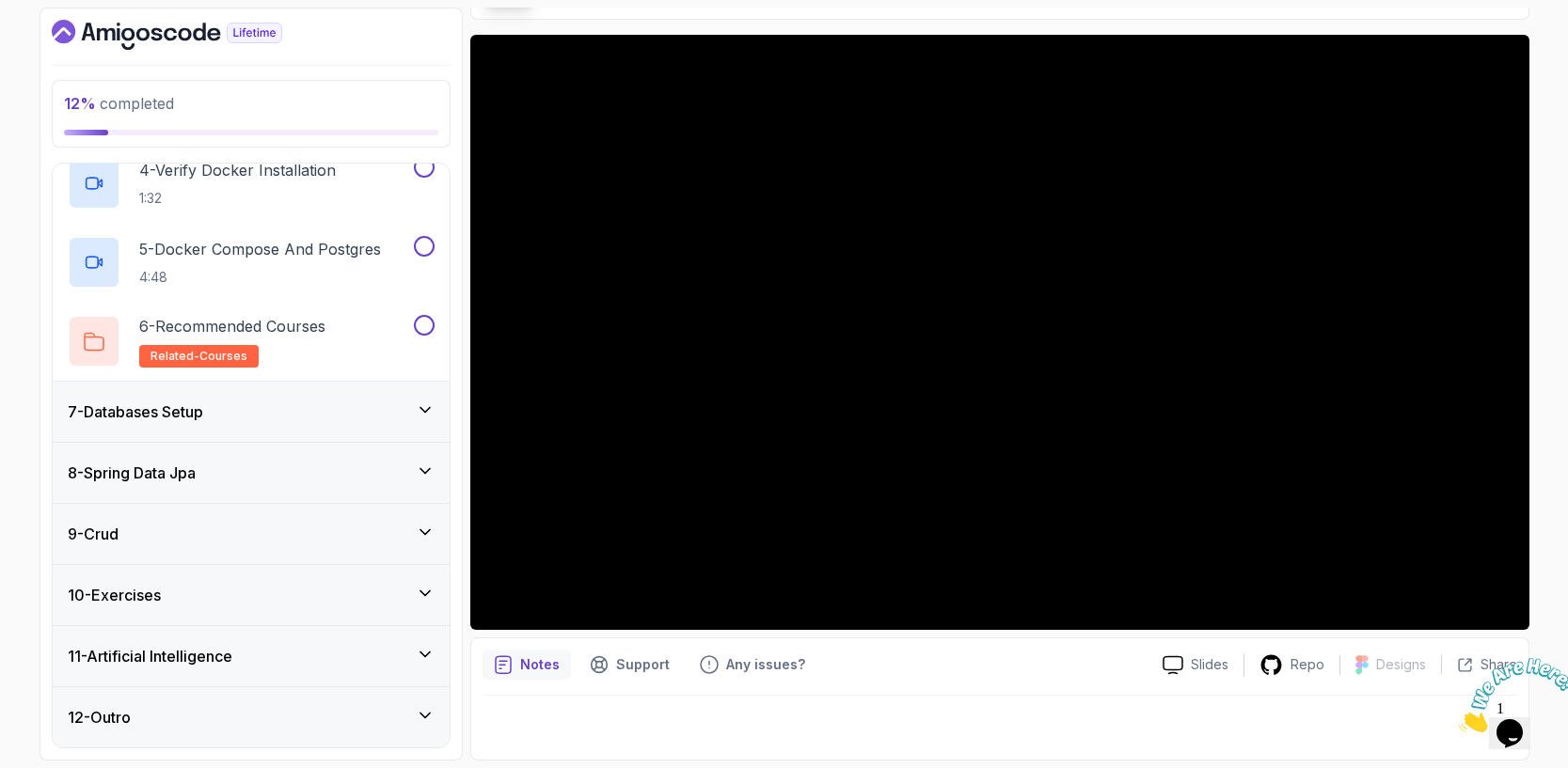
scroll to position [0, 0]
click at [413, 409] on div "7 - Databases Setup" at bounding box center [251, 411] width 367 height 23
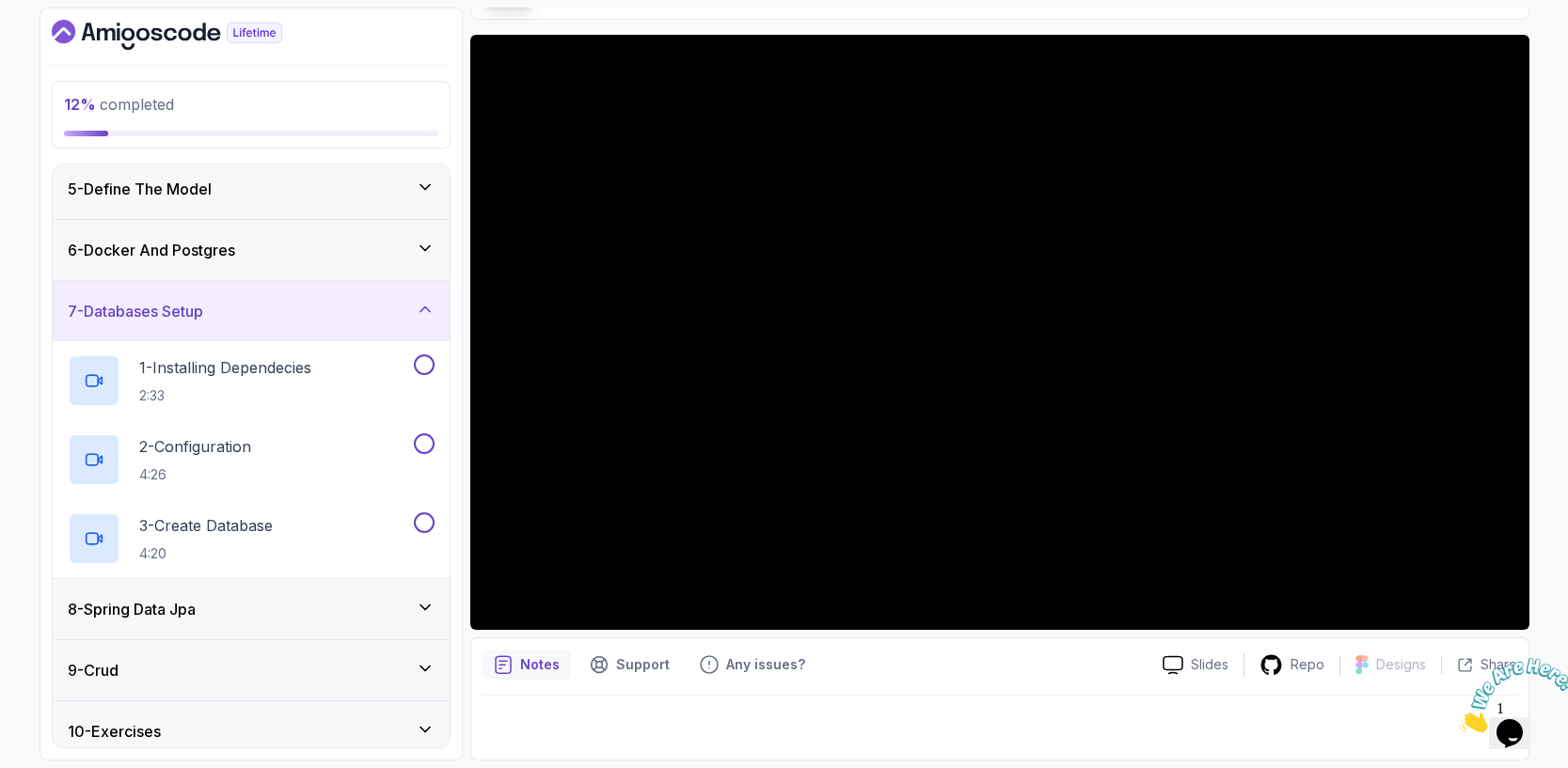
scroll to position [297, 0]
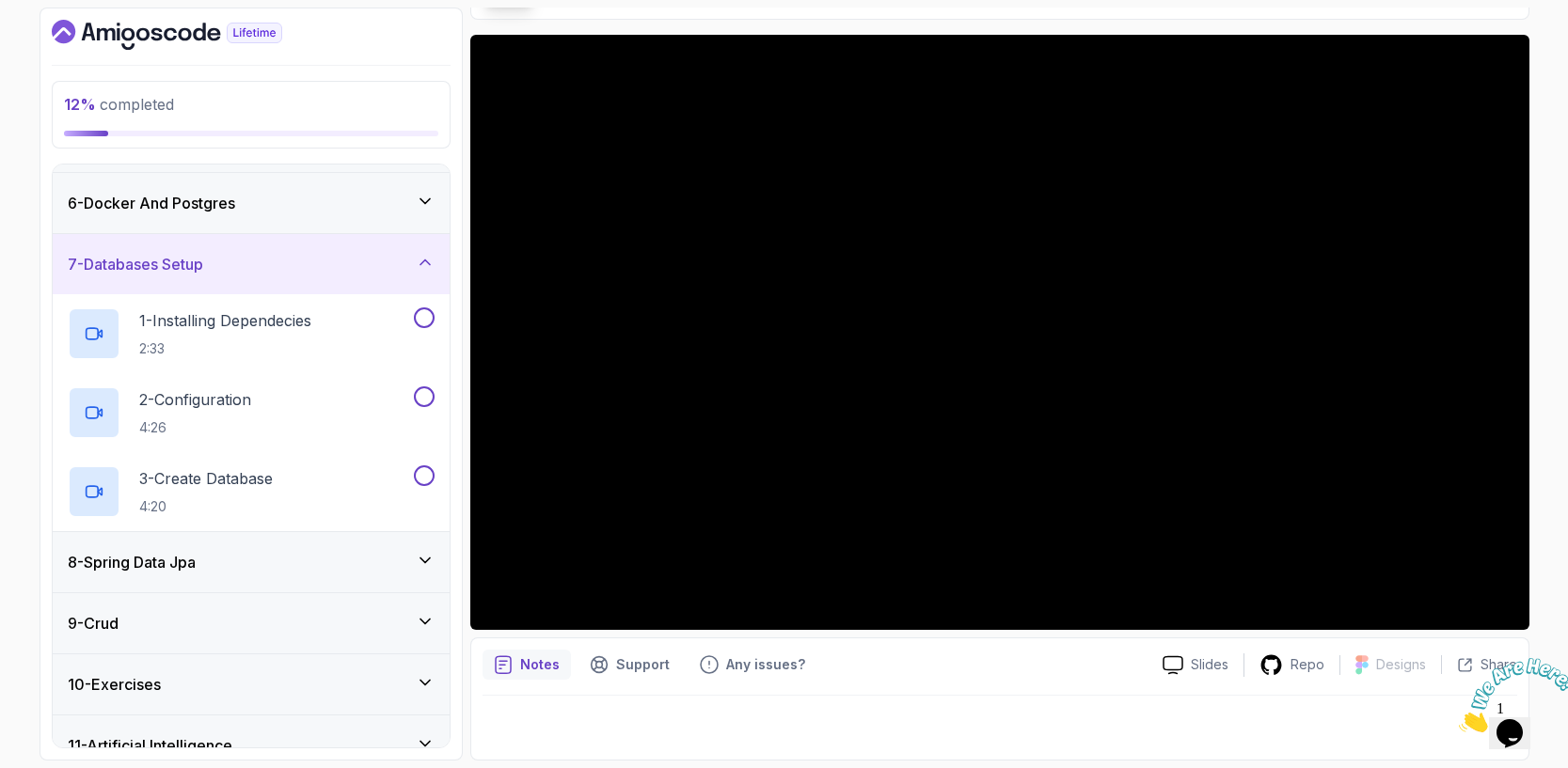
click at [424, 557] on icon at bounding box center [425, 560] width 19 height 19
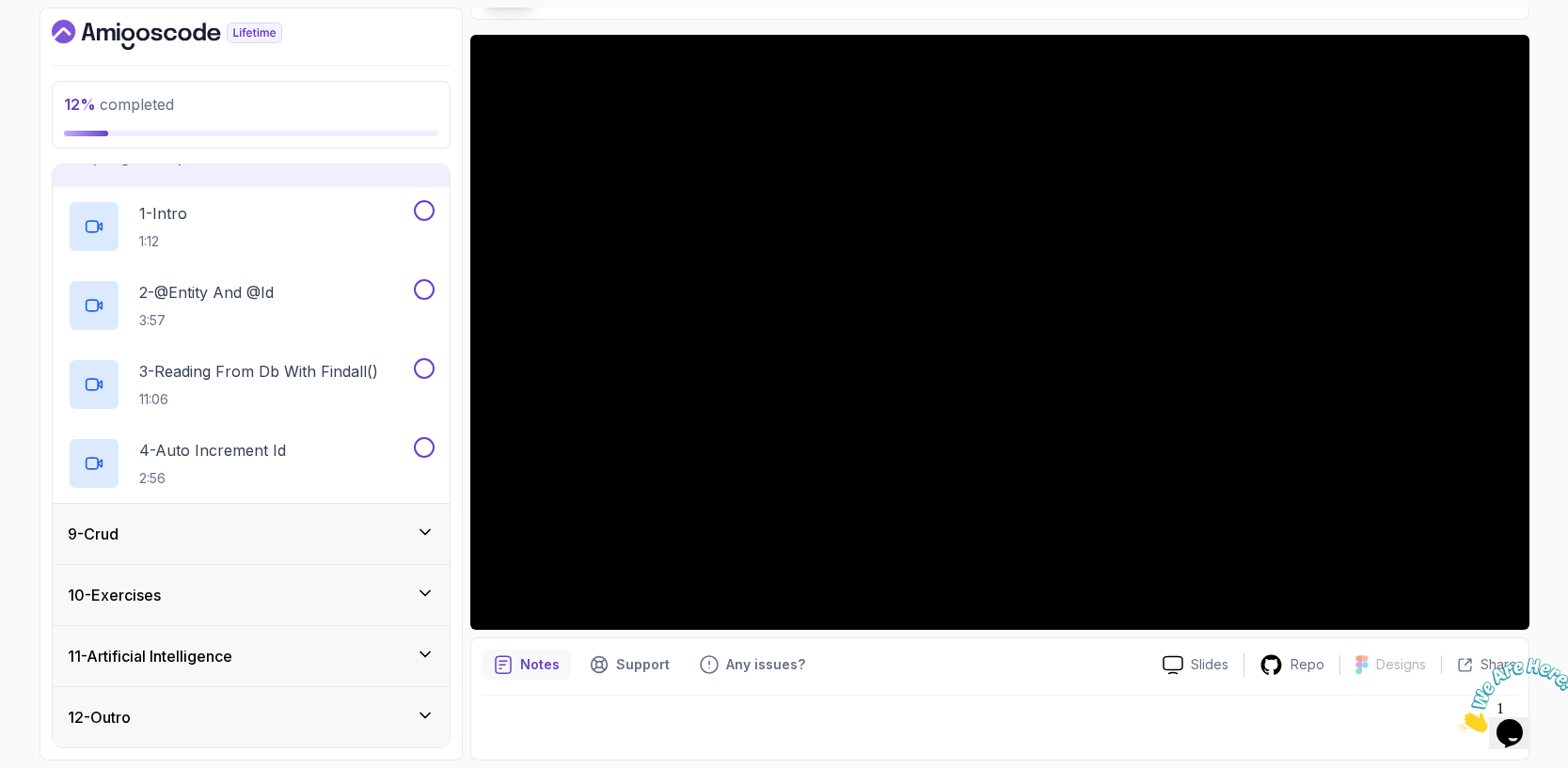
scroll to position [0, 0]
click at [421, 536] on icon at bounding box center [425, 531] width 19 height 19
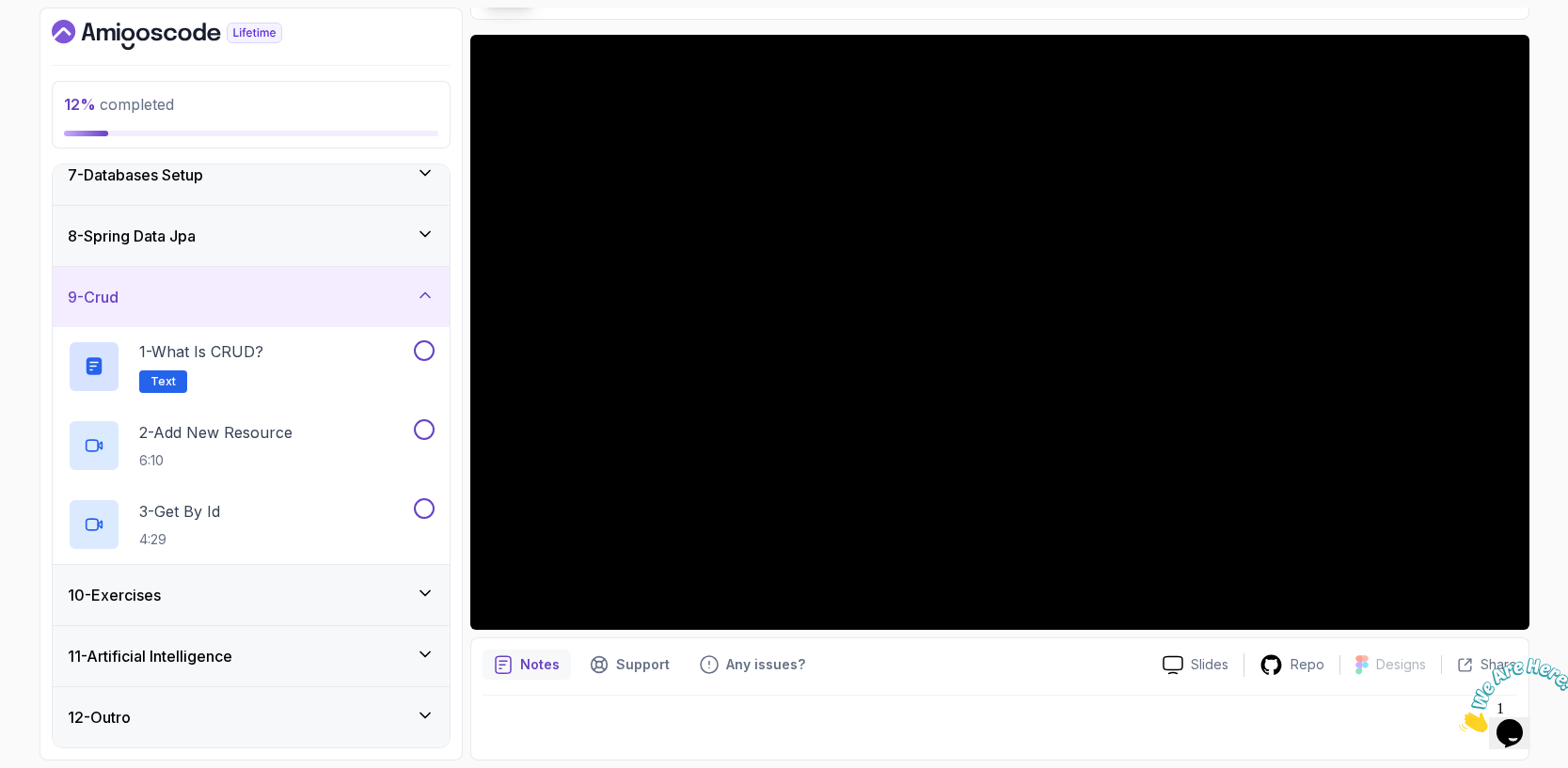
click at [420, 598] on icon at bounding box center [425, 593] width 19 height 19
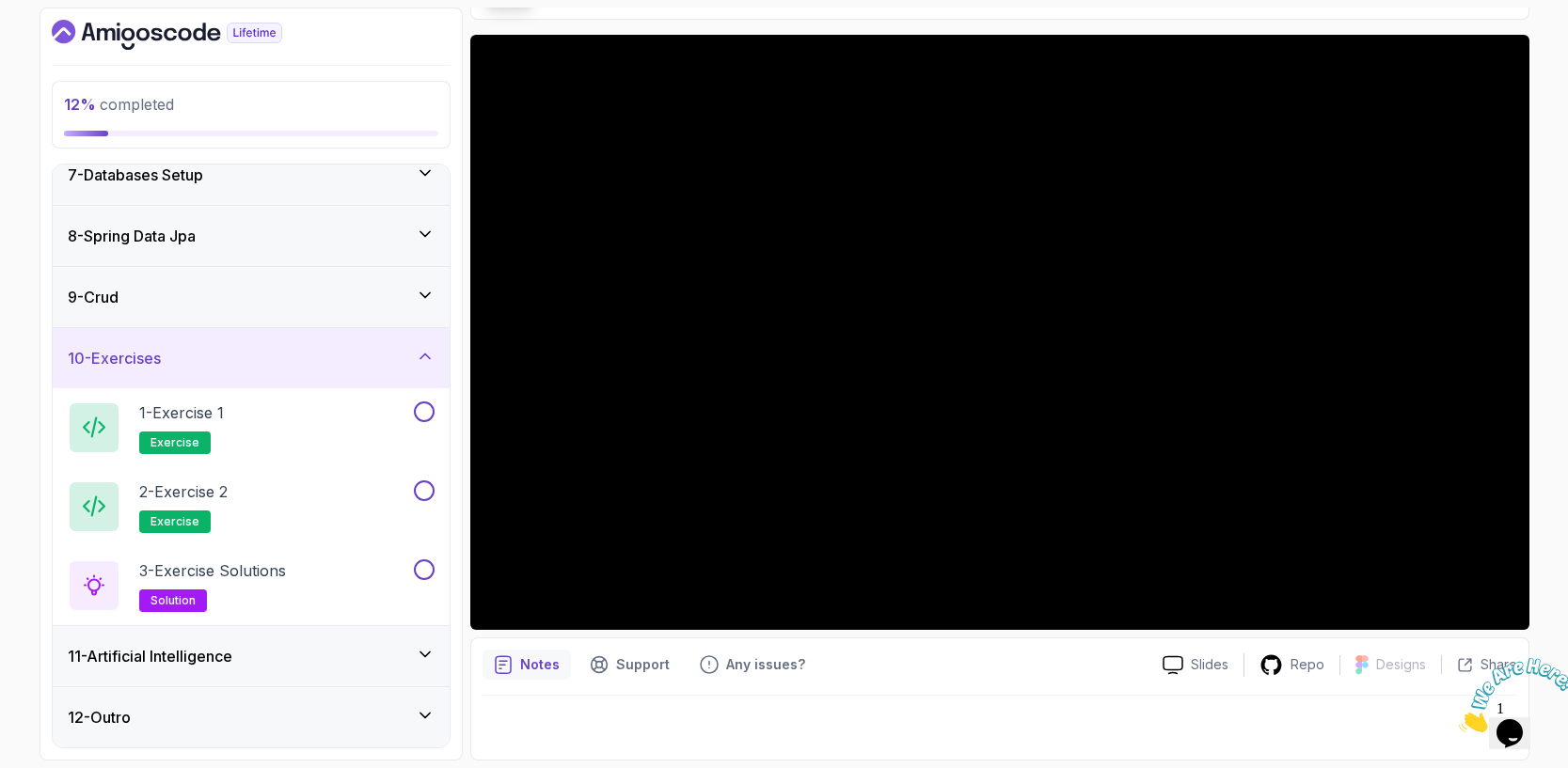
click at [425, 665] on div "11 - Artificial Intelligence" at bounding box center [251, 656] width 367 height 23
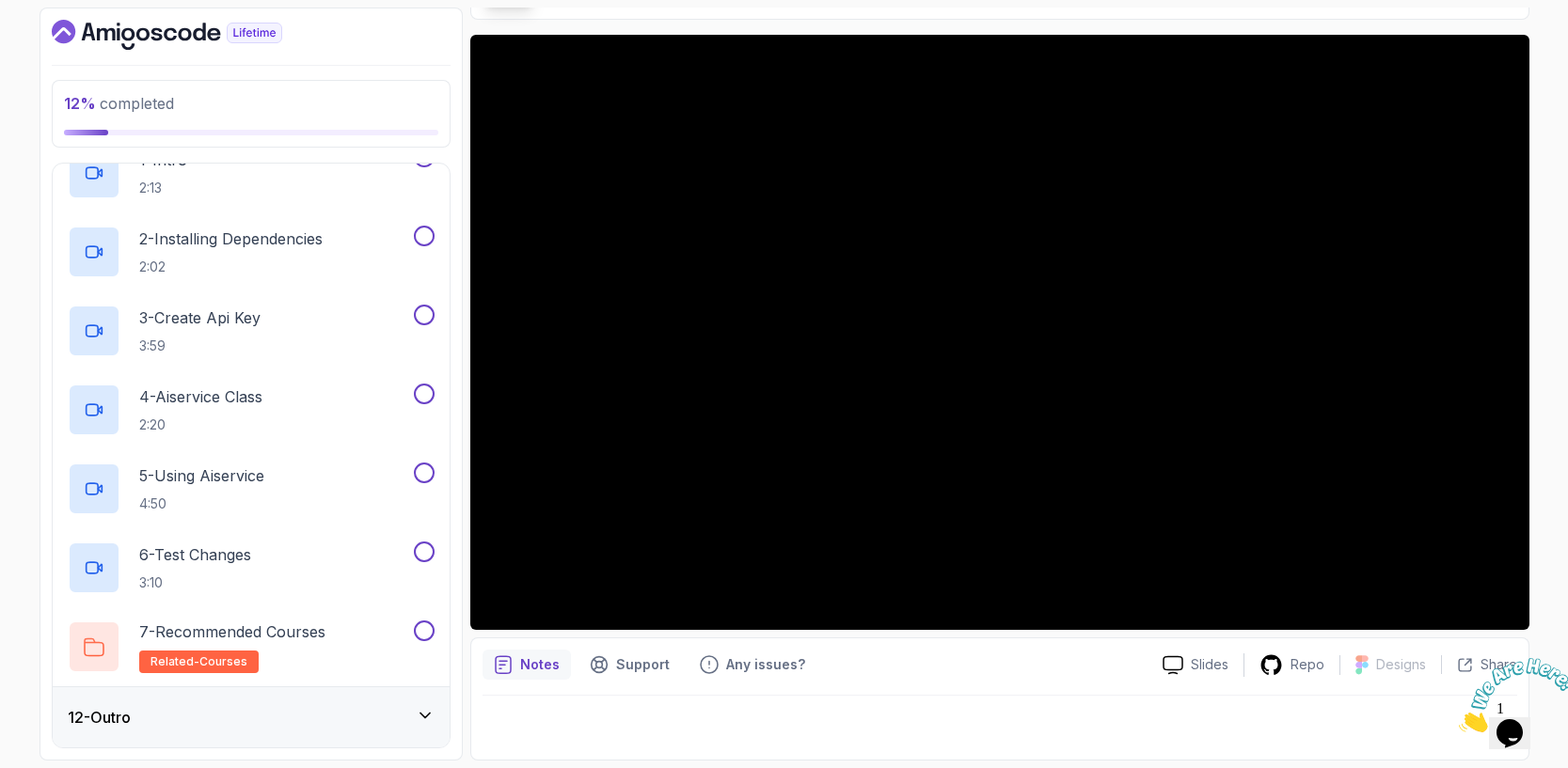
click at [399, 716] on div "12 - Outro" at bounding box center [251, 717] width 367 height 23
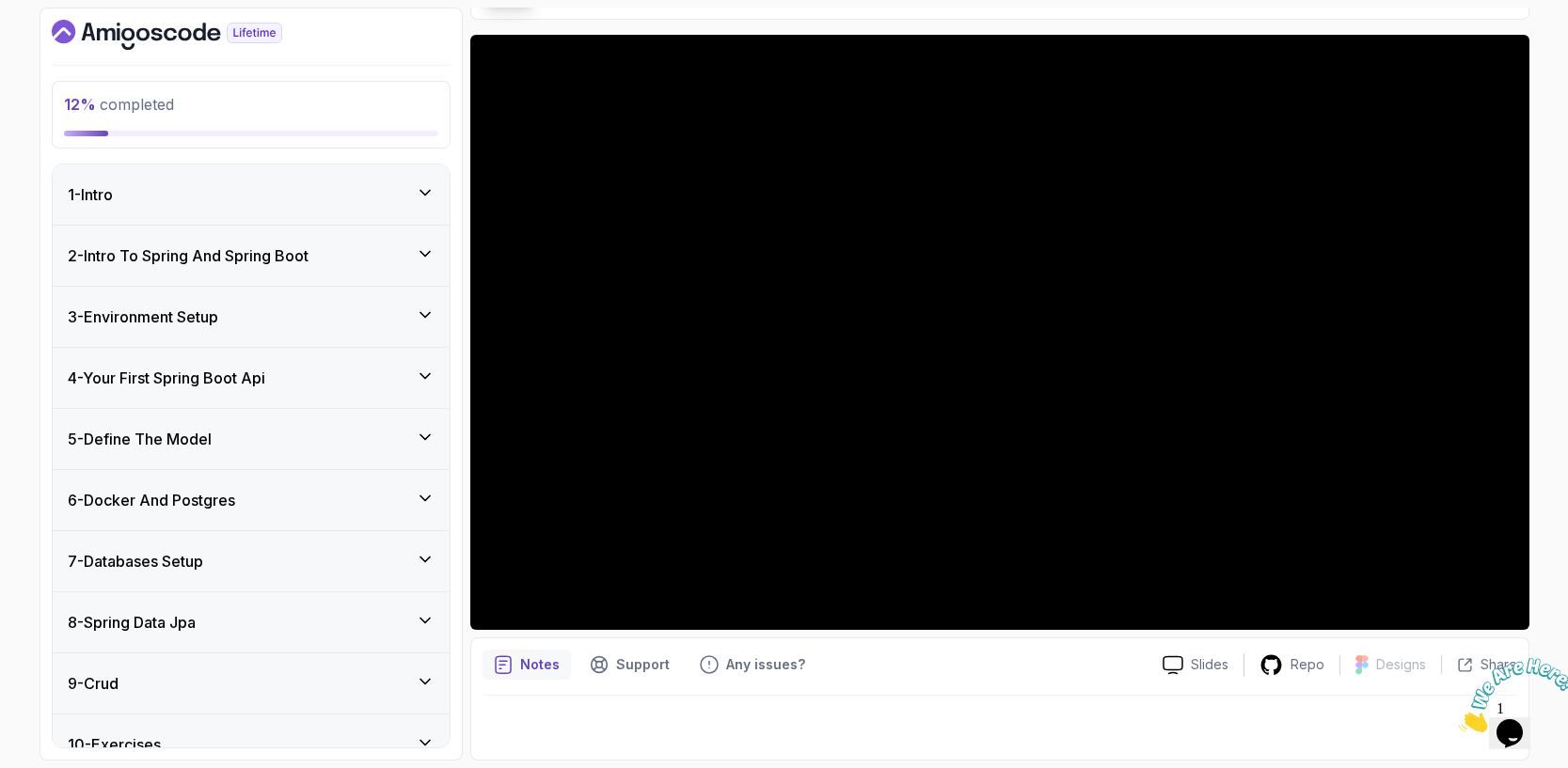
click at [388, 248] on div "2 - Intro To Spring And Spring Boot" at bounding box center [251, 255] width 367 height 23
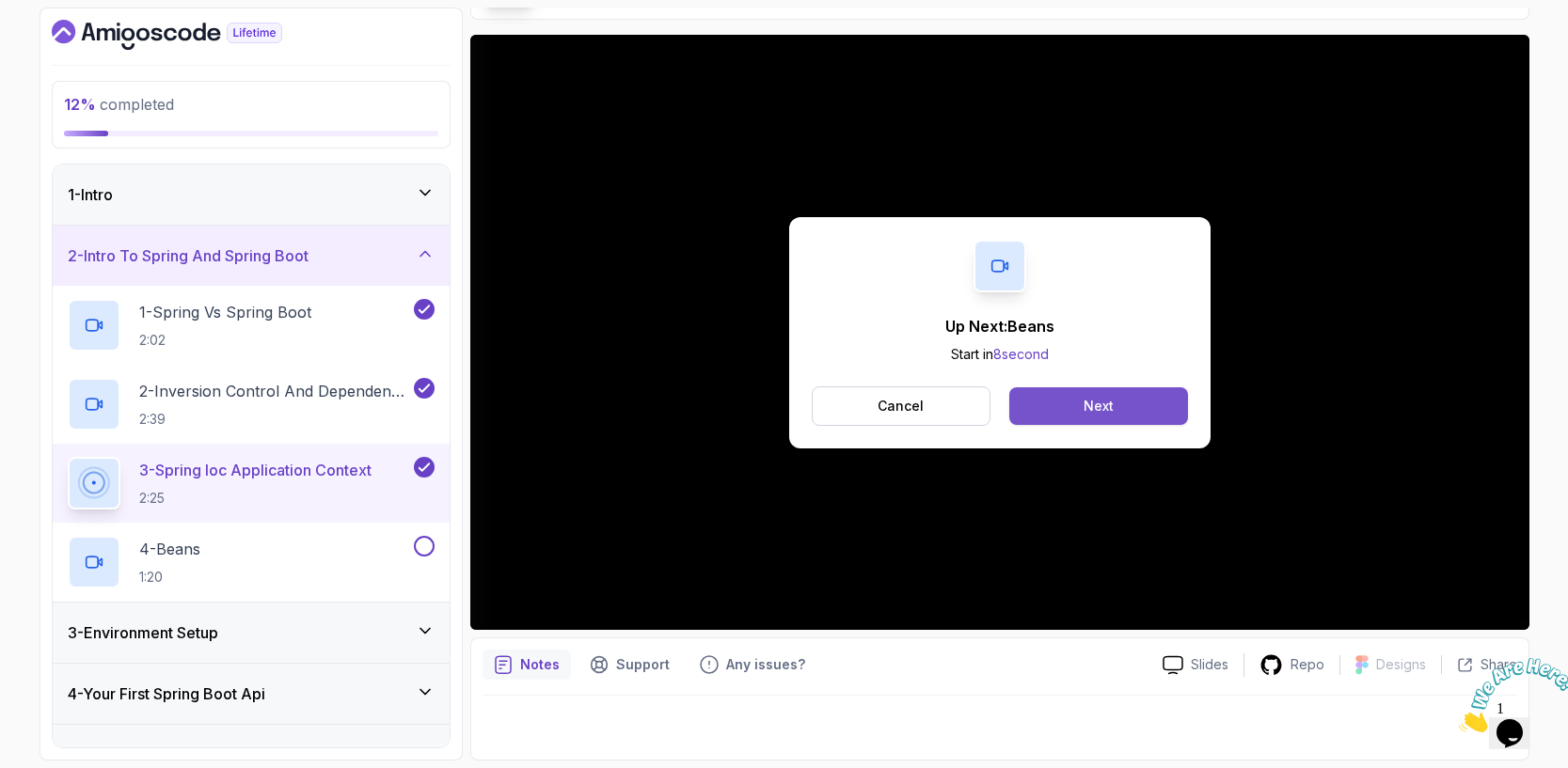
click at [1086, 408] on div "Next" at bounding box center [1099, 405] width 31 height 19
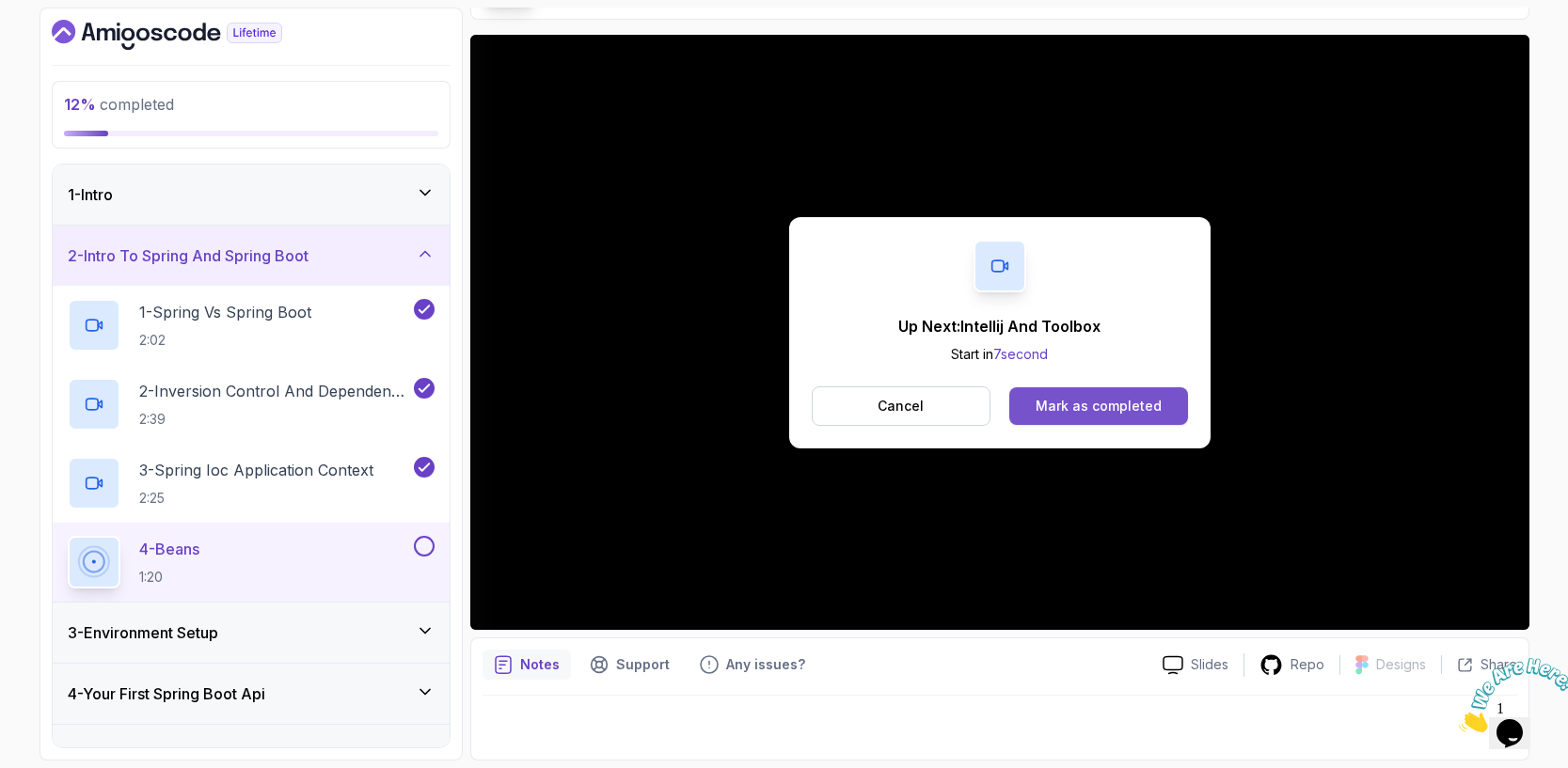
click at [1108, 404] on div "Mark as completed" at bounding box center [1099, 405] width 126 height 19
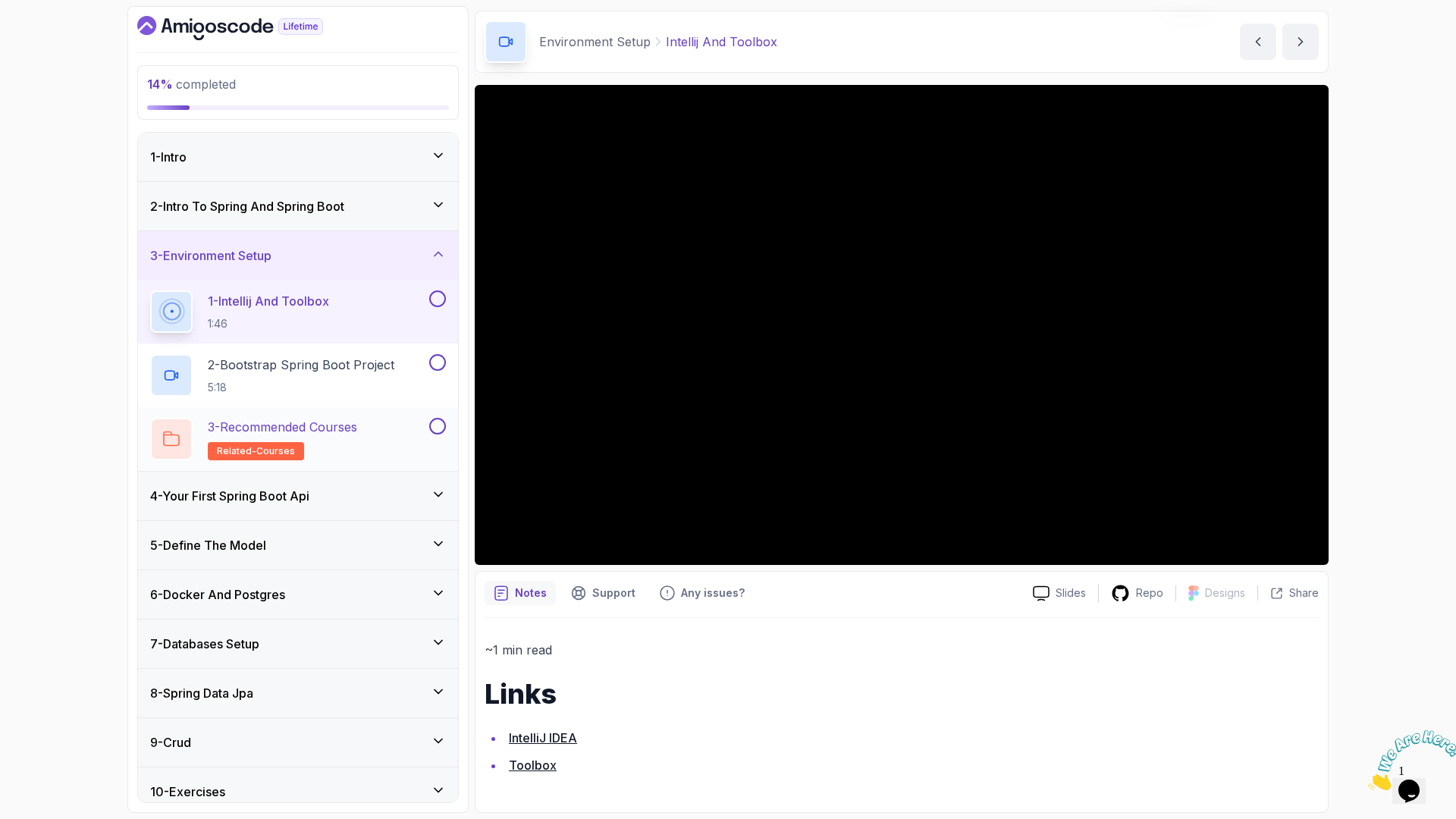
scroll to position [49, 0]
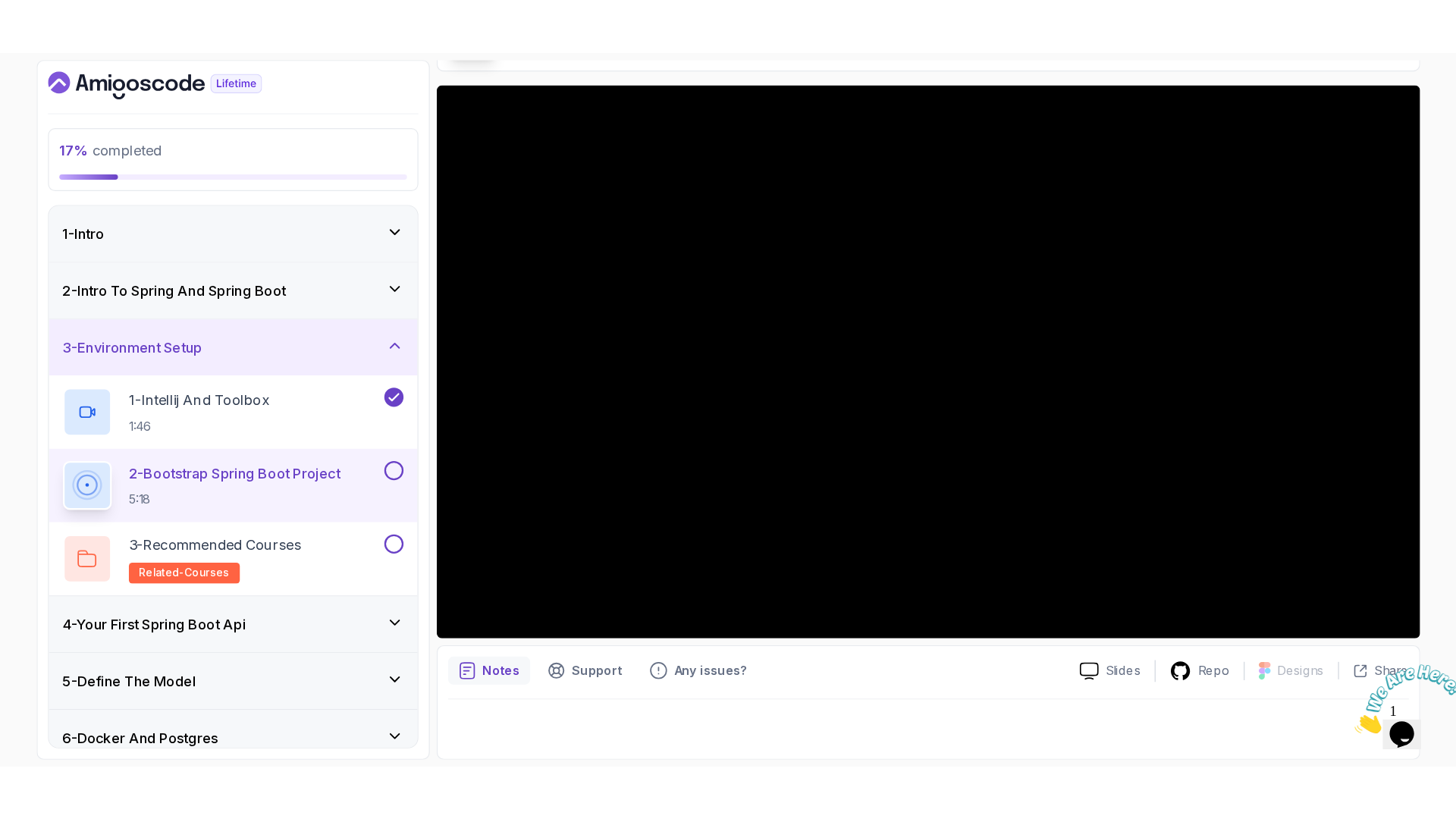
scroll to position [107, 0]
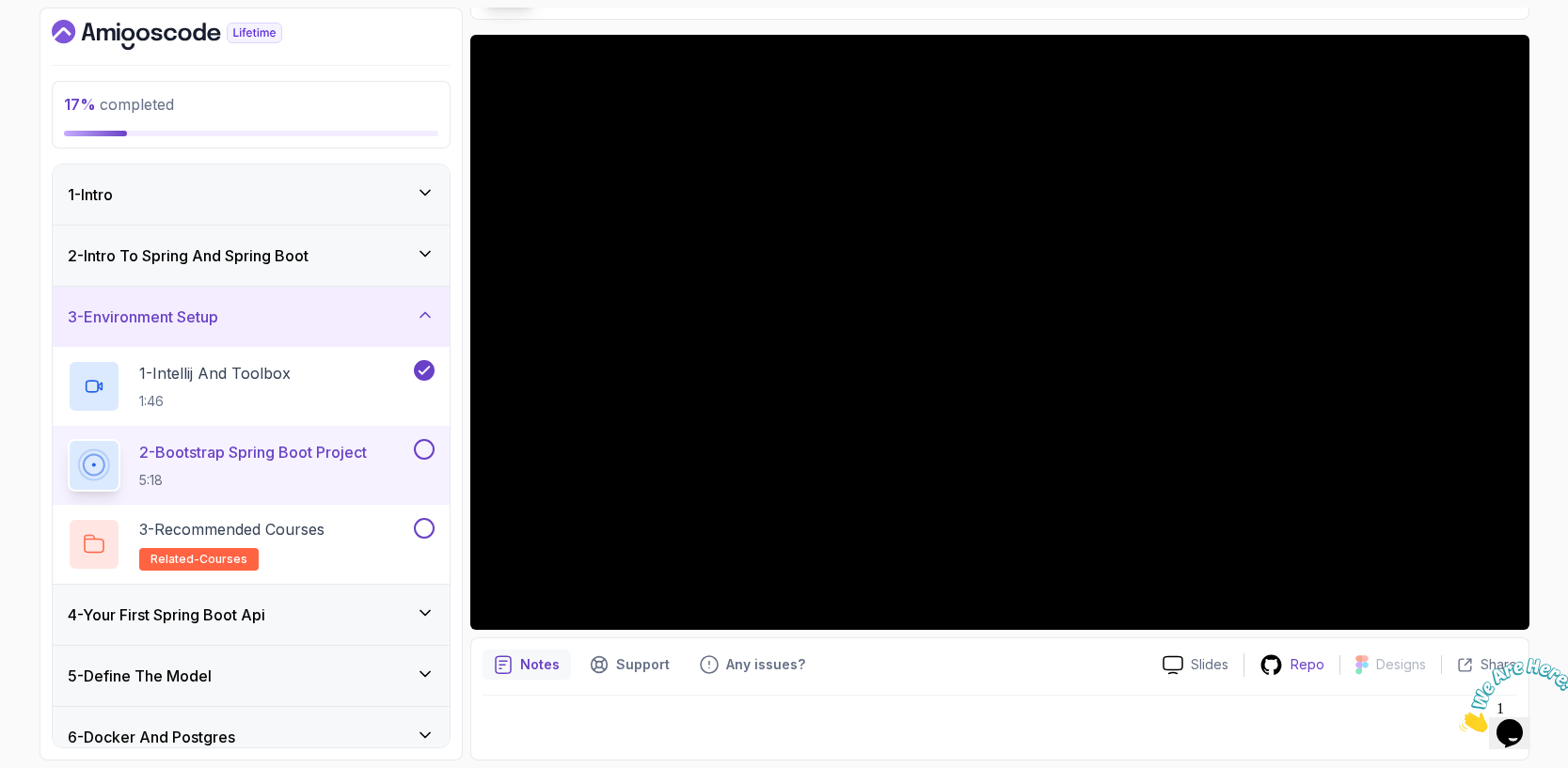
click at [1302, 666] on p "Repo" at bounding box center [1307, 664] width 34 height 19
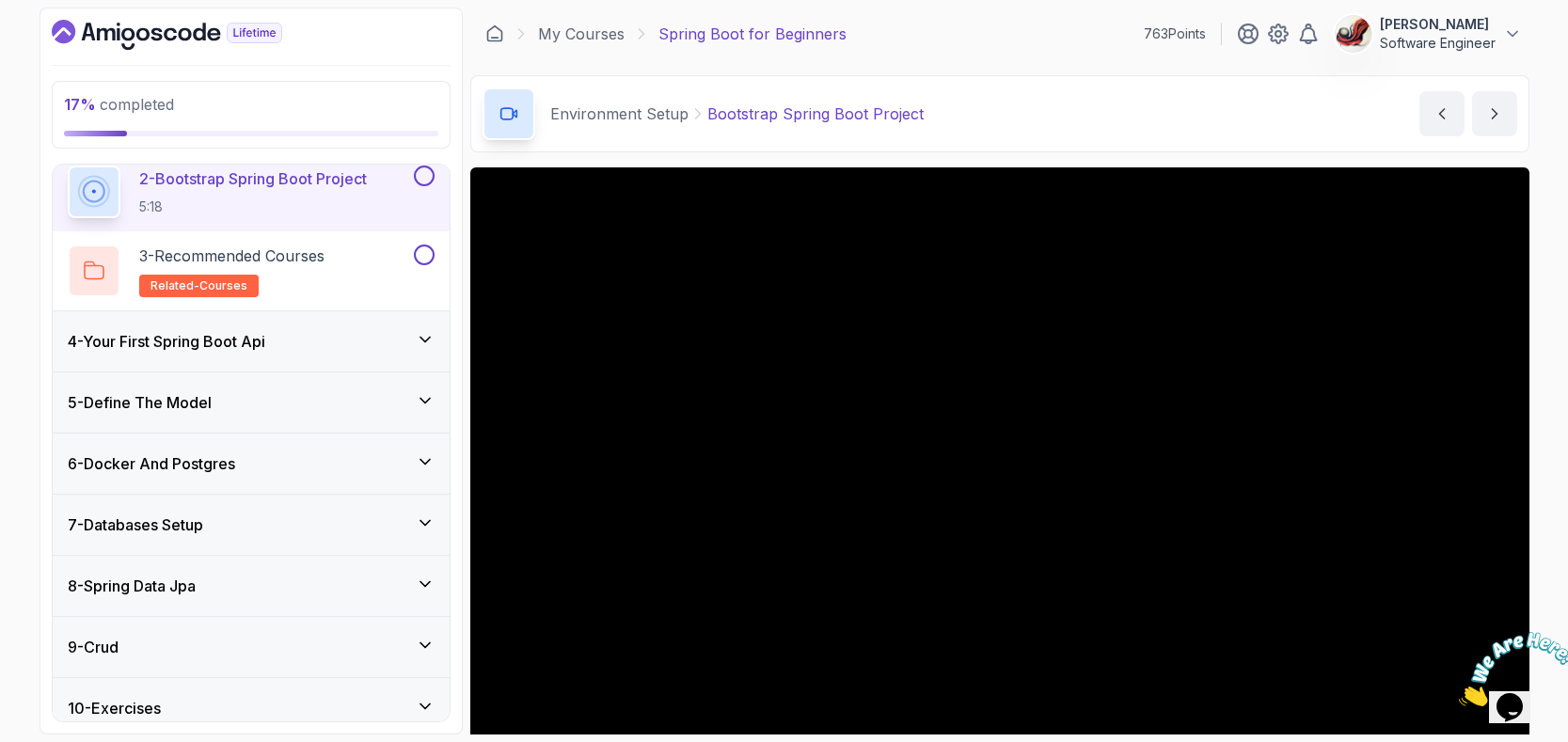
scroll to position [413, 0]
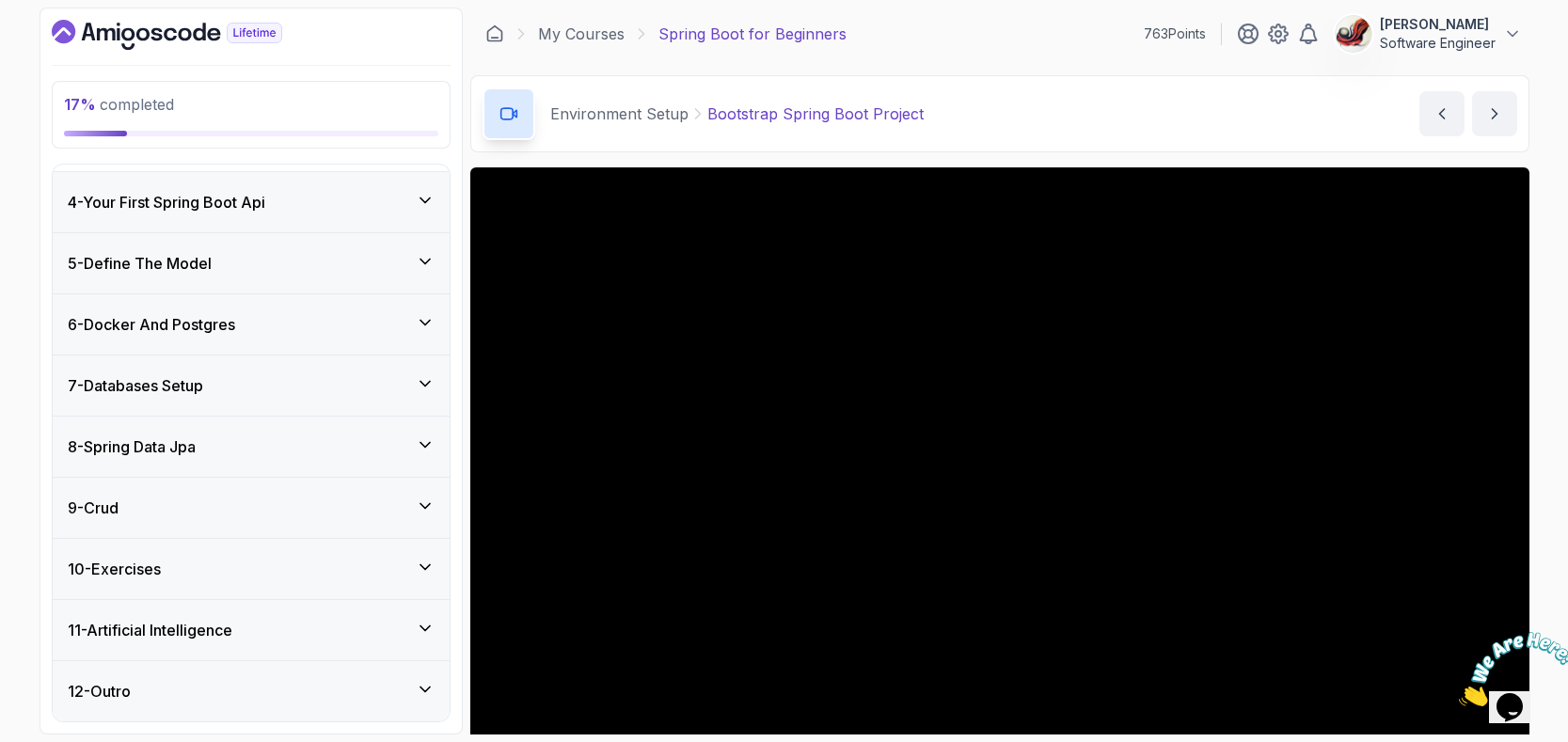
click at [426, 380] on icon at bounding box center [425, 384] width 19 height 19
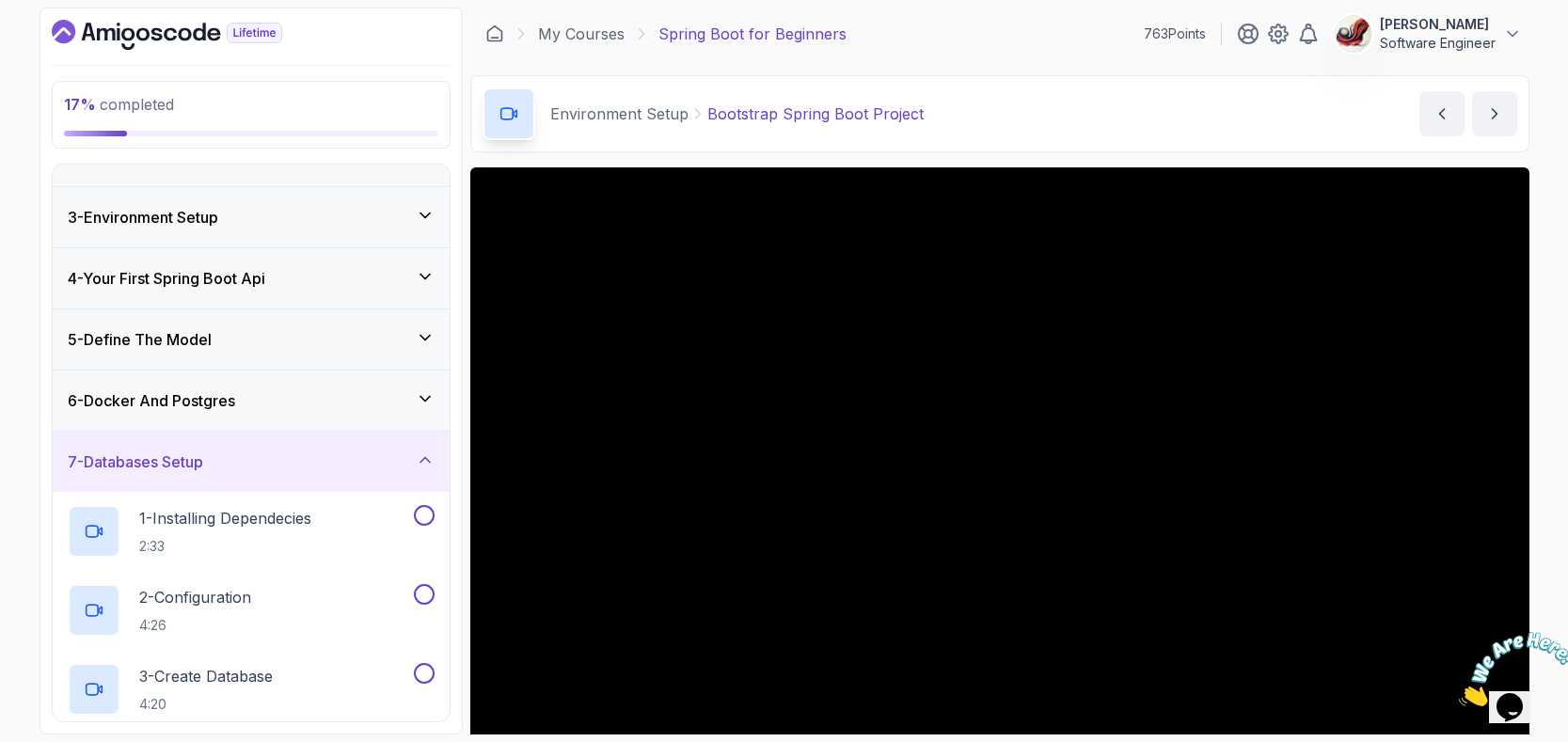
scroll to position [99, 0]
click at [418, 465] on icon at bounding box center [425, 461] width 19 height 19
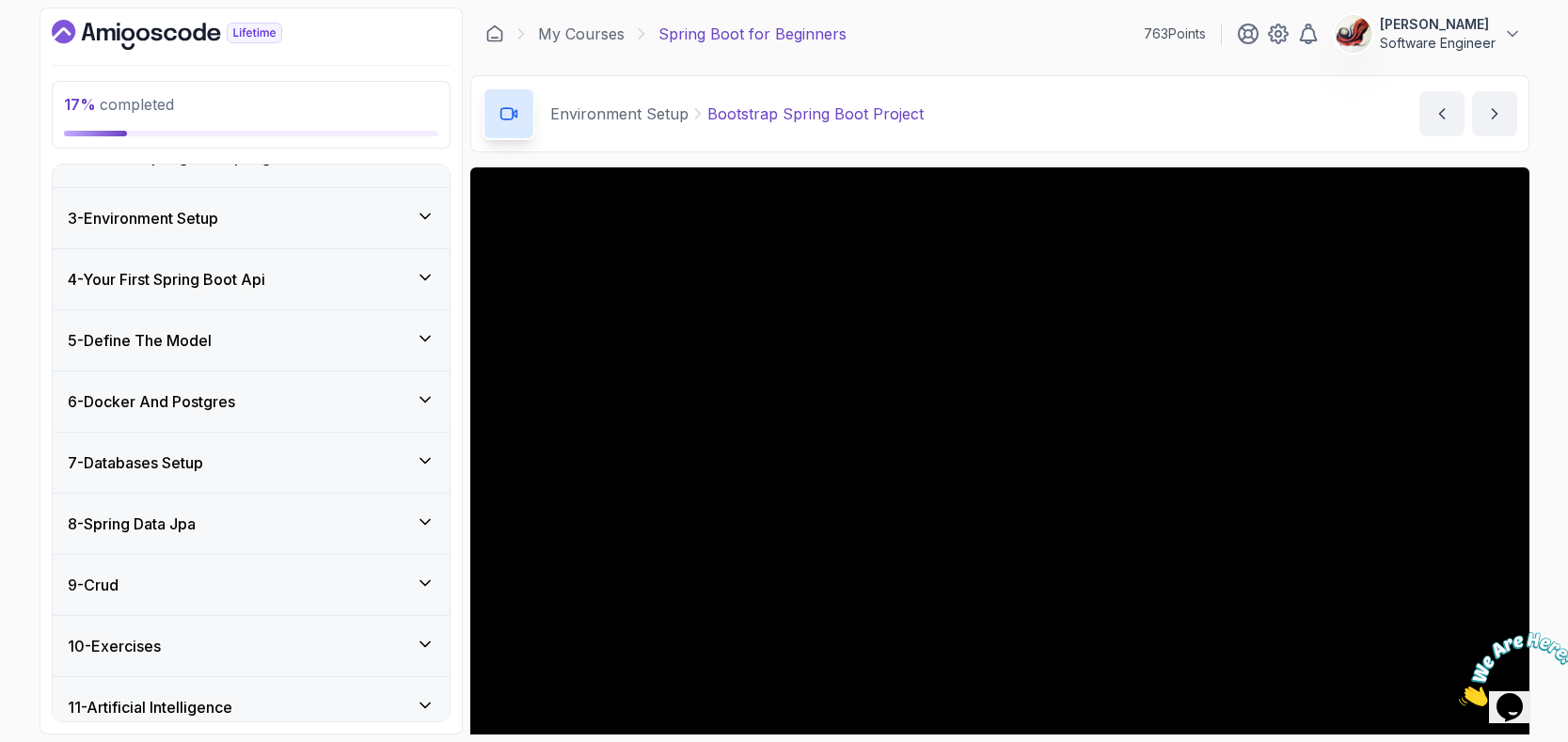
click at [432, 401] on icon at bounding box center [425, 400] width 19 height 19
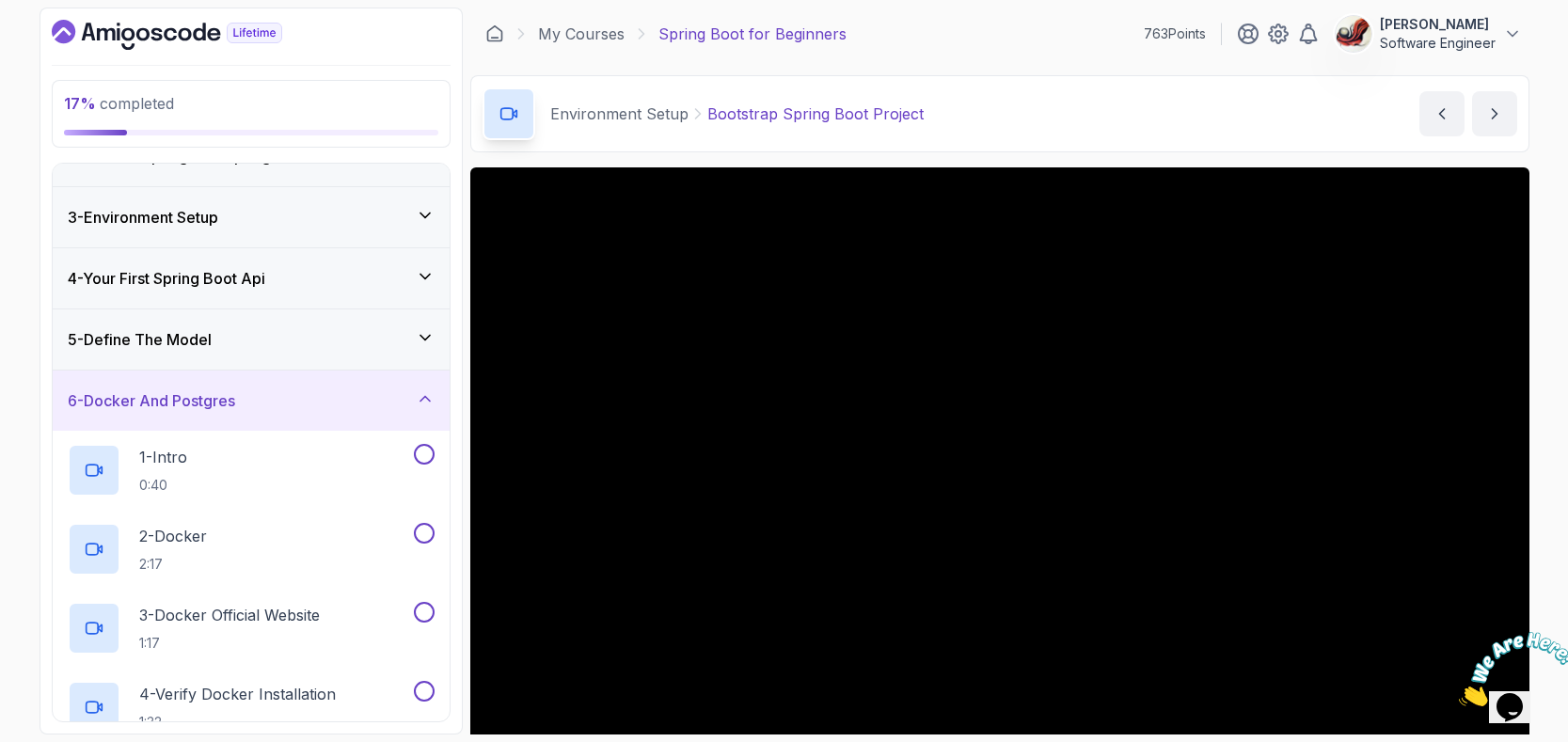
click at [432, 401] on icon at bounding box center [425, 399] width 19 height 19
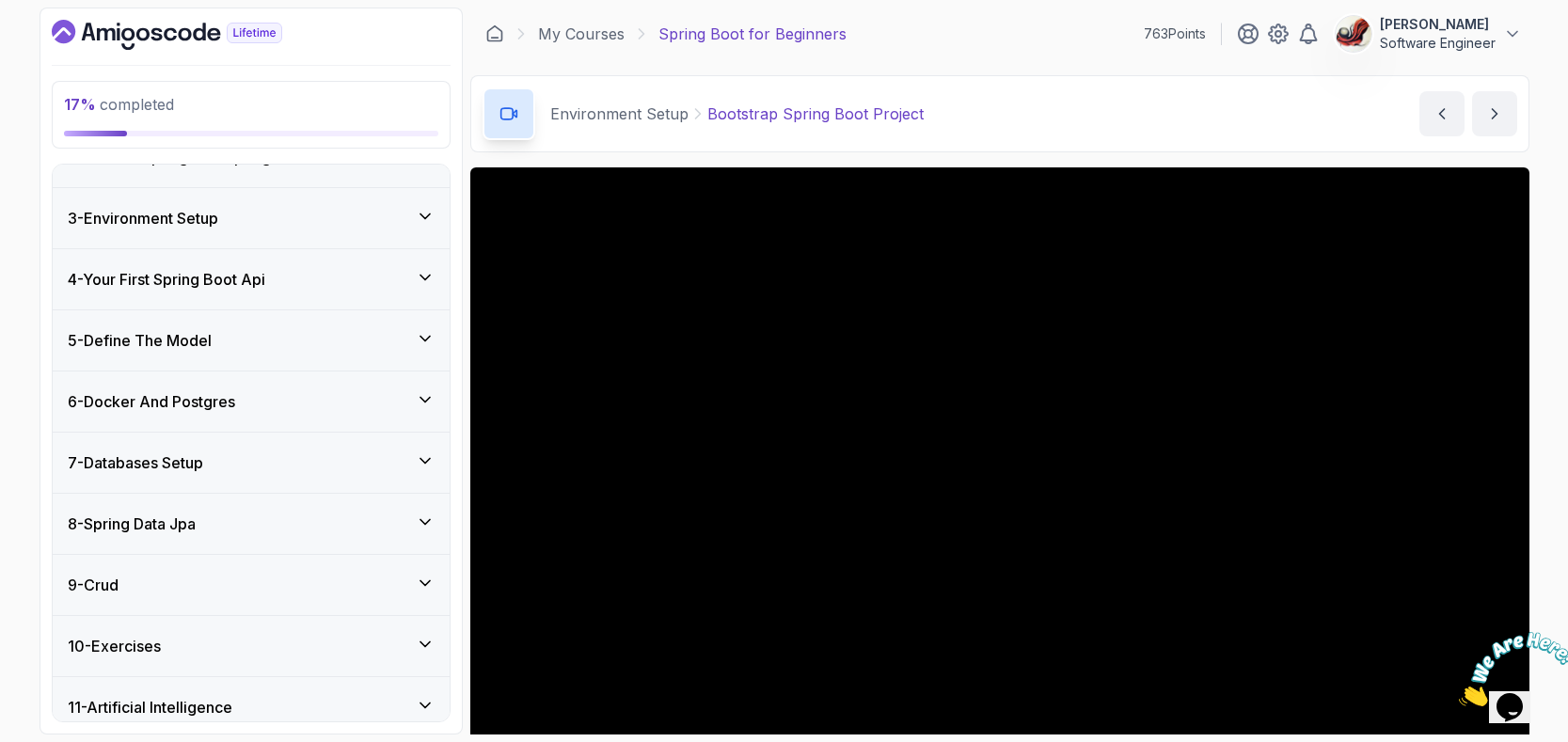
click at [428, 331] on icon at bounding box center [425, 338] width 19 height 19
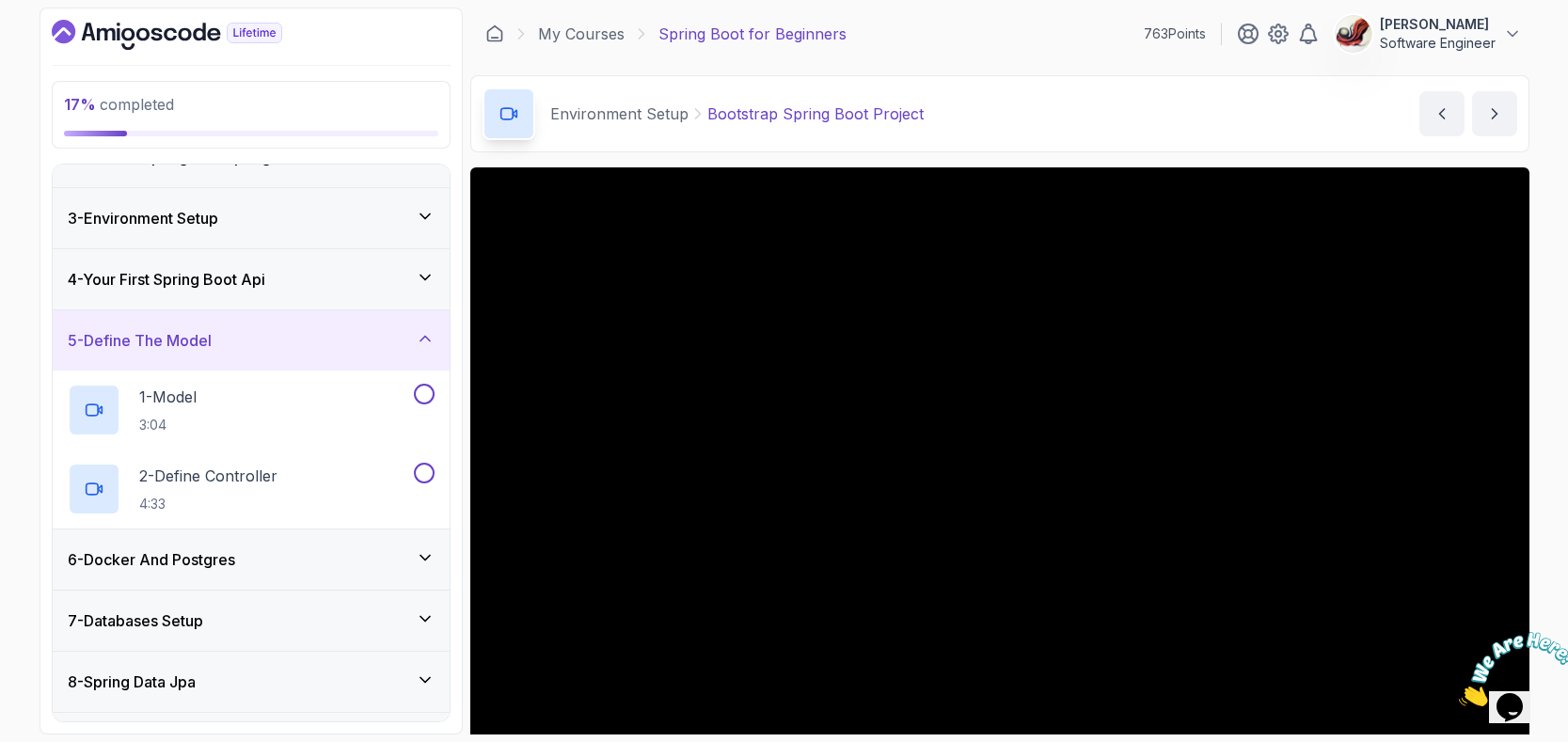
click at [428, 331] on icon at bounding box center [425, 338] width 19 height 19
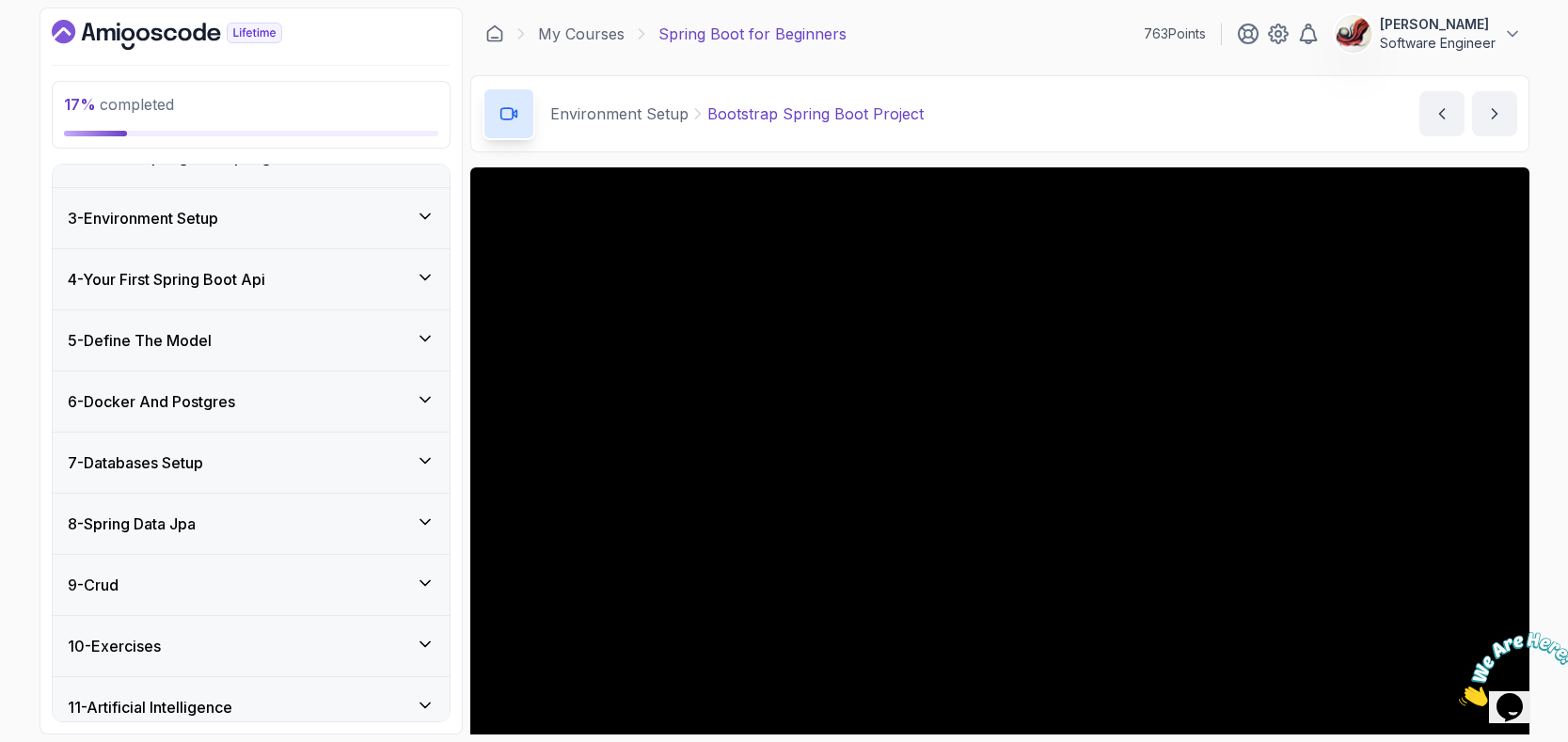
click at [419, 279] on icon at bounding box center [425, 277] width 19 height 19
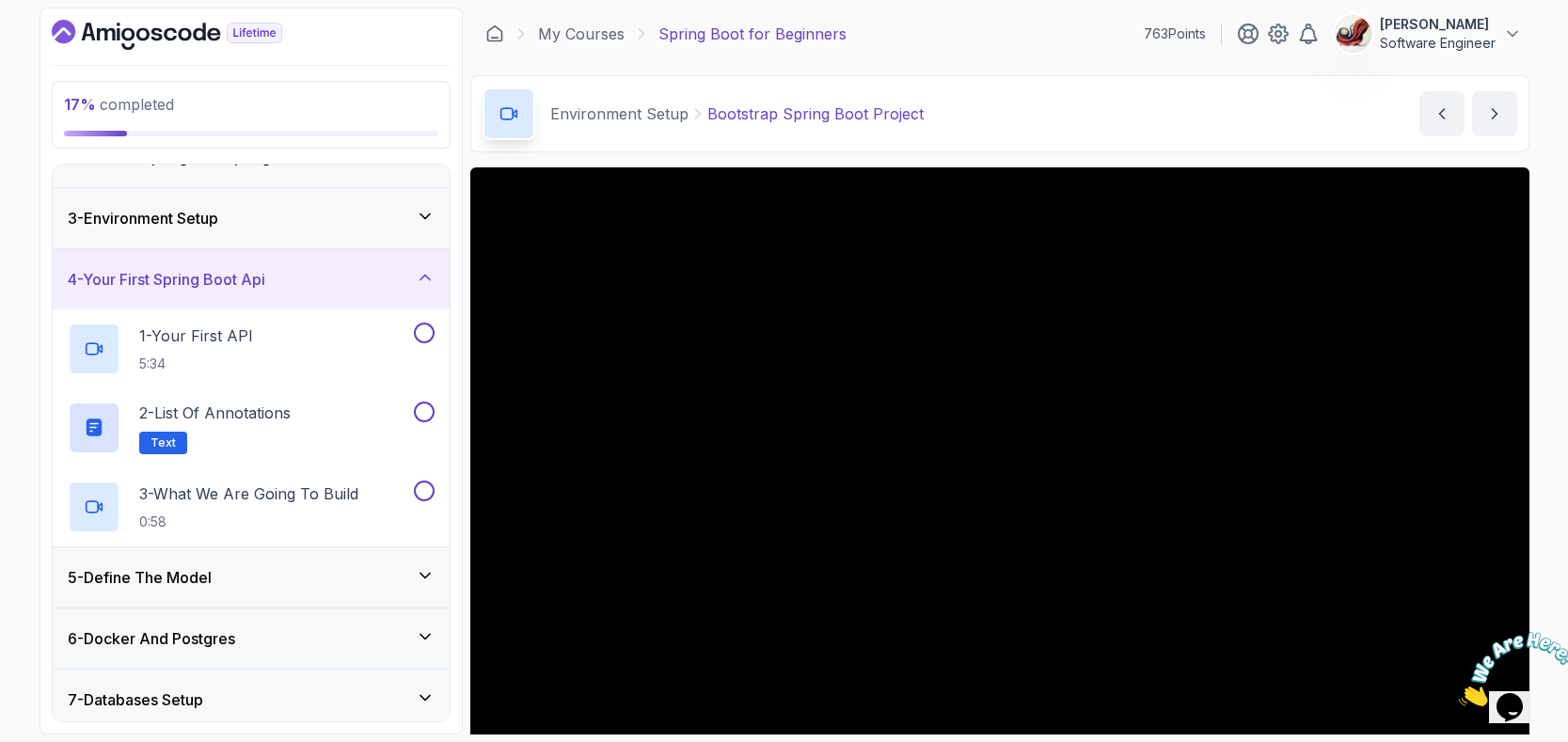
click at [420, 279] on icon at bounding box center [425, 276] width 10 height 5
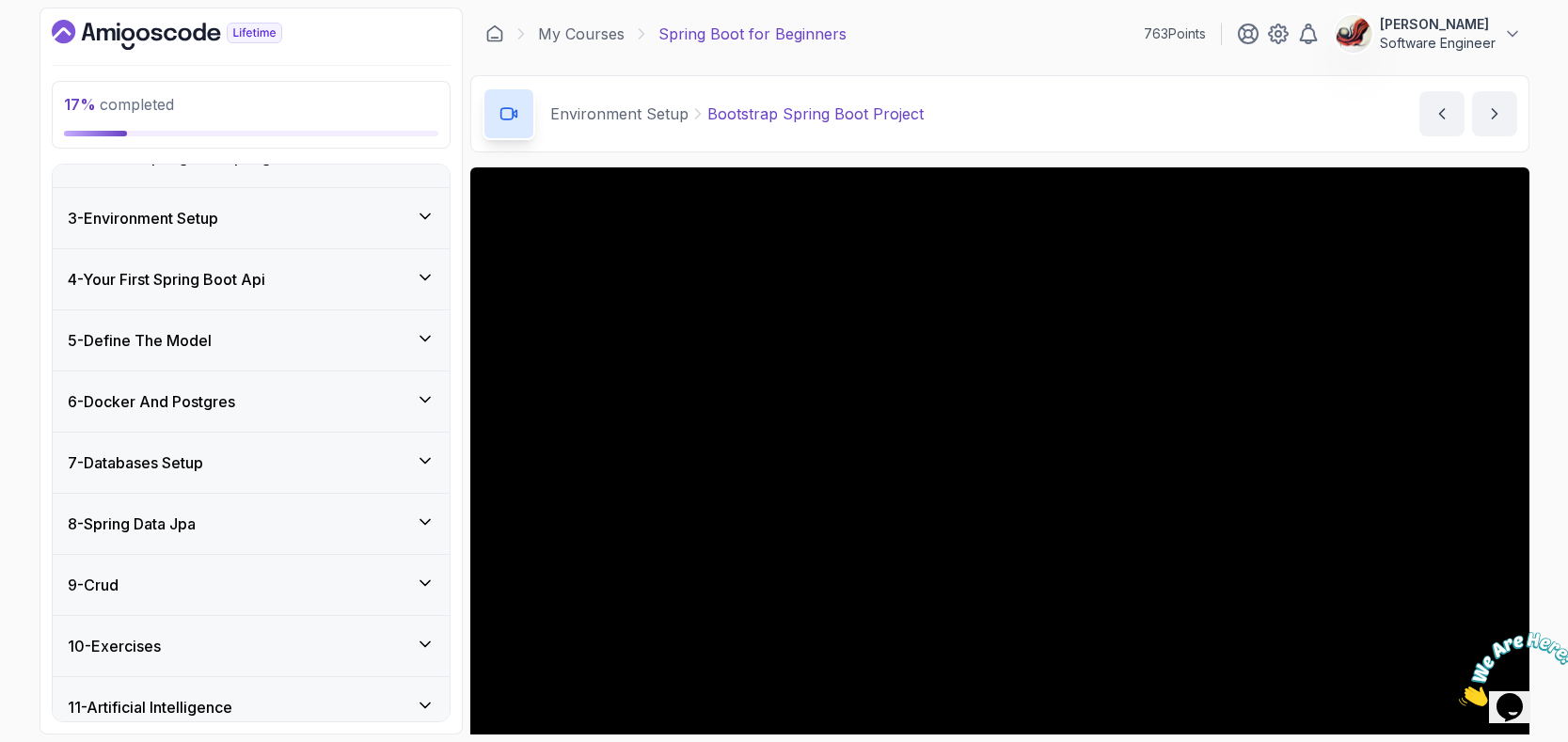
click at [426, 222] on icon at bounding box center [425, 216] width 19 height 19
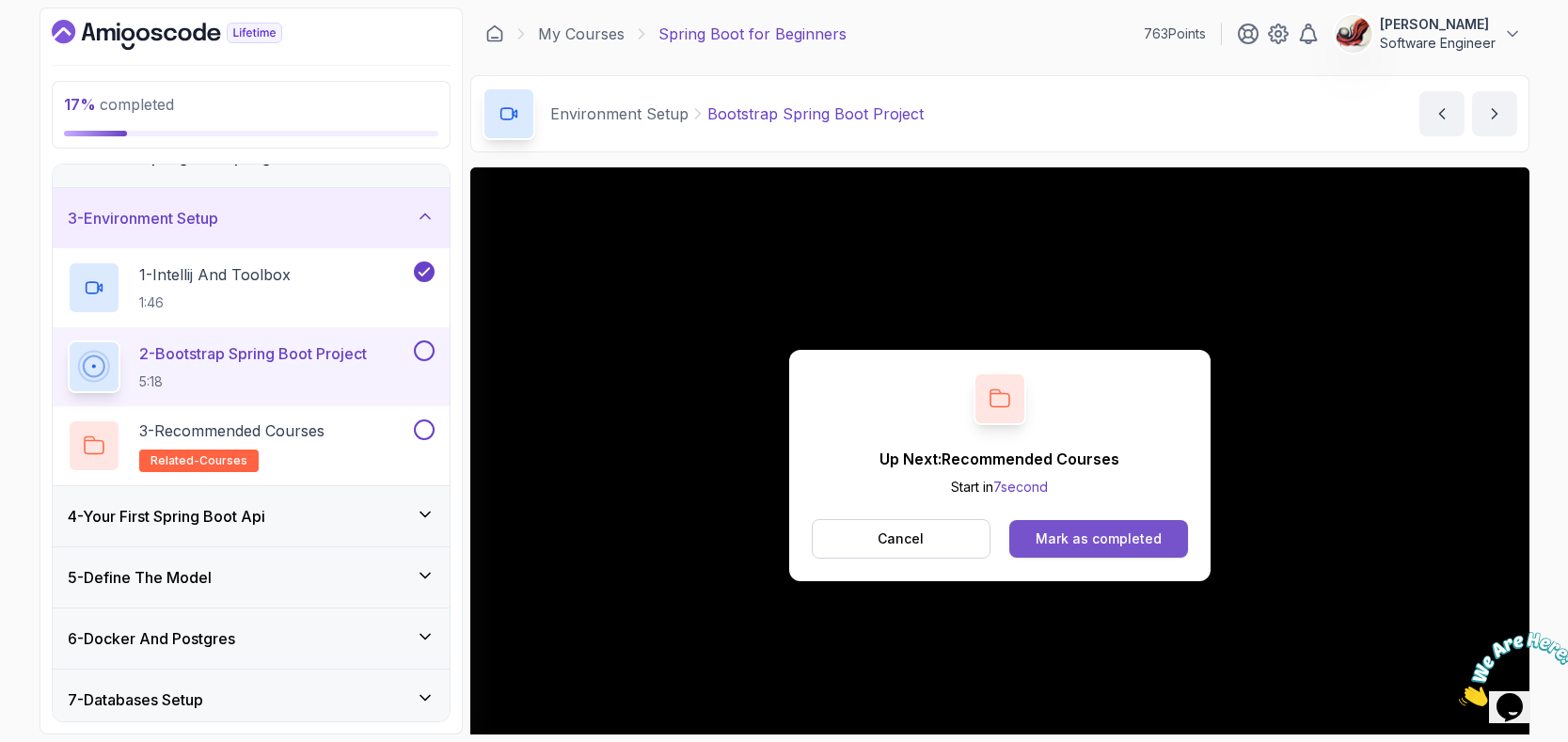
click at [1109, 538] on div "Mark as completed" at bounding box center [1099, 539] width 126 height 19
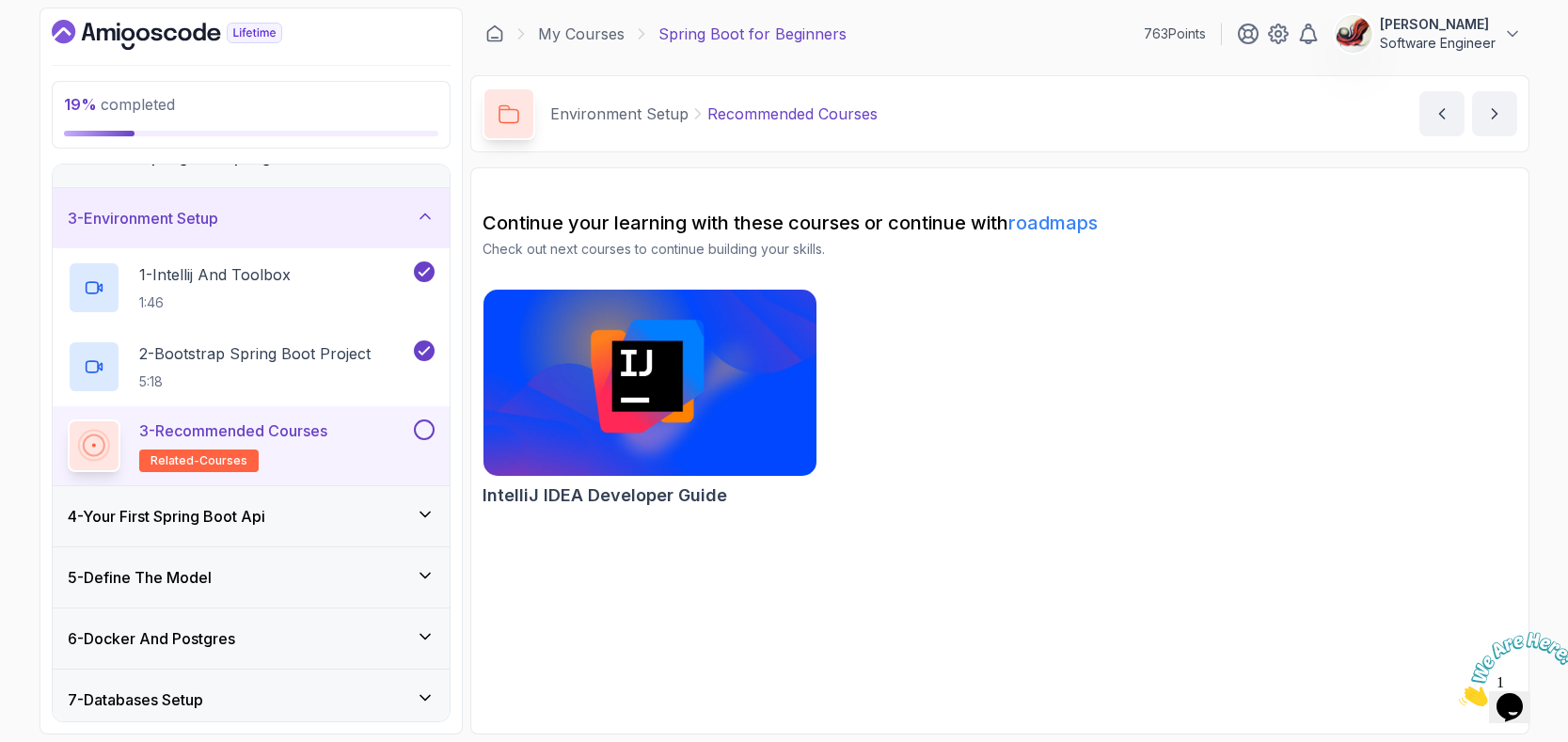
click at [415, 432] on button at bounding box center [424, 429] width 21 height 21
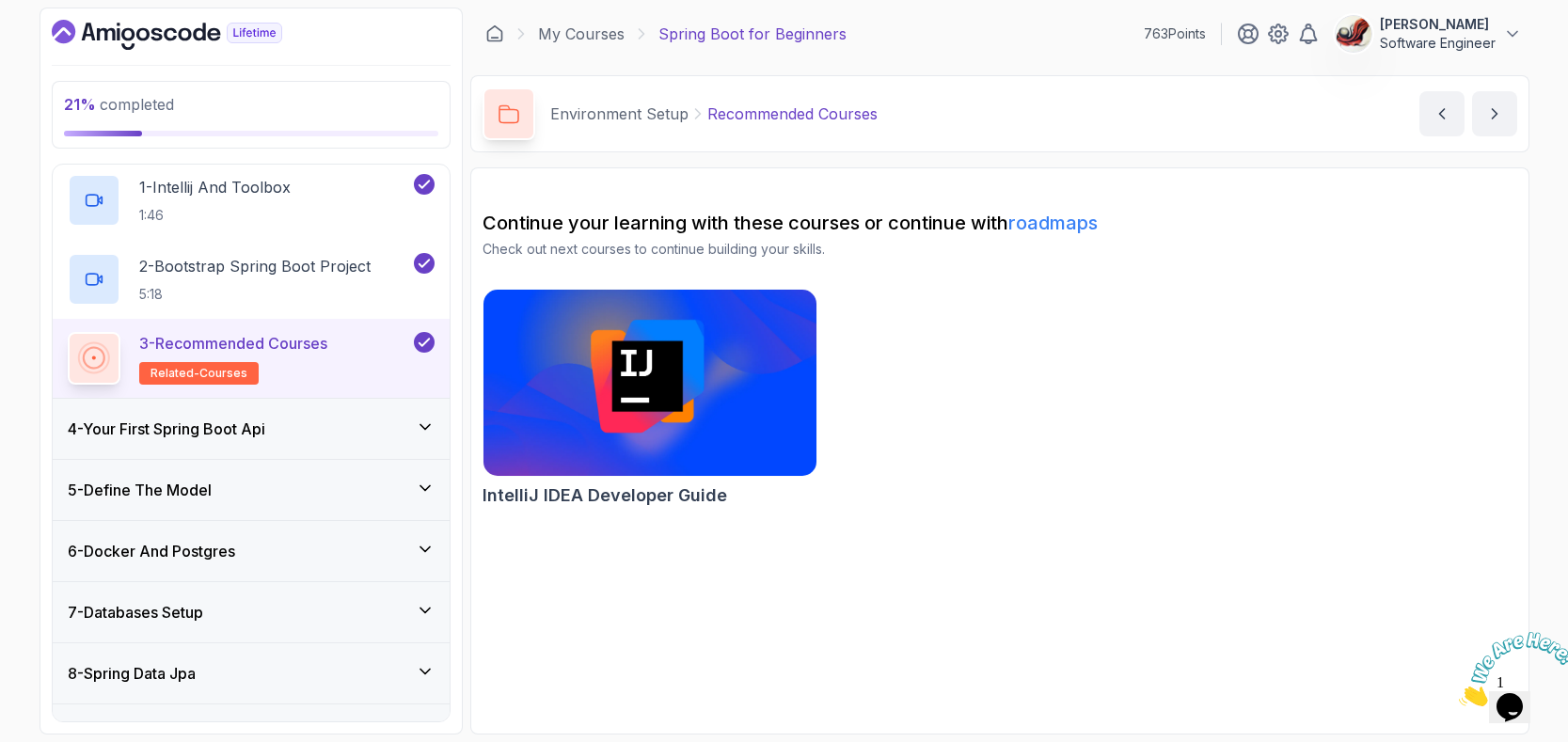
click at [296, 417] on div "4 - Your First Spring Boot Api" at bounding box center [251, 428] width 367 height 23
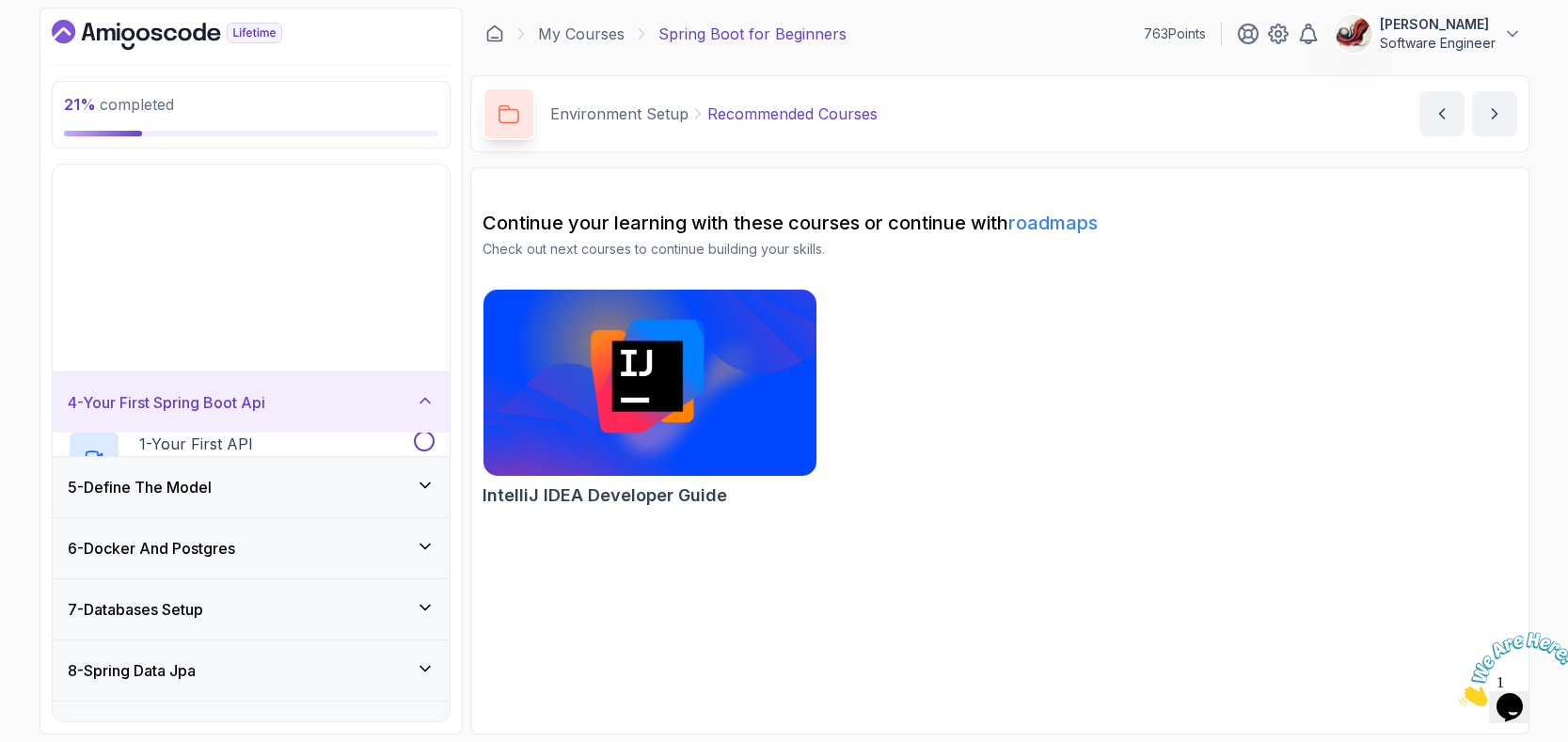
scroll to position [176, 0]
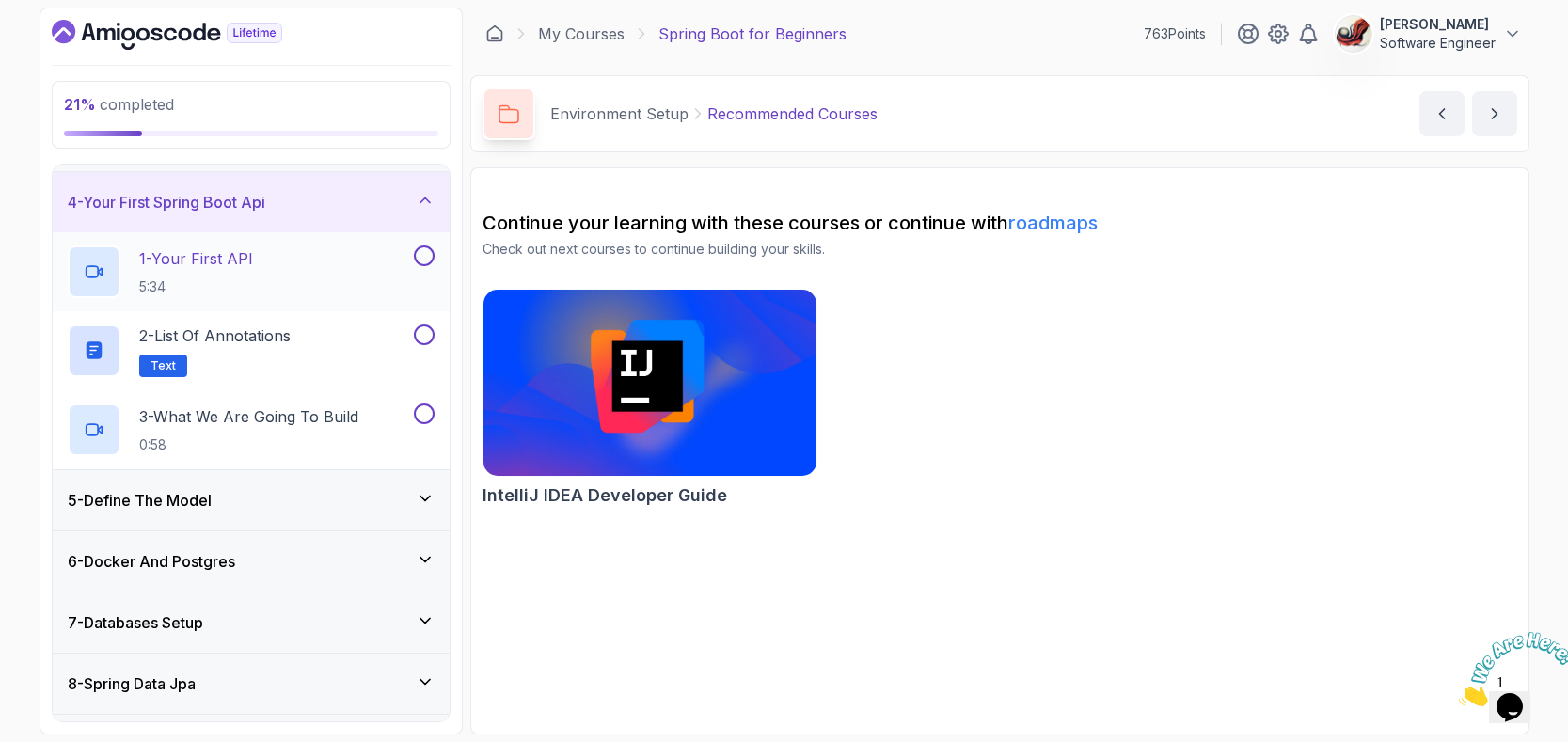
click at [340, 269] on div "1 - Your First API 5:34" at bounding box center [239, 271] width 342 height 52
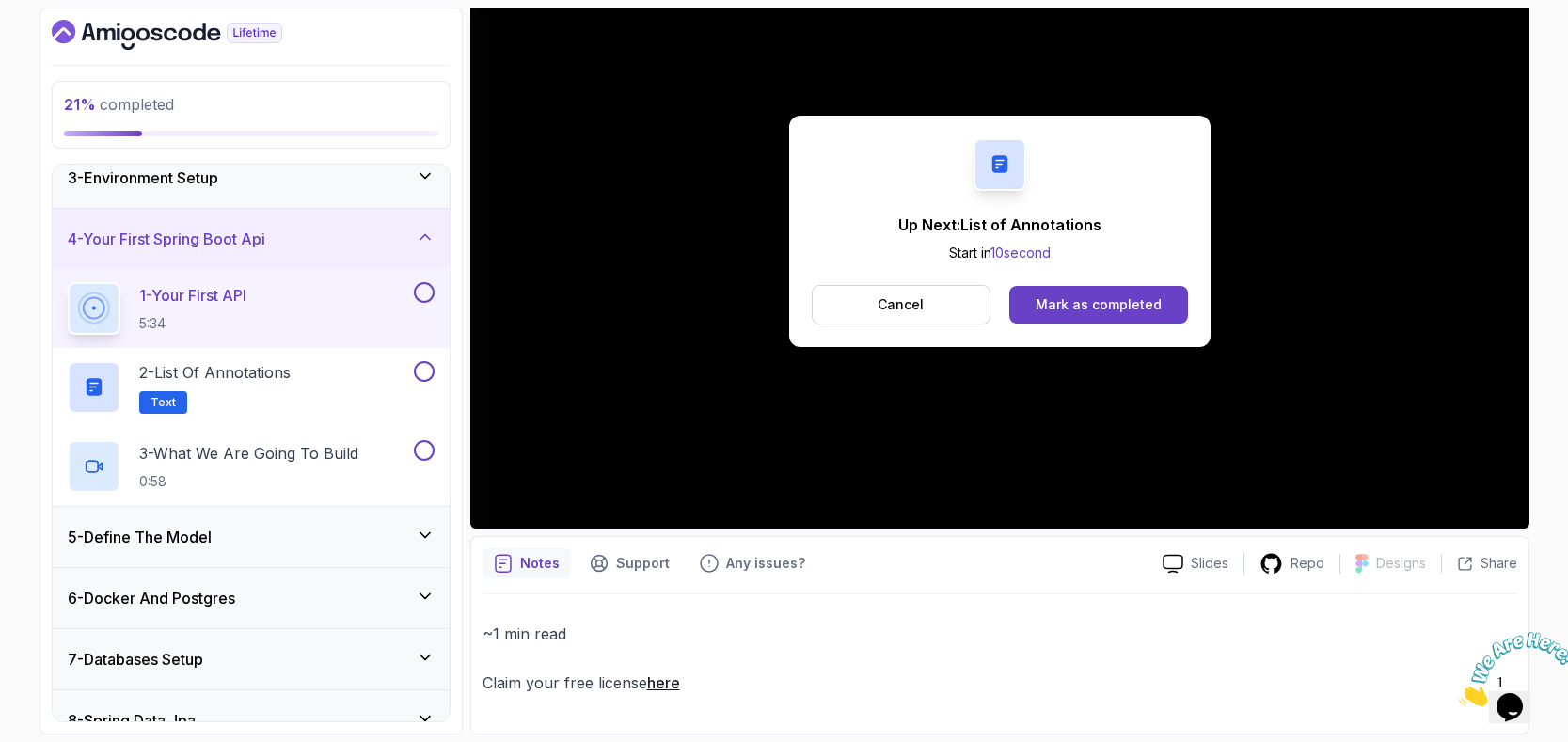
scroll to position [234, 0]
click at [1154, 315] on button "Mark as completed" at bounding box center [1098, 305] width 178 height 37
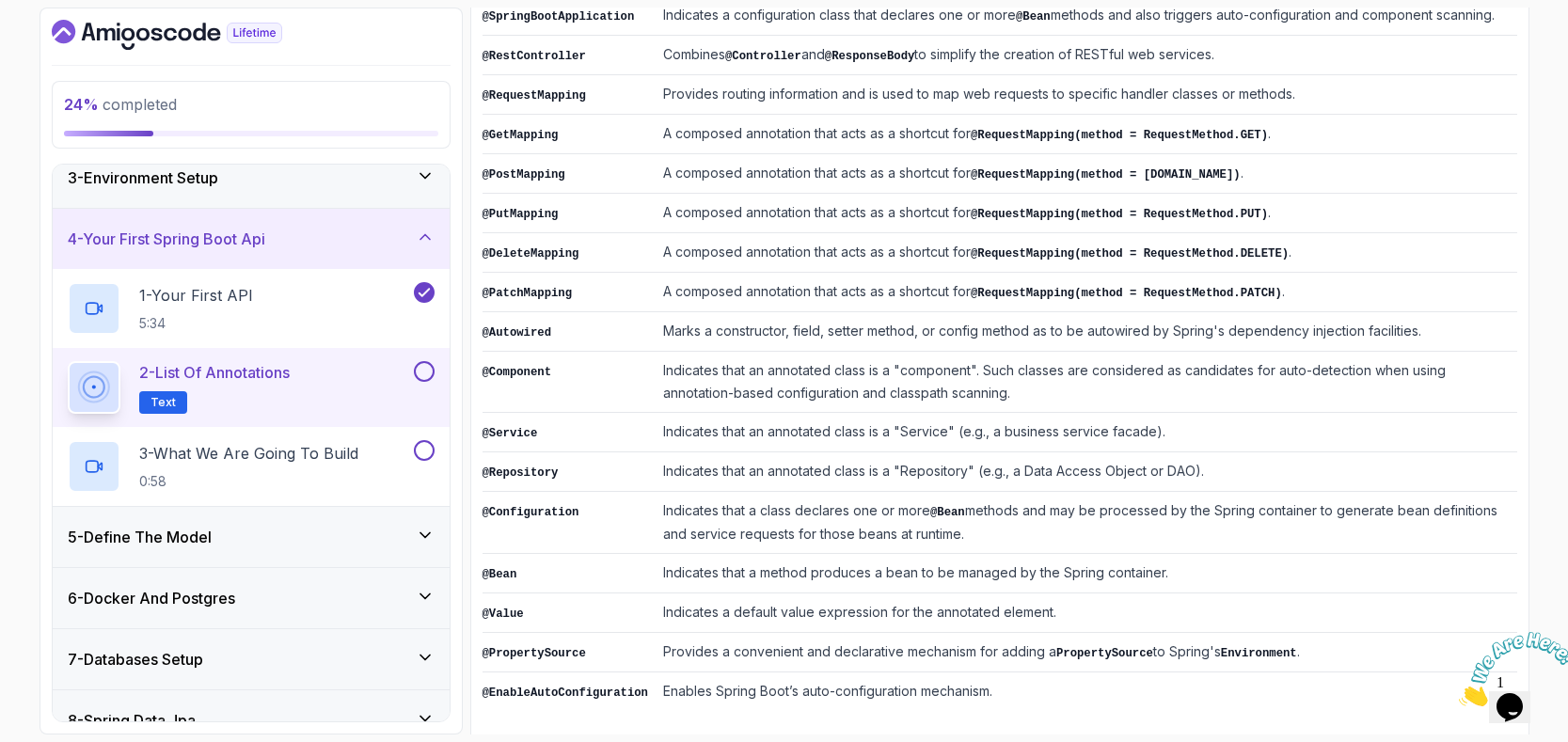
click at [431, 370] on button at bounding box center [424, 371] width 21 height 21
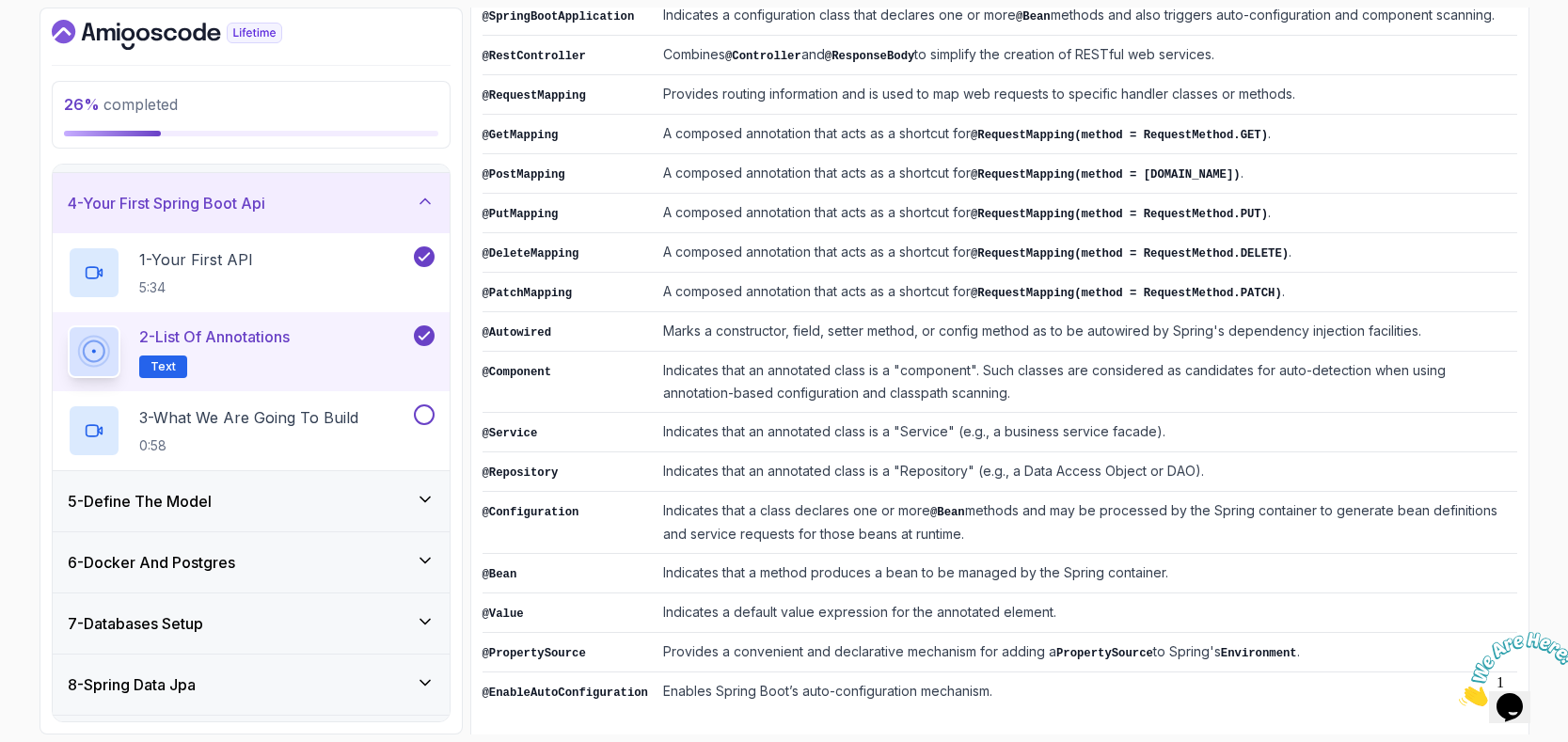
scroll to position [180, 0]
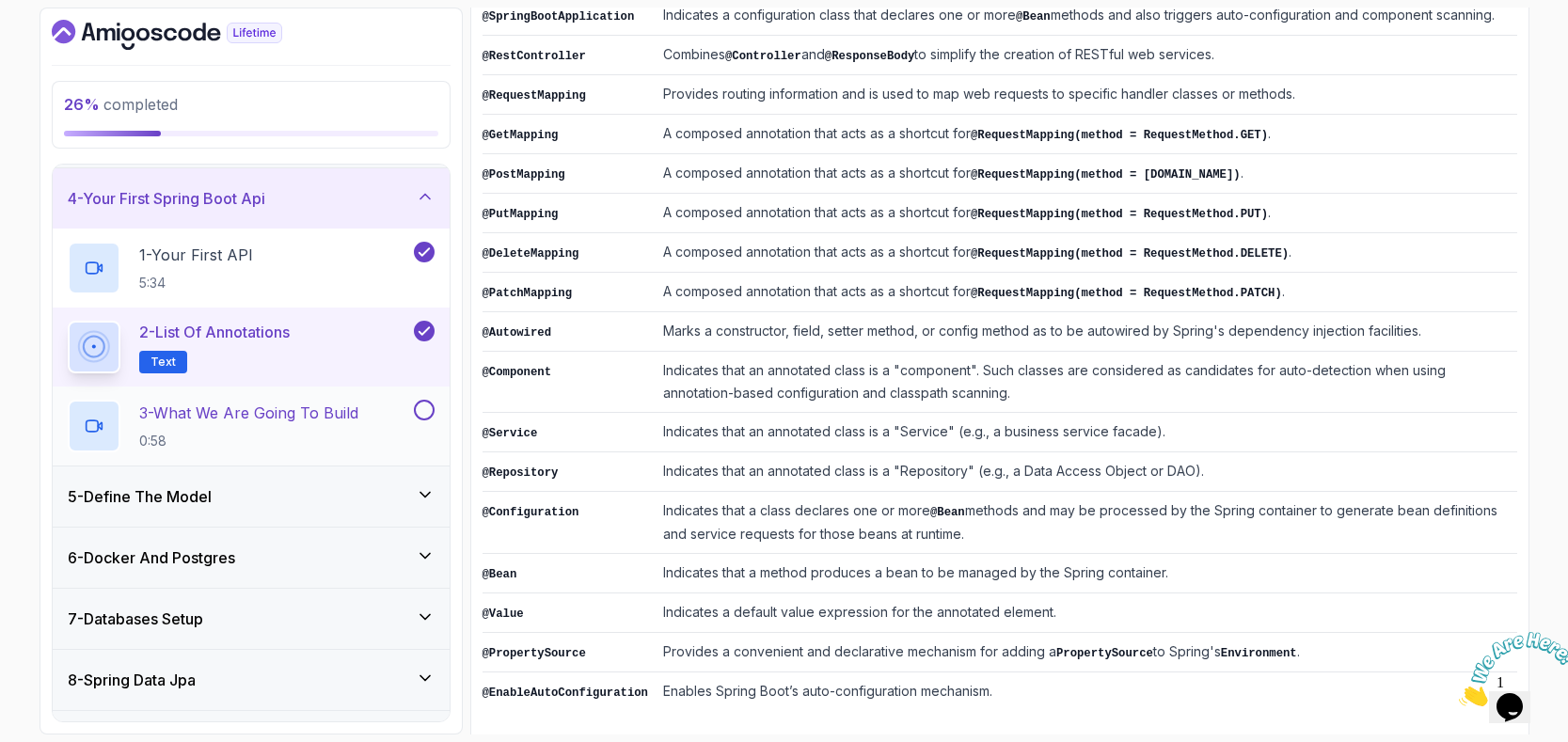
click at [355, 413] on p "3 - What We Are Going To Build" at bounding box center [249, 412] width 219 height 23
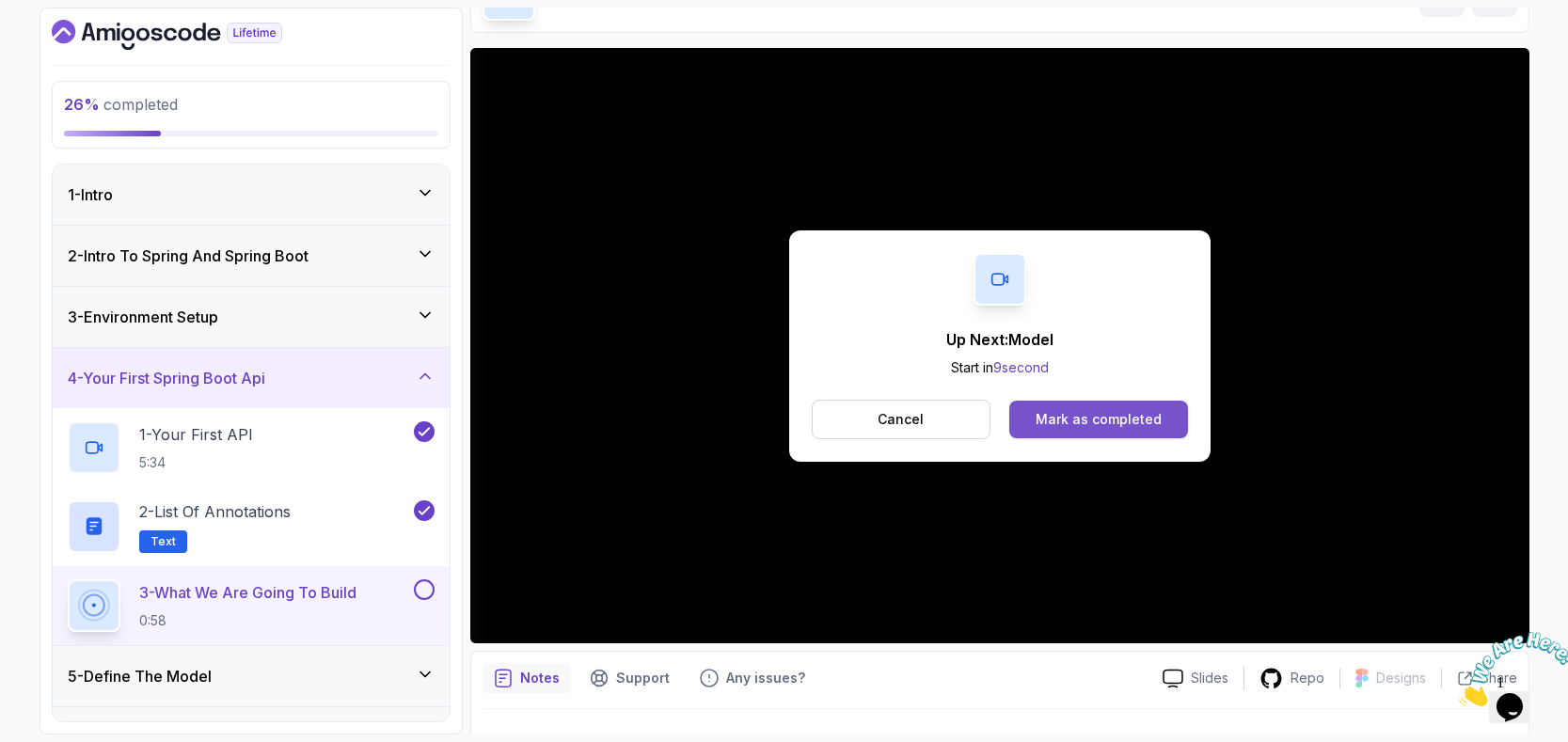
click at [1149, 404] on button "Mark as completed" at bounding box center [1098, 419] width 178 height 37
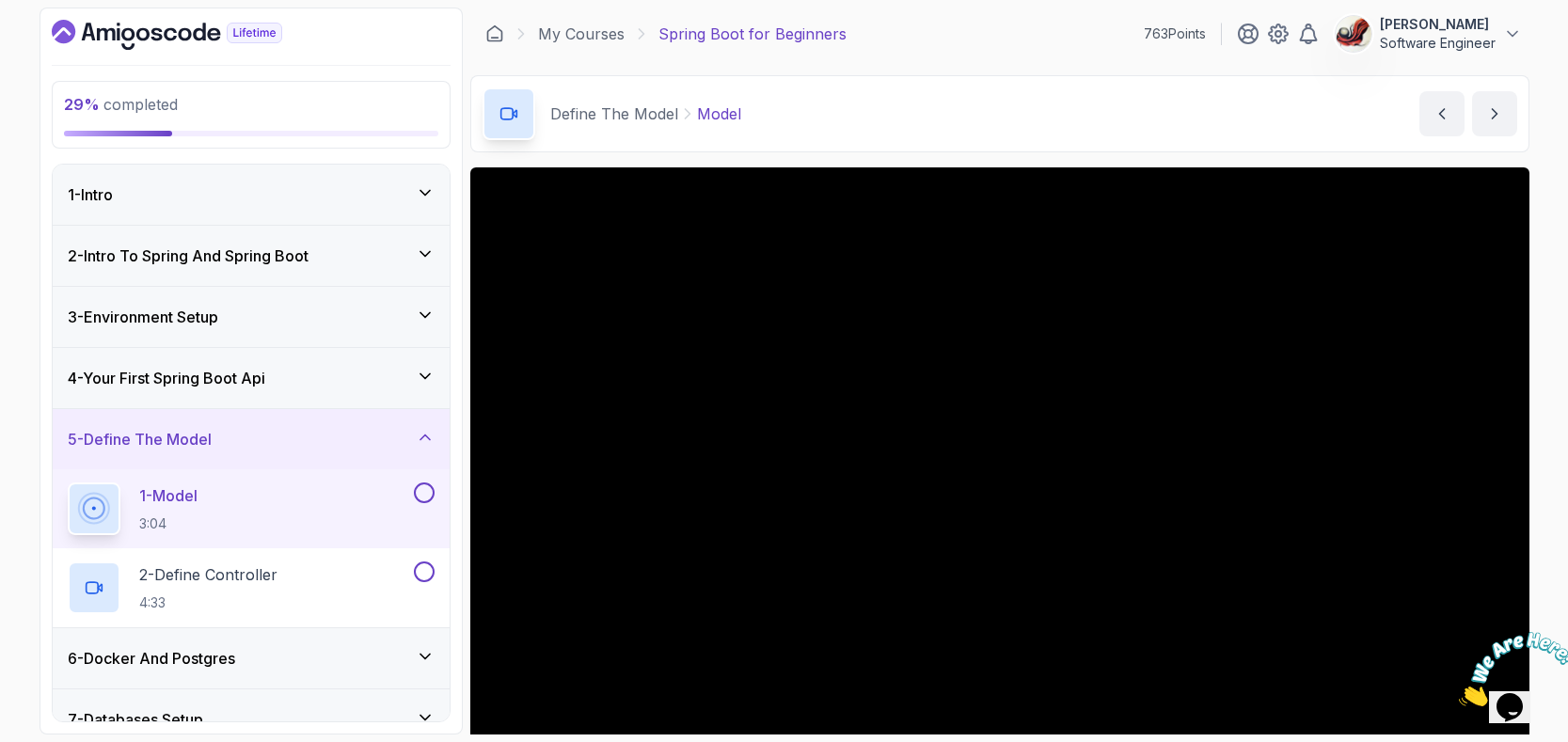
click at [428, 318] on icon at bounding box center [425, 315] width 19 height 19
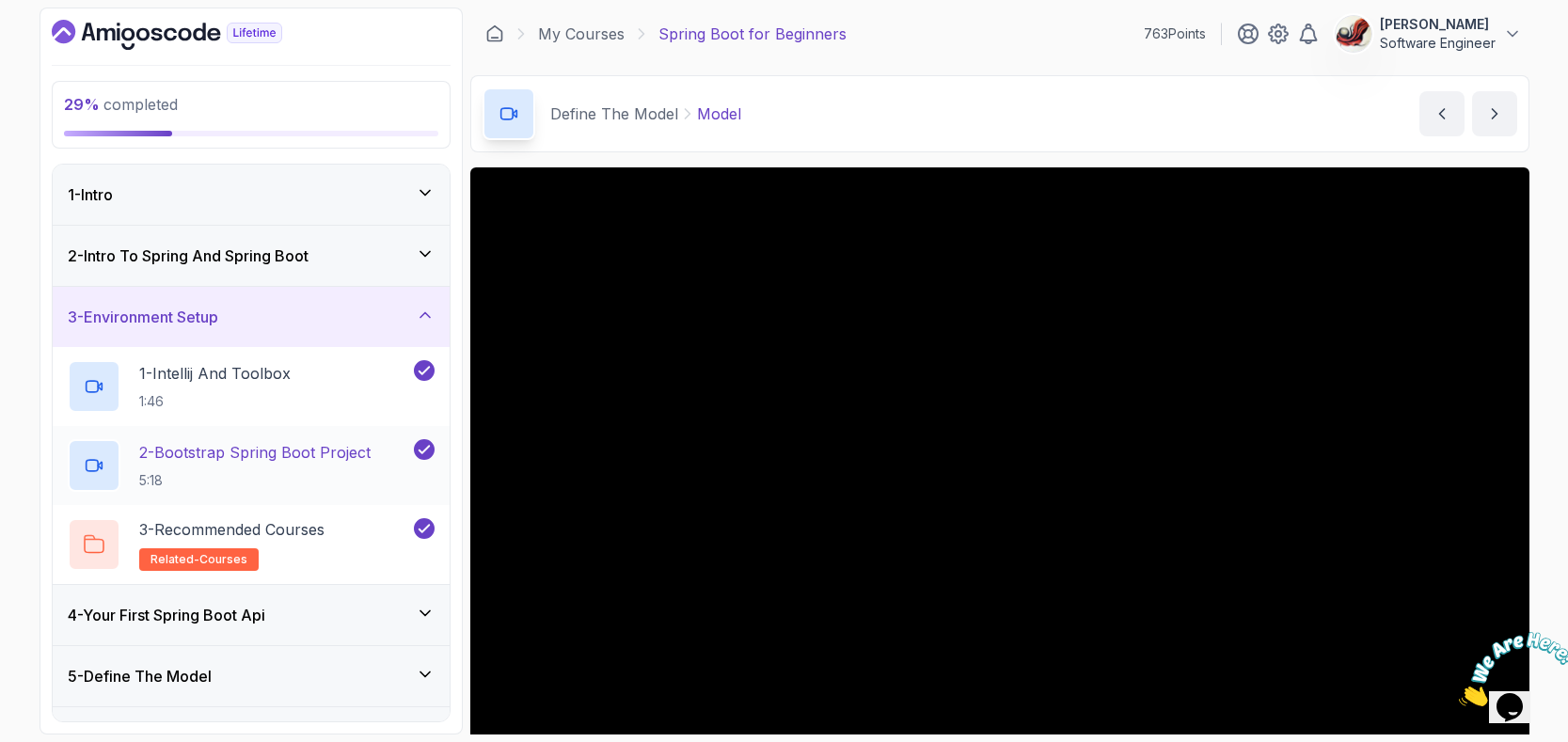
click at [357, 461] on p "2 - Bootstrap Spring Boot Project" at bounding box center [254, 452] width 232 height 23
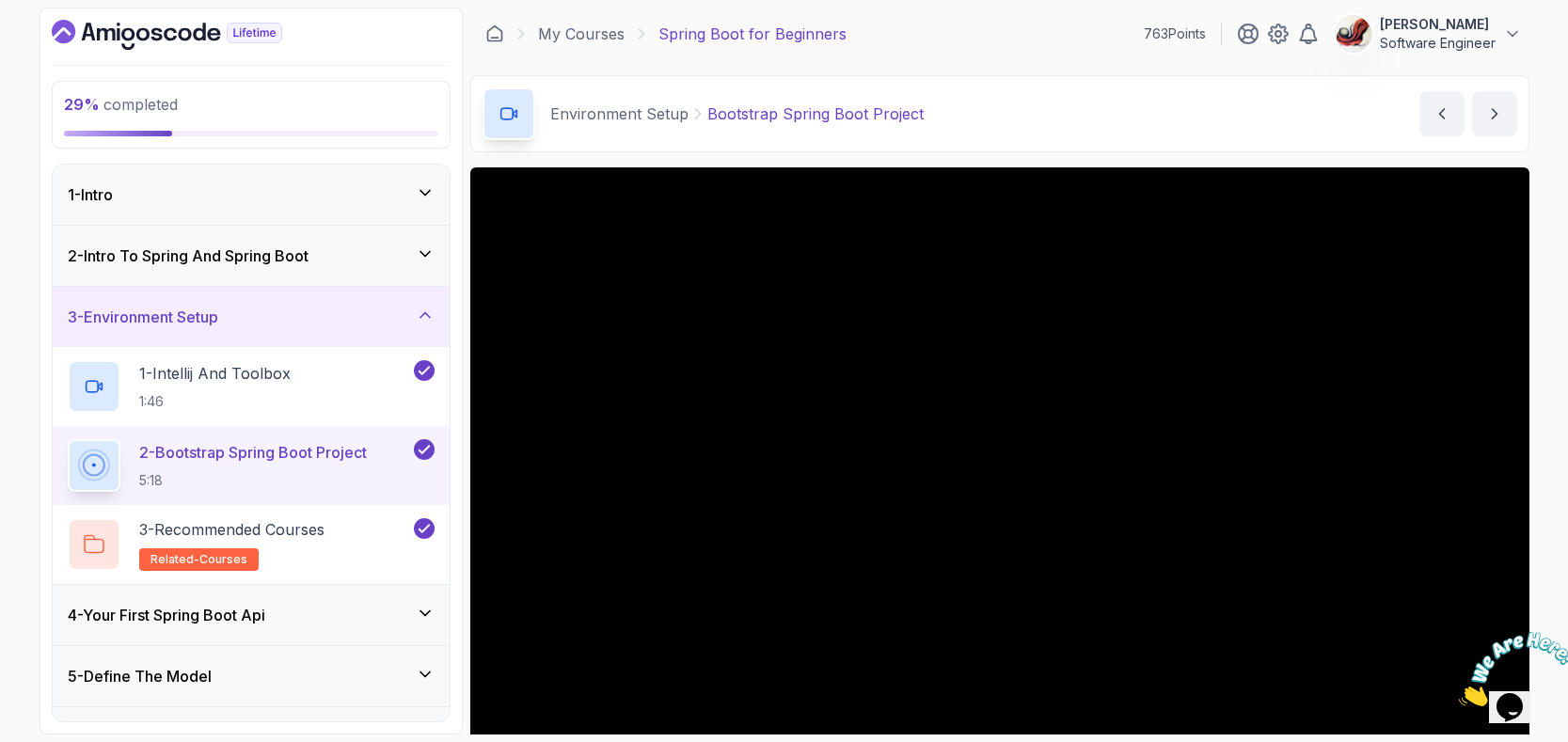
click at [427, 193] on icon at bounding box center [425, 192] width 10 height 5
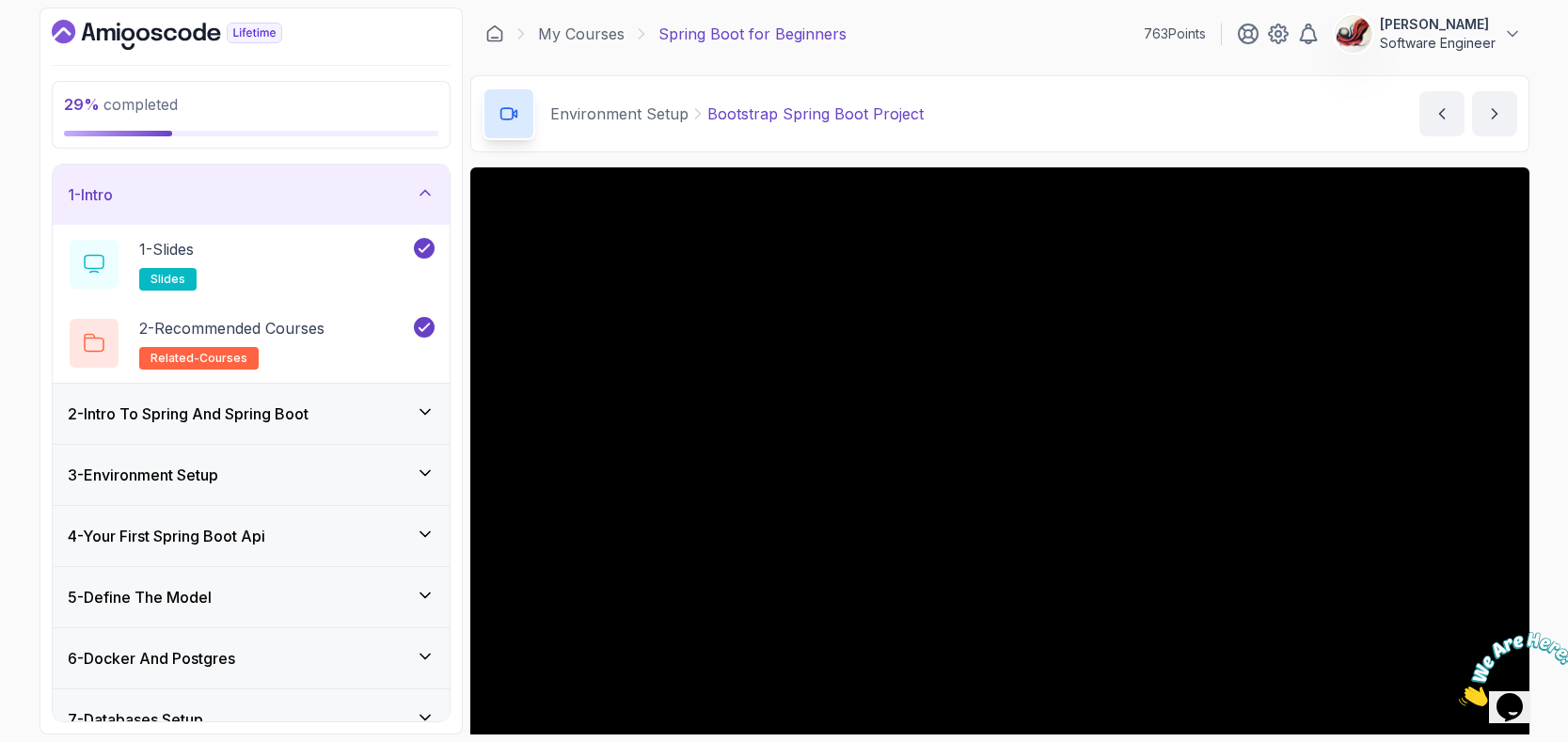
click at [427, 193] on icon at bounding box center [425, 192] width 10 height 5
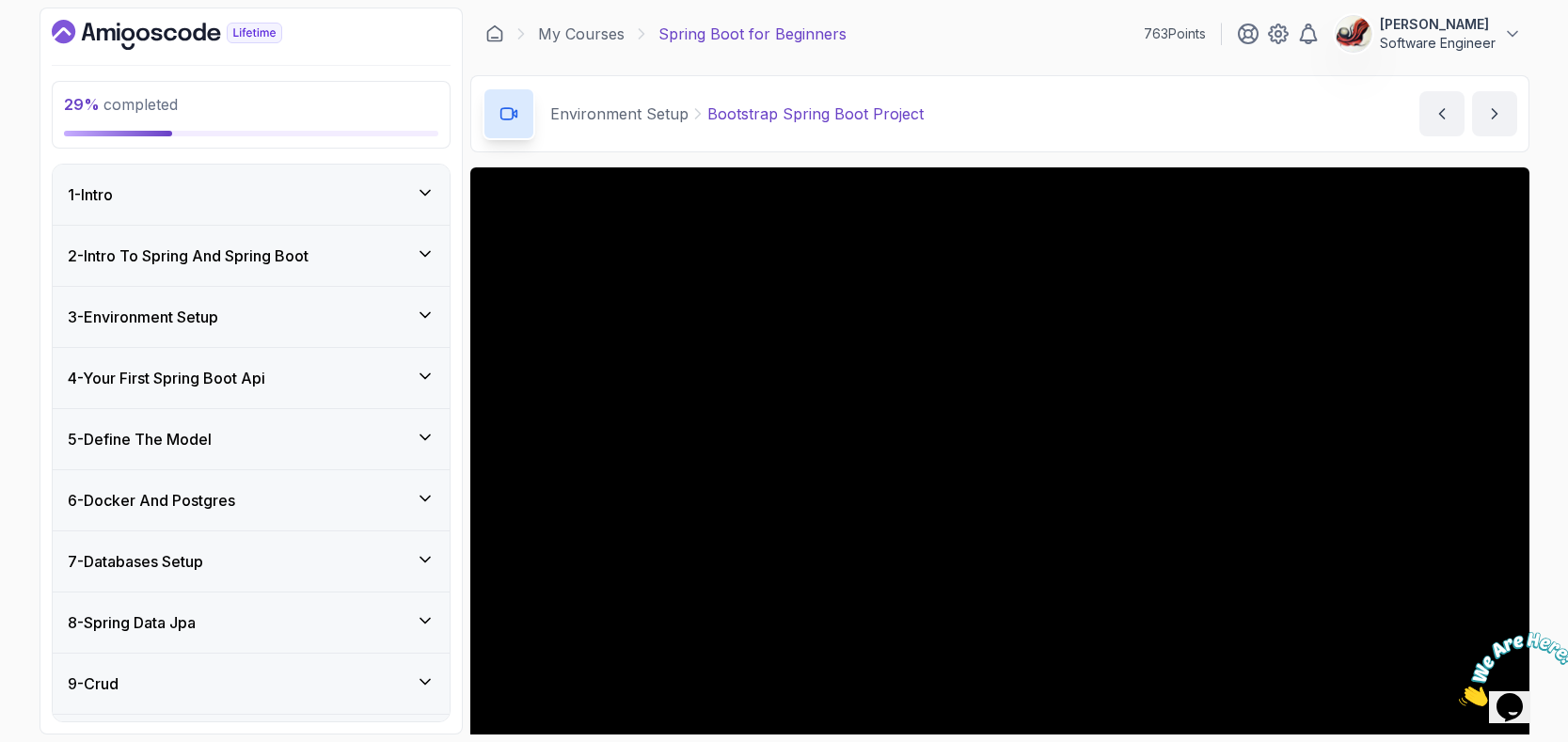
click at [414, 261] on div "2 - Intro To Spring And Spring Boot" at bounding box center [251, 256] width 367 height 23
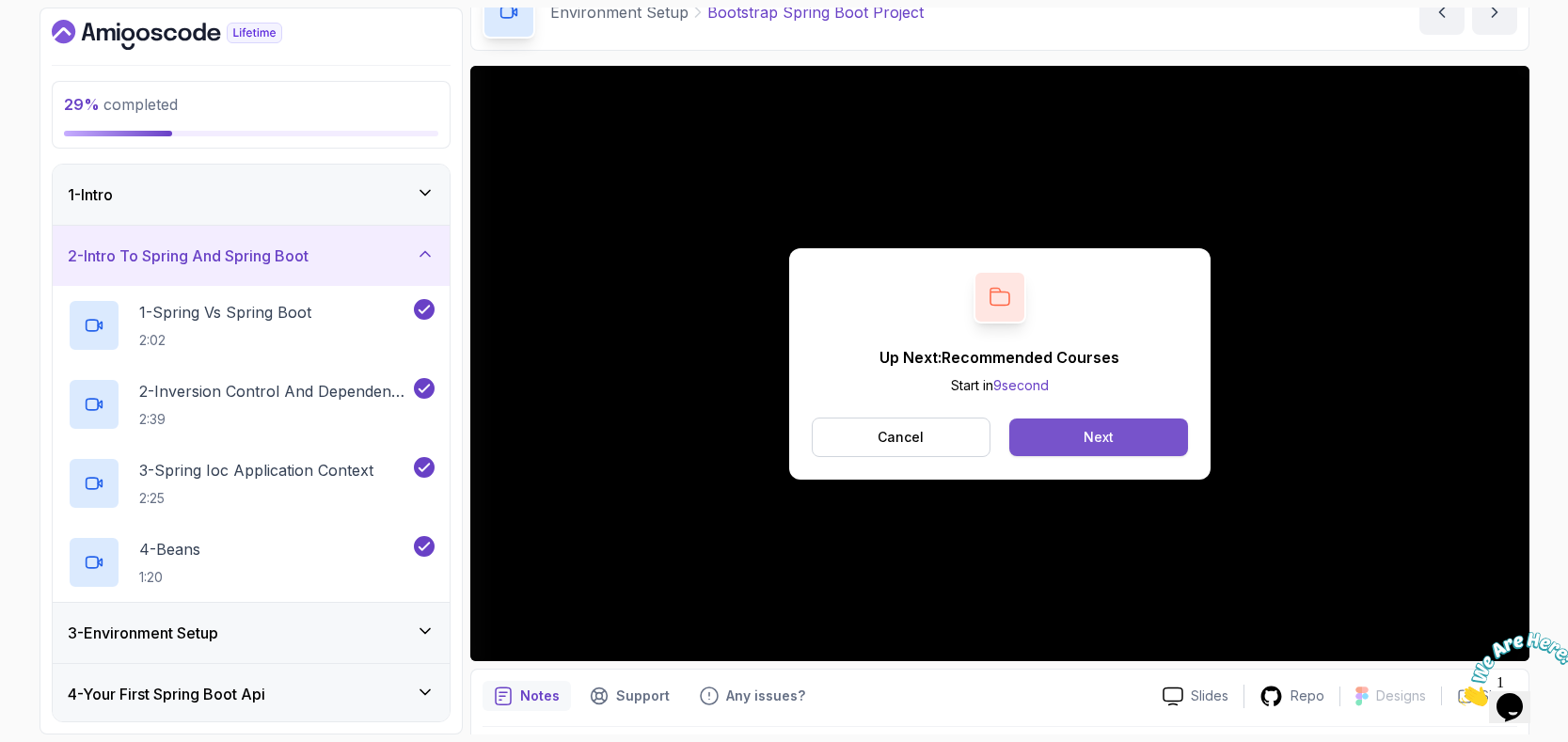
click at [1119, 440] on button "Next" at bounding box center [1098, 437] width 178 height 37
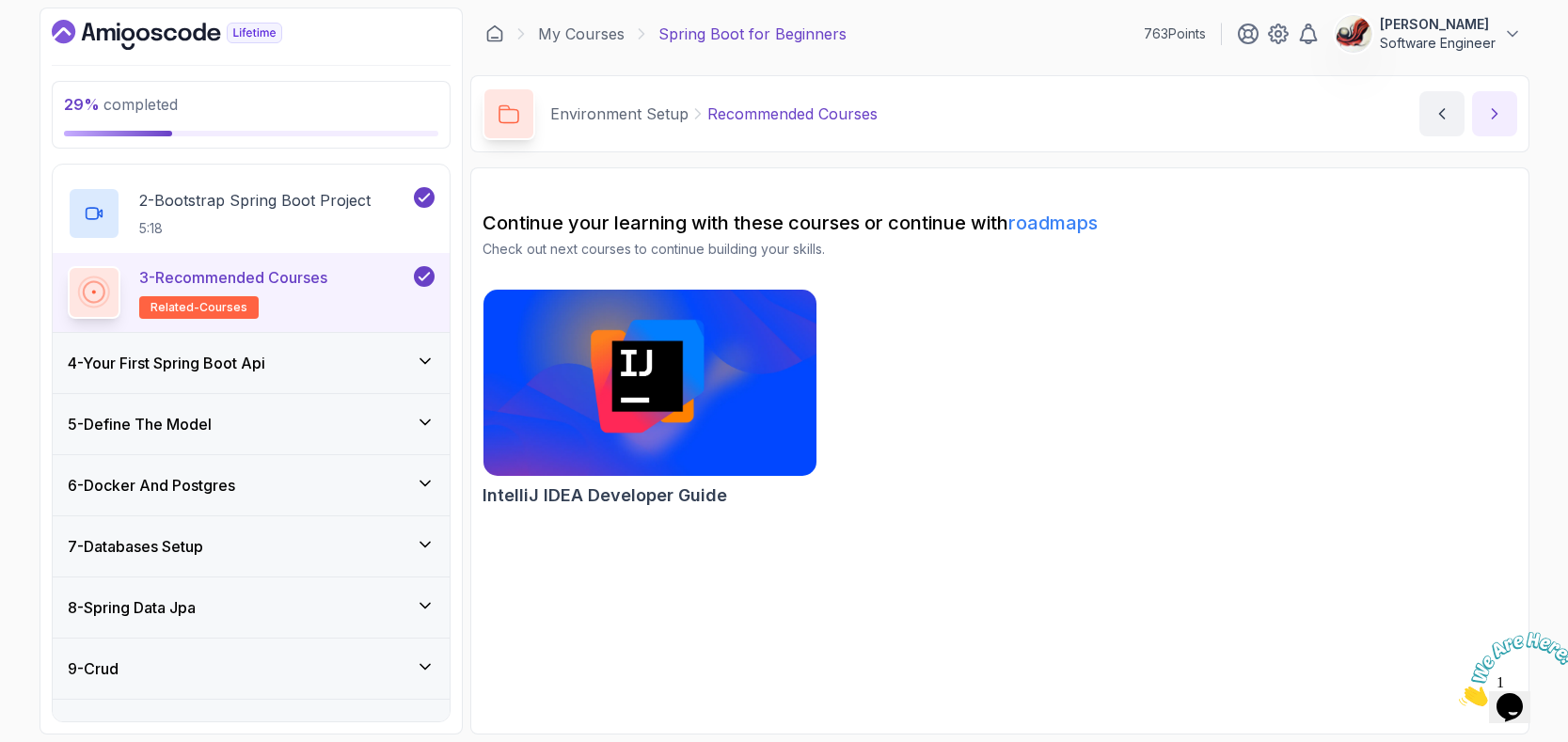
click at [1503, 104] on button "next content" at bounding box center [1494, 114] width 45 height 45
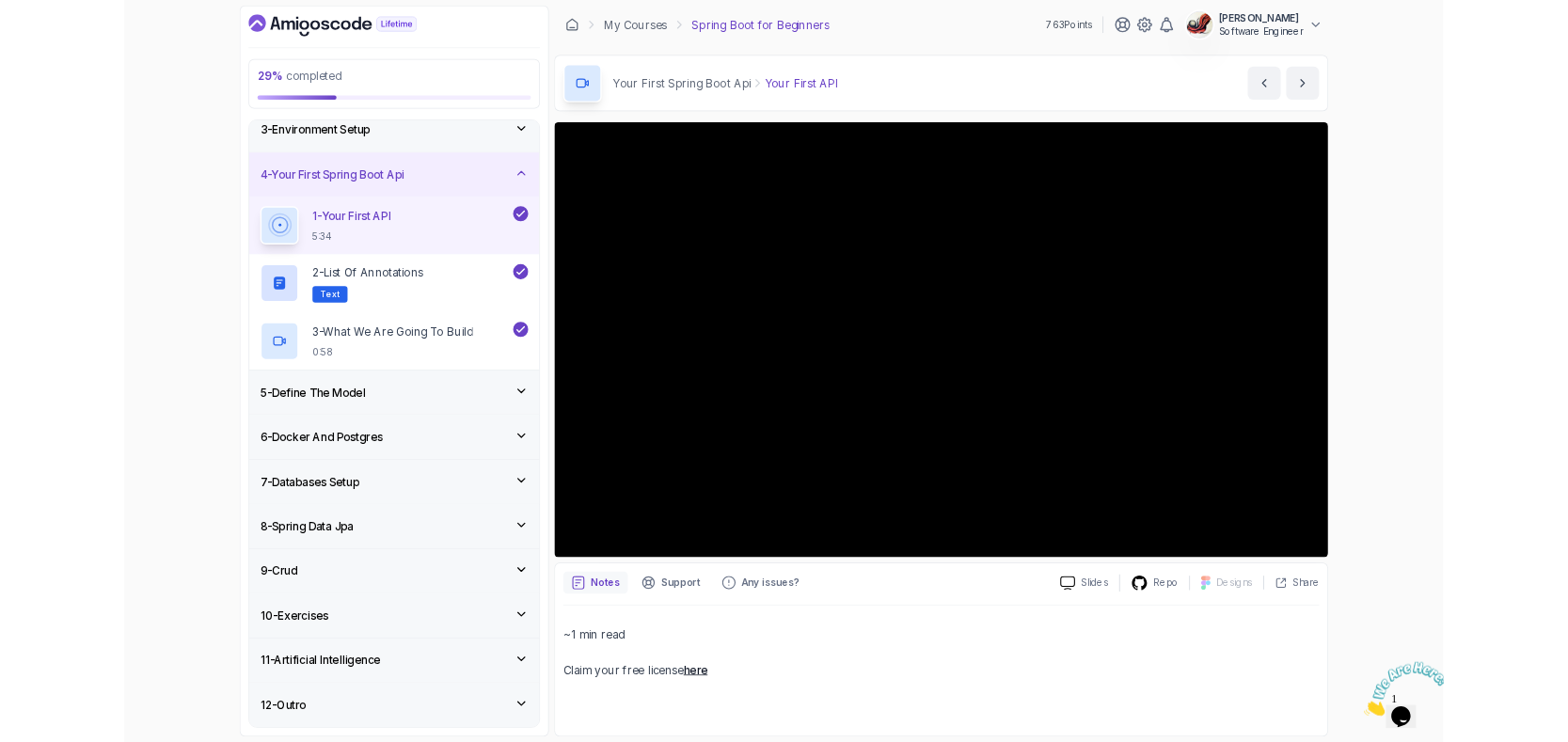
scroll to position [139, 0]
